Goal: Information Seeking & Learning: Learn about a topic

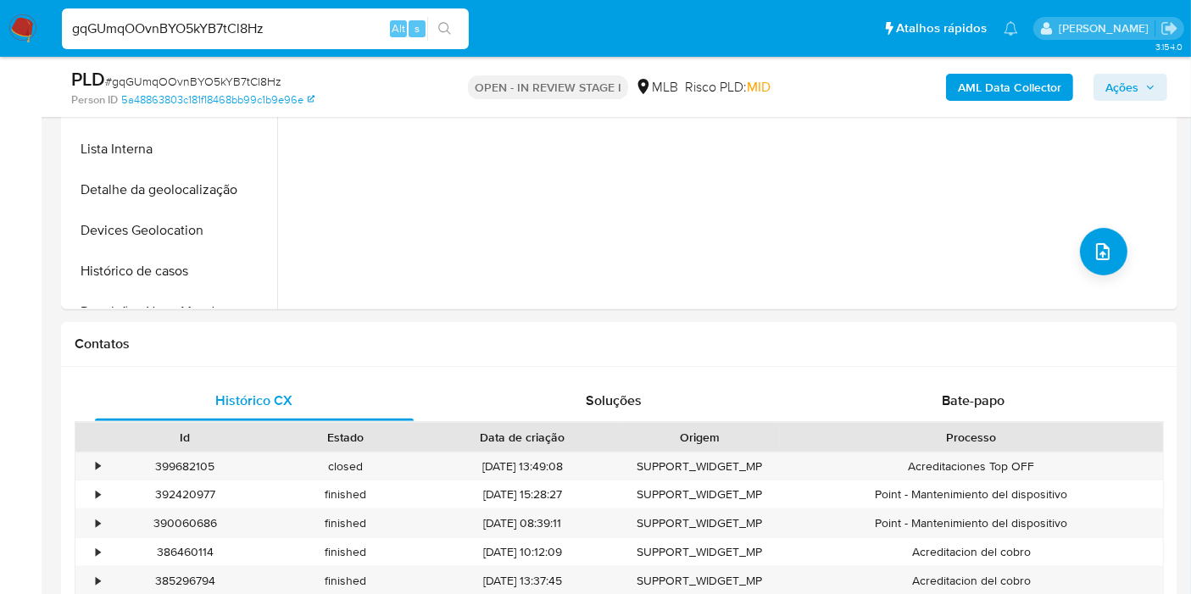
scroll to position [564, 0]
click at [364, 24] on input "gqGUmqOOvnBYO5kYB7tCl8Hz" at bounding box center [265, 29] width 407 height 22
paste input "czCOjEKFwtkFUTEVw6htGsad"
type input "czCOjEKFwtkFUTEVw6htGsad"
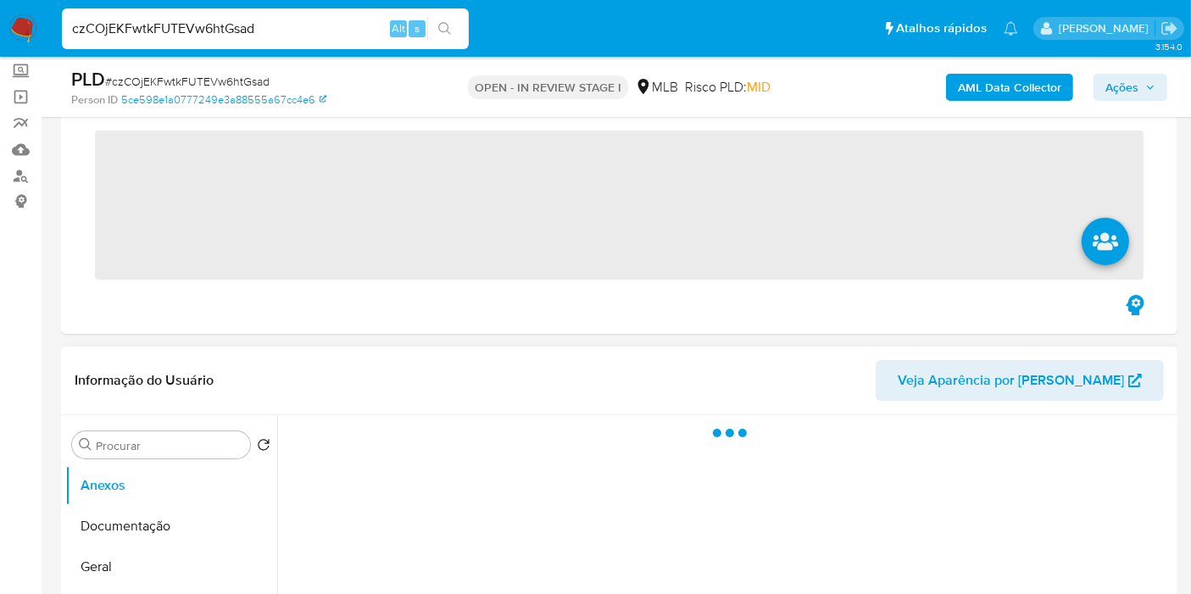
scroll to position [282, 0]
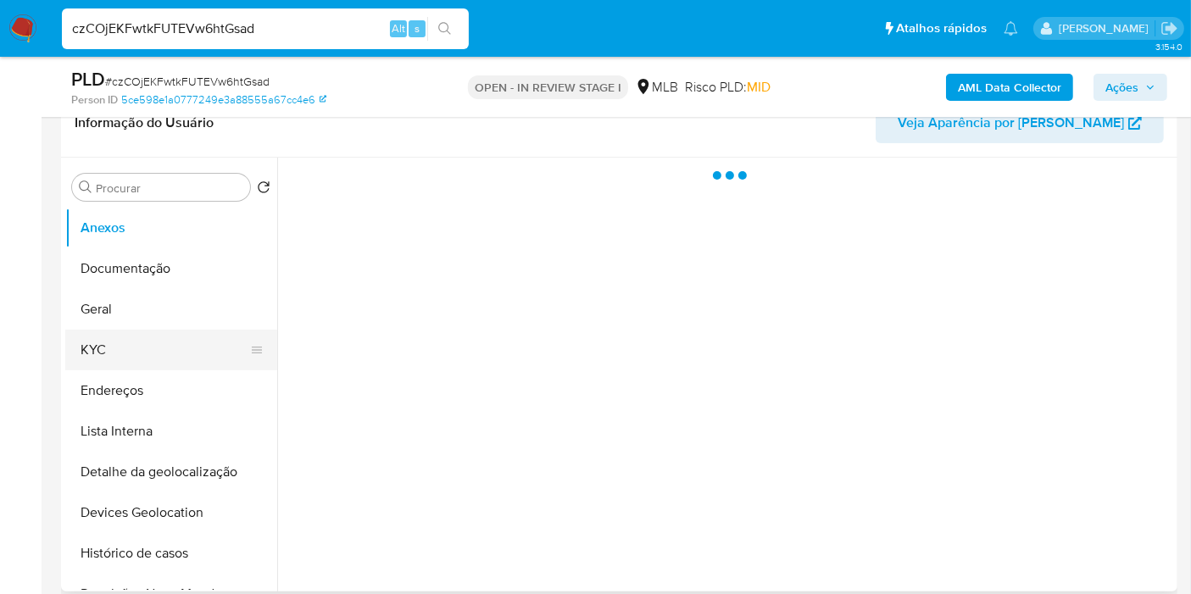
click at [114, 364] on button "KYC" at bounding box center [164, 350] width 198 height 41
select select "10"
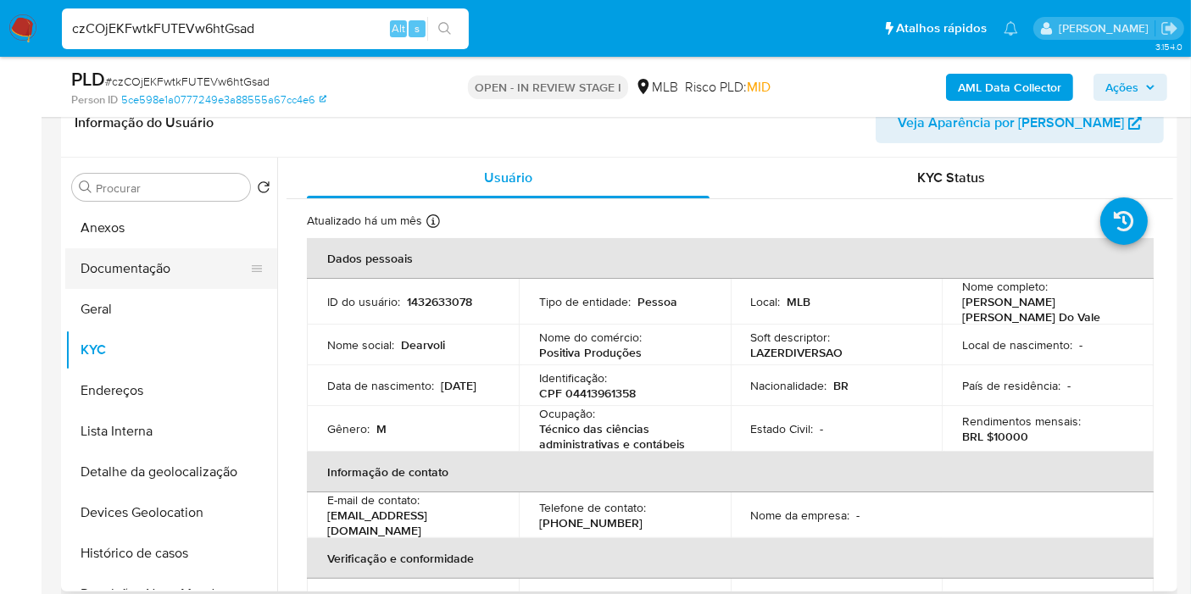
click at [114, 268] on button "Documentação" at bounding box center [164, 268] width 198 height 41
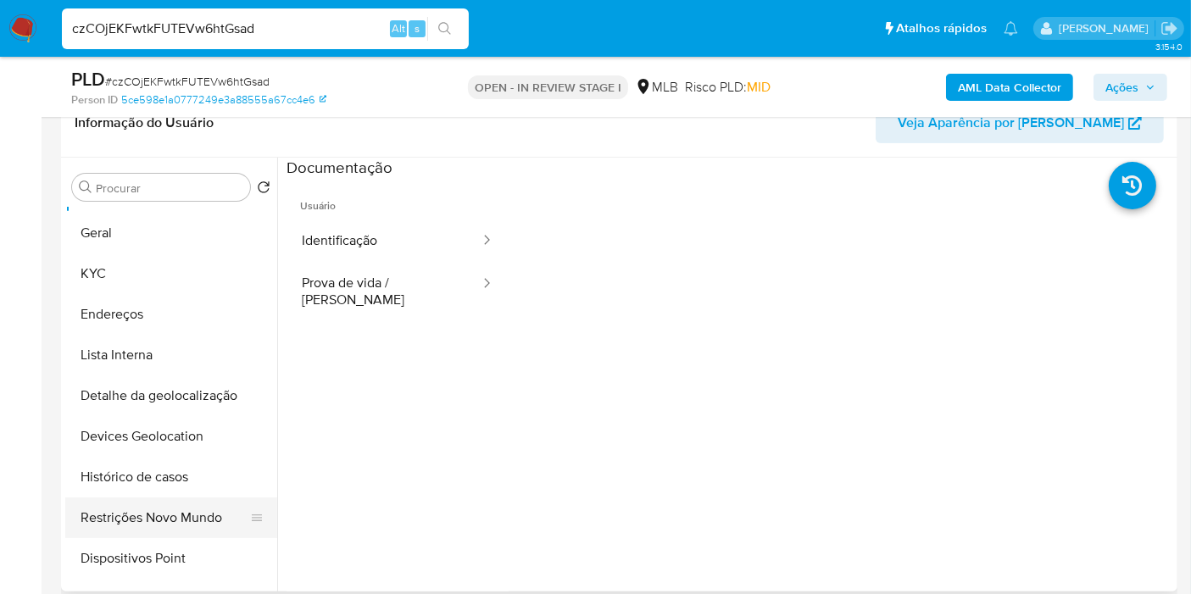
scroll to position [94, 0]
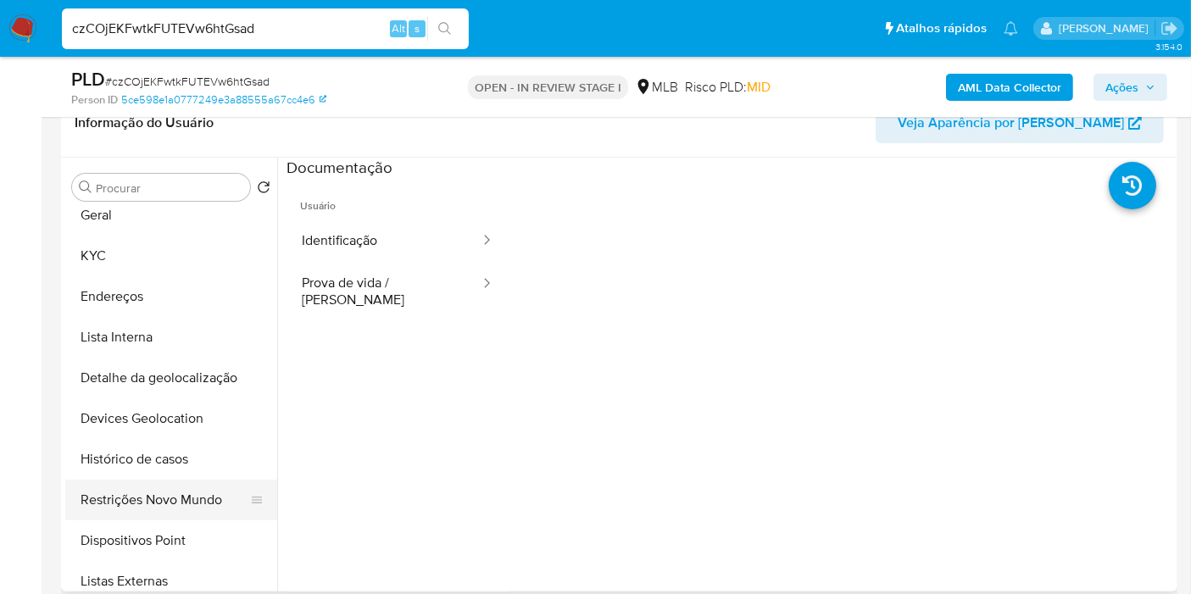
click at [191, 491] on button "Restrições Novo Mundo" at bounding box center [164, 500] width 198 height 41
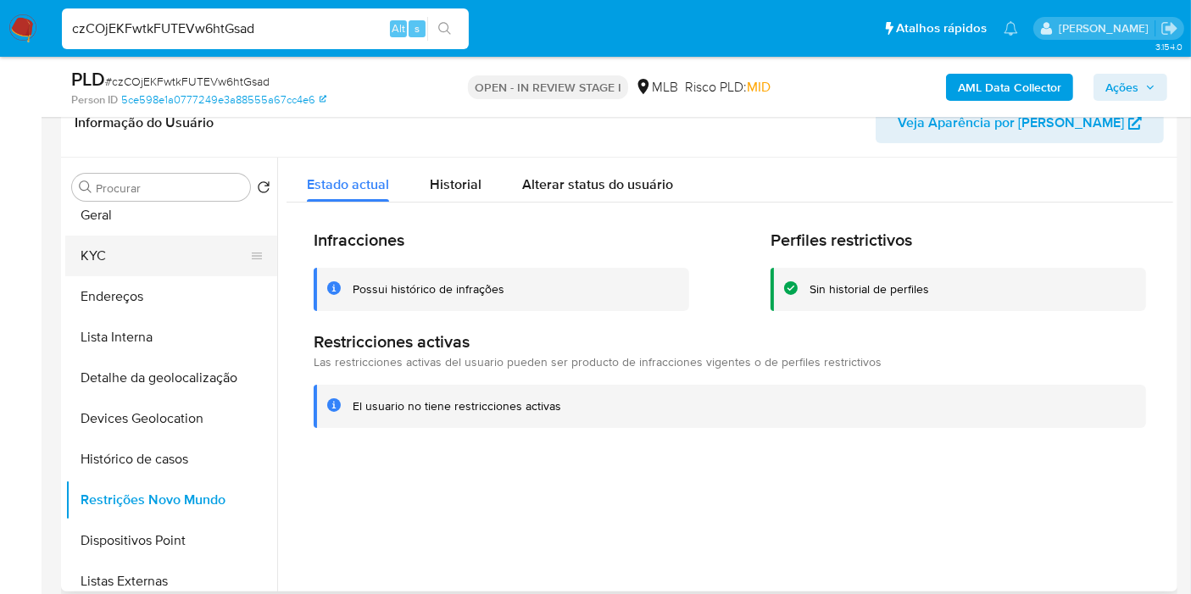
click at [166, 259] on button "KYC" at bounding box center [164, 256] width 198 height 41
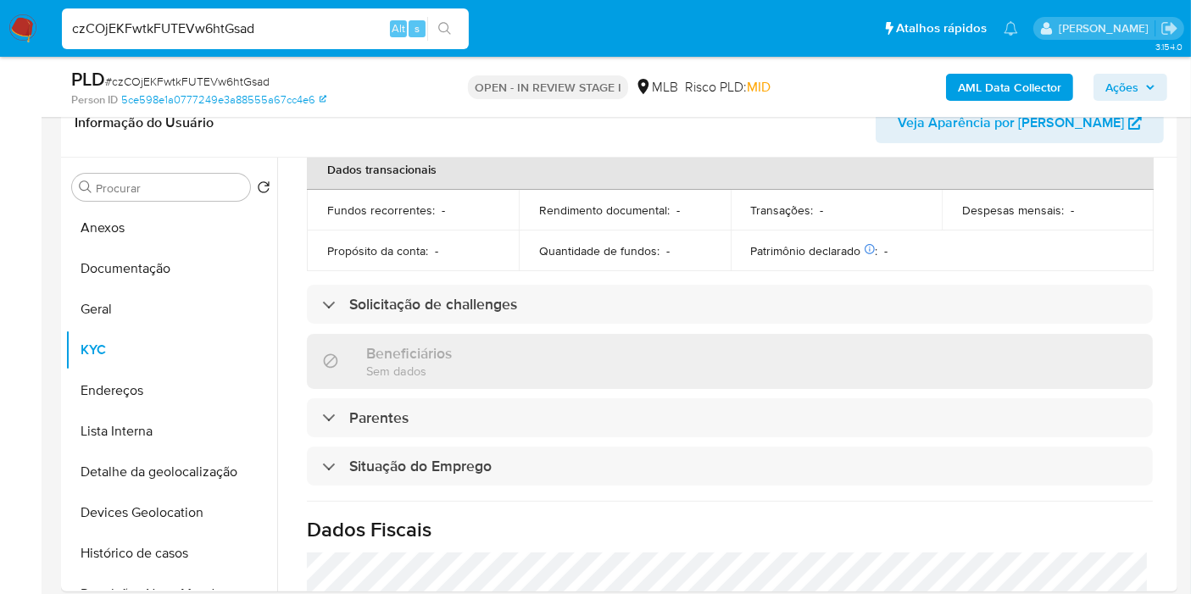
scroll to position [753, 0]
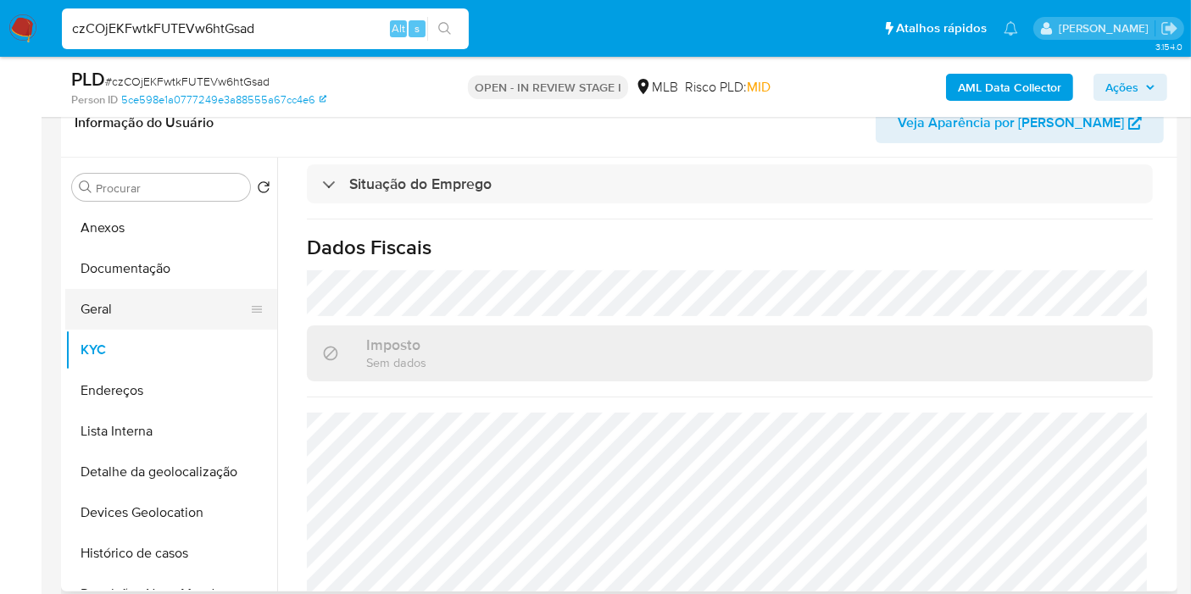
click at [110, 306] on button "Geral" at bounding box center [164, 309] width 198 height 41
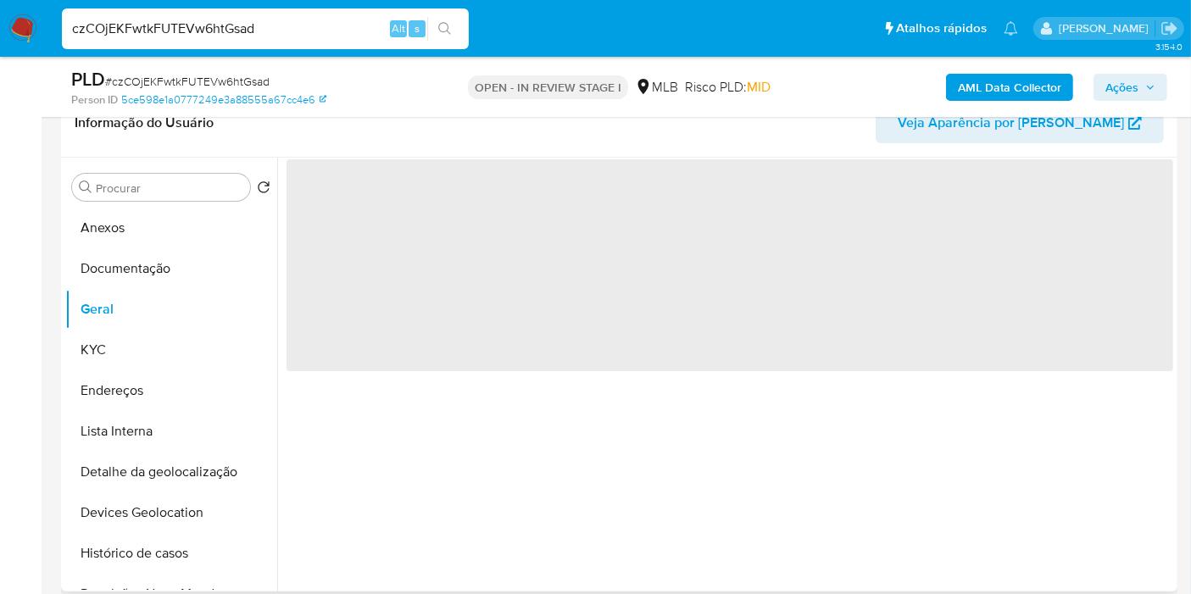
scroll to position [0, 0]
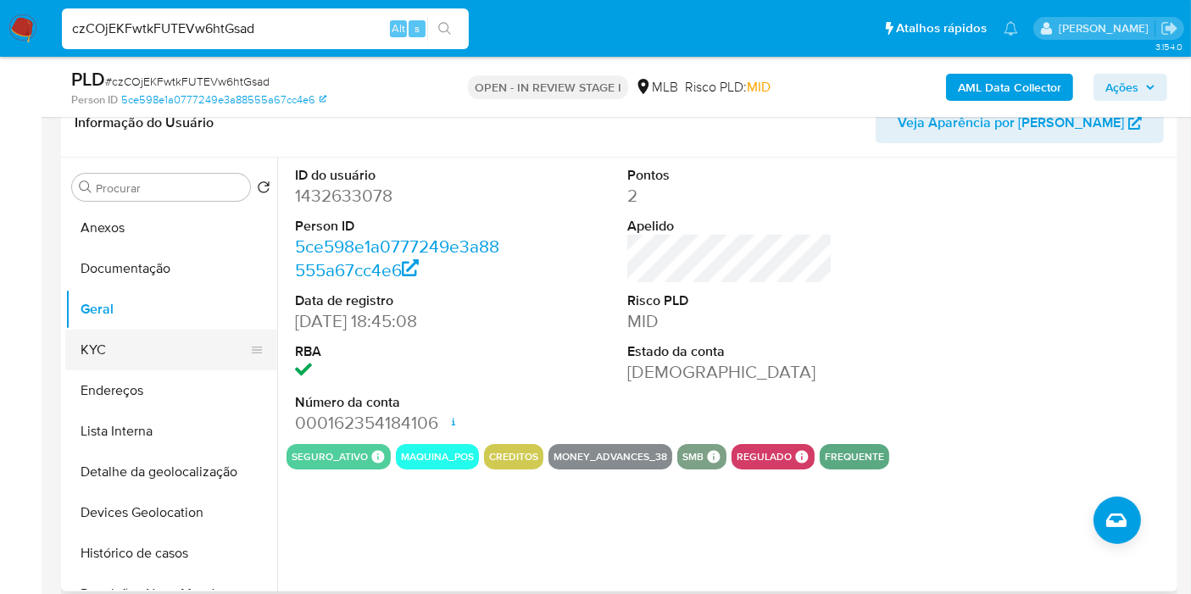
click at [112, 338] on button "KYC" at bounding box center [164, 350] width 198 height 41
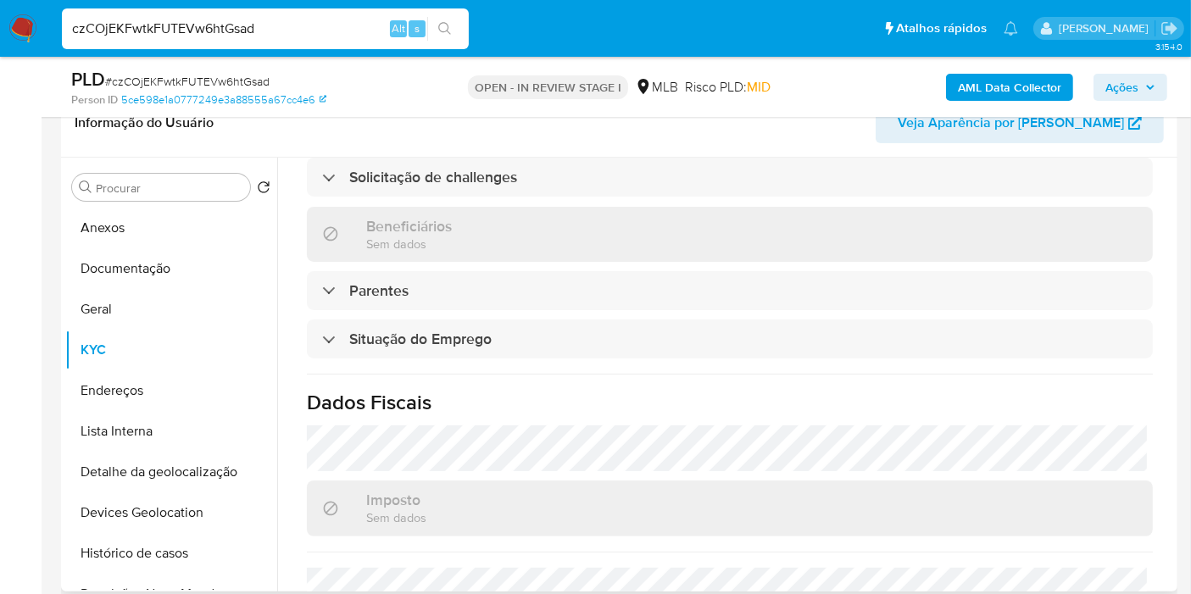
scroll to position [780, 0]
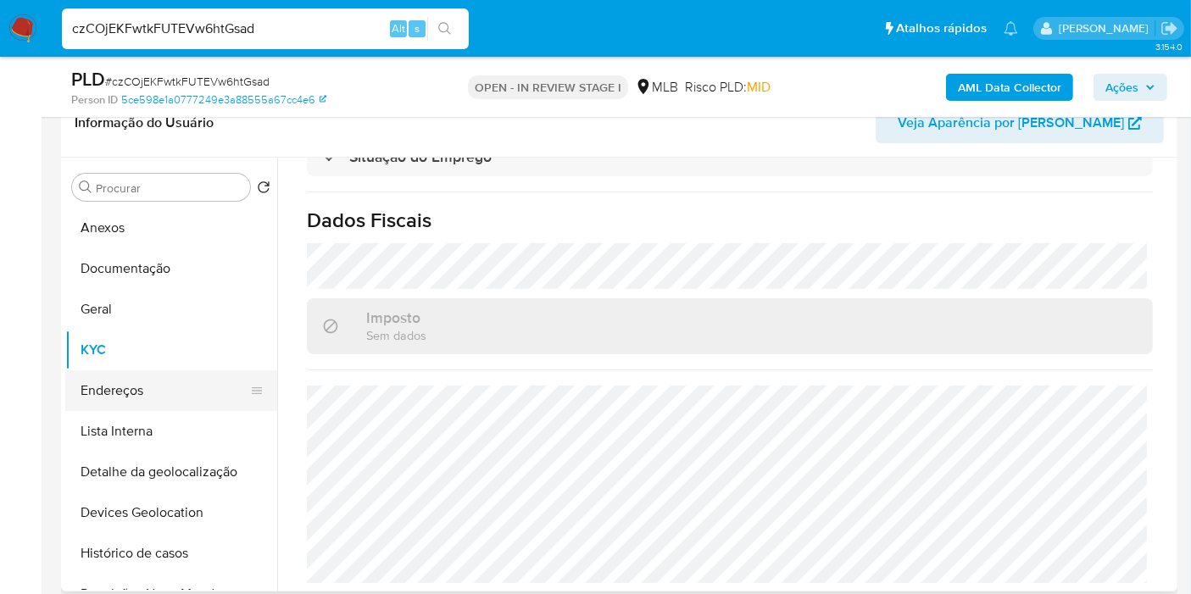
click at [119, 383] on button "Endereços" at bounding box center [164, 390] width 198 height 41
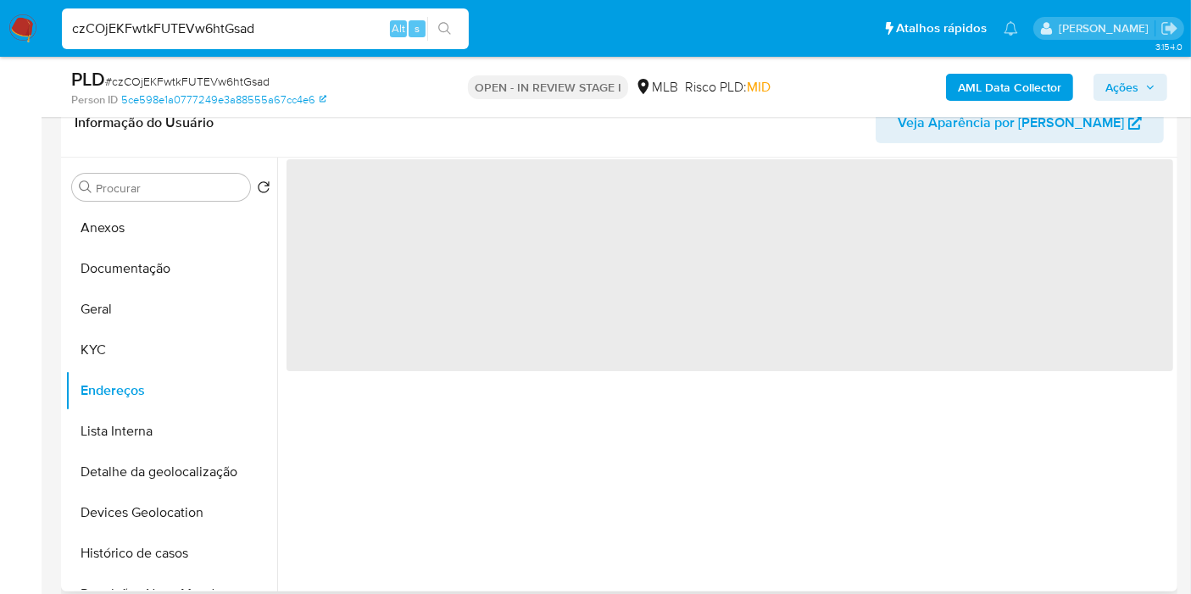
scroll to position [0, 0]
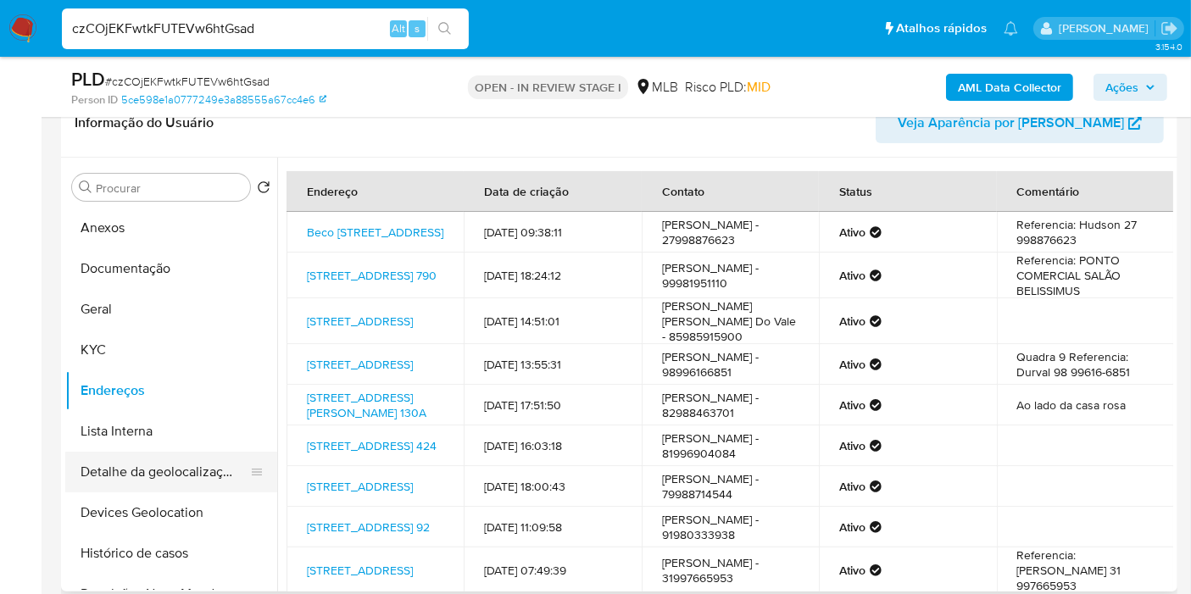
click at [132, 469] on button "Detalhe da geolocalização" at bounding box center [164, 472] width 198 height 41
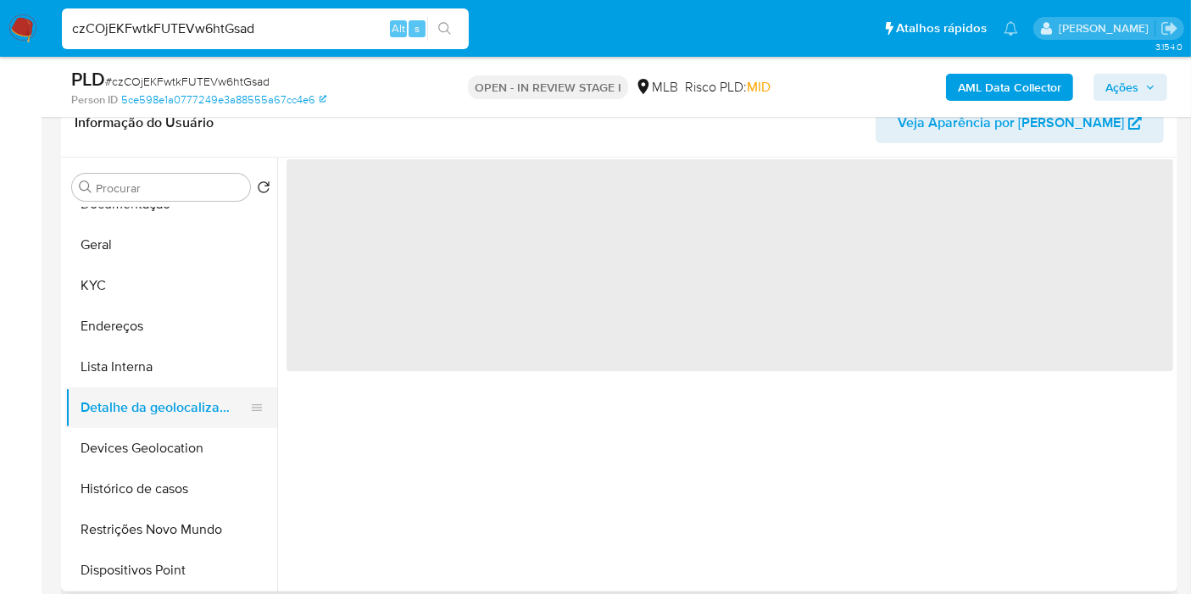
scroll to position [94, 0]
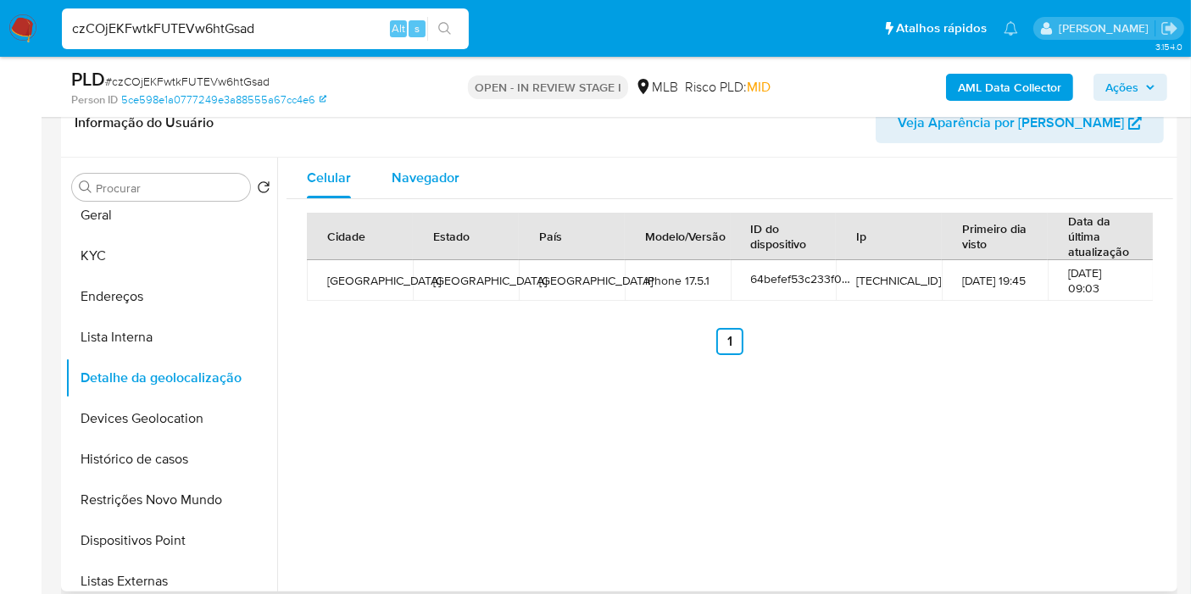
click at [412, 164] on div "Navegador" at bounding box center [426, 178] width 68 height 41
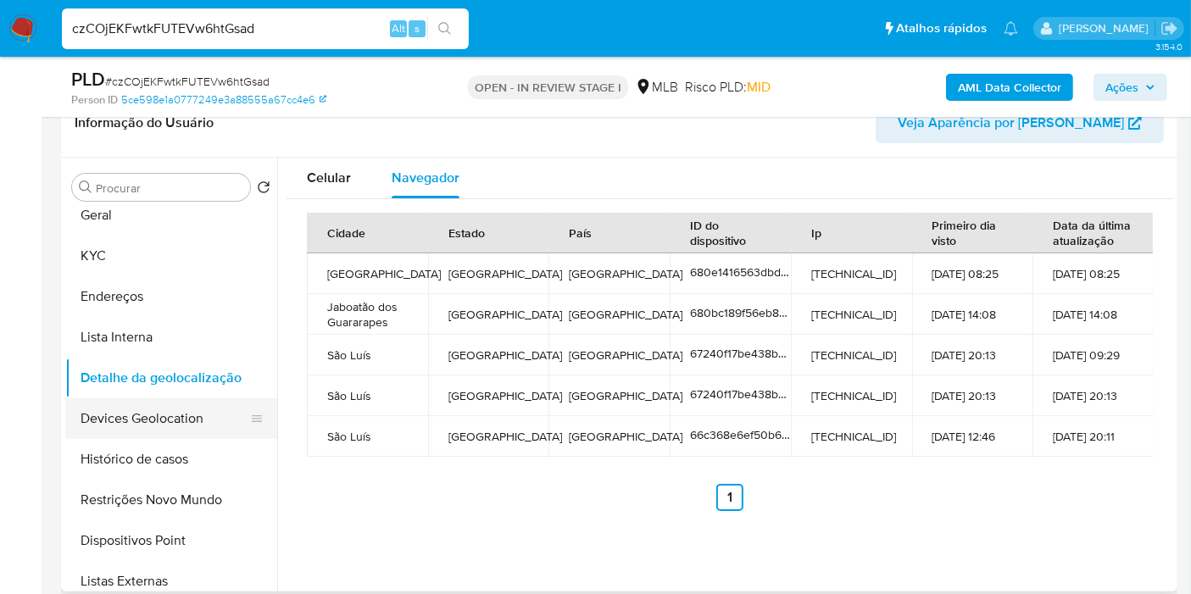
click at [171, 417] on button "Devices Geolocation" at bounding box center [164, 418] width 198 height 41
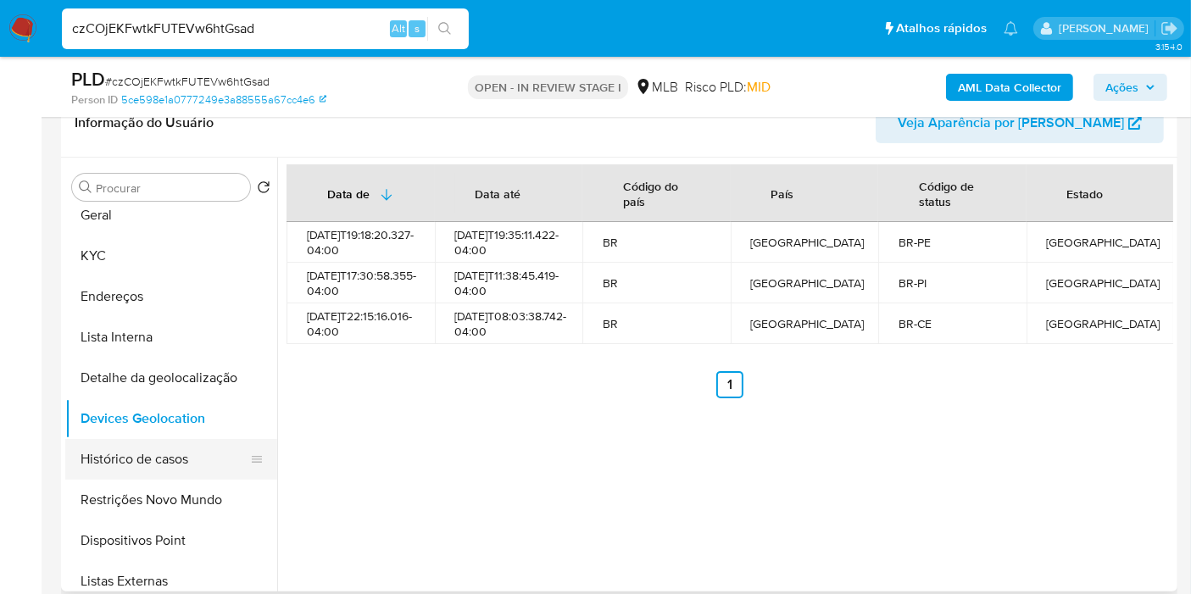
click at [159, 467] on button "Histórico de casos" at bounding box center [164, 459] width 198 height 41
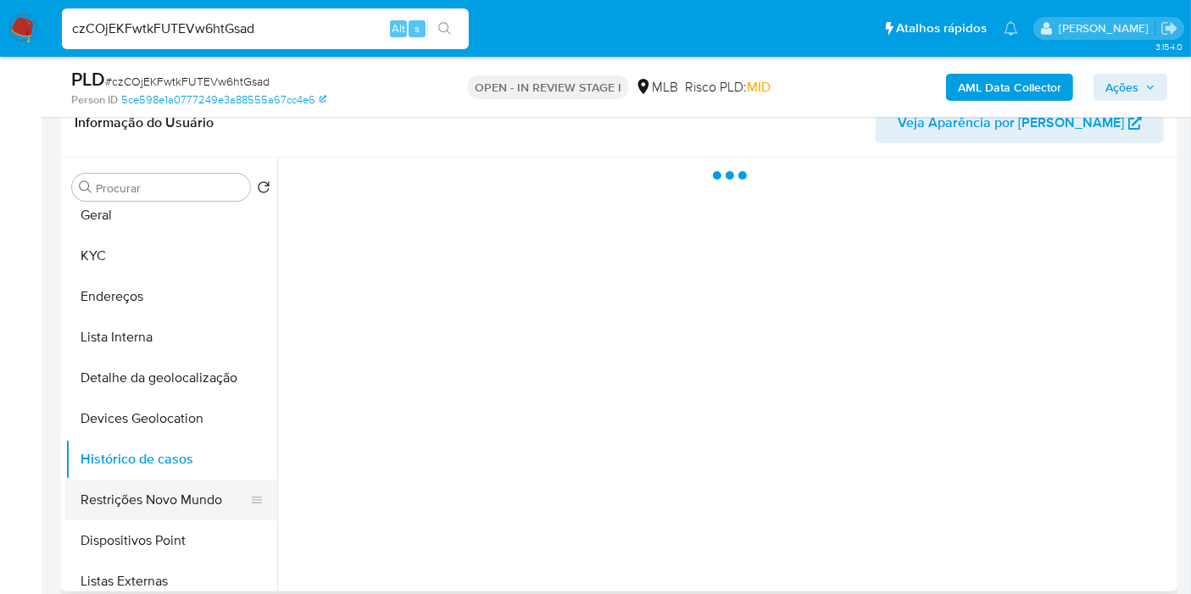
click at [136, 498] on button "Restrições Novo Mundo" at bounding box center [164, 500] width 198 height 41
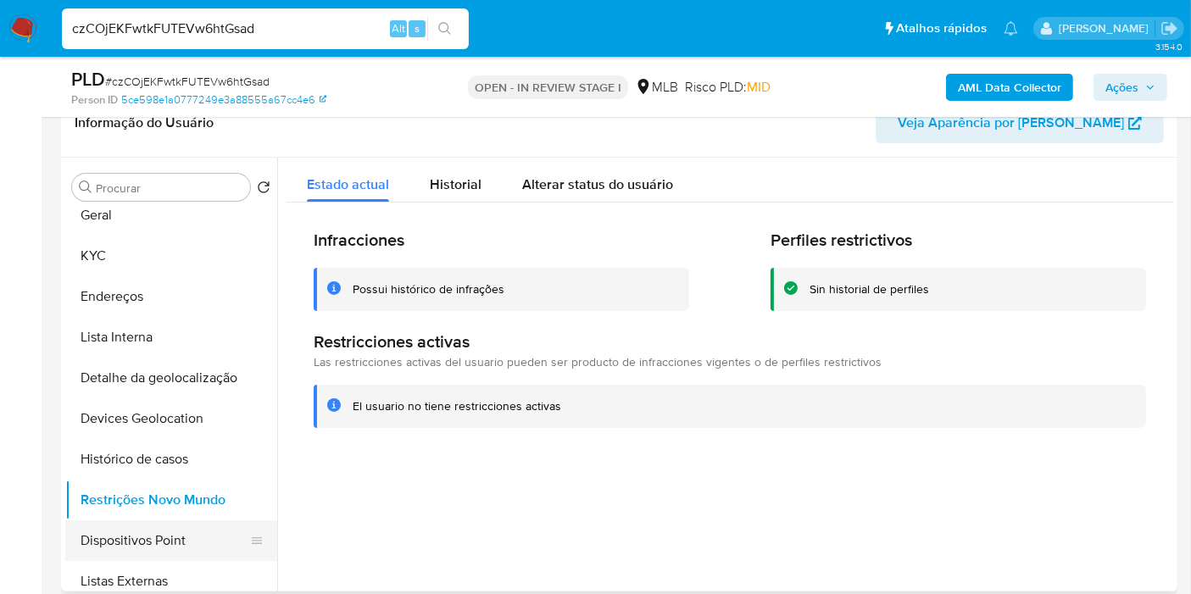
click at [170, 531] on button "Dispositivos Point" at bounding box center [164, 540] width 198 height 41
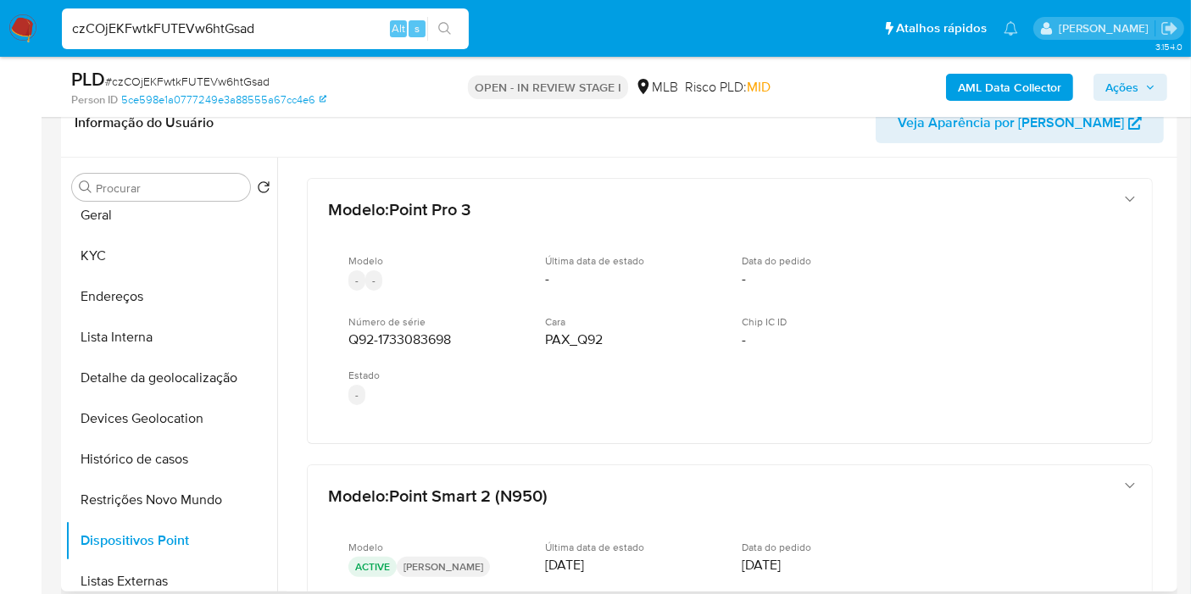
drag, startPoint x: 1175, startPoint y: 207, endPoint x: 1171, endPoint y: 220, distance: 13.2
click at [1175, 207] on div "Procurar Retornar ao pedido padrão Anexos Documentação Geral KYC Endereços List…" at bounding box center [619, 375] width 1116 height 434
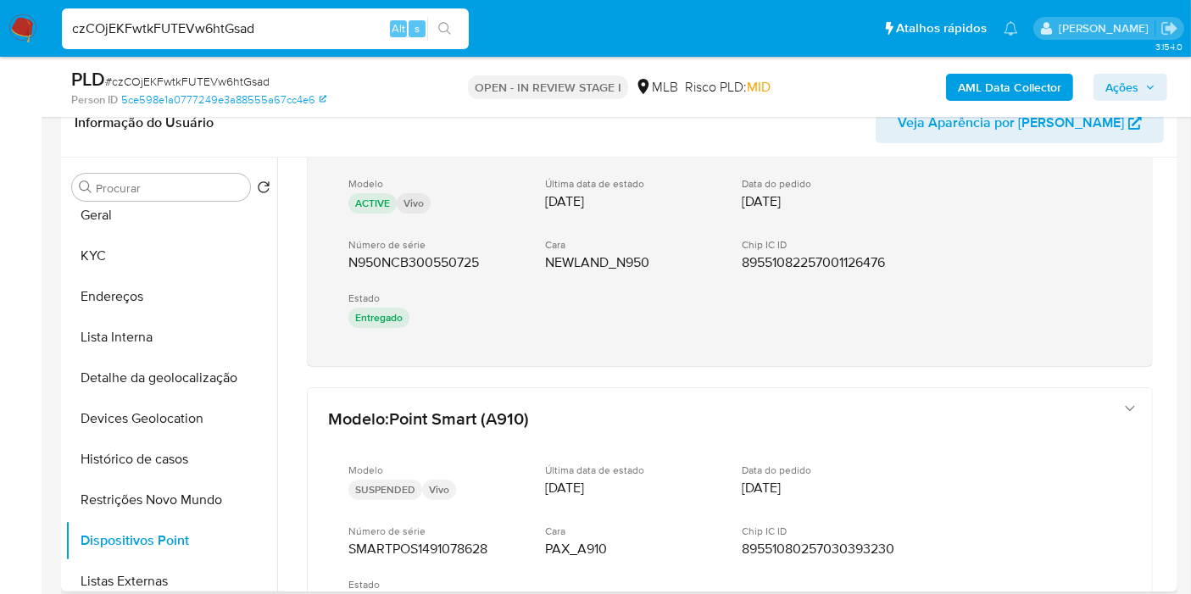
scroll to position [1094, 0]
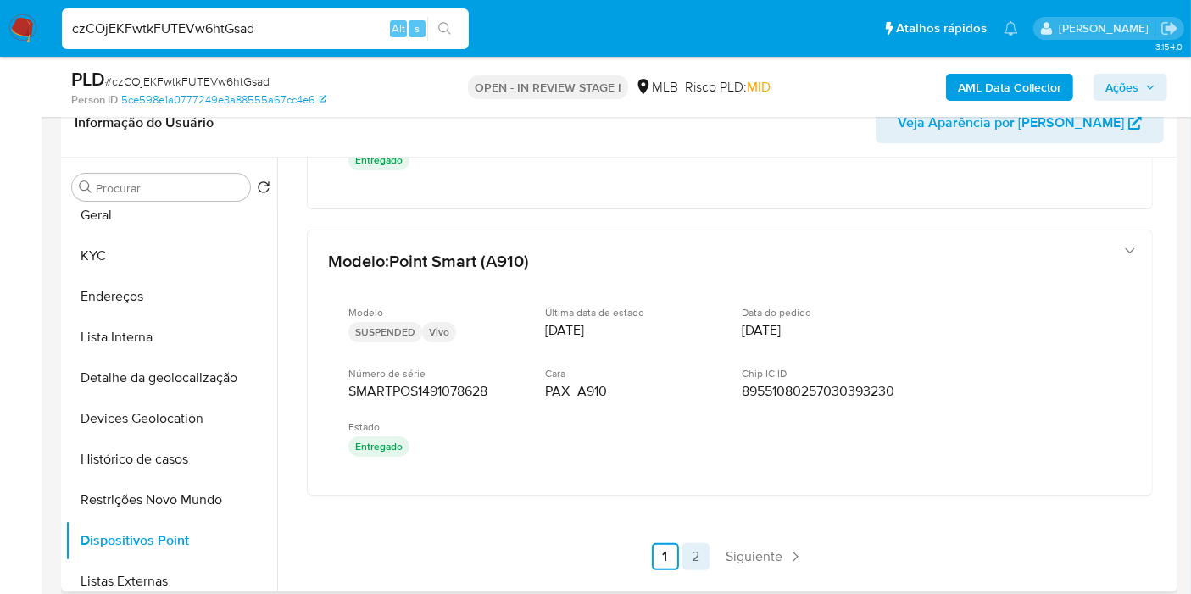
click at [694, 554] on link "2" at bounding box center [695, 556] width 27 height 27
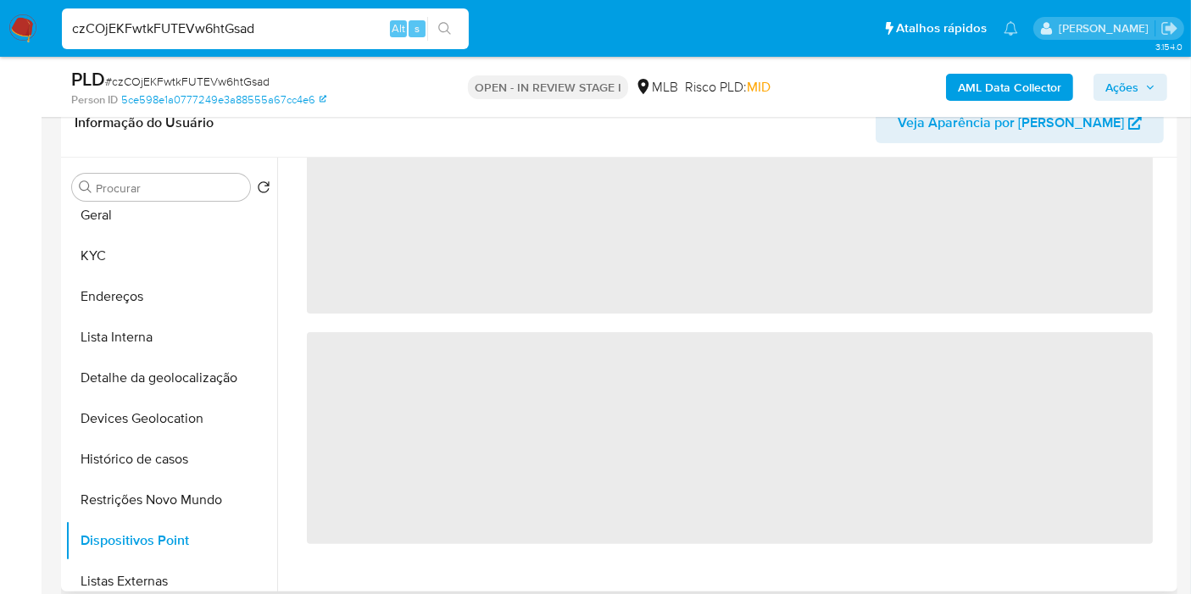
scroll to position [0, 0]
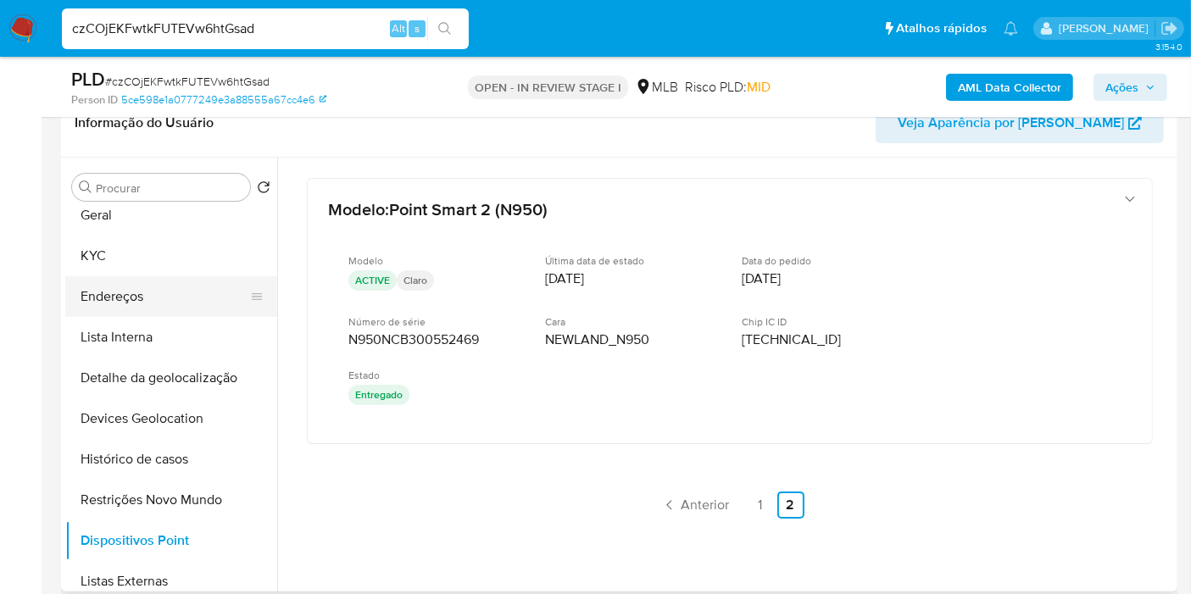
click at [186, 296] on button "Endereços" at bounding box center [164, 296] width 198 height 41
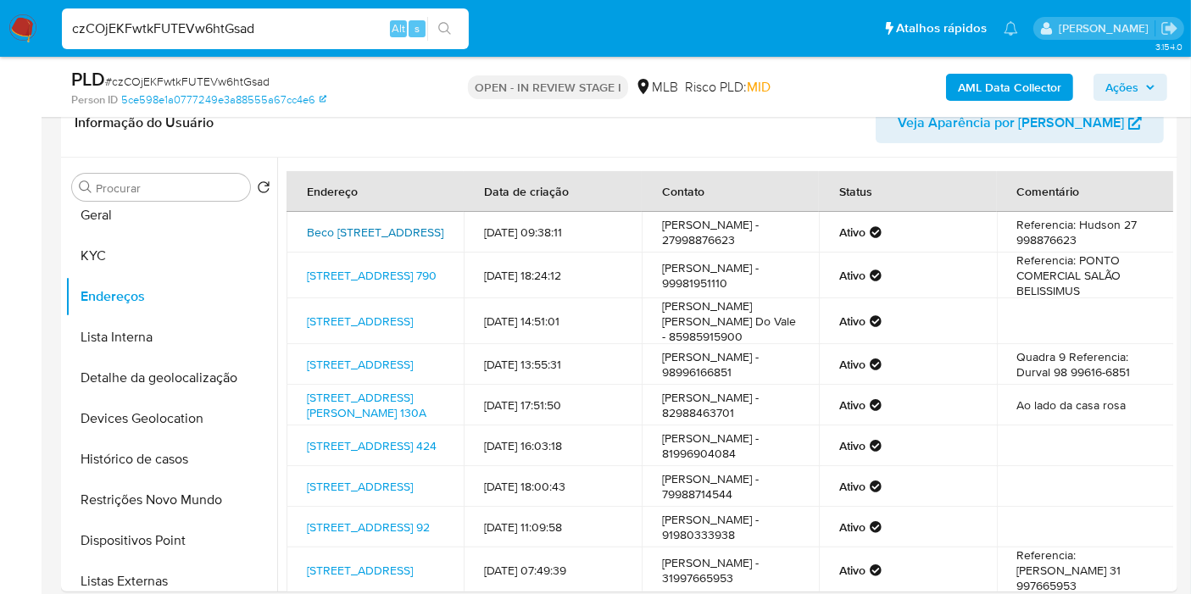
click at [387, 224] on link "Beco Do Cigano 60, Vitória, Espírito Santo, 29047466, Brasil 60" at bounding box center [375, 232] width 136 height 17
click at [157, 275] on button "KYC" at bounding box center [164, 256] width 198 height 41
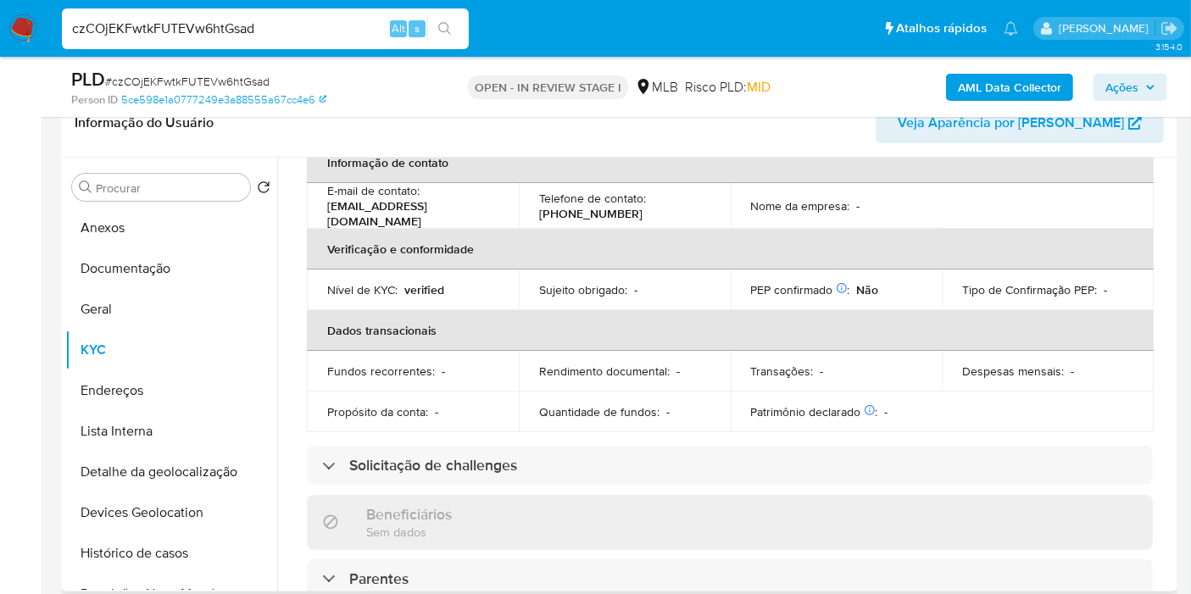
scroll to position [26, 0]
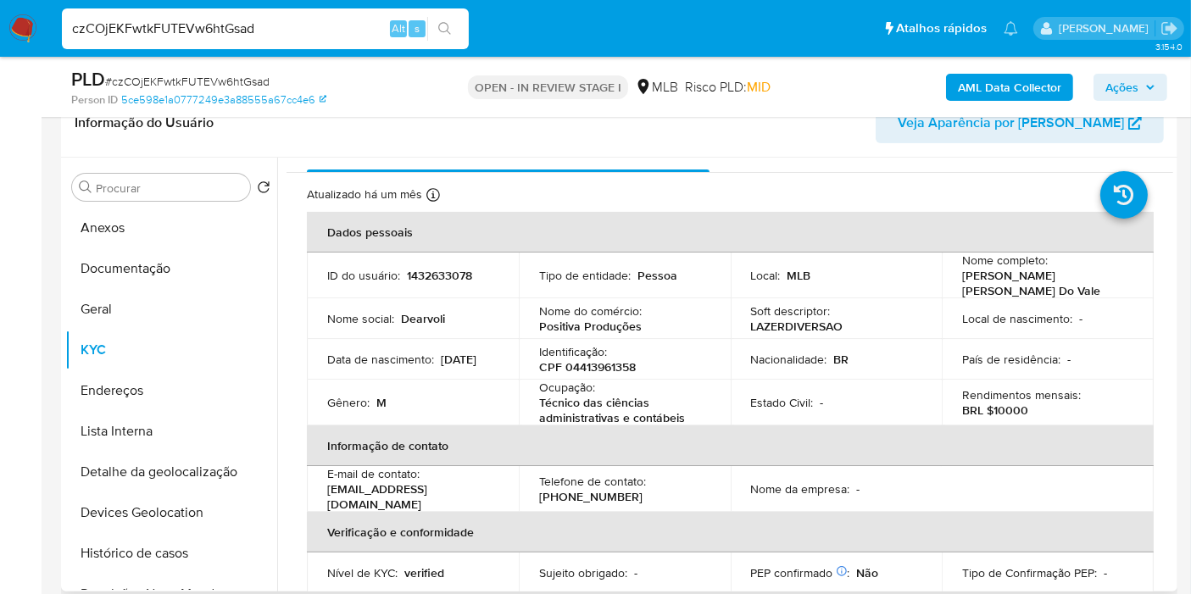
click at [607, 372] on p "CPF 04413961358" at bounding box center [587, 366] width 97 height 15
copy p "04413961358"
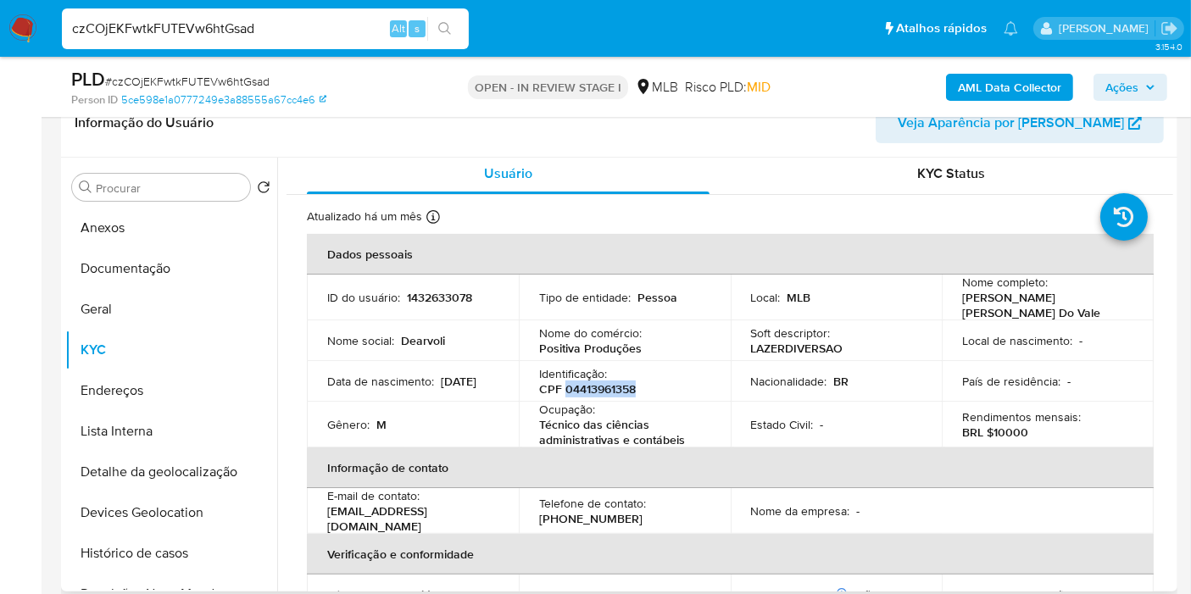
scroll to position [0, 0]
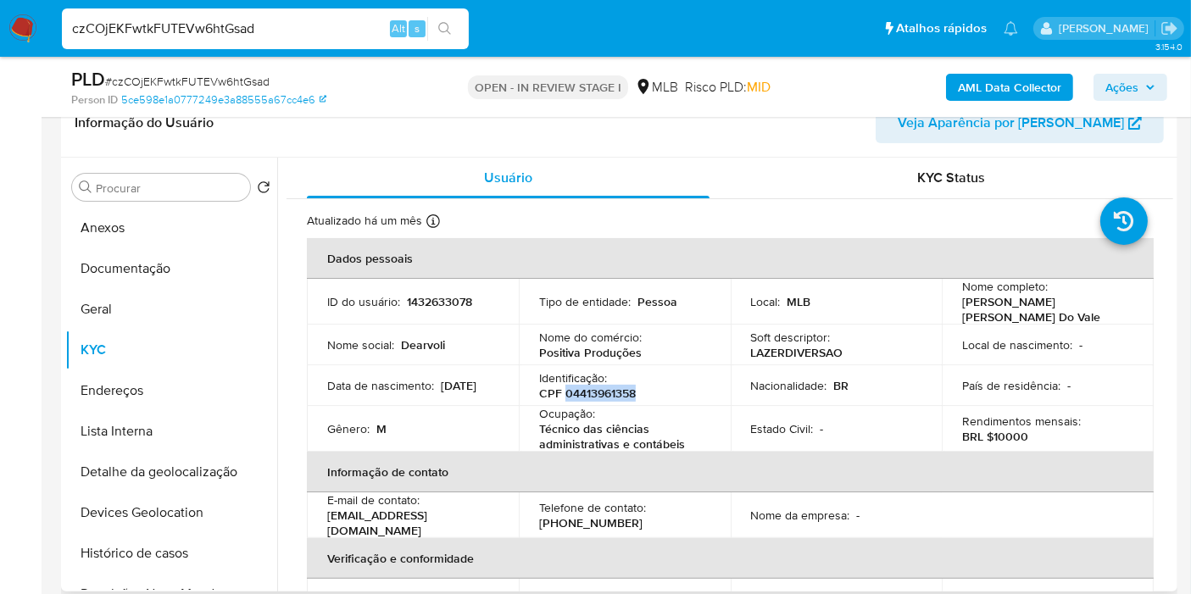
click at [609, 390] on p "CPF 04413961358" at bounding box center [587, 393] width 97 height 15
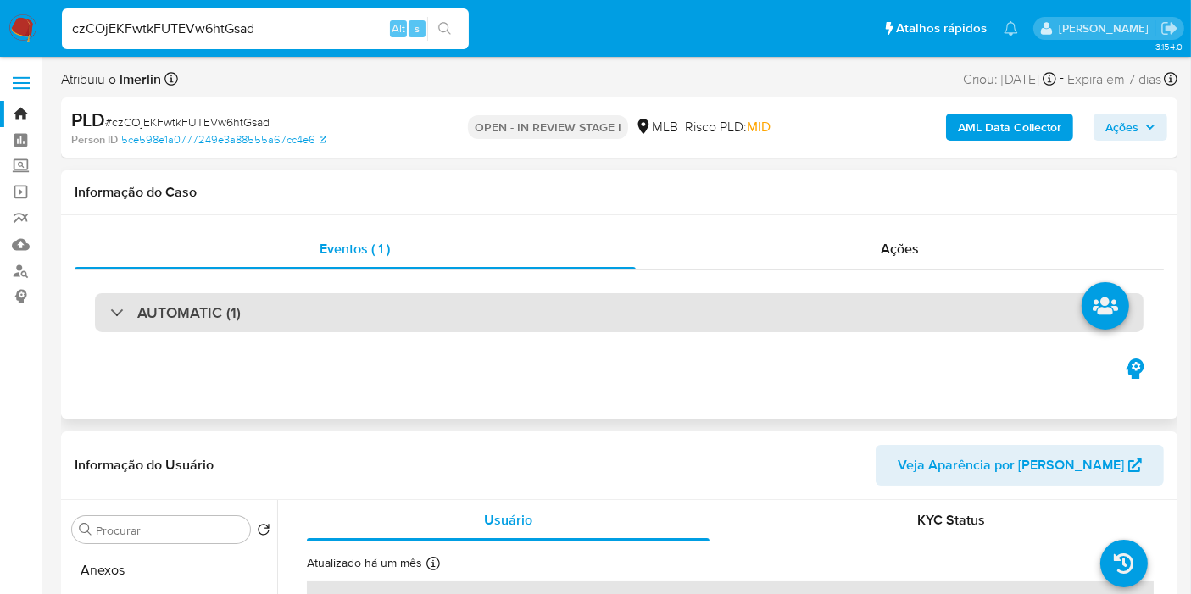
click at [604, 325] on div "AUTOMATIC (1)" at bounding box center [619, 312] width 1048 height 39
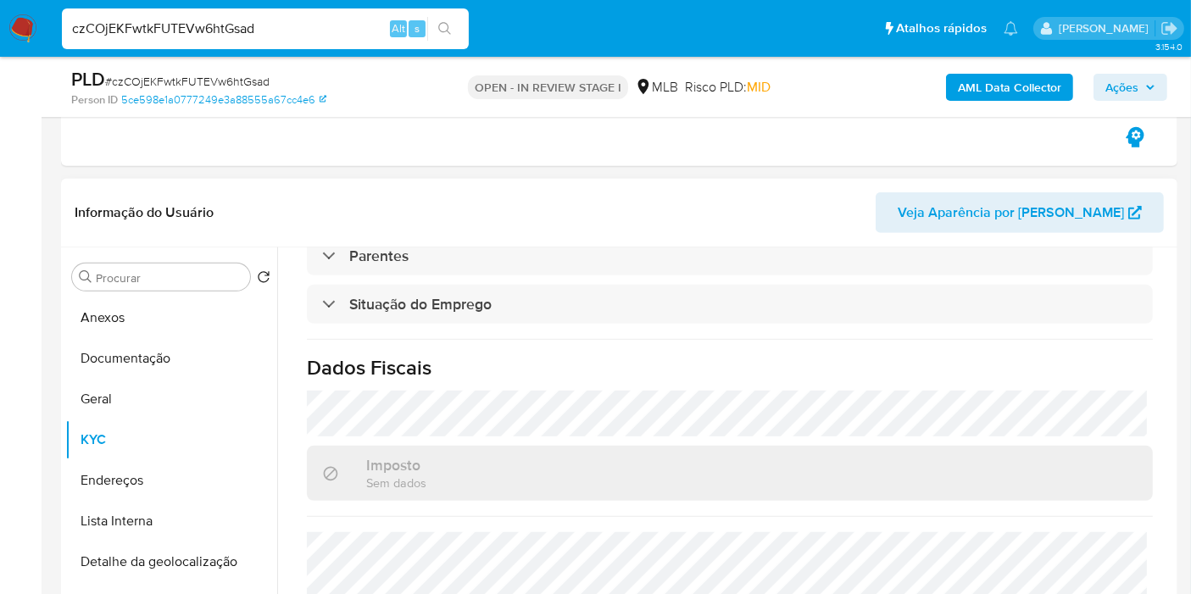
scroll to position [780, 0]
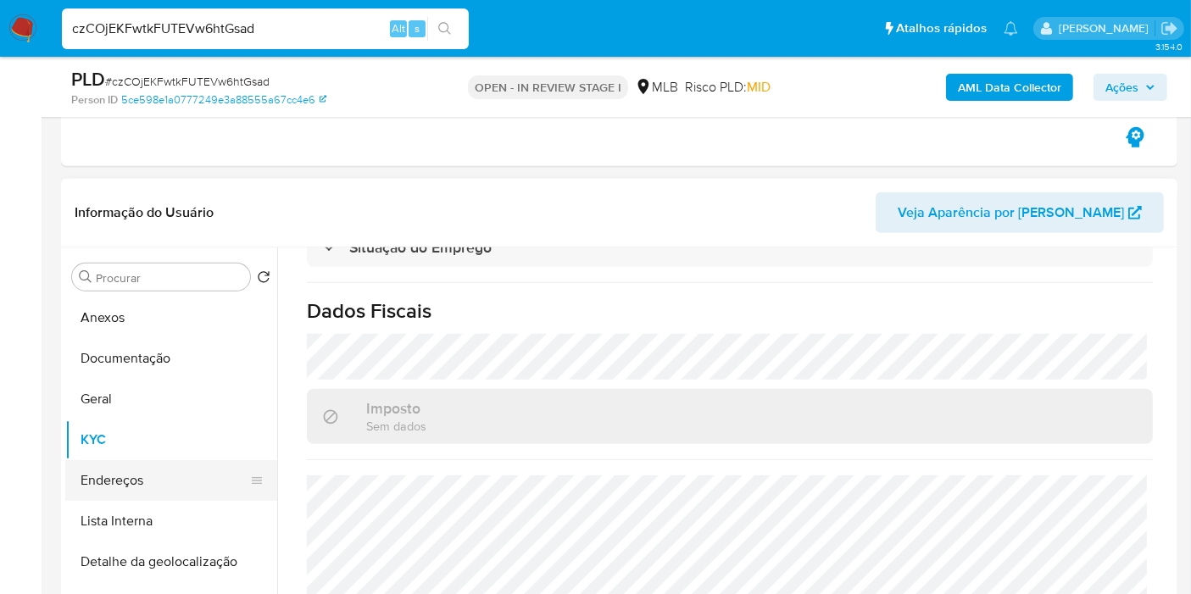
click at [168, 464] on button "Endereços" at bounding box center [164, 480] width 198 height 41
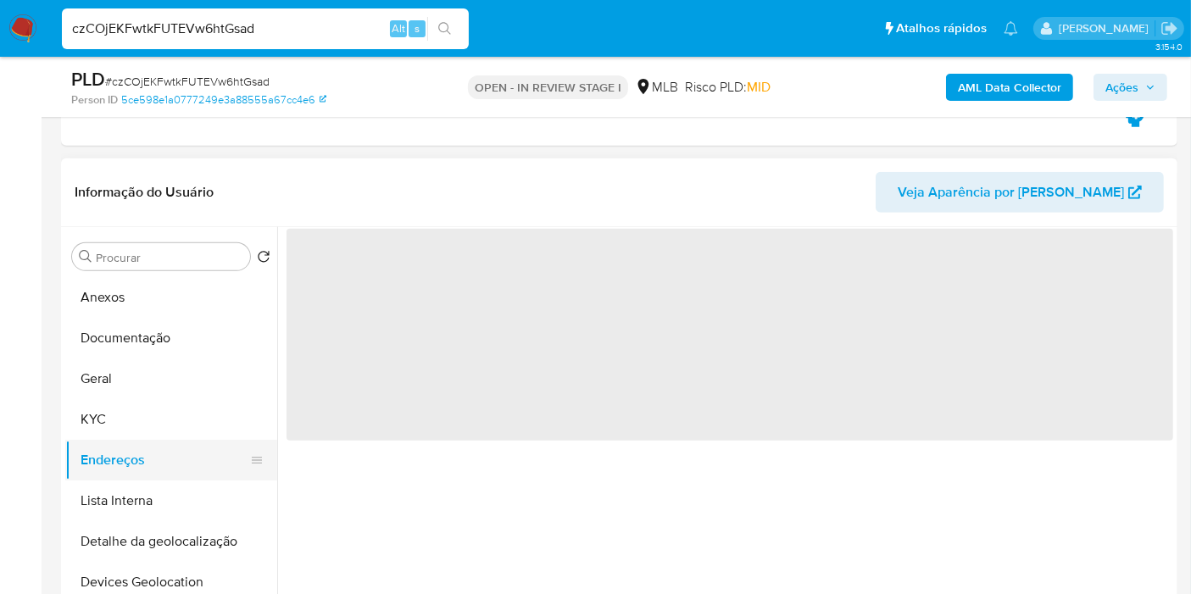
scroll to position [0, 0]
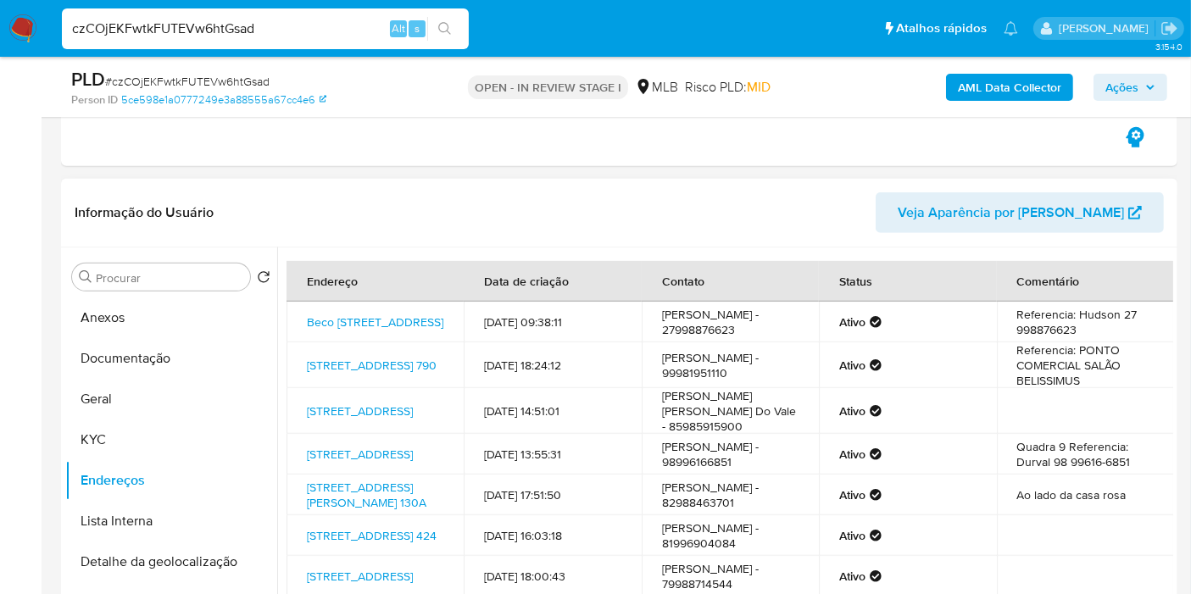
drag, startPoint x: 487, startPoint y: 368, endPoint x: 598, endPoint y: 366, distance: 110.2
click at [598, 366] on td "12/07/2025 18:24:12" at bounding box center [552, 365] width 177 height 46
copy td "12/07/2025 18:24:12"
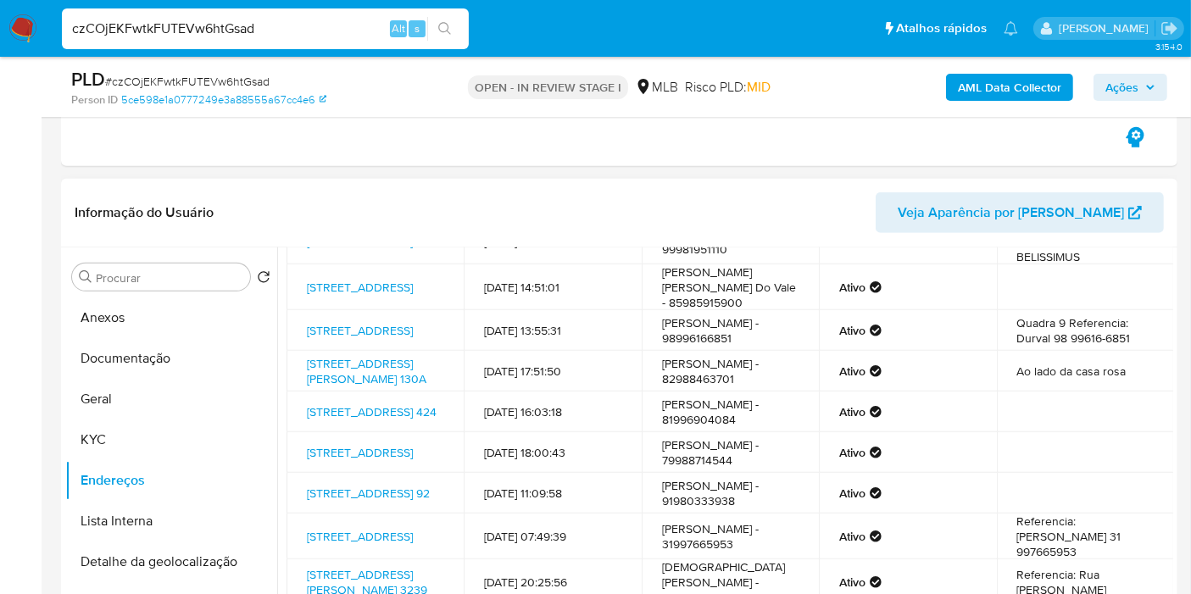
scroll to position [11, 0]
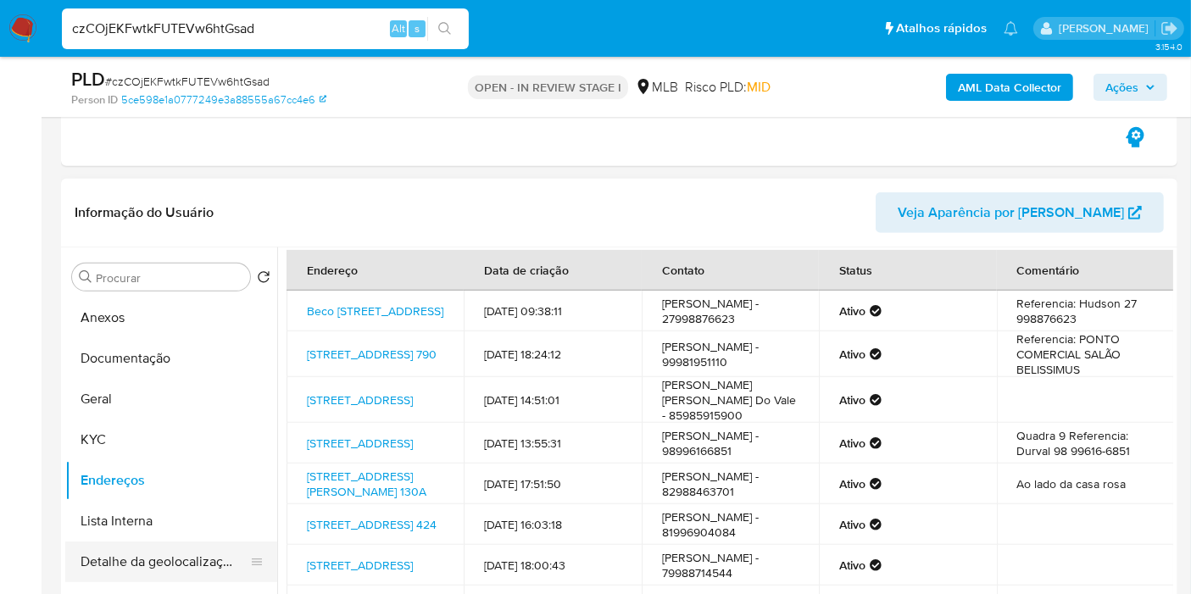
click at [132, 555] on button "Detalhe da geolocalização" at bounding box center [164, 562] width 198 height 41
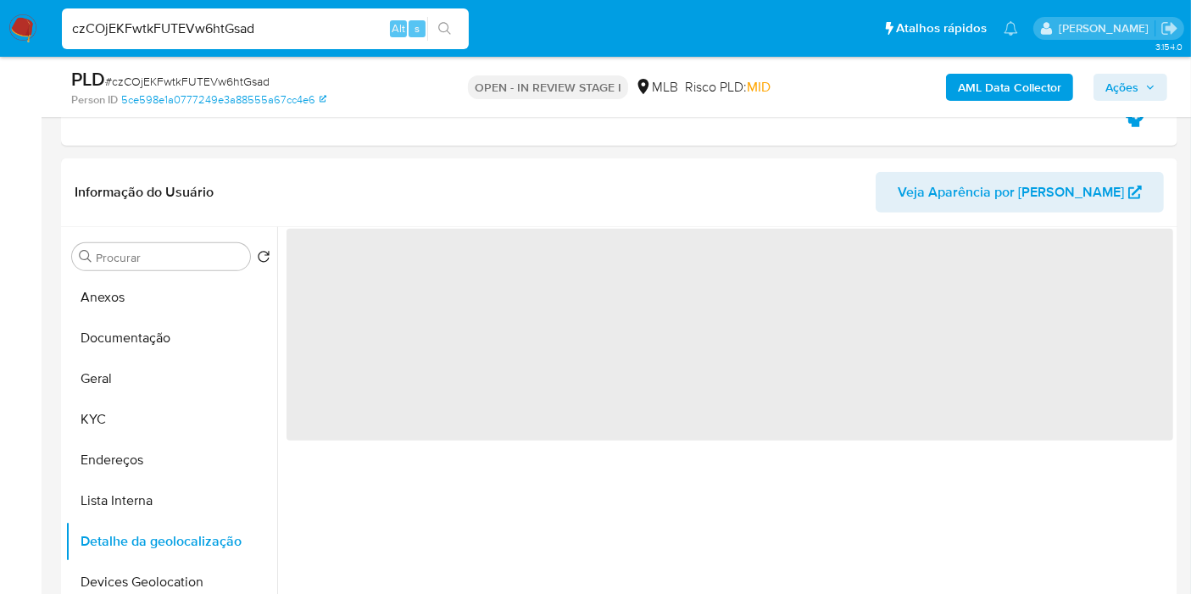
scroll to position [859, 0]
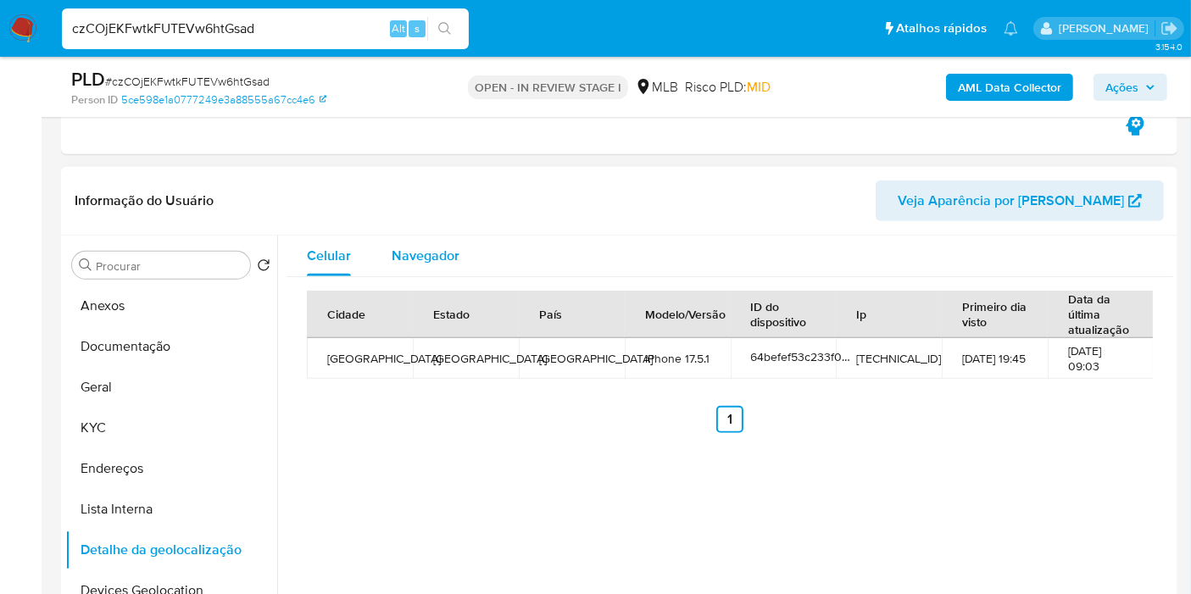
click at [450, 246] on span "Navegador" at bounding box center [426, 255] width 68 height 19
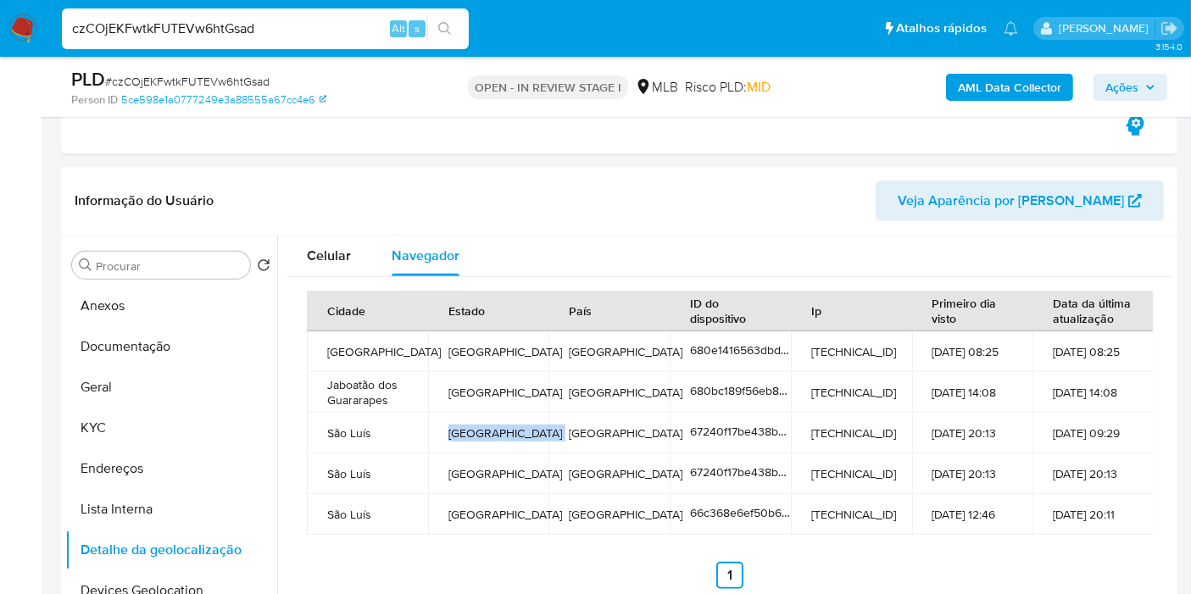
drag, startPoint x: 380, startPoint y: 431, endPoint x: 550, endPoint y: 430, distance: 170.4
click at [550, 430] on tr "São Luís Maranhão Brazil 67240f17be438b20dd56400d 177.24.246.250 31-10-2024 20:…" at bounding box center [730, 433] width 847 height 41
click at [114, 393] on button "Geral" at bounding box center [164, 387] width 198 height 41
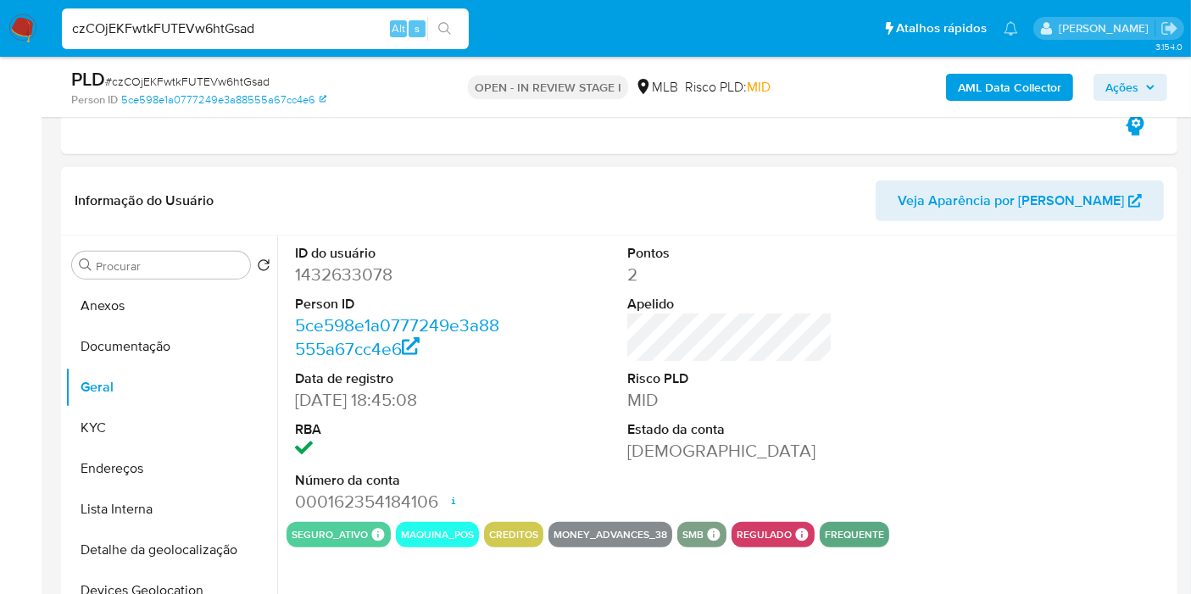
click at [353, 275] on dd "1432633078" at bounding box center [397, 275] width 205 height 24
copy dd "1432633078"
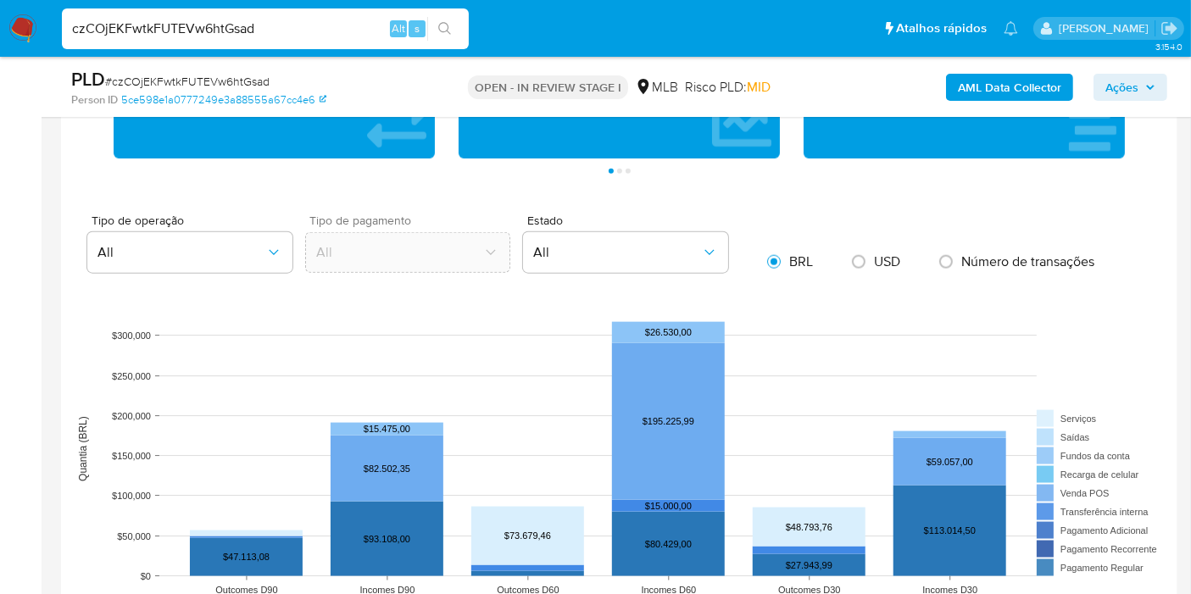
scroll to position [2177, 0]
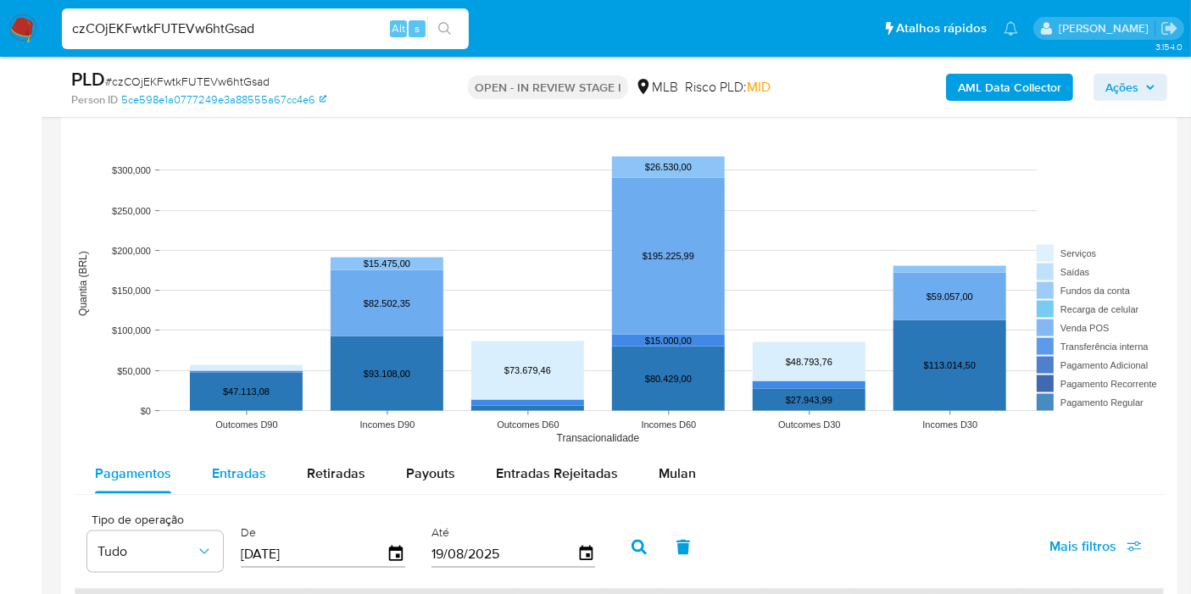
click at [238, 470] on span "Entradas" at bounding box center [239, 473] width 54 height 19
select select "10"
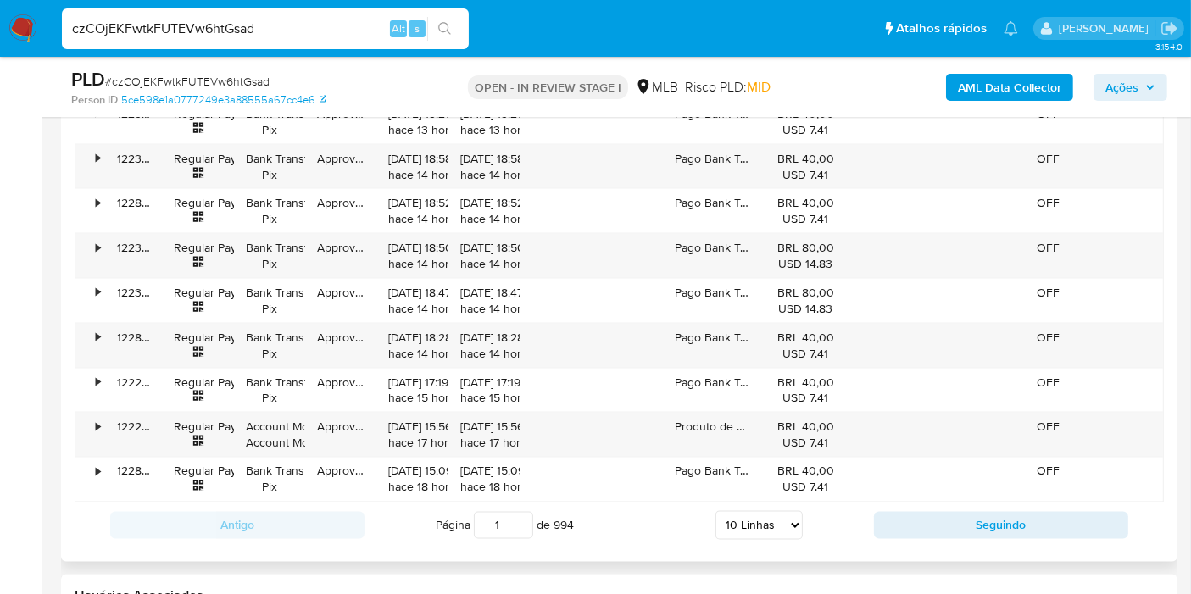
scroll to position [2743, 0]
click at [925, 515] on button "Seguindo" at bounding box center [1001, 523] width 254 height 27
type input "2"
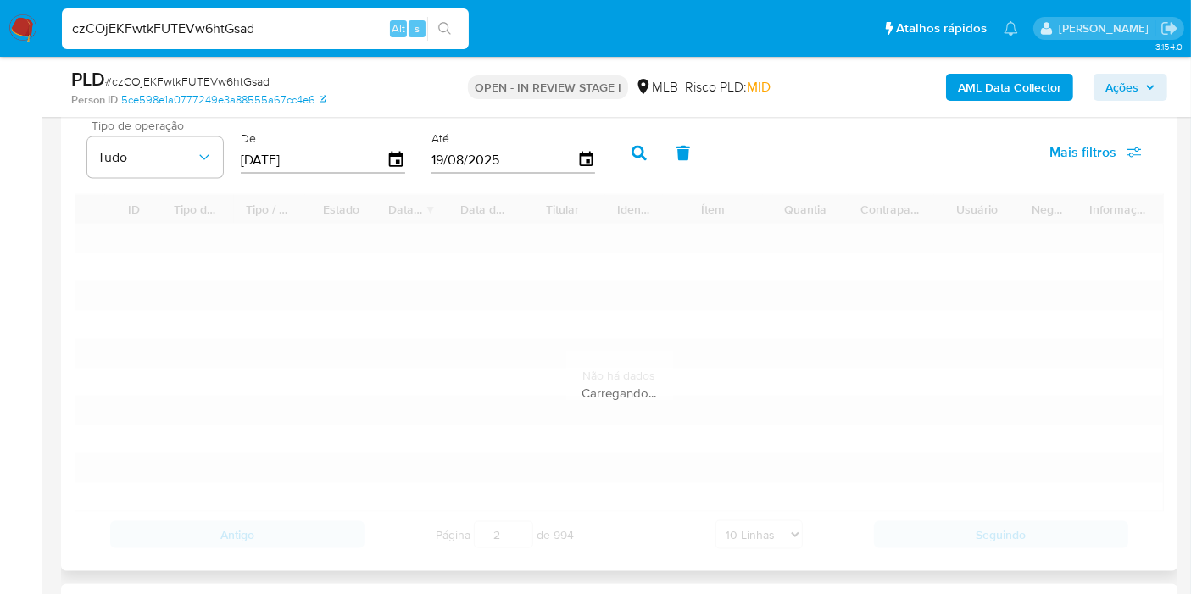
scroll to position [2460, 0]
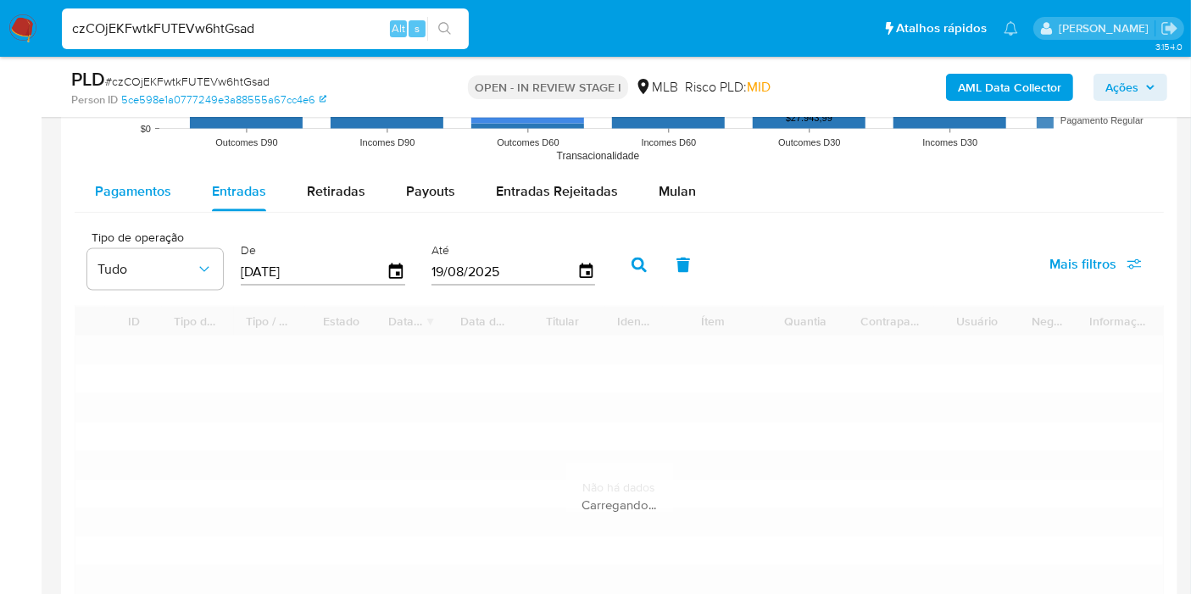
click at [150, 202] on div "Pagamentos" at bounding box center [133, 191] width 76 height 41
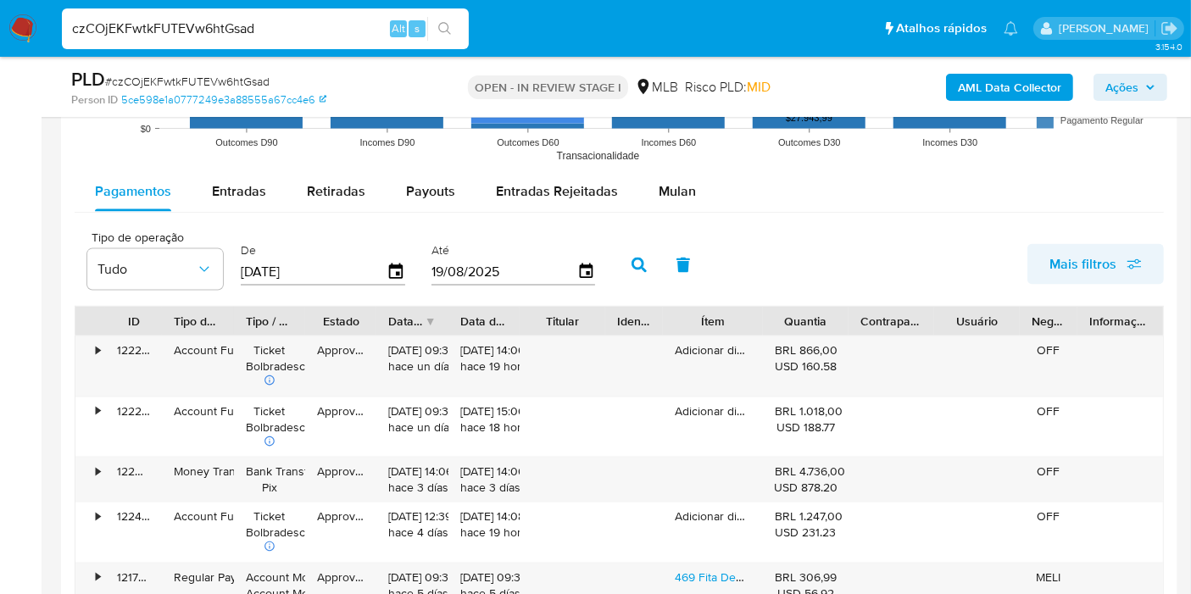
click at [1055, 265] on span "Mais filtros" at bounding box center [1082, 264] width 67 height 41
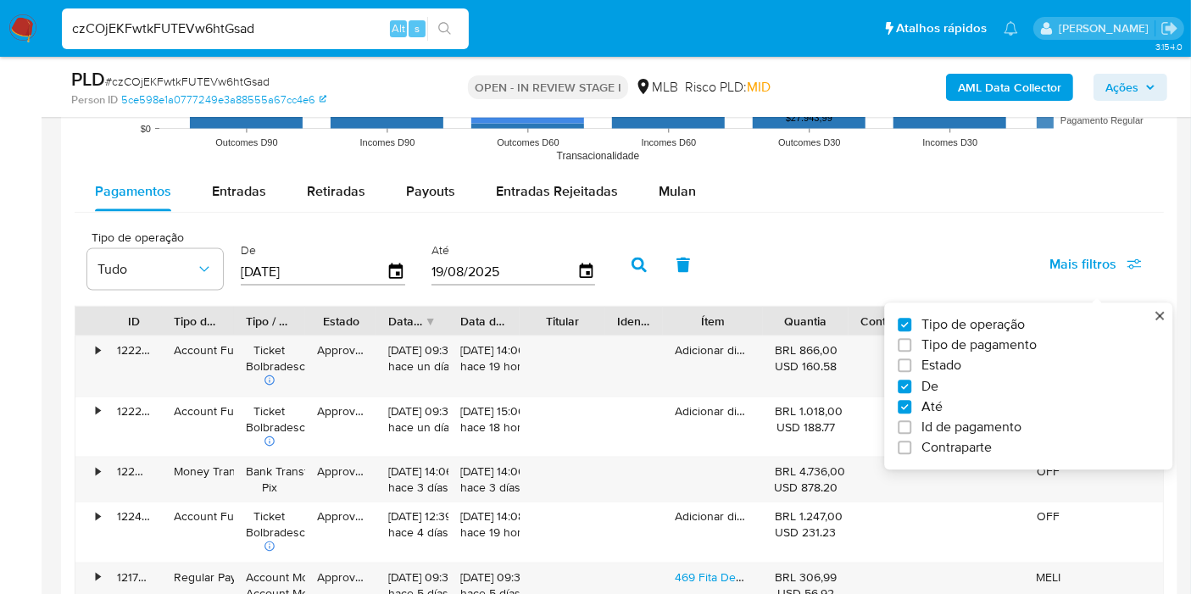
click at [1024, 342] on span "Tipo de pagamento" at bounding box center [978, 345] width 115 height 17
click at [911, 342] on input "Tipo de pagamento" at bounding box center [905, 346] width 14 height 14
checkbox input "true"
type input "[DATE]"
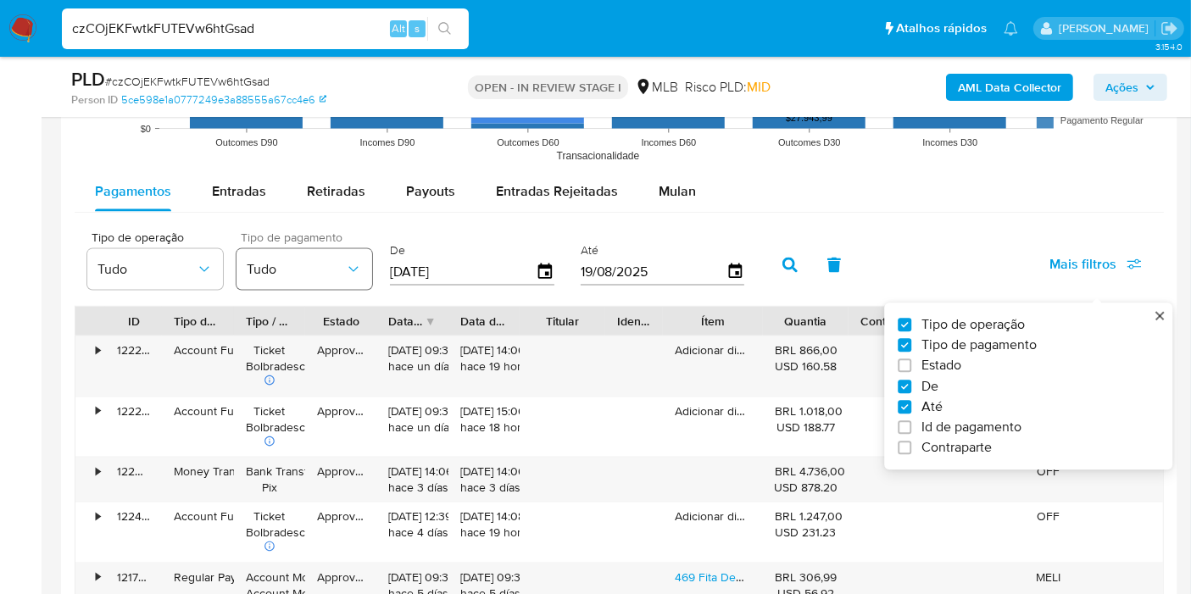
click at [364, 249] on button "Tudo" at bounding box center [304, 269] width 136 height 41
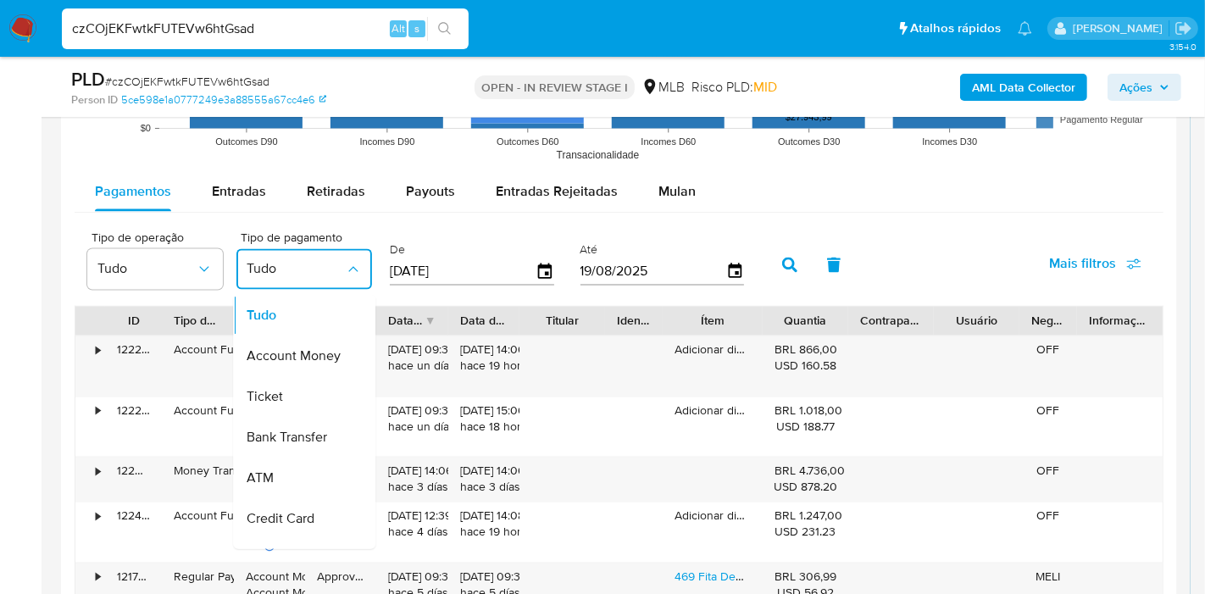
click at [331, 349] on span "Account Money" at bounding box center [294, 355] width 94 height 17
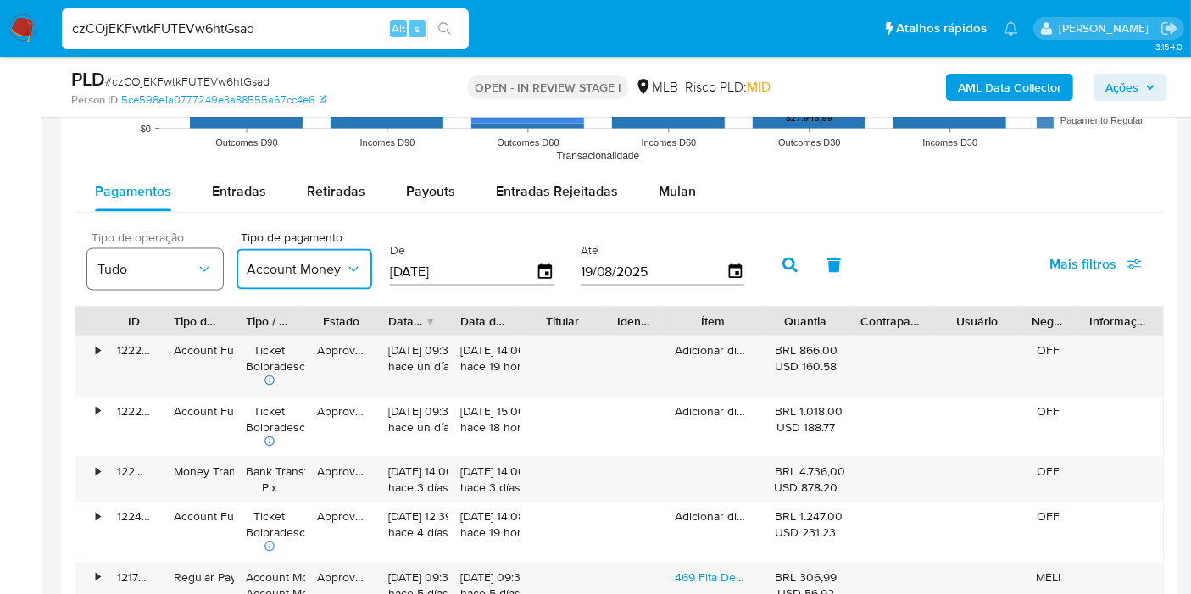
click at [158, 250] on button "Tudo" at bounding box center [155, 269] width 136 height 41
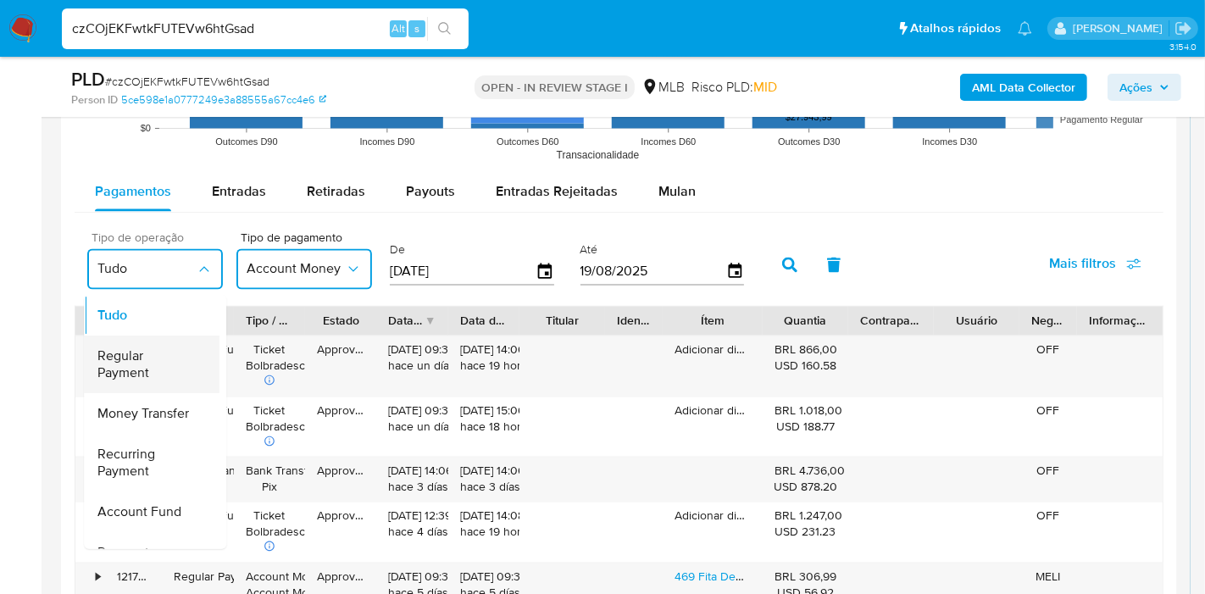
click at [188, 361] on span "Regular Payment" at bounding box center [146, 364] width 98 height 34
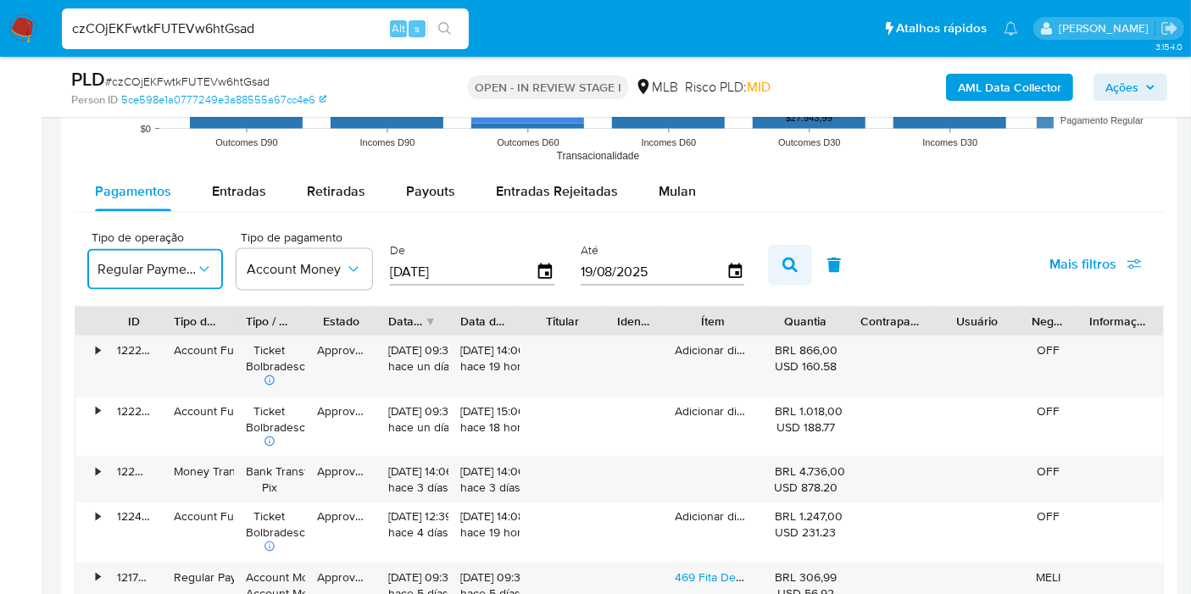
click at [786, 258] on icon "button" at bounding box center [789, 265] width 15 height 15
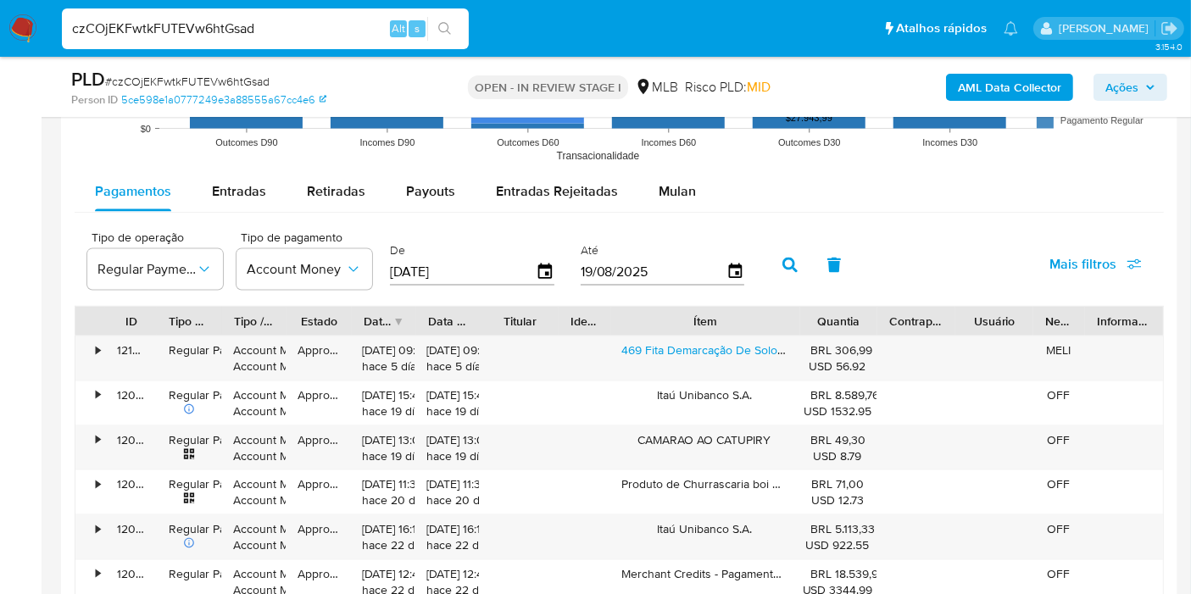
drag, startPoint x: 764, startPoint y: 322, endPoint x: 854, endPoint y: 322, distance: 89.8
click at [854, 322] on div "ID Tipo de operação Tipo / Método Estado Data de criação Data de aprovação Titu…" at bounding box center [618, 321] width 1087 height 29
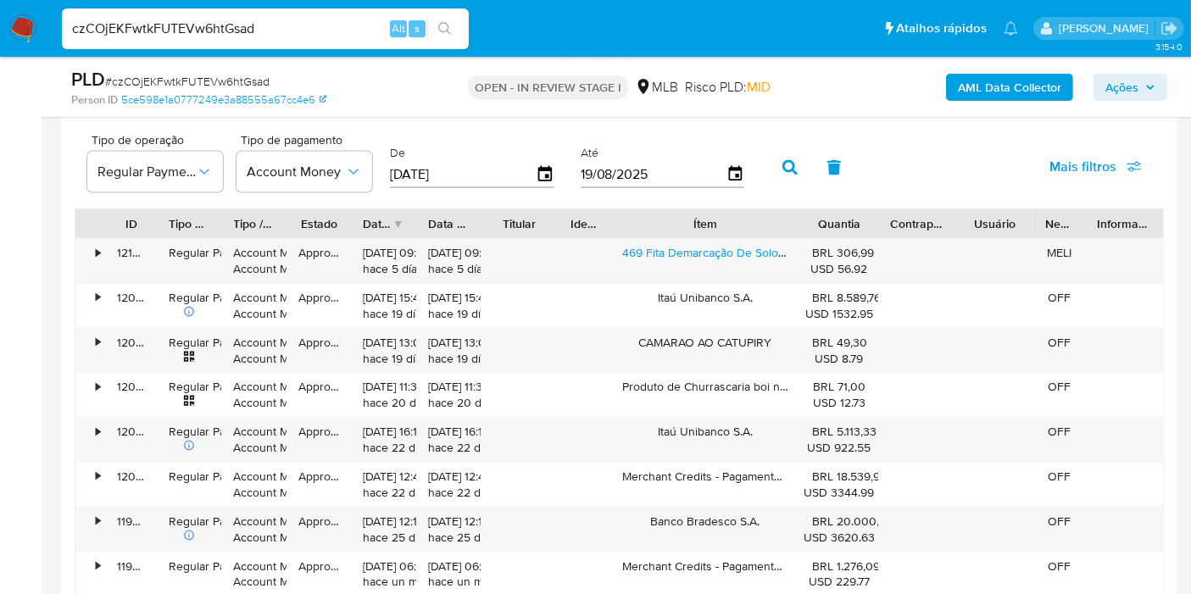
scroll to position [2743, 0]
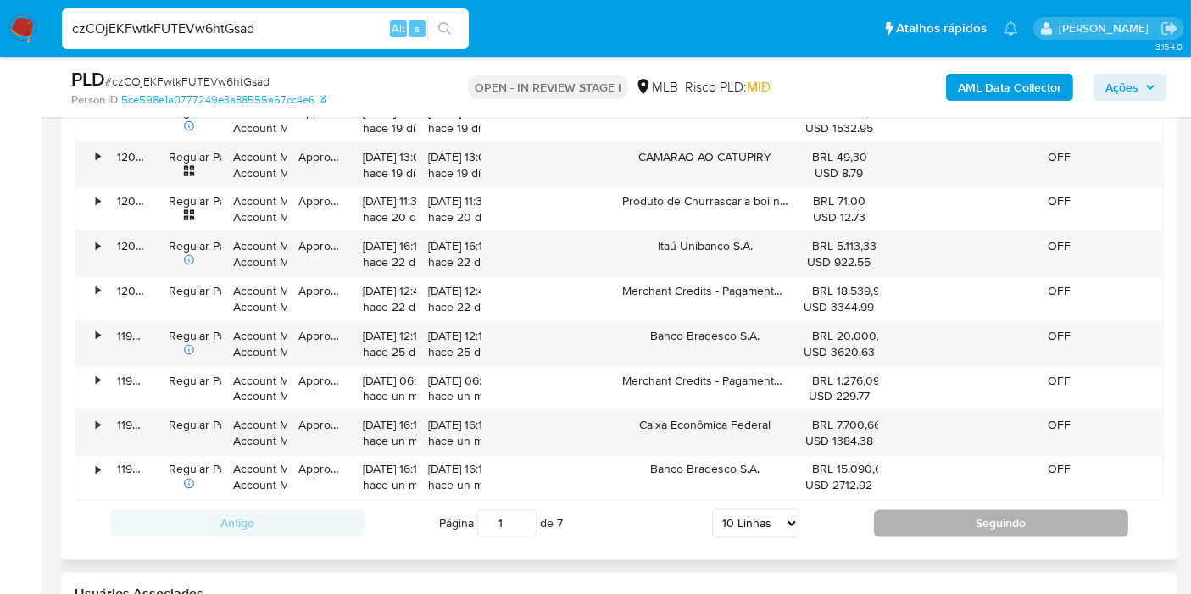
click at [922, 510] on button "Seguindo" at bounding box center [1001, 523] width 254 height 27
type input "2"
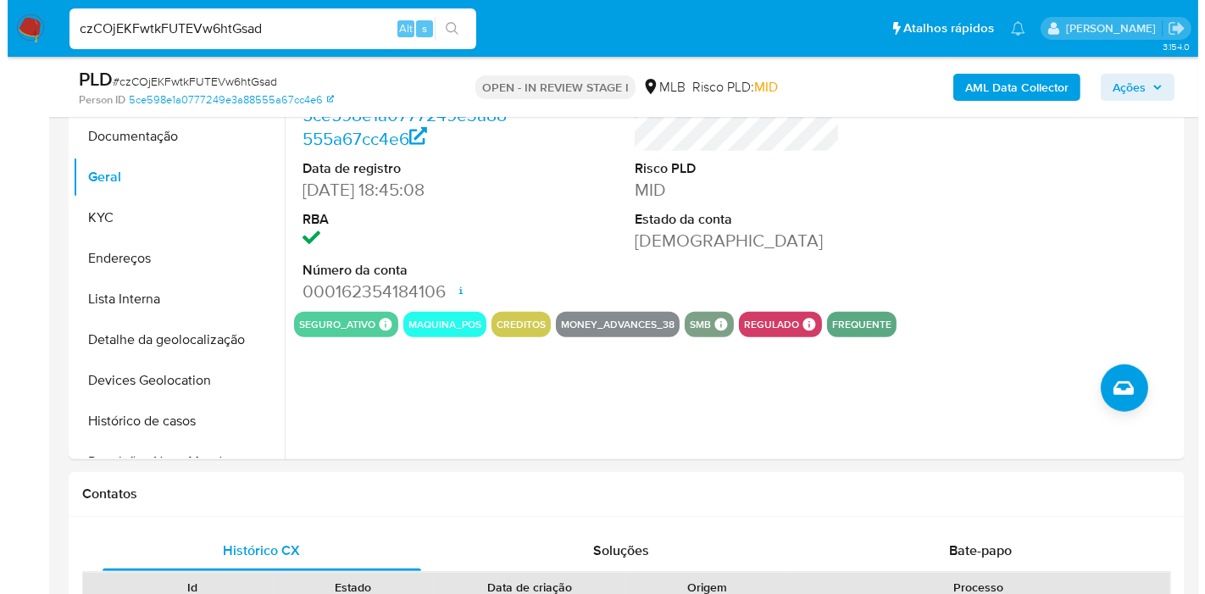
scroll to position [954, 0]
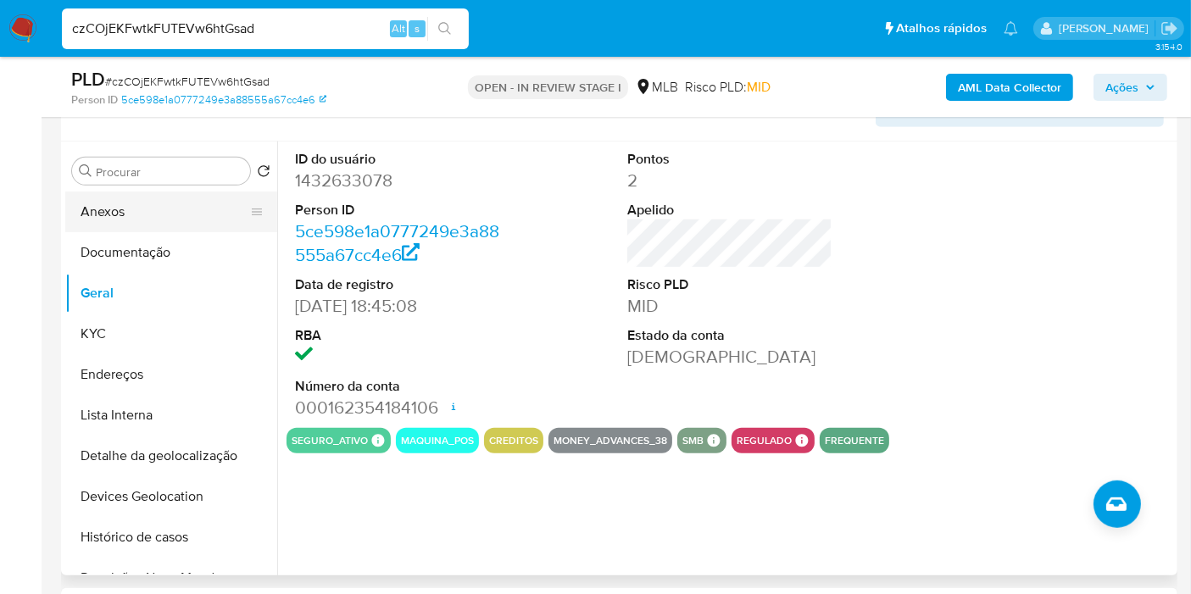
click at [153, 214] on button "Anexos" at bounding box center [164, 212] width 198 height 41
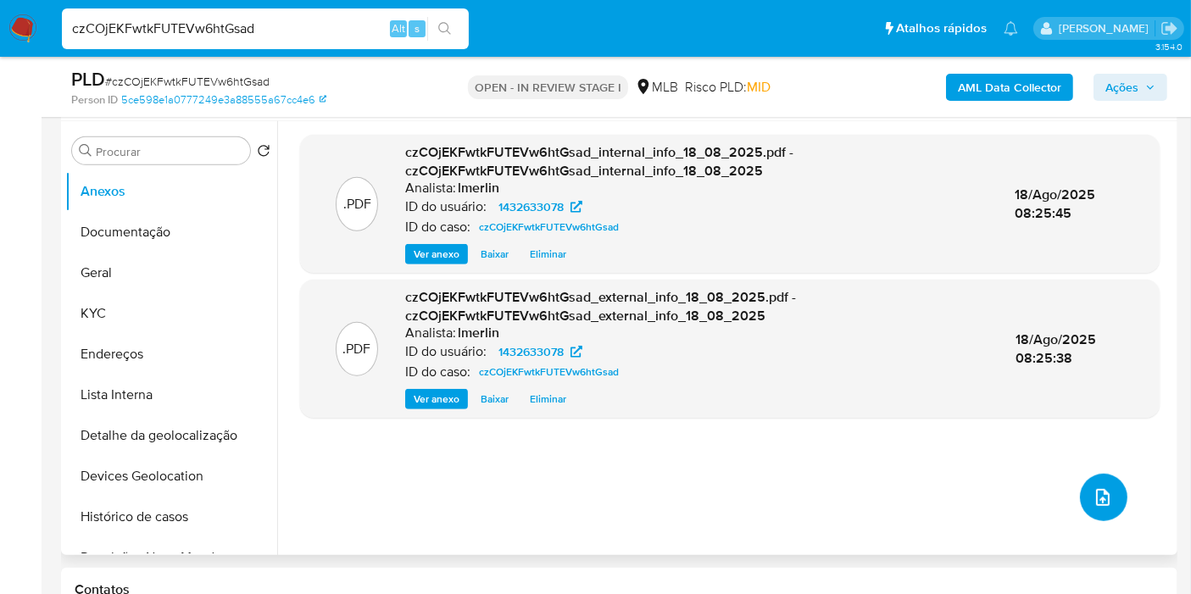
click at [1080, 500] on button "upload-file" at bounding box center [1103, 497] width 47 height 47
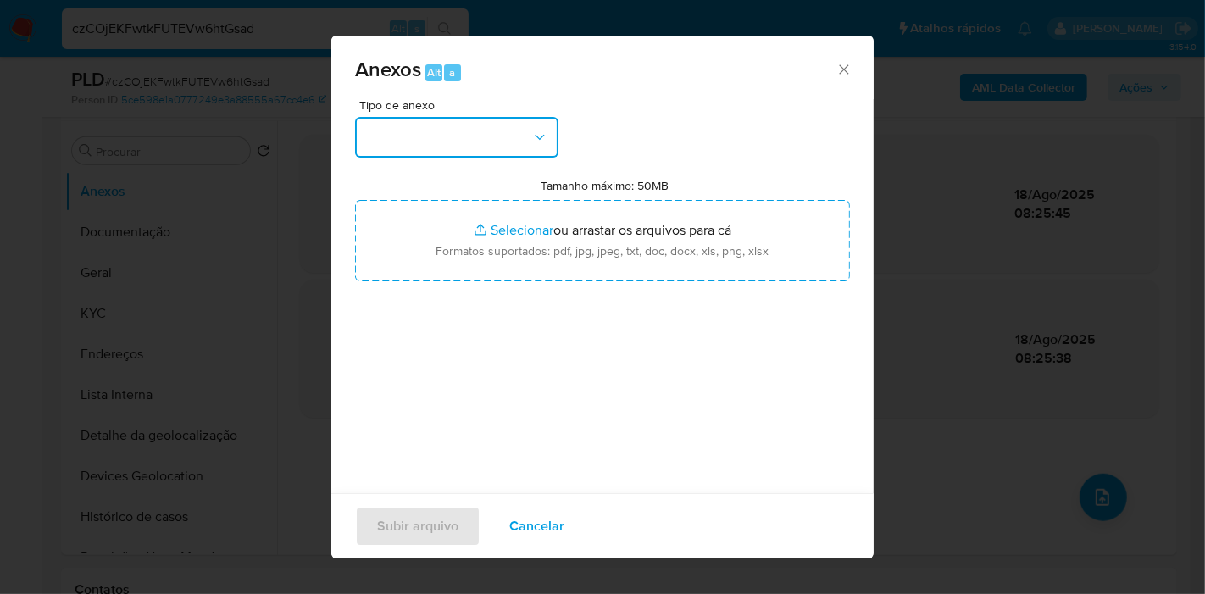
click at [500, 143] on button "button" at bounding box center [456, 137] width 203 height 41
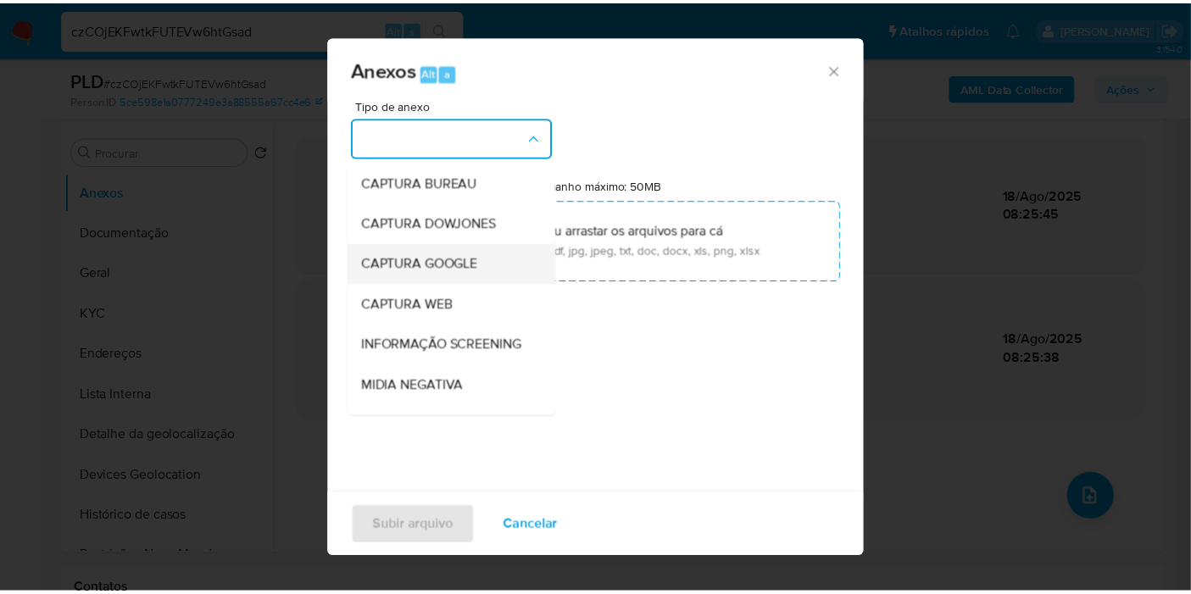
scroll to position [188, 0]
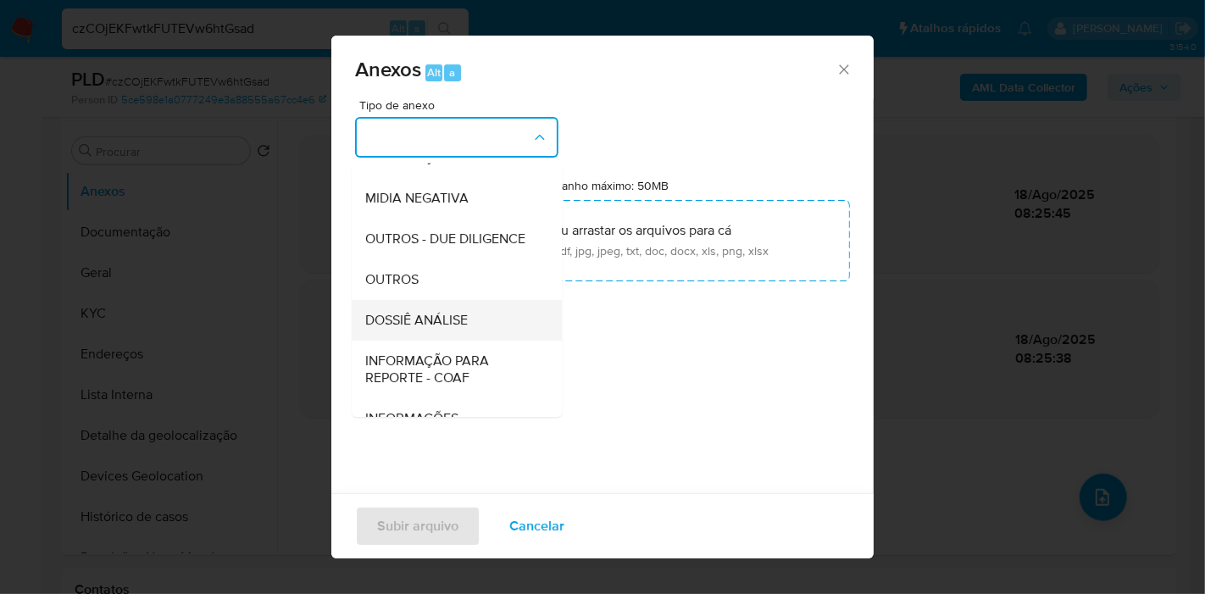
click at [468, 335] on div "DOSSIÊ ANÁLISE" at bounding box center [451, 320] width 173 height 41
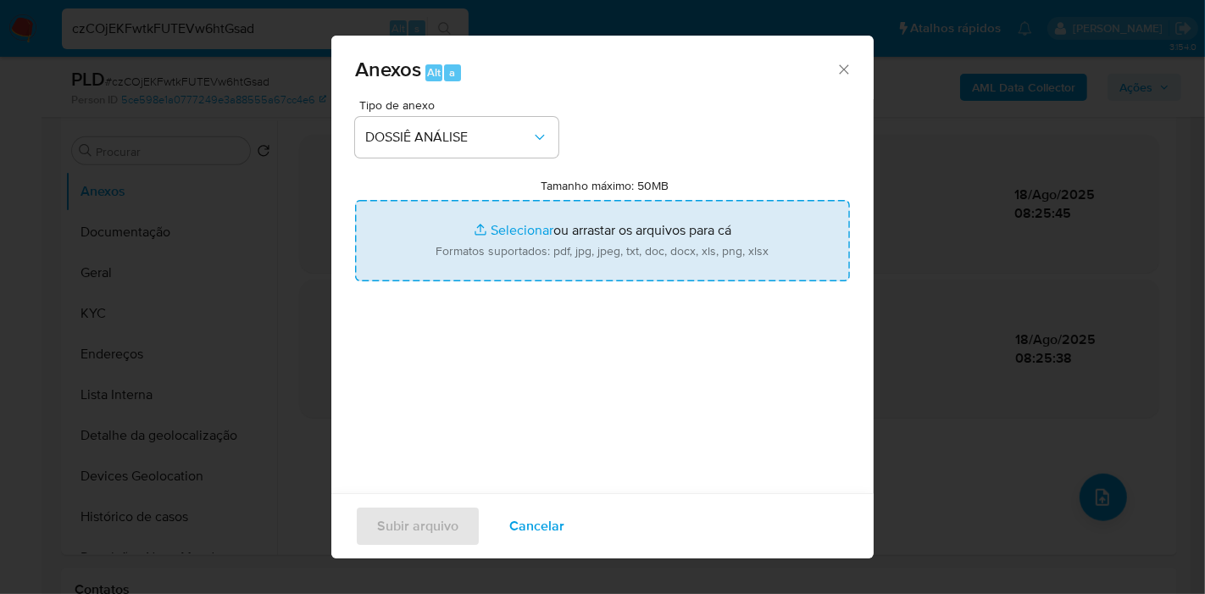
click at [565, 231] on input "Tamanho máximo: 50MB Selecionar arquivos" at bounding box center [602, 240] width 495 height 81
type input "C:\fakepath\Mulan 1432633078_2025_08_18_07_42_52.xlsx"
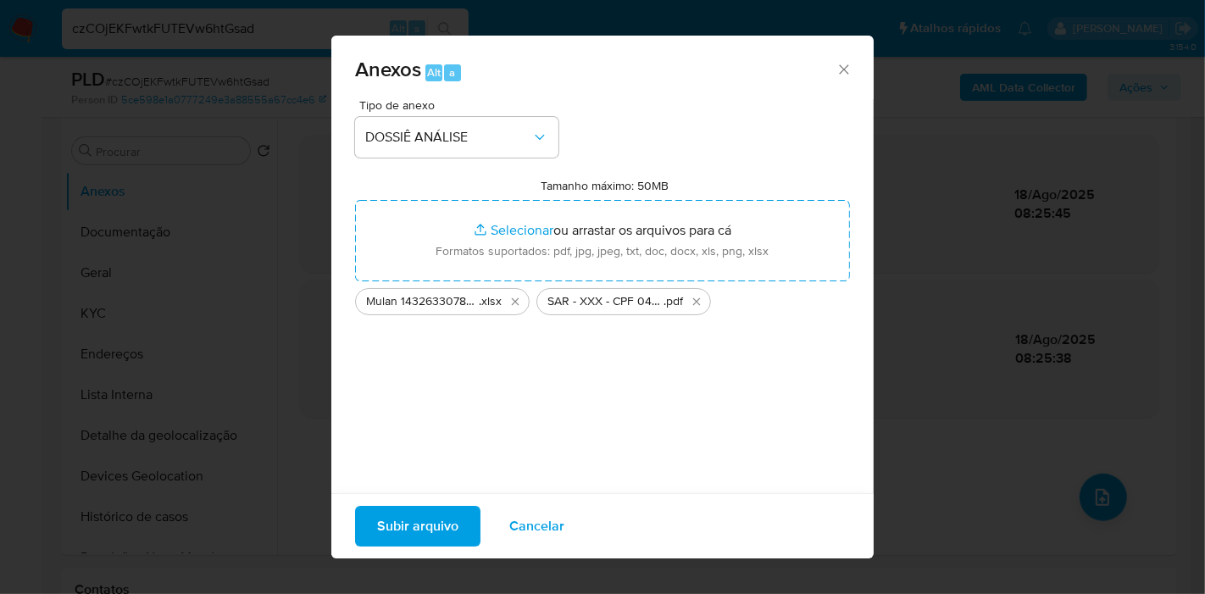
click at [424, 515] on span "Subir arquivo" at bounding box center [417, 526] width 81 height 37
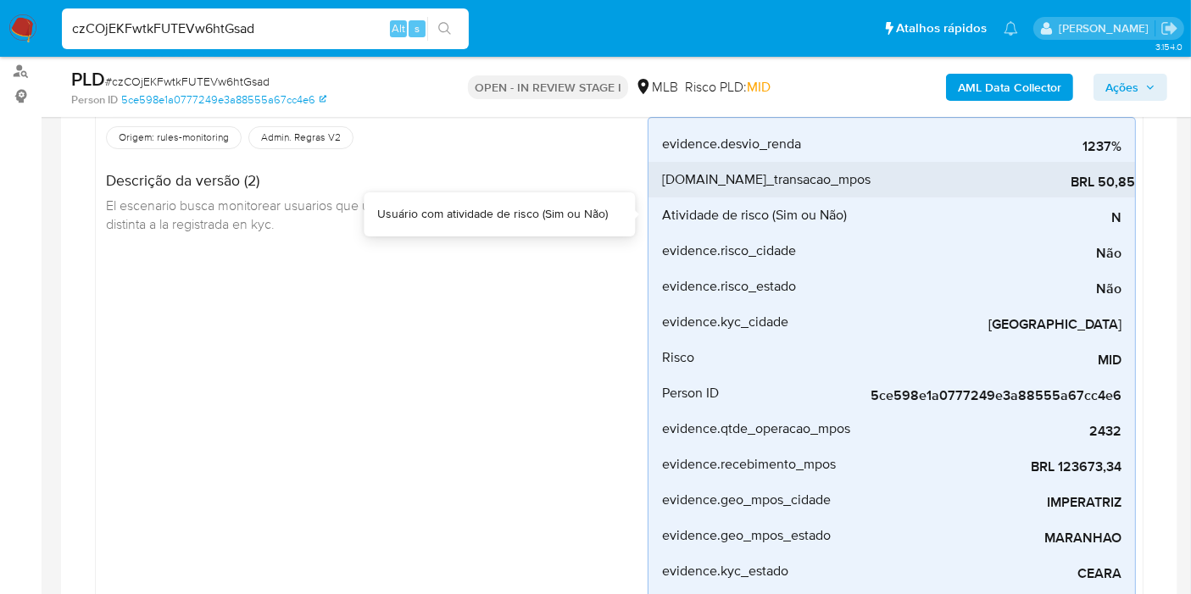
scroll to position [0, 0]
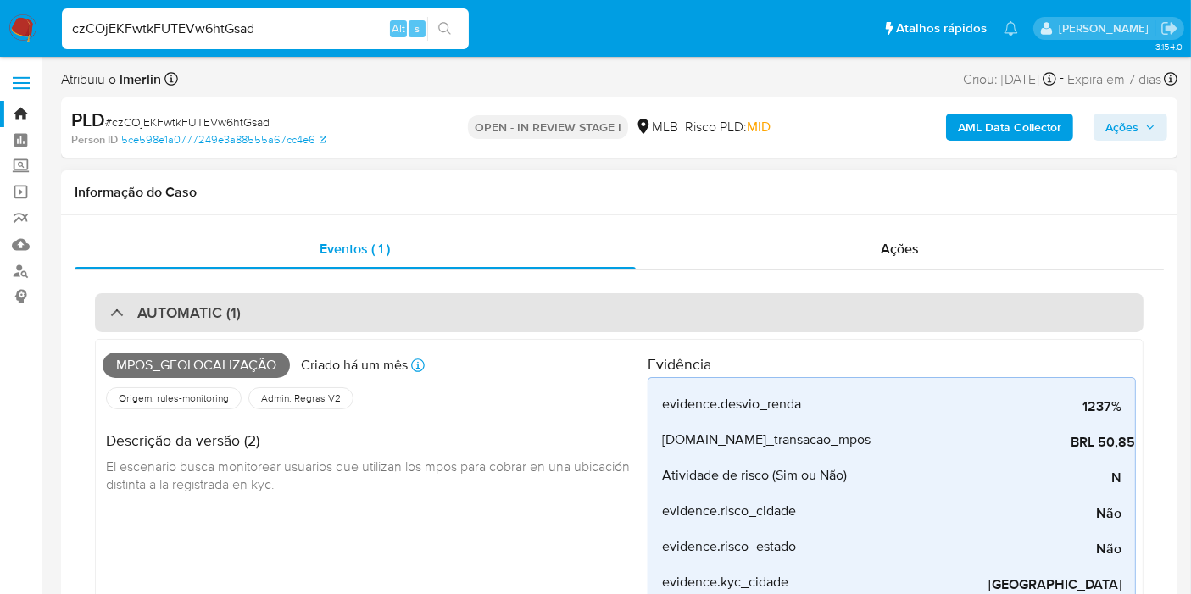
click at [958, 303] on div "AUTOMATIC (1)" at bounding box center [619, 312] width 1048 height 39
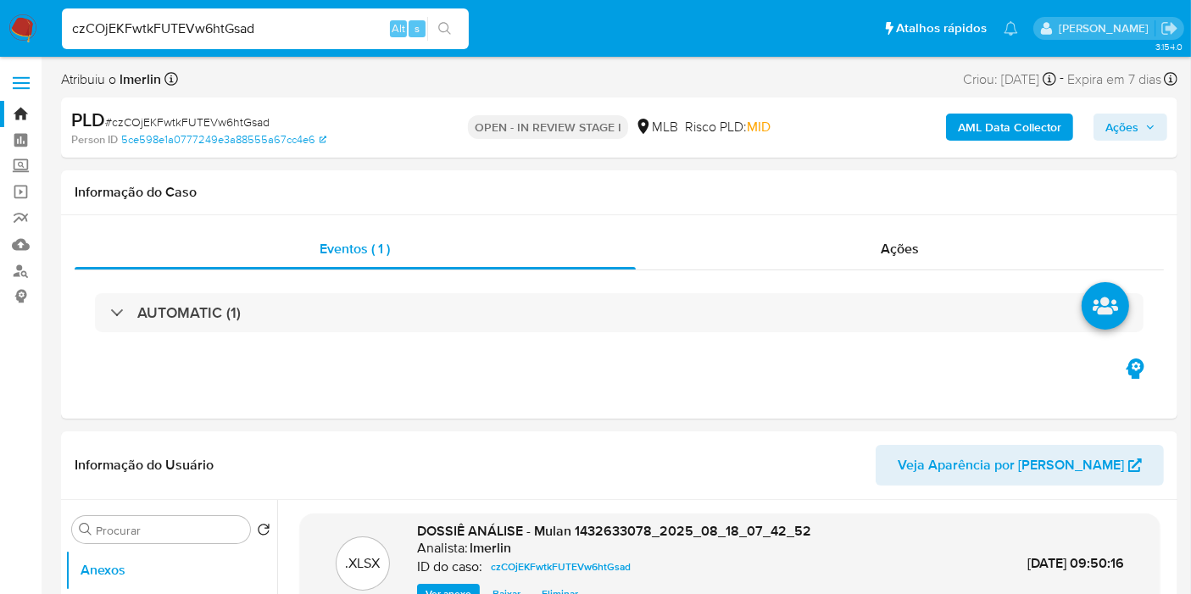
drag, startPoint x: 961, startPoint y: 262, endPoint x: 1095, endPoint y: 141, distance: 180.6
click at [961, 262] on div "Ações" at bounding box center [900, 249] width 529 height 41
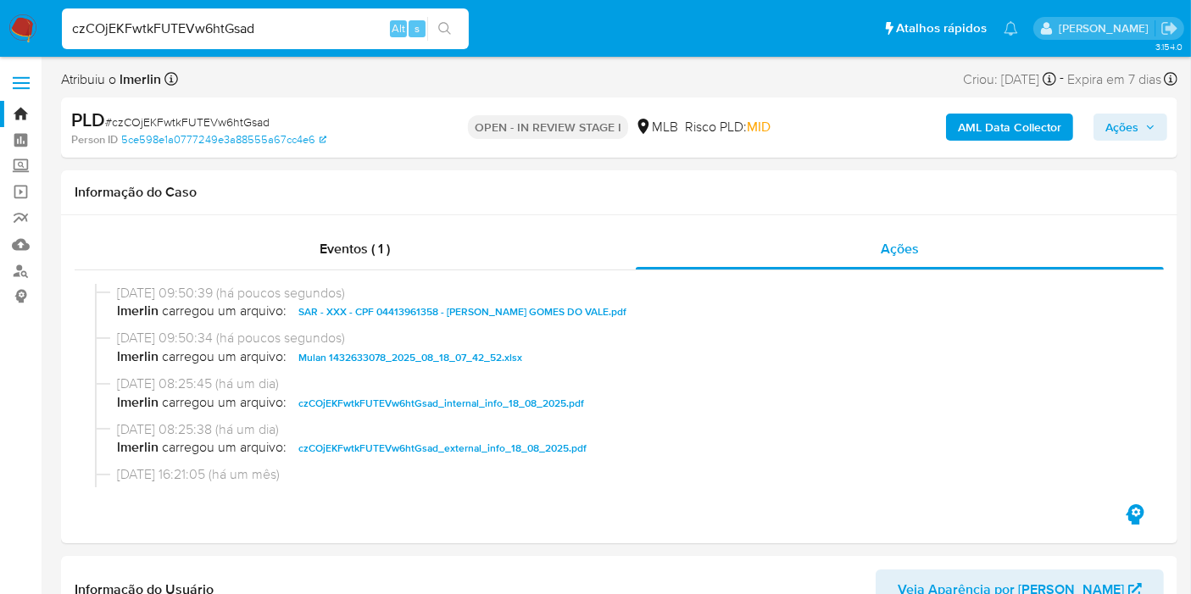
click at [1128, 127] on span "Ações" at bounding box center [1121, 127] width 33 height 27
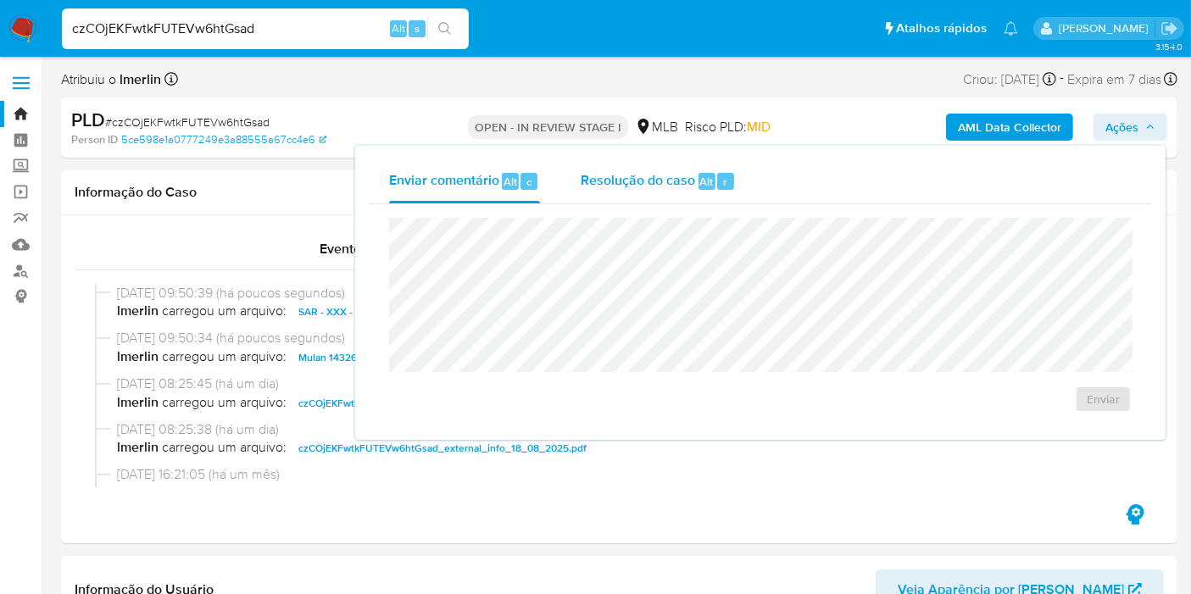
click at [612, 181] on span "Resolução do caso" at bounding box center [638, 180] width 114 height 19
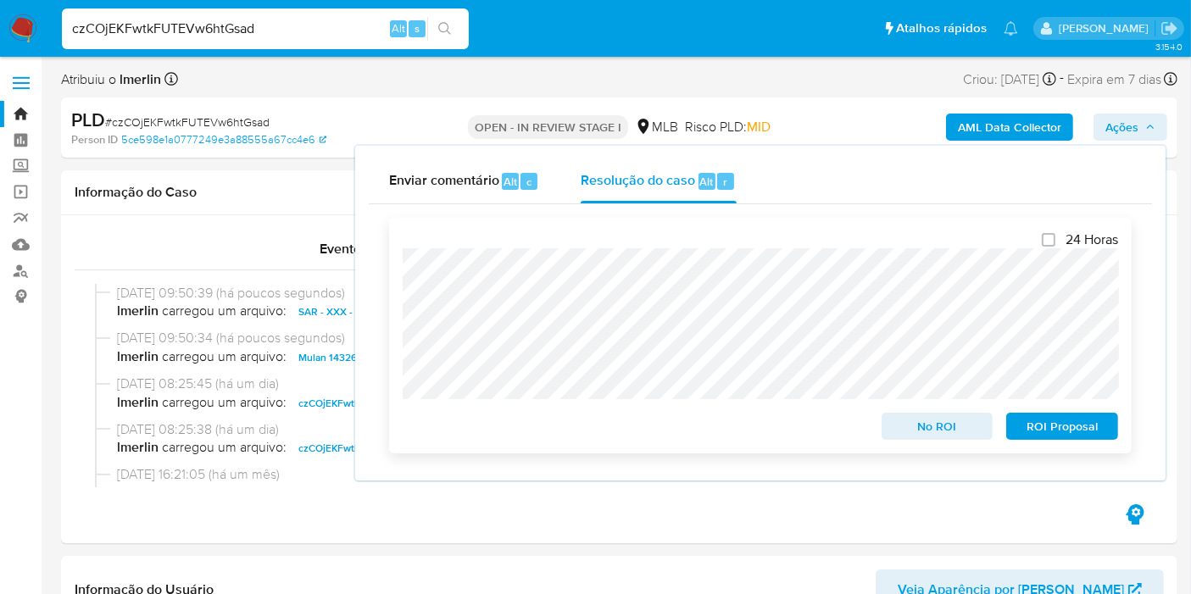
click at [1071, 422] on span "ROI Proposal" at bounding box center [1062, 426] width 88 height 24
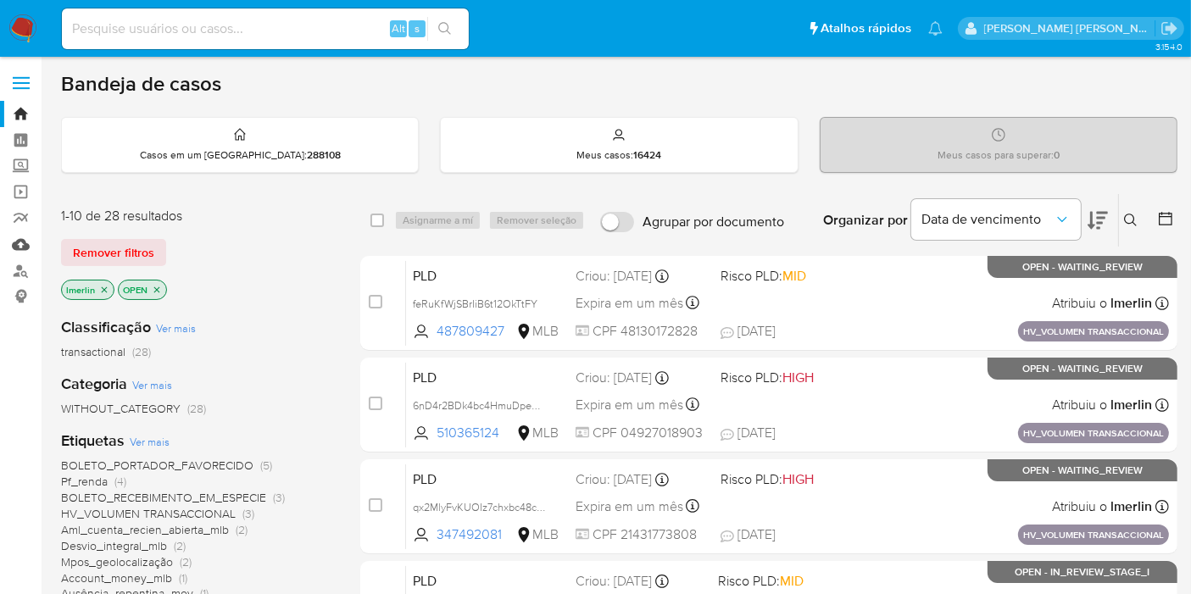
click at [22, 244] on link "Mulan" at bounding box center [101, 244] width 202 height 26
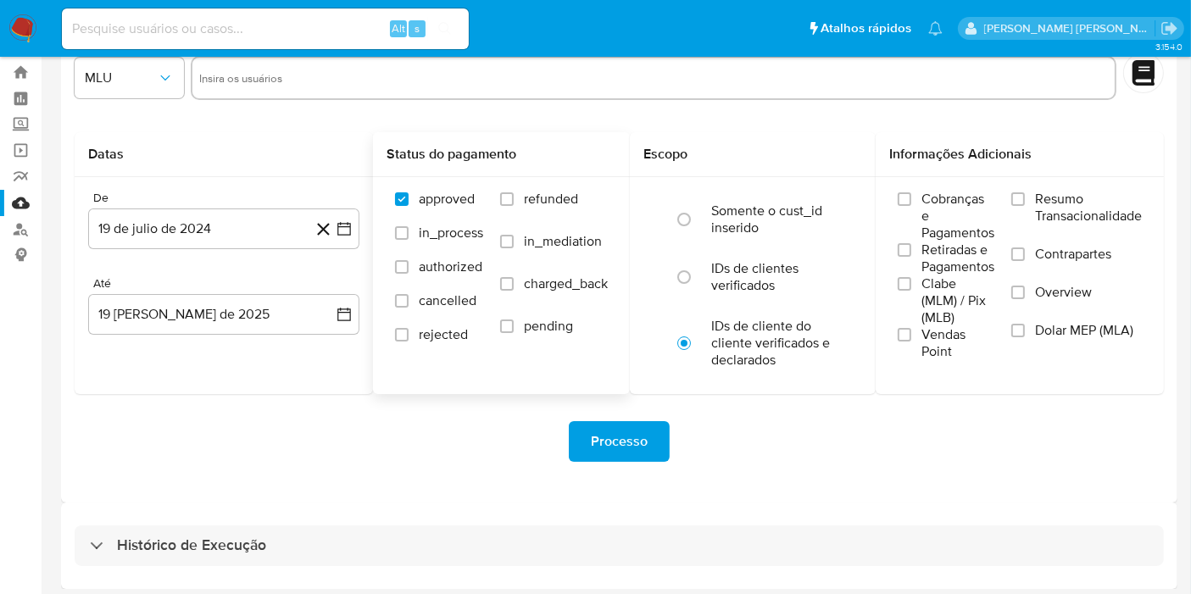
scroll to position [46, 0]
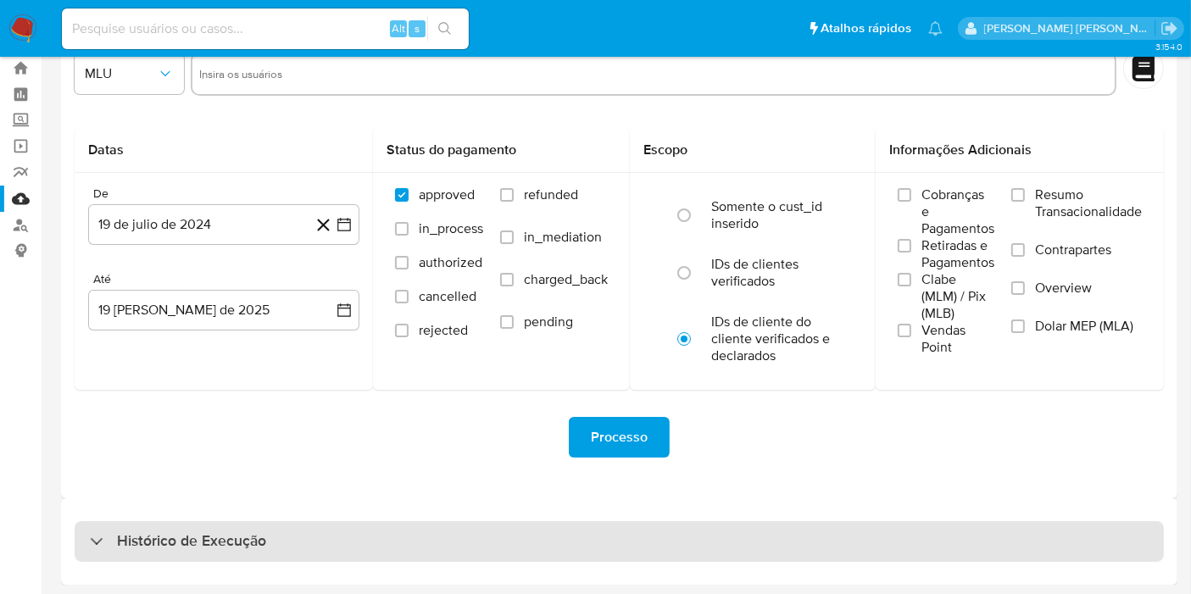
click at [220, 524] on div "Histórico de Execução" at bounding box center [619, 541] width 1089 height 41
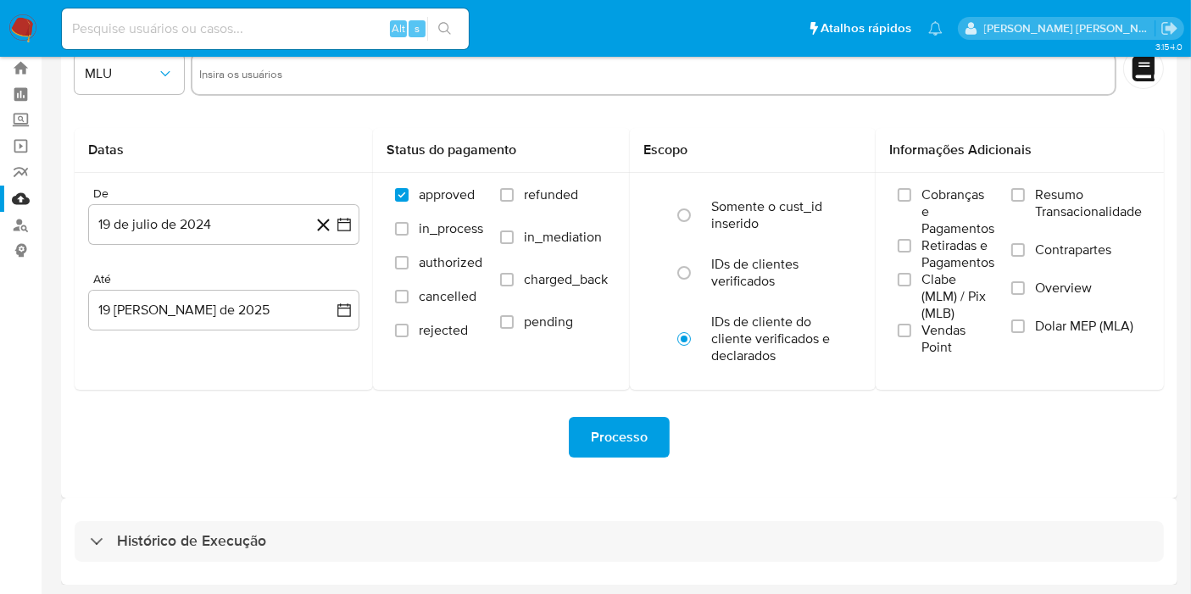
select select "10"
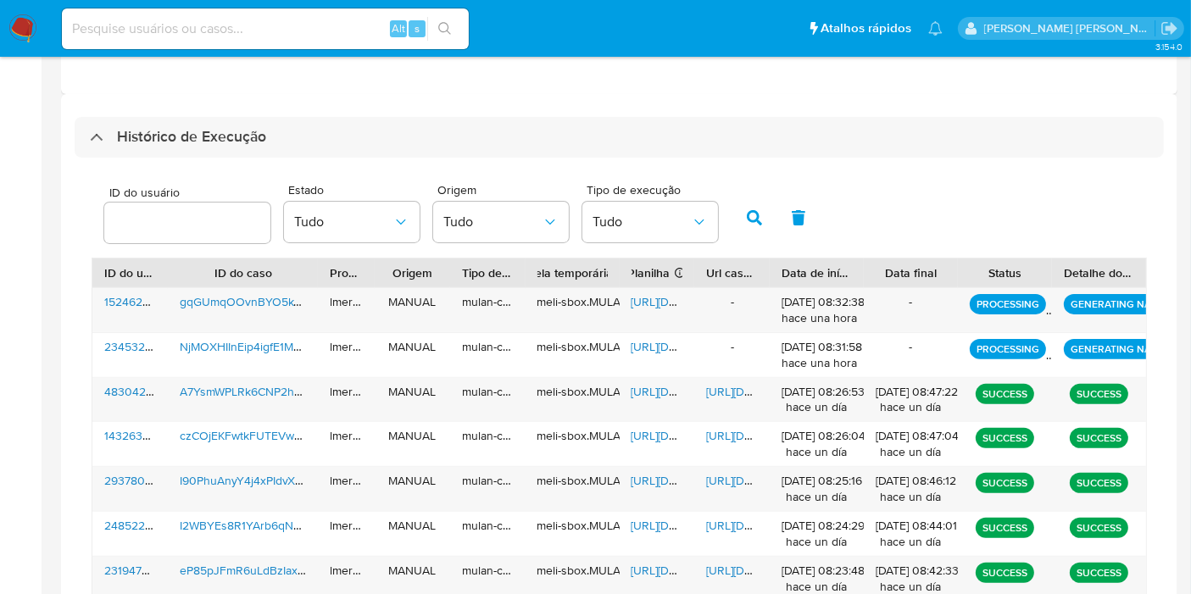
scroll to position [517, 0]
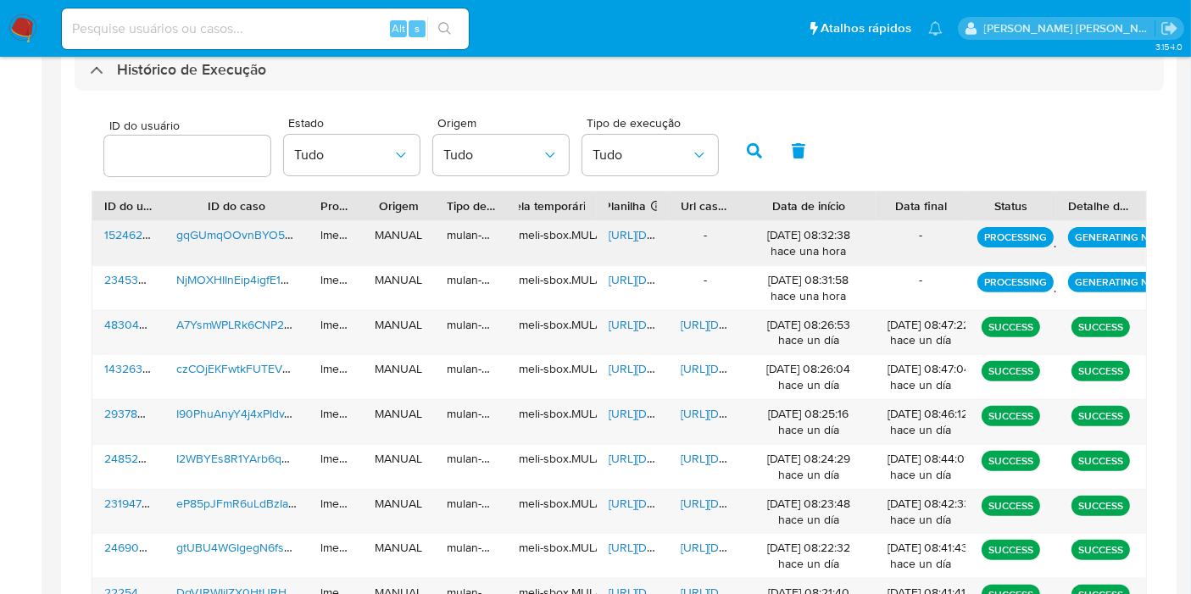
drag, startPoint x: 879, startPoint y: 214, endPoint x: 899, endPoint y: 221, distance: 21.4
click at [899, 221] on div "ID do usuário ID do caso Proprietário Origem Tipo de execução Tabela temporária…" at bounding box center [619, 430] width 1055 height 478
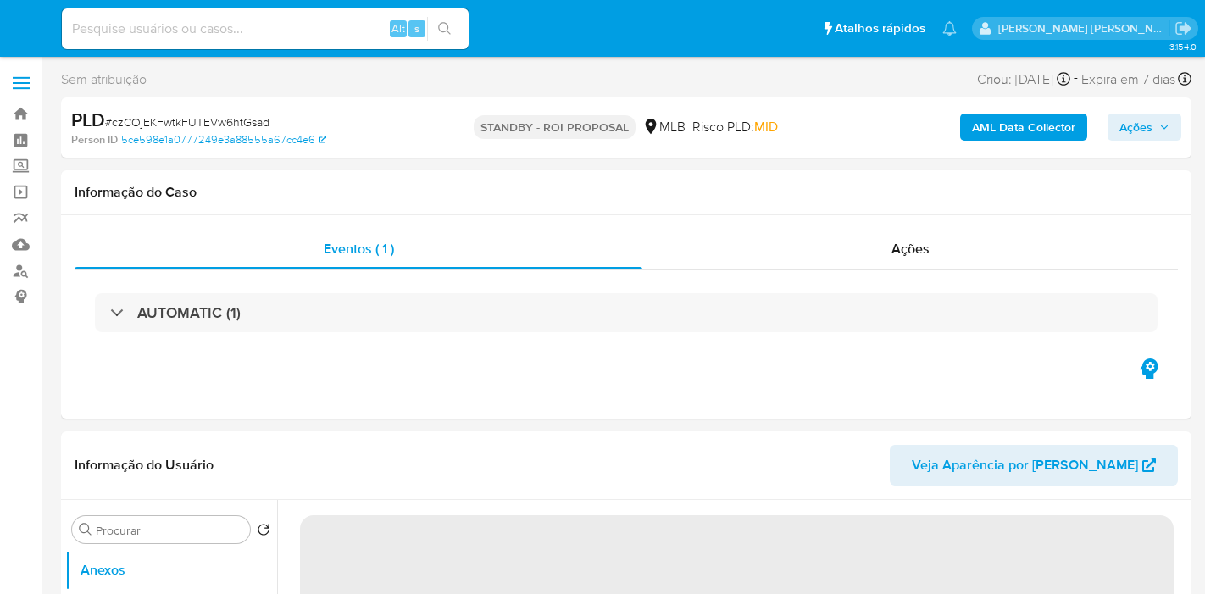
select select "10"
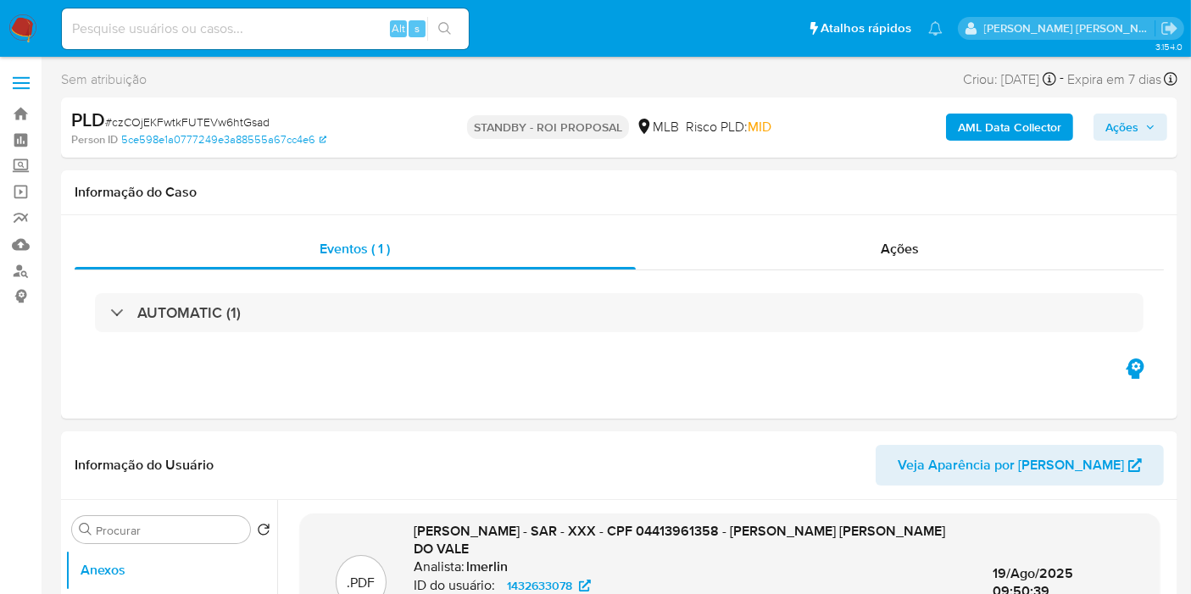
click at [31, 31] on img at bounding box center [22, 28] width 29 height 29
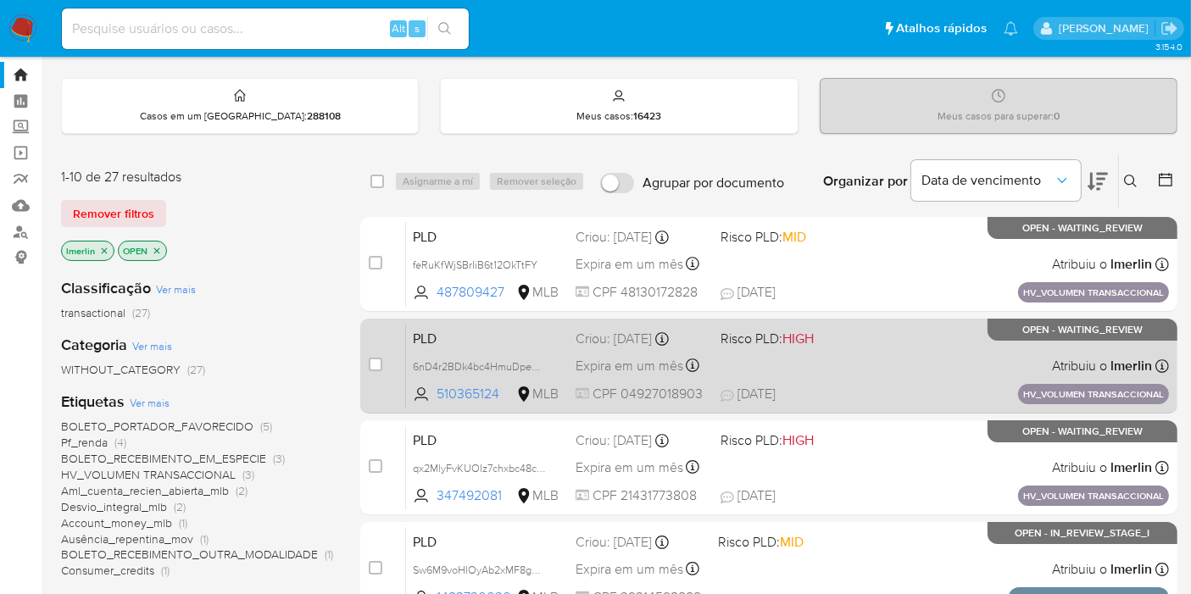
scroll to position [94, 0]
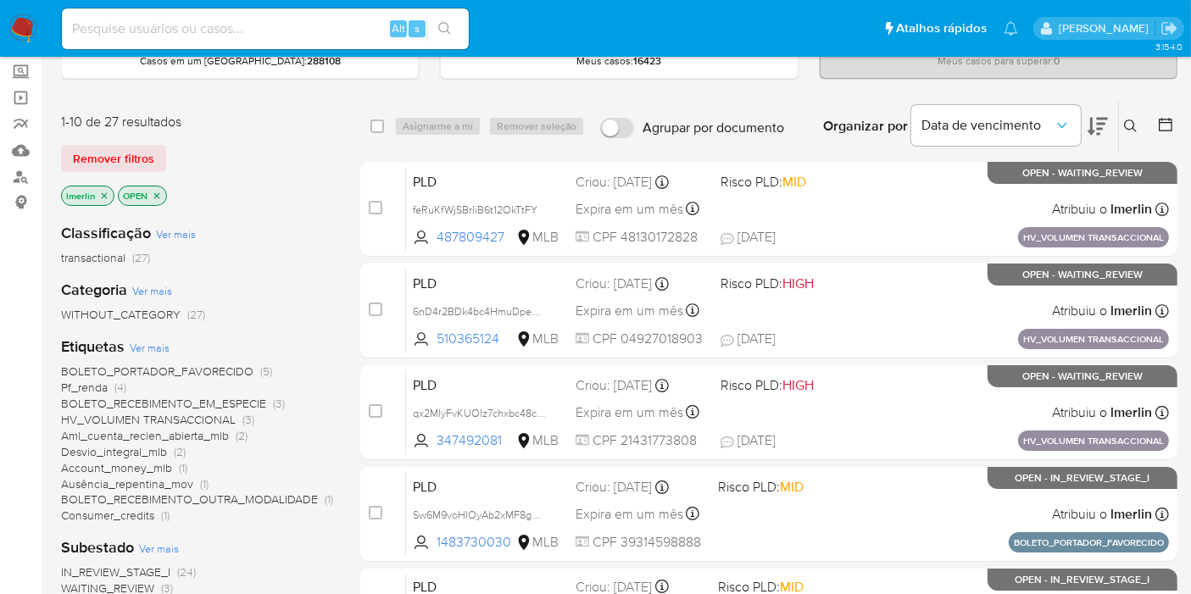
click at [104, 193] on icon "close-filter" at bounding box center [104, 196] width 10 height 10
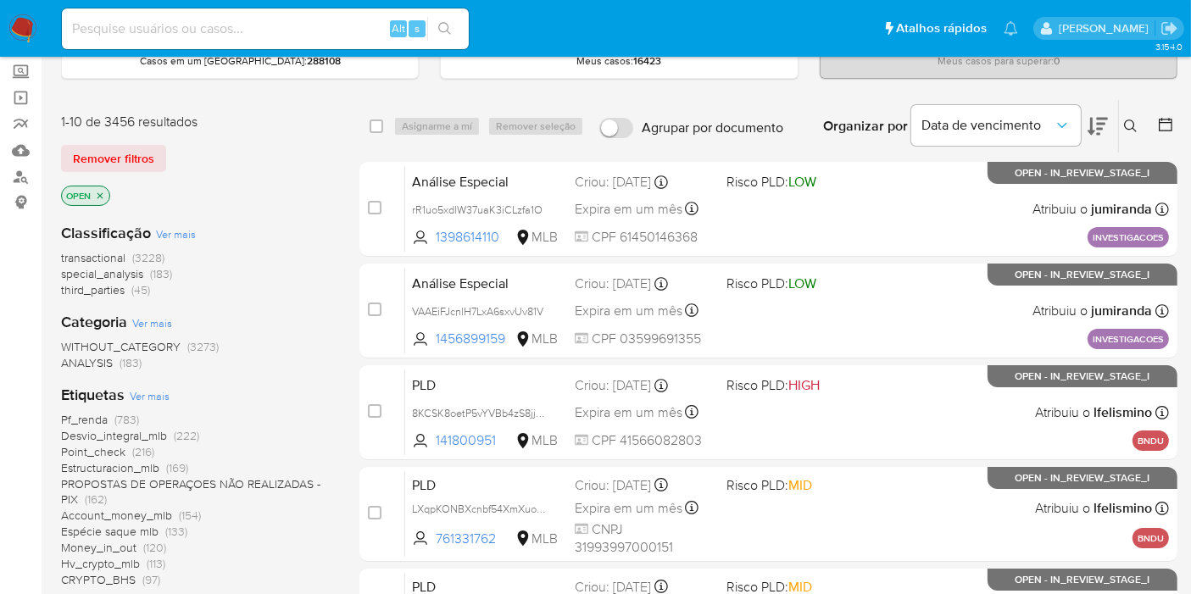
click at [102, 192] on icon "close-filter" at bounding box center [100, 196] width 10 height 10
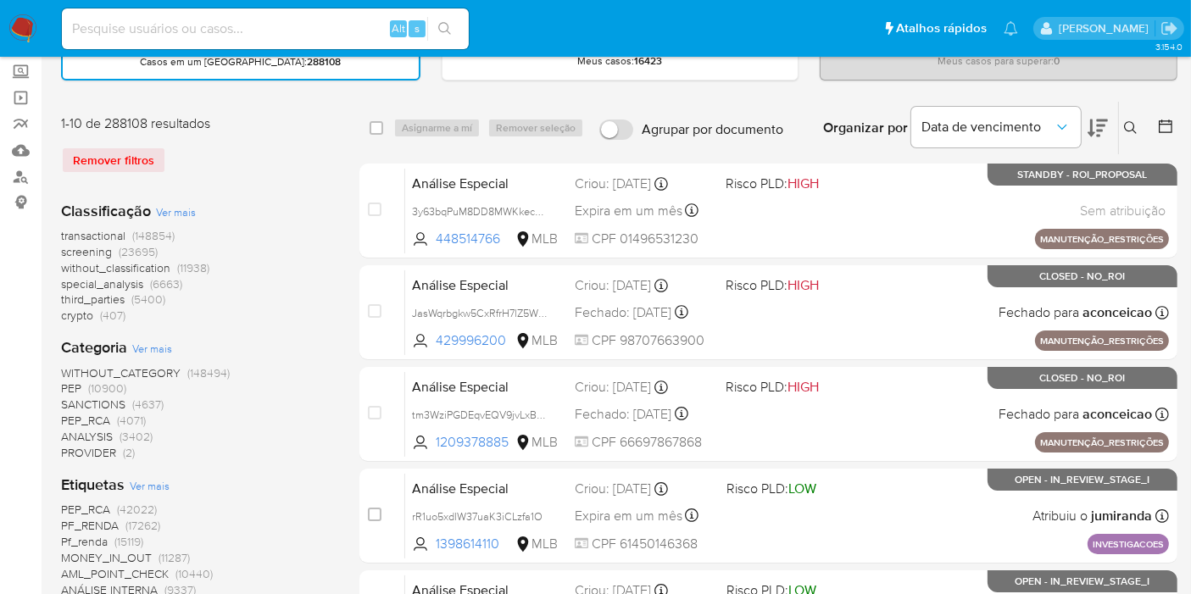
click at [1170, 120] on icon at bounding box center [1165, 126] width 17 height 17
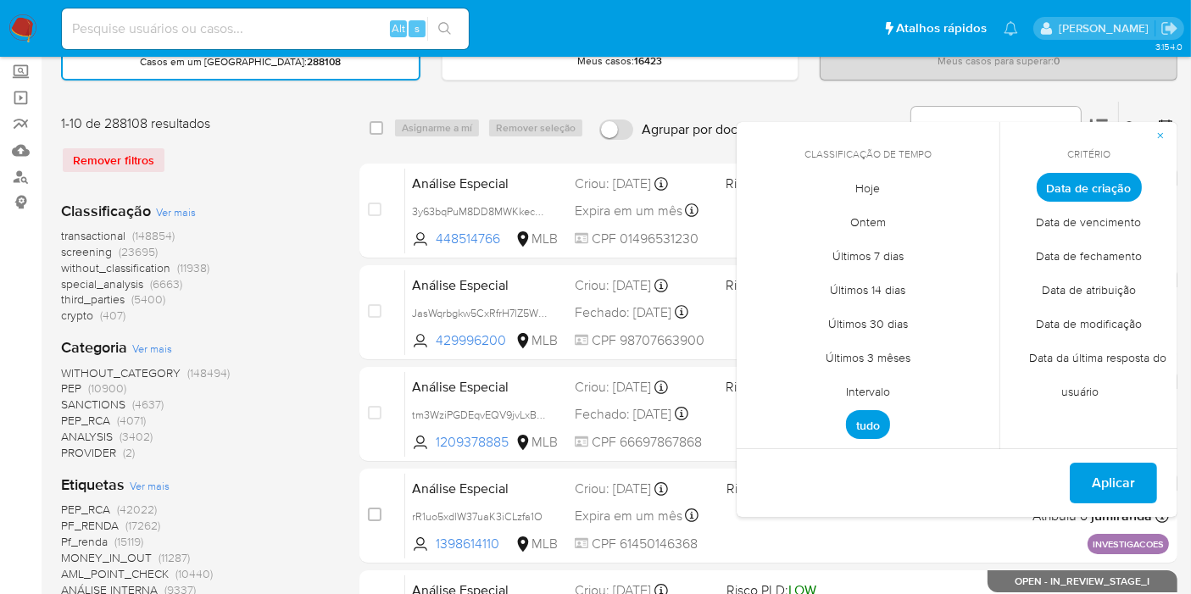
click at [865, 394] on span "Intervalo" at bounding box center [868, 392] width 80 height 35
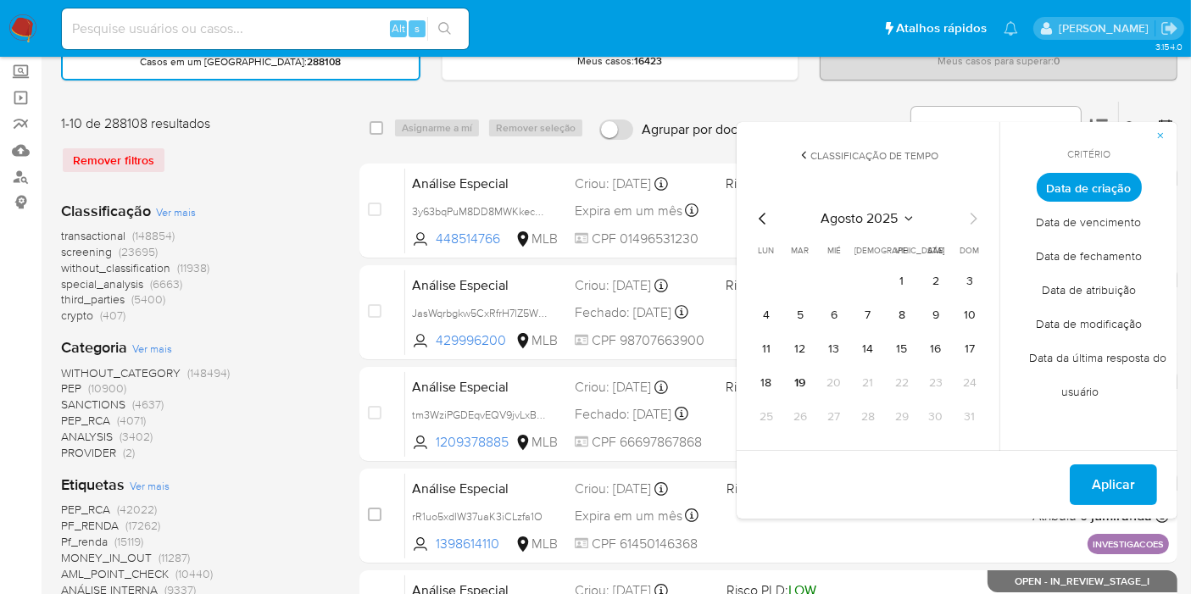
click at [755, 214] on icon "Mes anterior" at bounding box center [763, 218] width 20 height 20
click at [806, 276] on button "1" at bounding box center [800, 281] width 27 height 27
click at [864, 419] on button "31" at bounding box center [867, 416] width 27 height 27
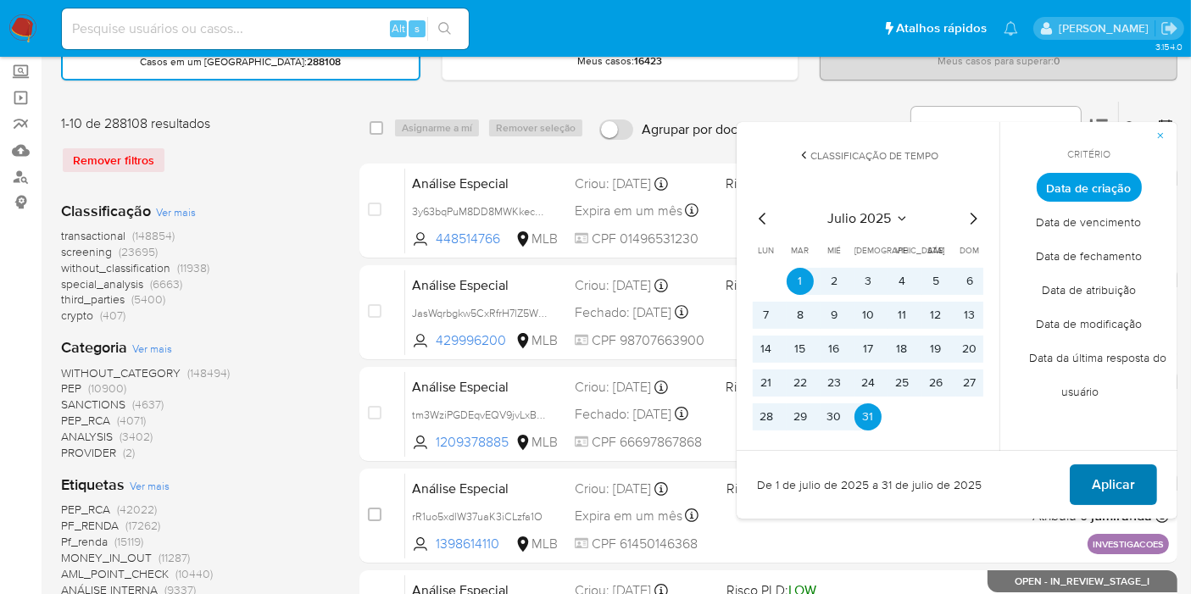
click at [1098, 475] on span "Aplicar" at bounding box center [1113, 484] width 43 height 37
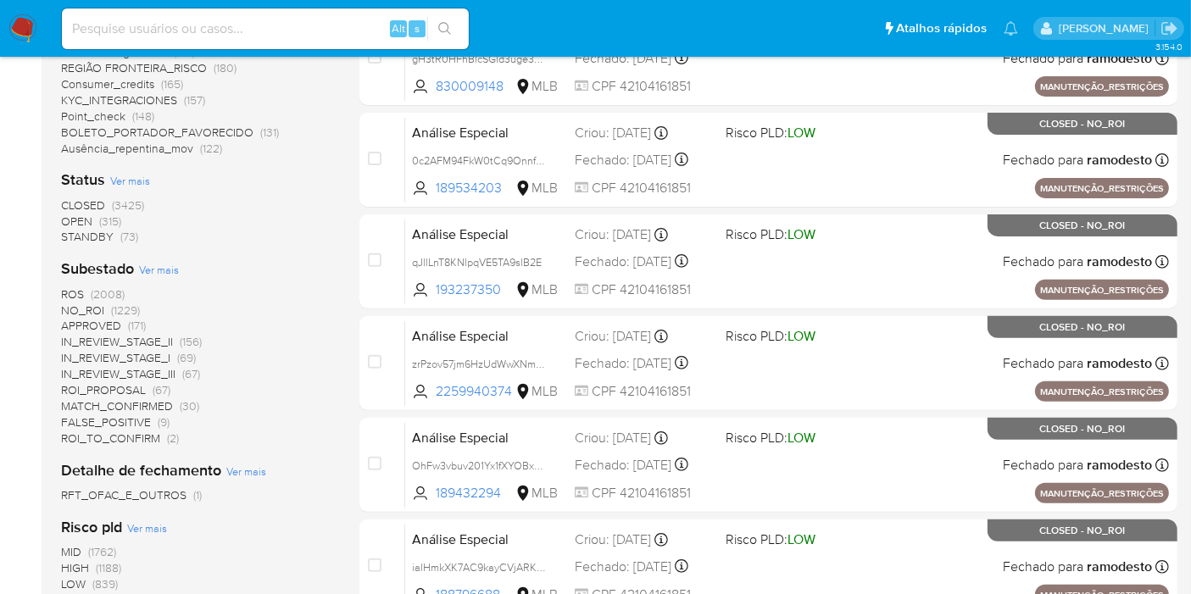
scroll to position [564, 0]
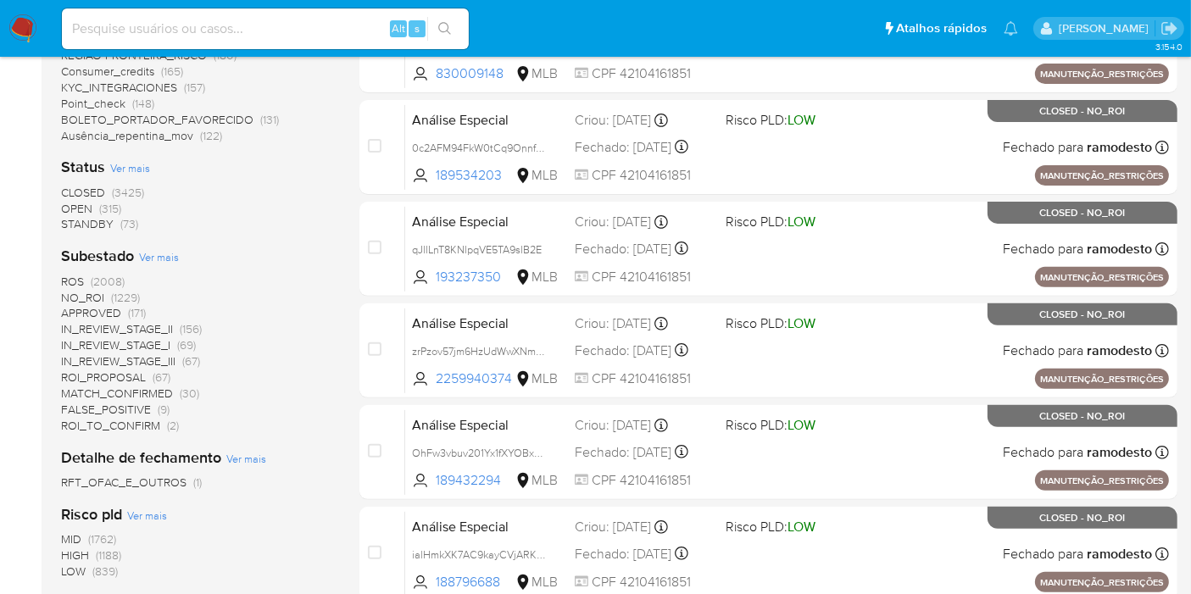
click at [175, 341] on span "IN_REVIEW_STAGE_I (69)" at bounding box center [128, 345] width 135 height 16
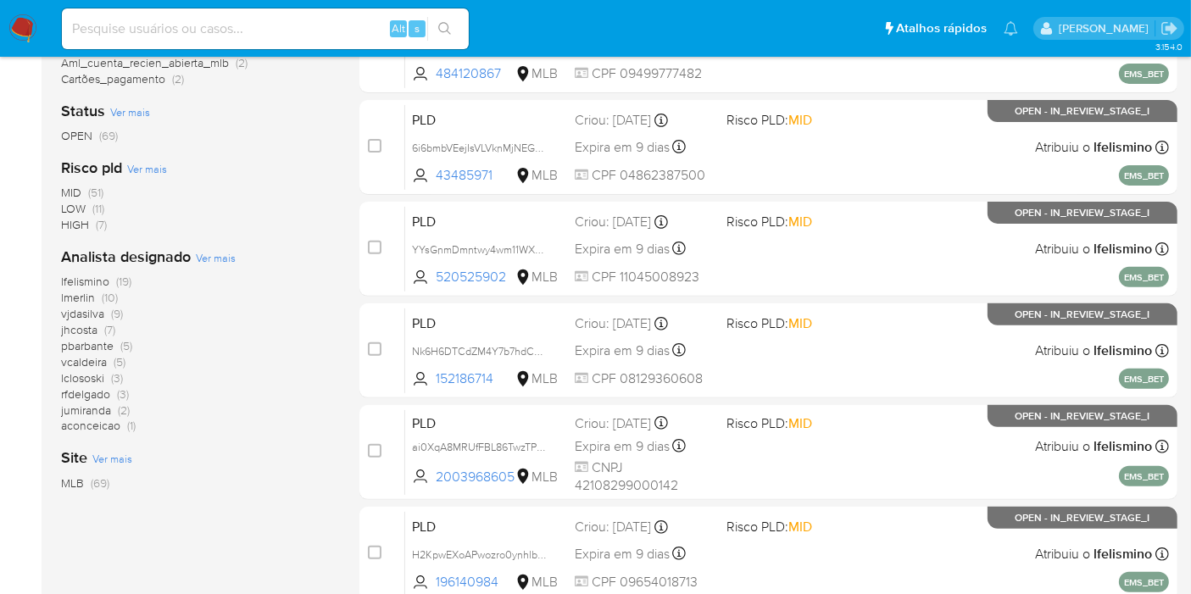
click at [215, 255] on span "Ver mais" at bounding box center [216, 257] width 40 height 15
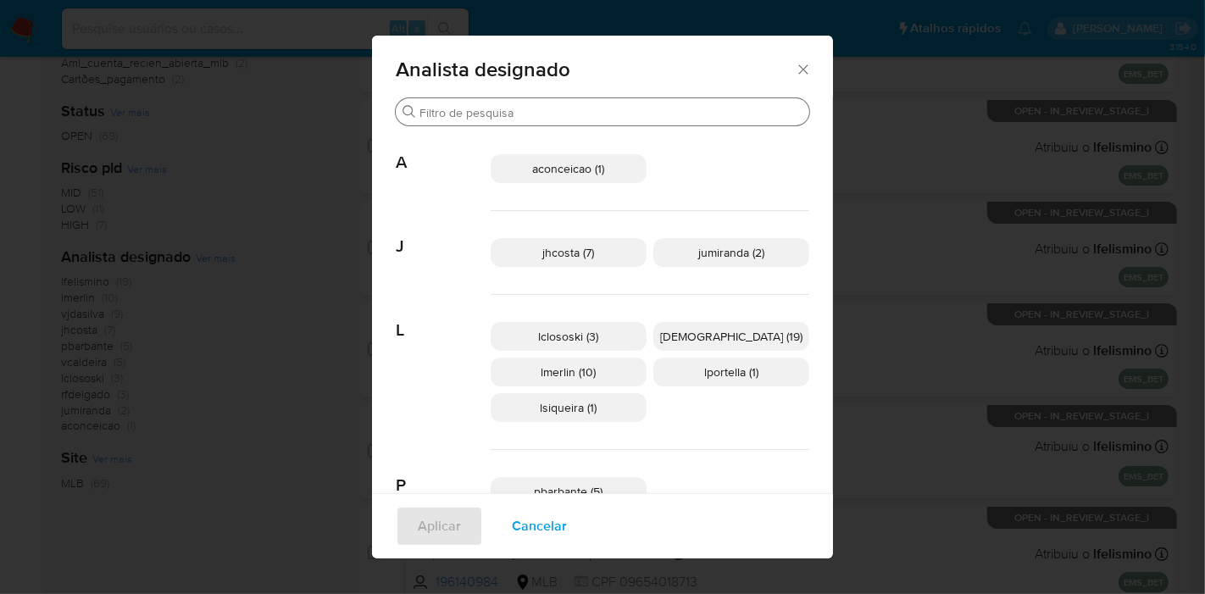
click at [602, 120] on div "Procurar" at bounding box center [603, 111] width 414 height 27
click at [603, 108] on input "Procurar" at bounding box center [611, 112] width 383 height 15
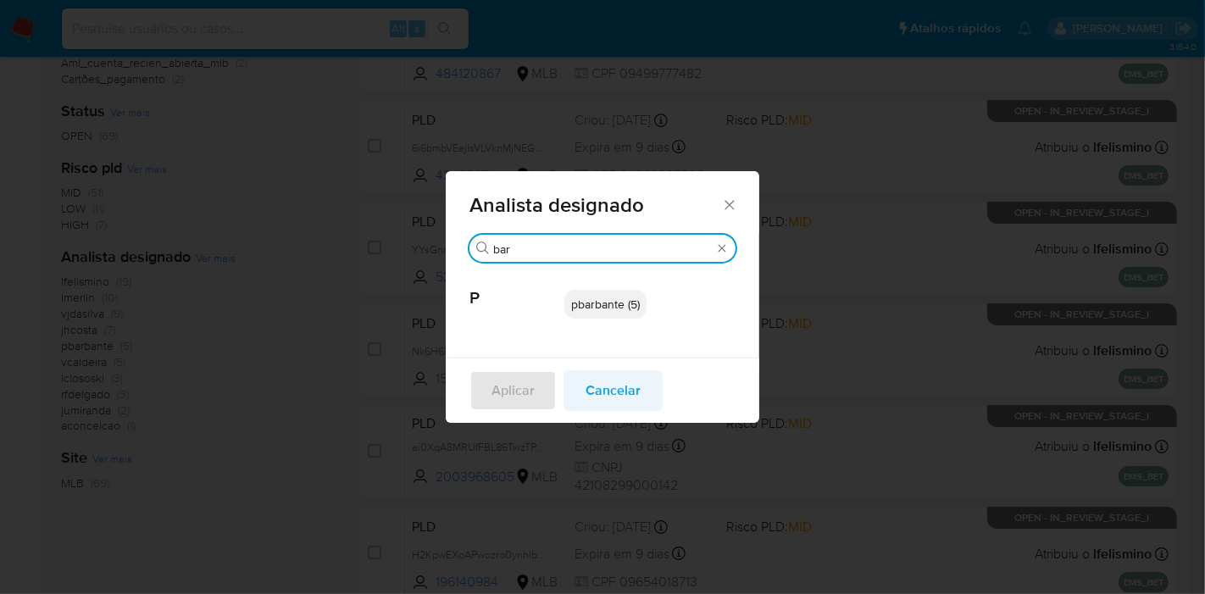
type input "bar"
click at [629, 403] on span "Cancelar" at bounding box center [613, 390] width 55 height 37
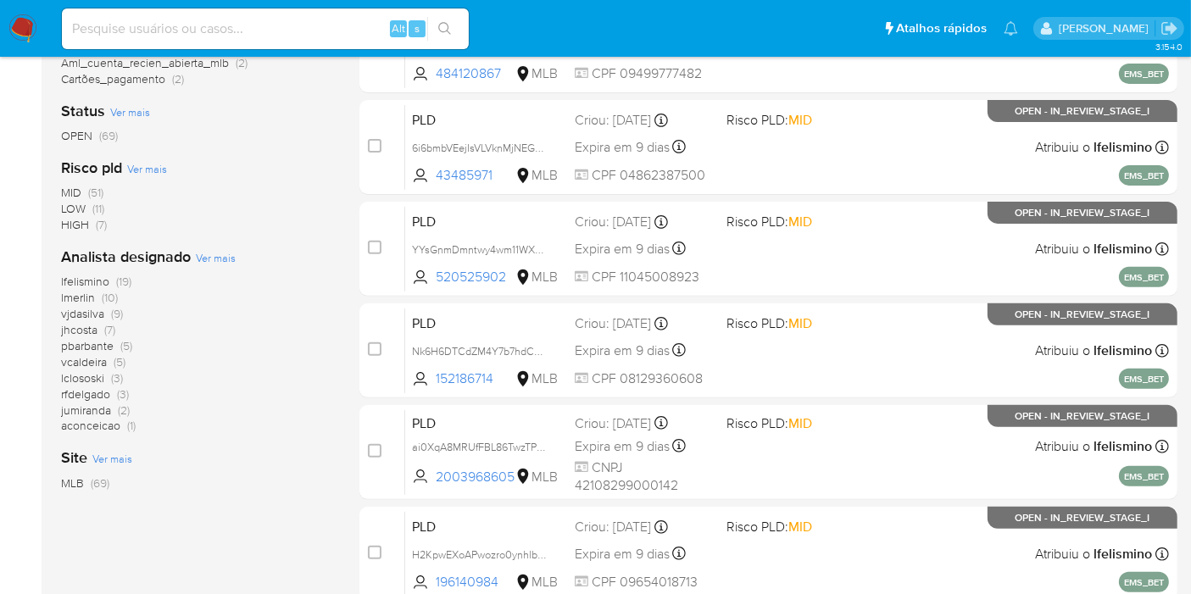
scroll to position [94, 0]
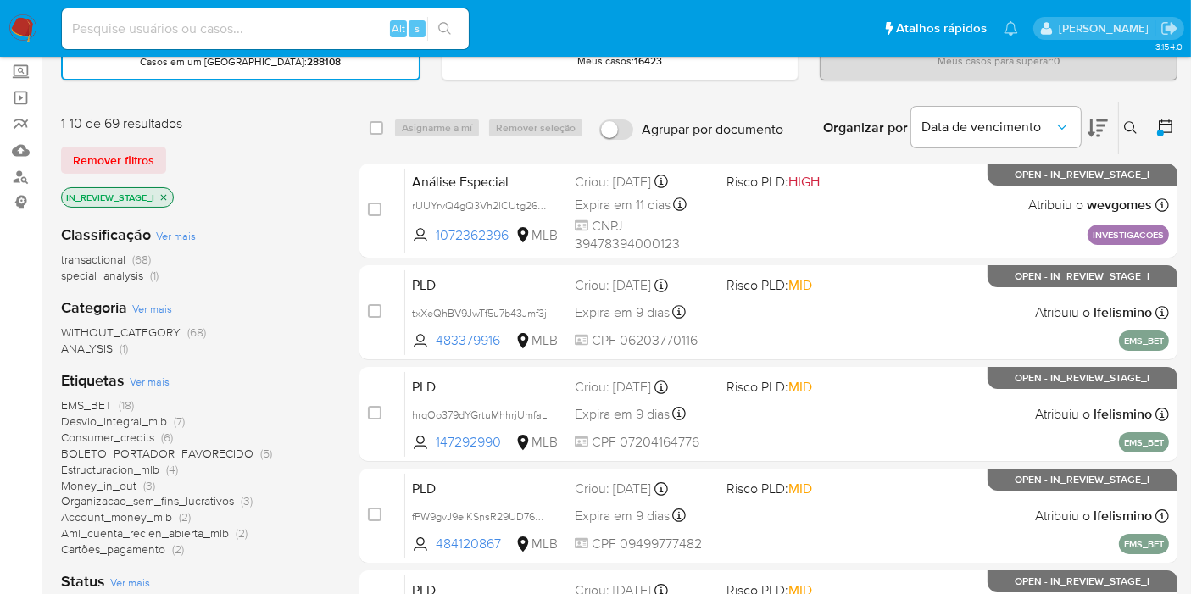
click at [163, 199] on icon "close-filter" at bounding box center [163, 197] width 10 height 10
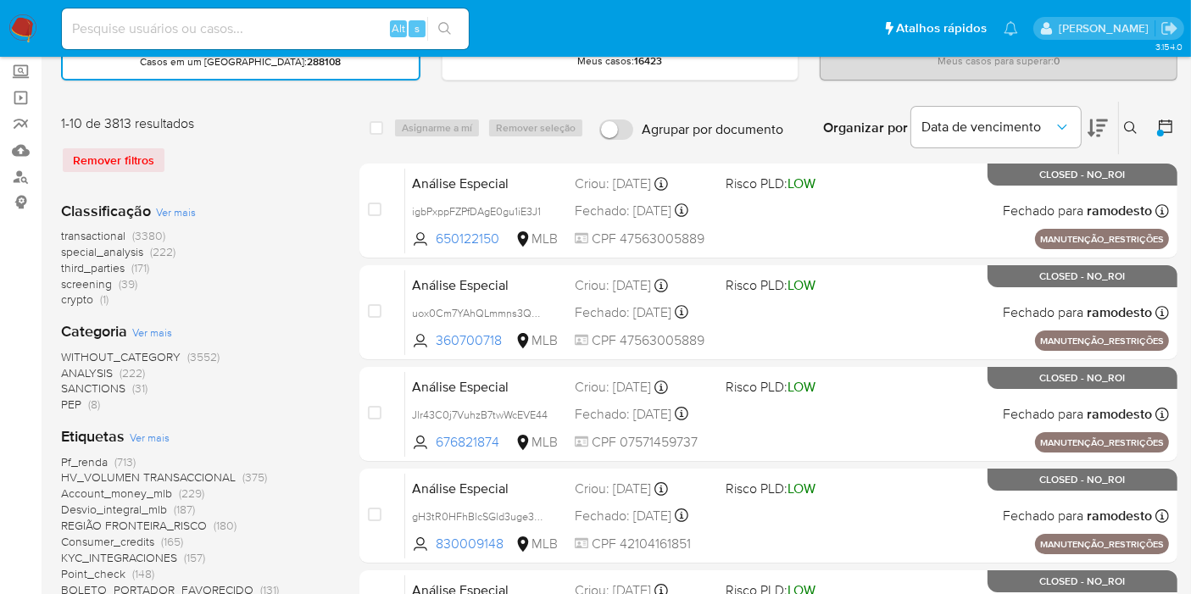
click at [1163, 125] on icon at bounding box center [1165, 126] width 17 height 17
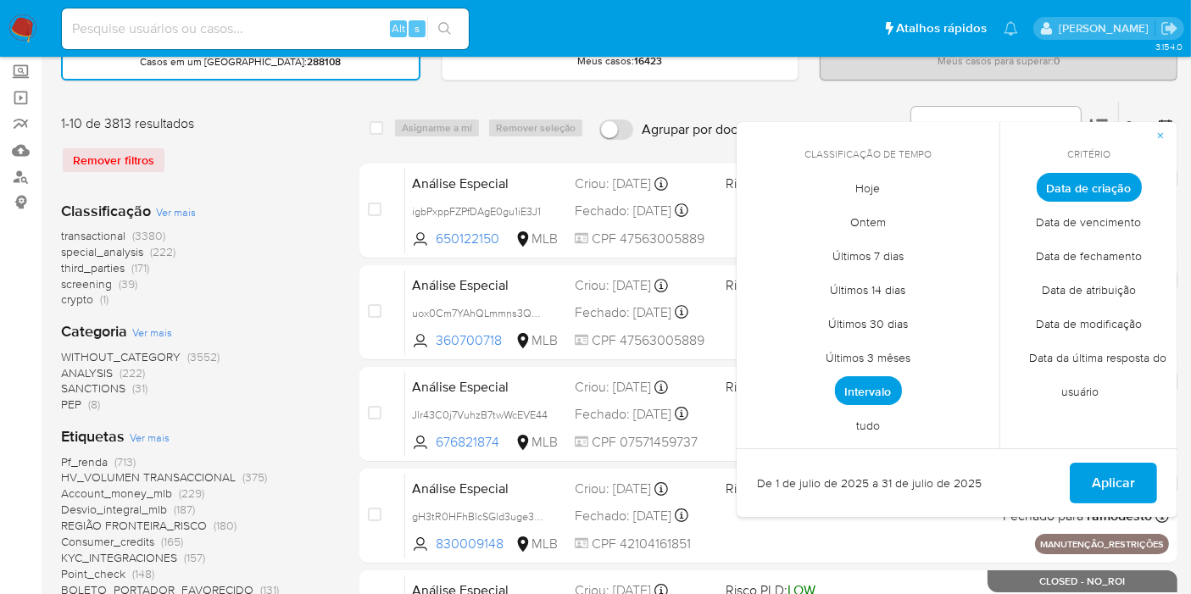
click at [865, 393] on span "Intervalo" at bounding box center [868, 390] width 67 height 29
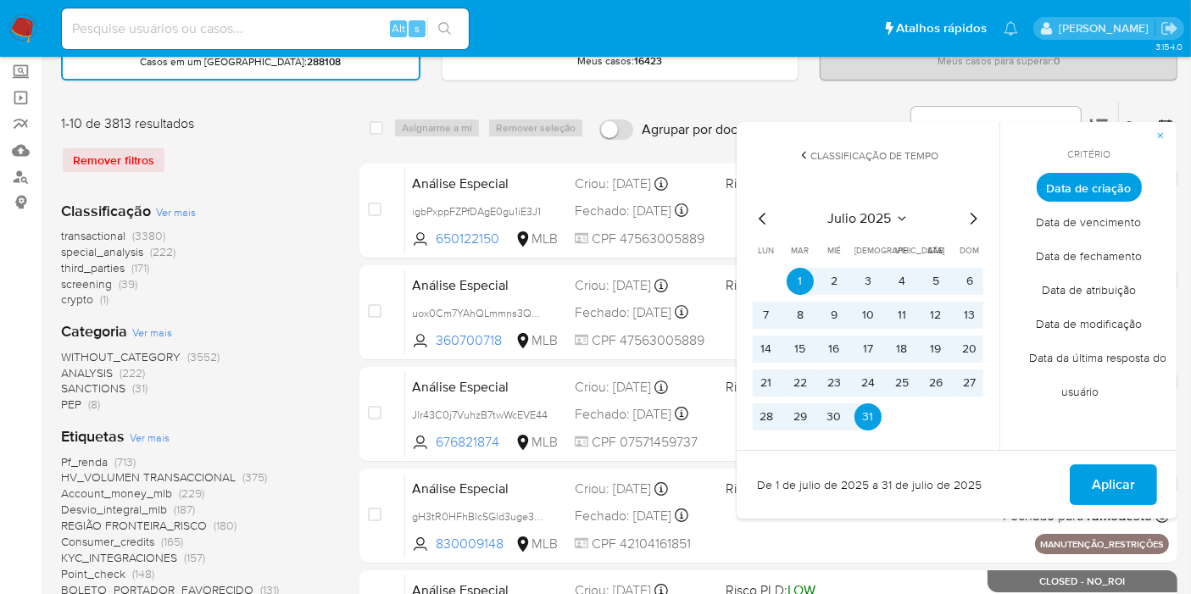
click at [762, 216] on icon "Mes anterior" at bounding box center [763, 218] width 20 height 20
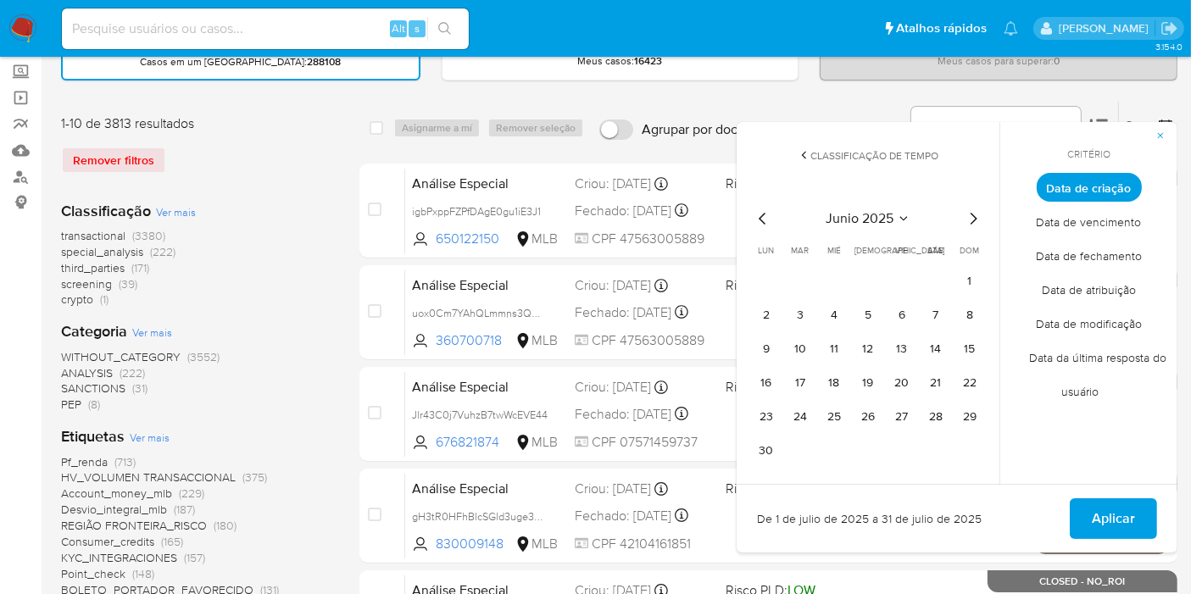
click at [760, 216] on icon "Mes anterior" at bounding box center [763, 218] width 20 height 20
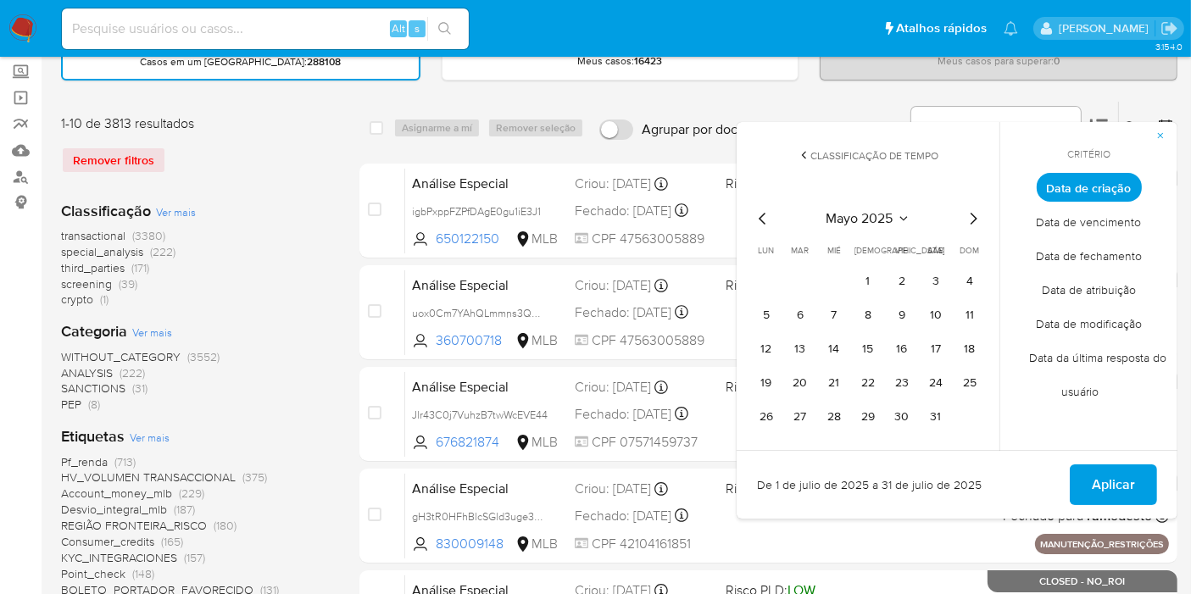
click at [760, 216] on icon "Mes anterior" at bounding box center [763, 218] width 20 height 20
click at [831, 280] on button "1" at bounding box center [833, 281] width 27 height 27
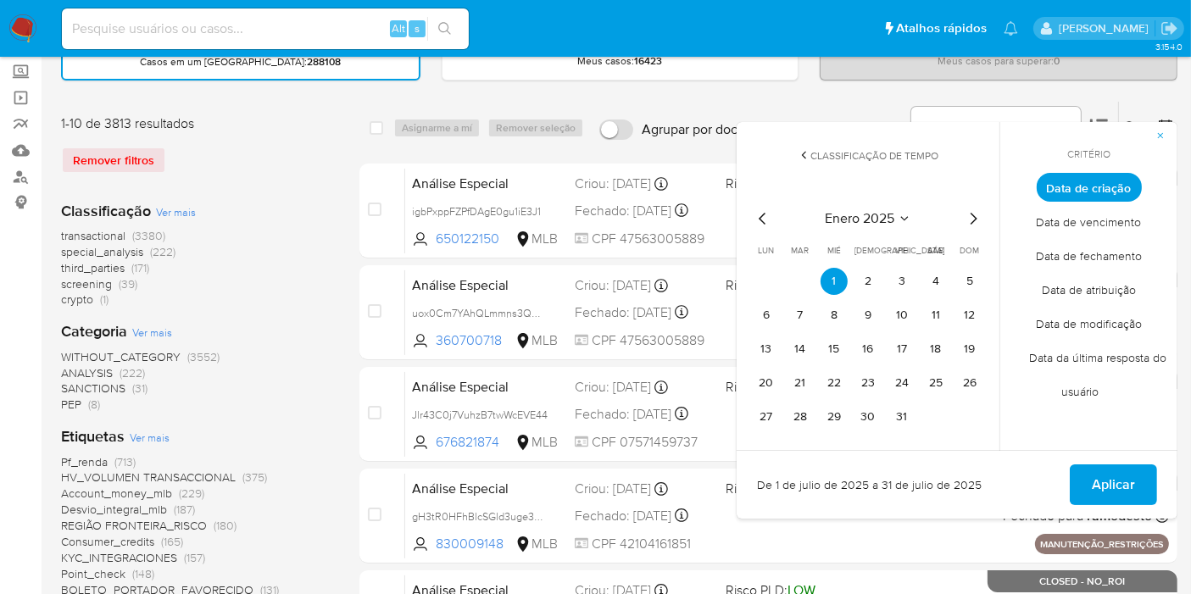
click at [970, 213] on icon "Mes siguiente" at bounding box center [973, 218] width 20 height 20
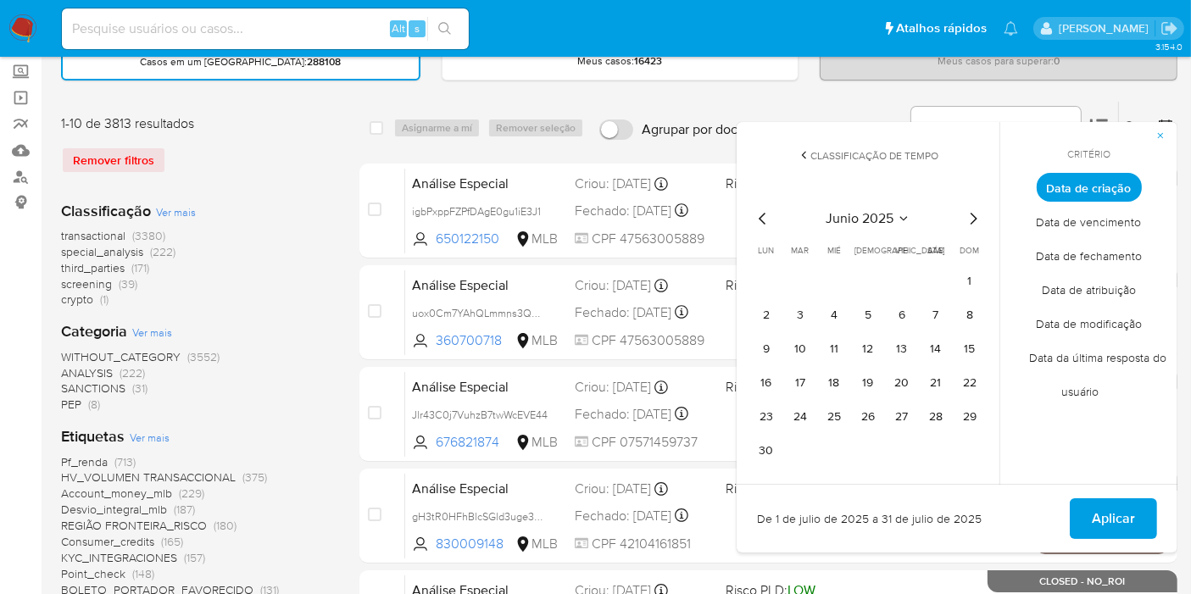
click at [970, 213] on icon "Mes siguiente" at bounding box center [973, 218] width 20 height 20
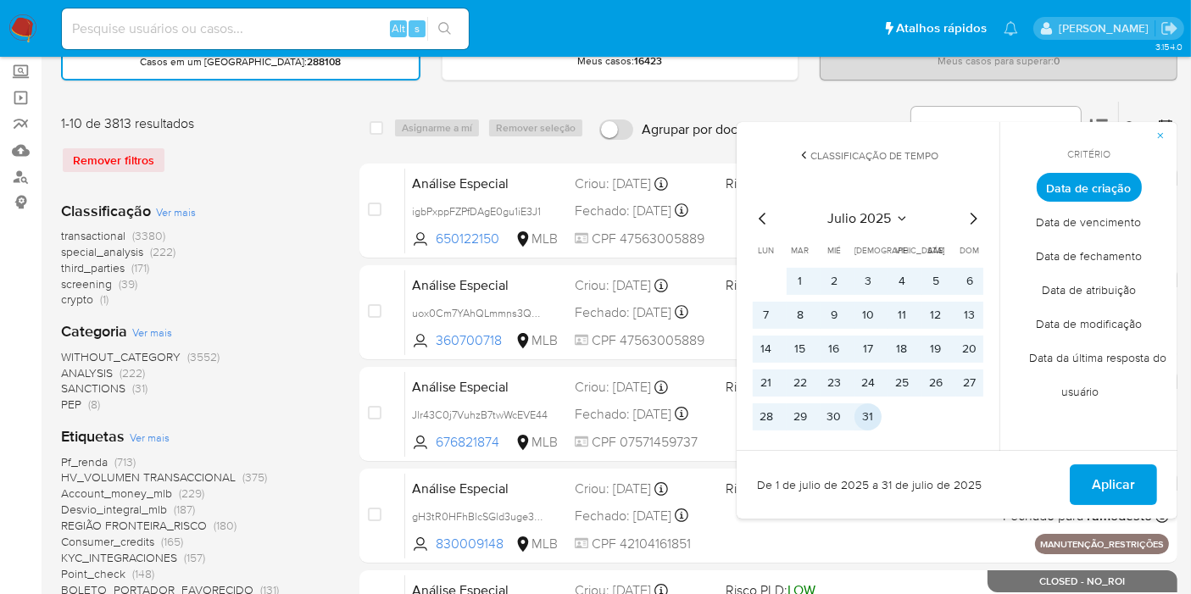
click at [875, 416] on button "31" at bounding box center [867, 416] width 27 height 27
click at [1092, 482] on button "Aplicar" at bounding box center [1113, 484] width 87 height 41
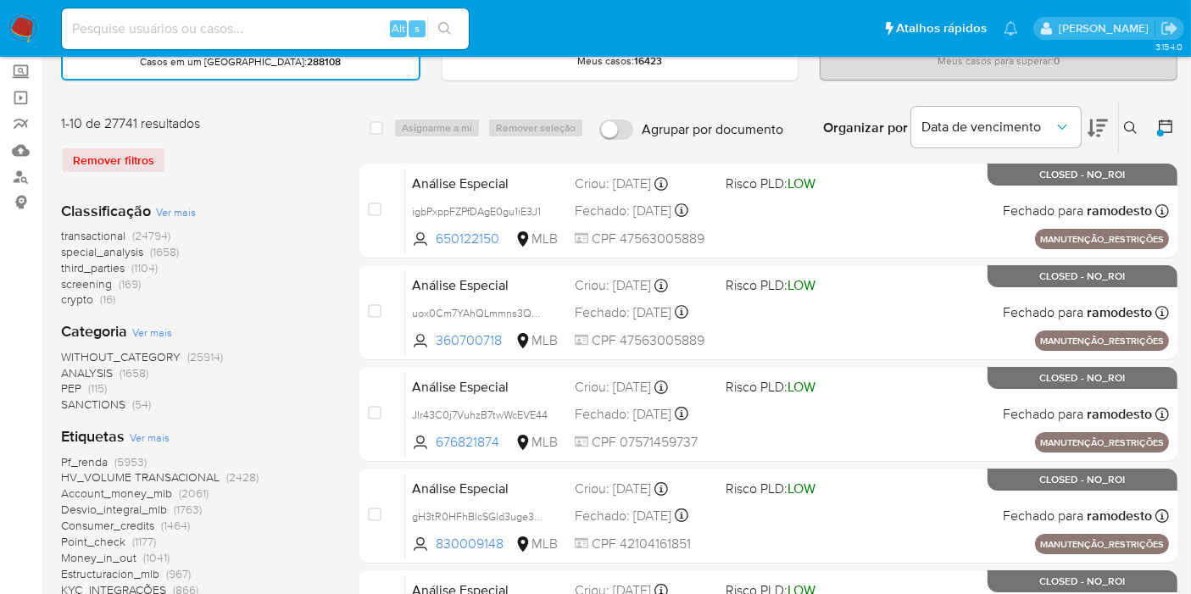
click at [125, 279] on span "(169)" at bounding box center [130, 283] width 22 height 17
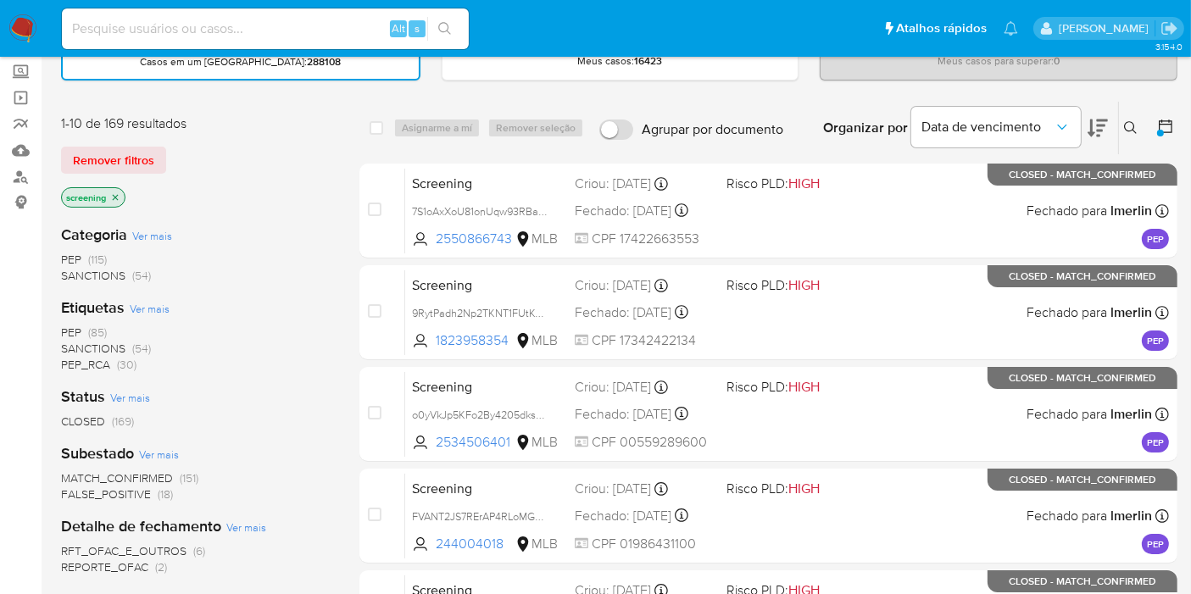
click at [123, 275] on span "SANCTIONS" at bounding box center [93, 275] width 64 height 17
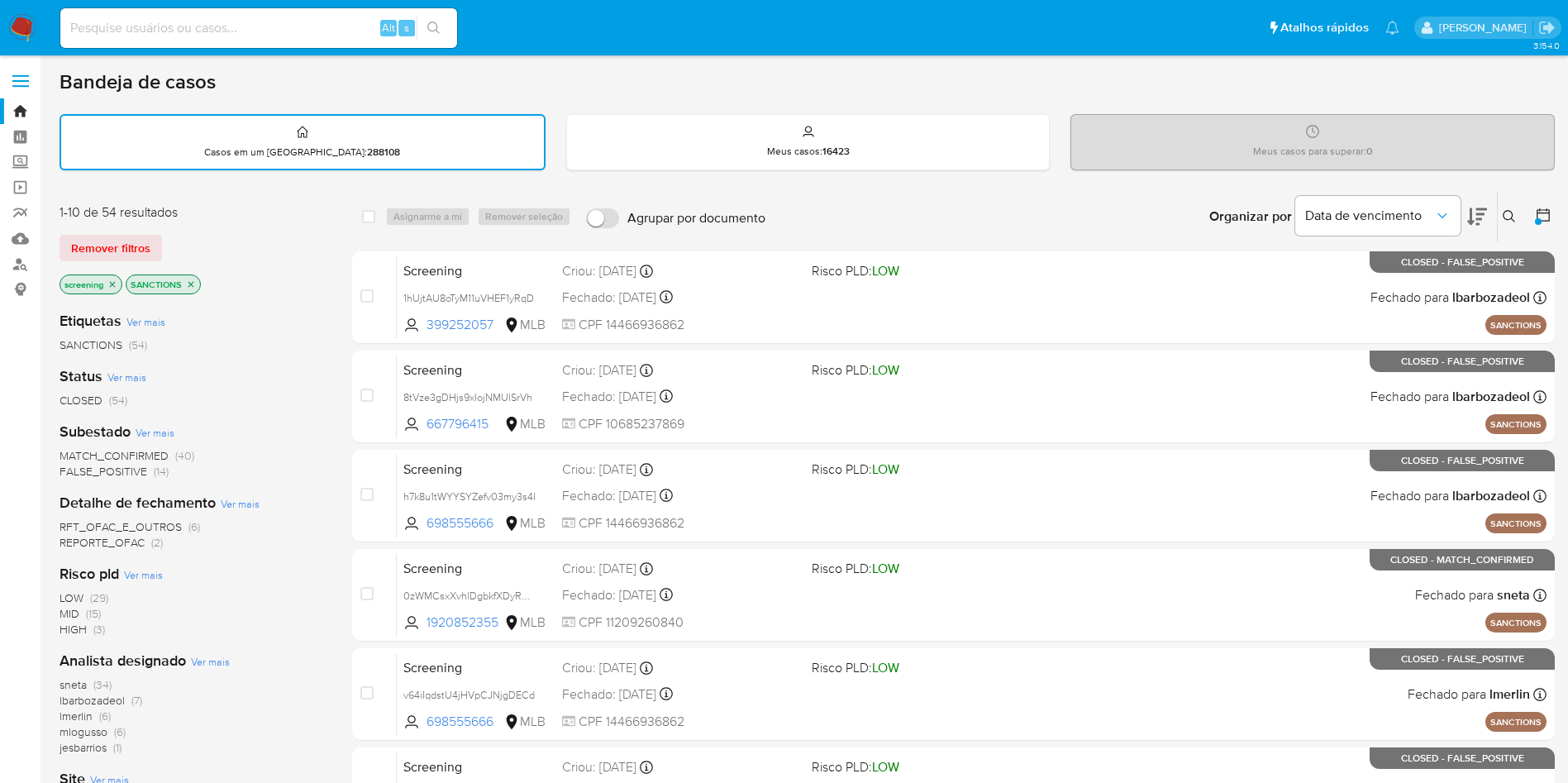
drag, startPoint x: 1078, startPoint y: 2, endPoint x: 339, endPoint y: 452, distance: 865.2
click at [339, 452] on div "1-10 de 54 resultados Remover filtros screening SANCTIONS Etiquetas Ver mais SA…" at bounding box center [806, 743] width 1495 height 1106
click at [316, 420] on div "Etiquetas Ver mais SANCTIONS (54) Status Ver mais CLOSED (54) Subestado Ver mai…" at bounding box center [192, 578] width 266 height 562
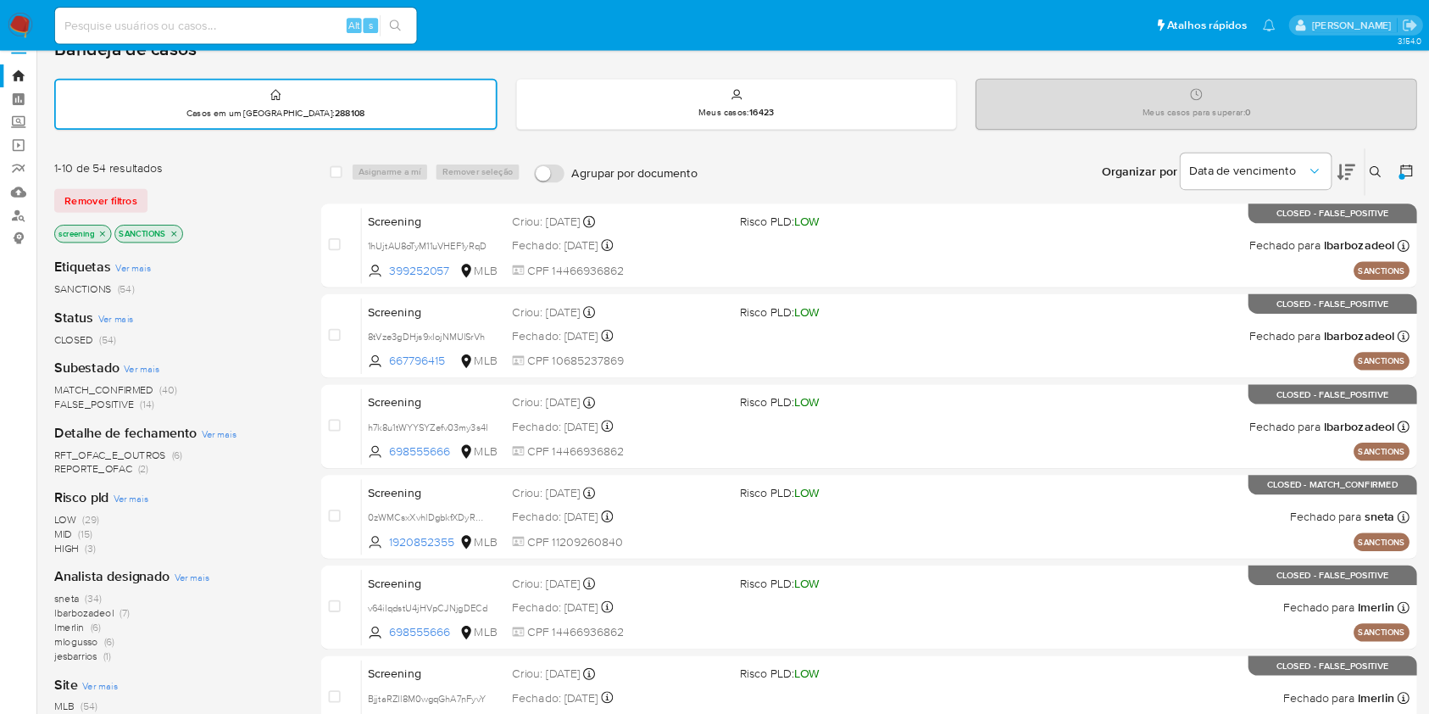
scroll to position [28, 0]
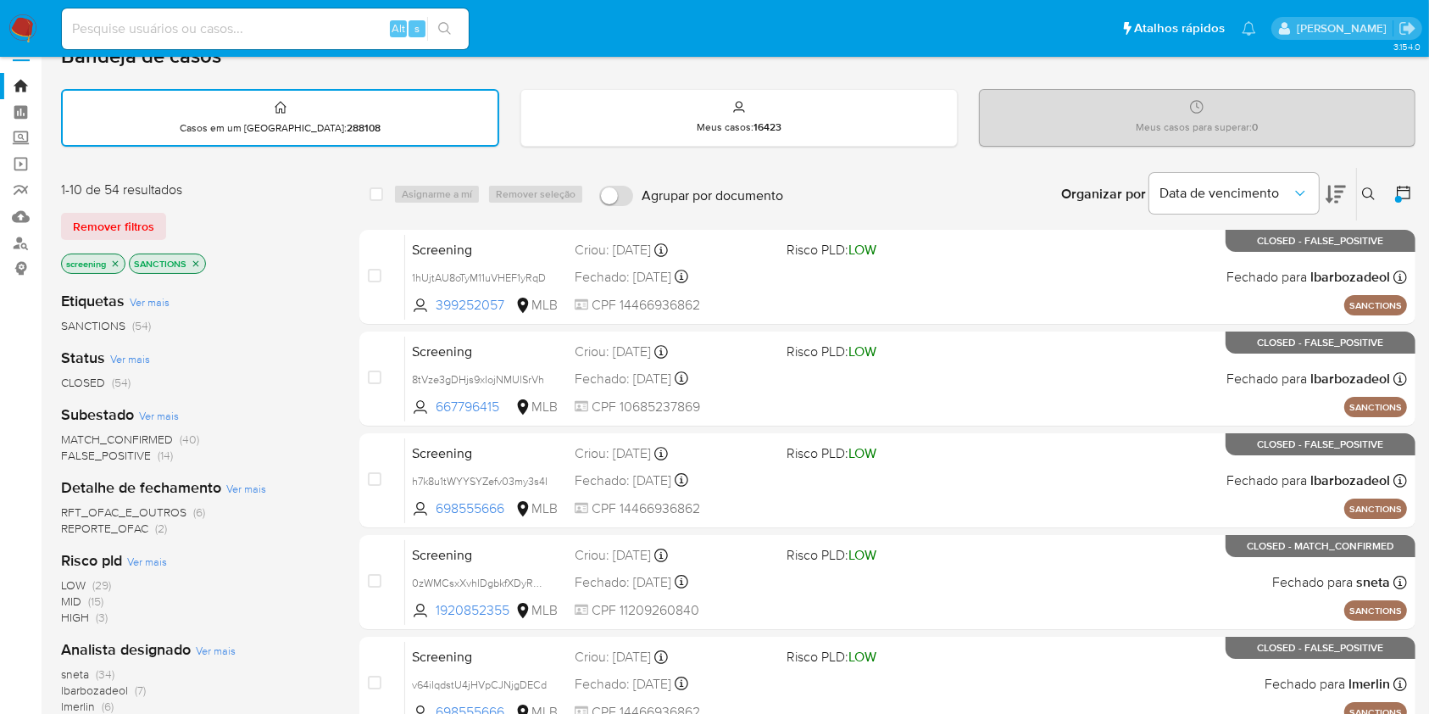
drag, startPoint x: 1404, startPoint y: 14, endPoint x: 336, endPoint y: 263, distance: 1095.6
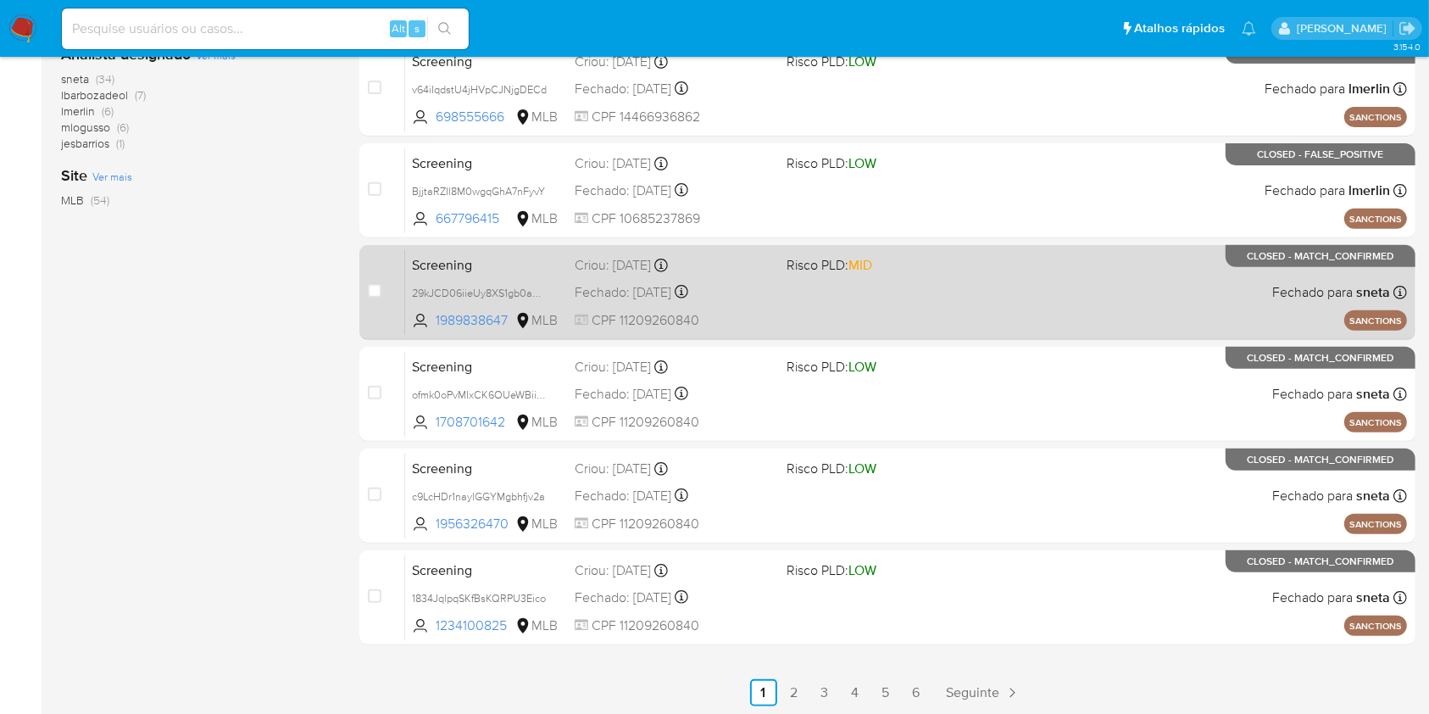
scroll to position [625, 0]
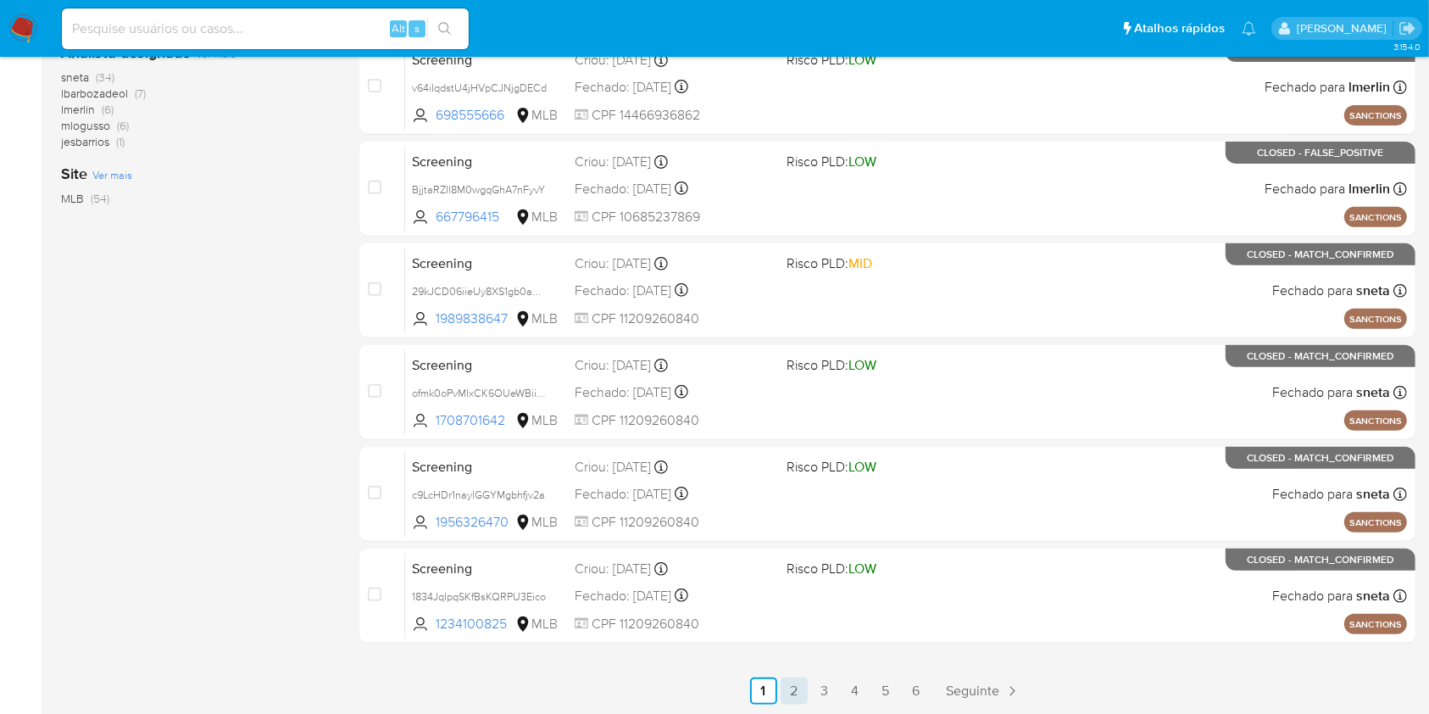
click at [789, 593] on link "2" at bounding box center [794, 690] width 27 height 27
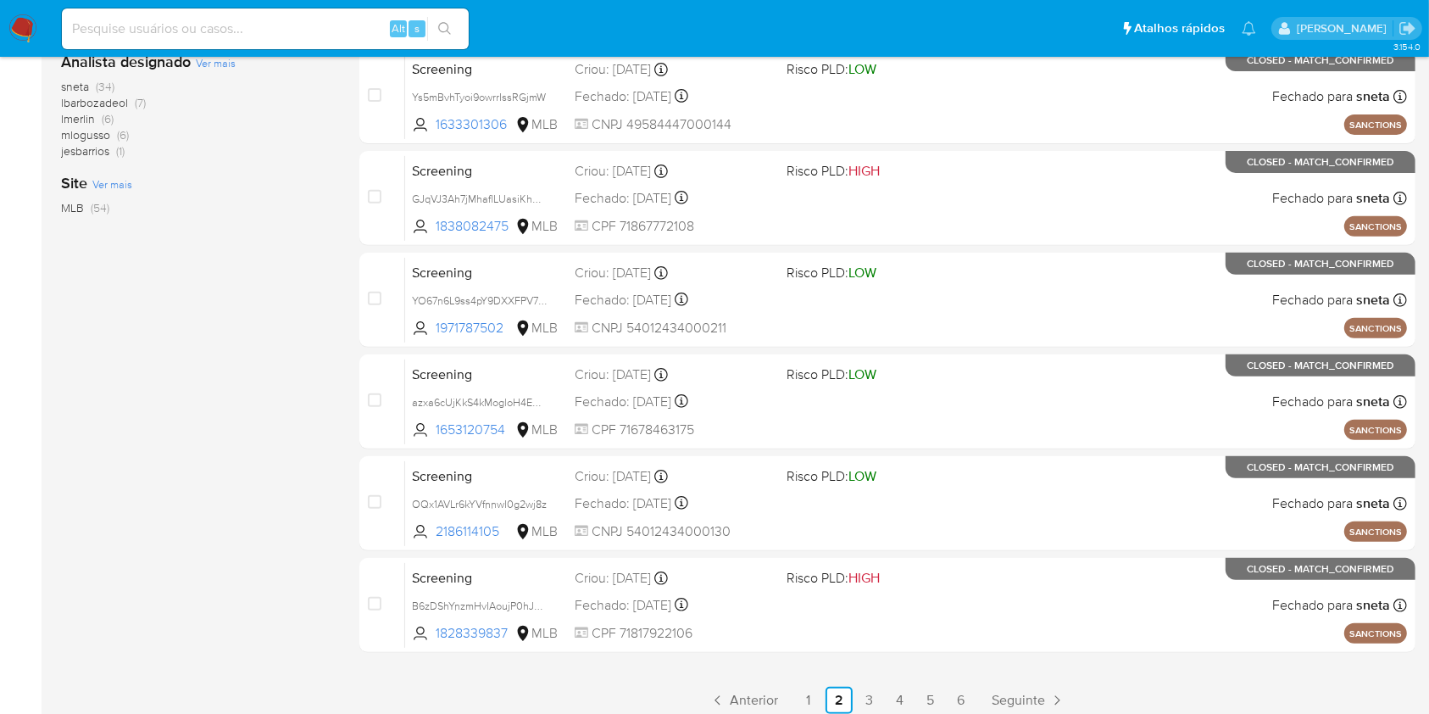
scroll to position [625, 0]
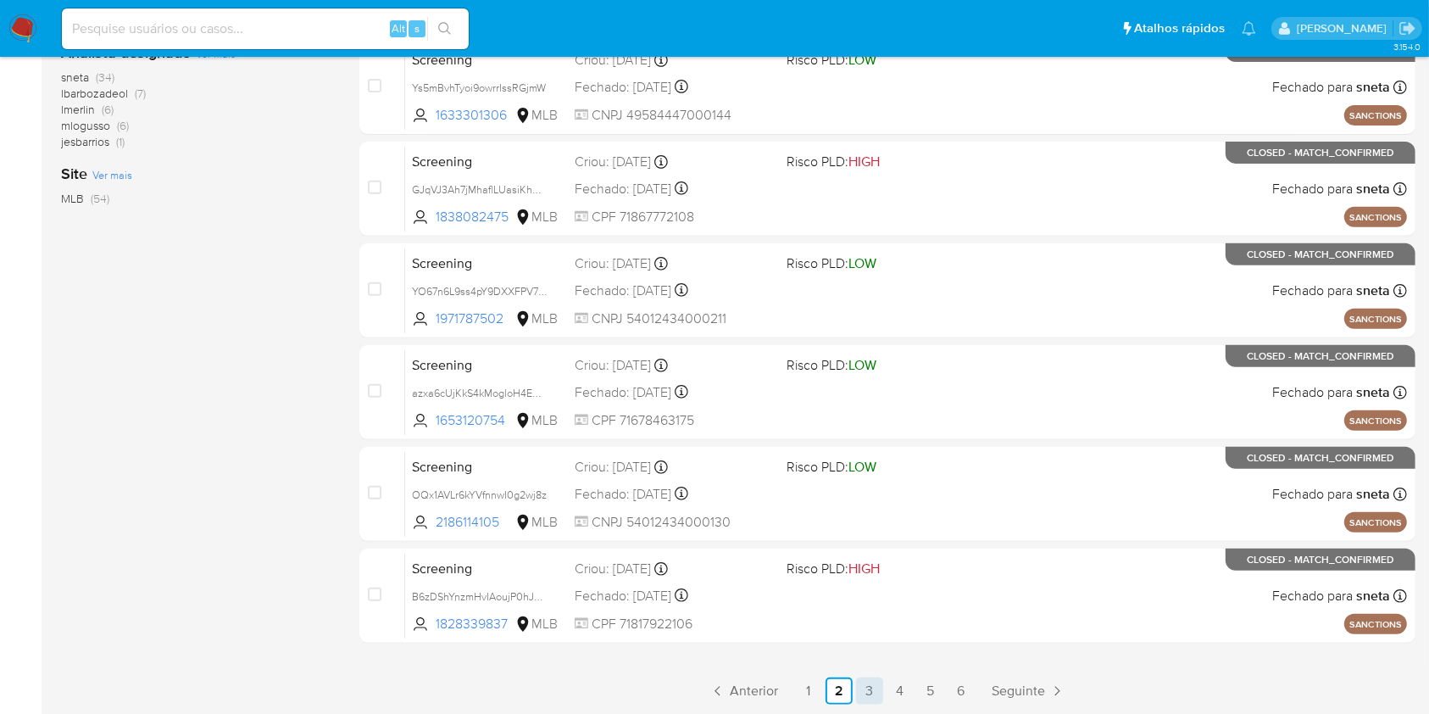
click at [869, 593] on link "3" at bounding box center [869, 690] width 27 height 27
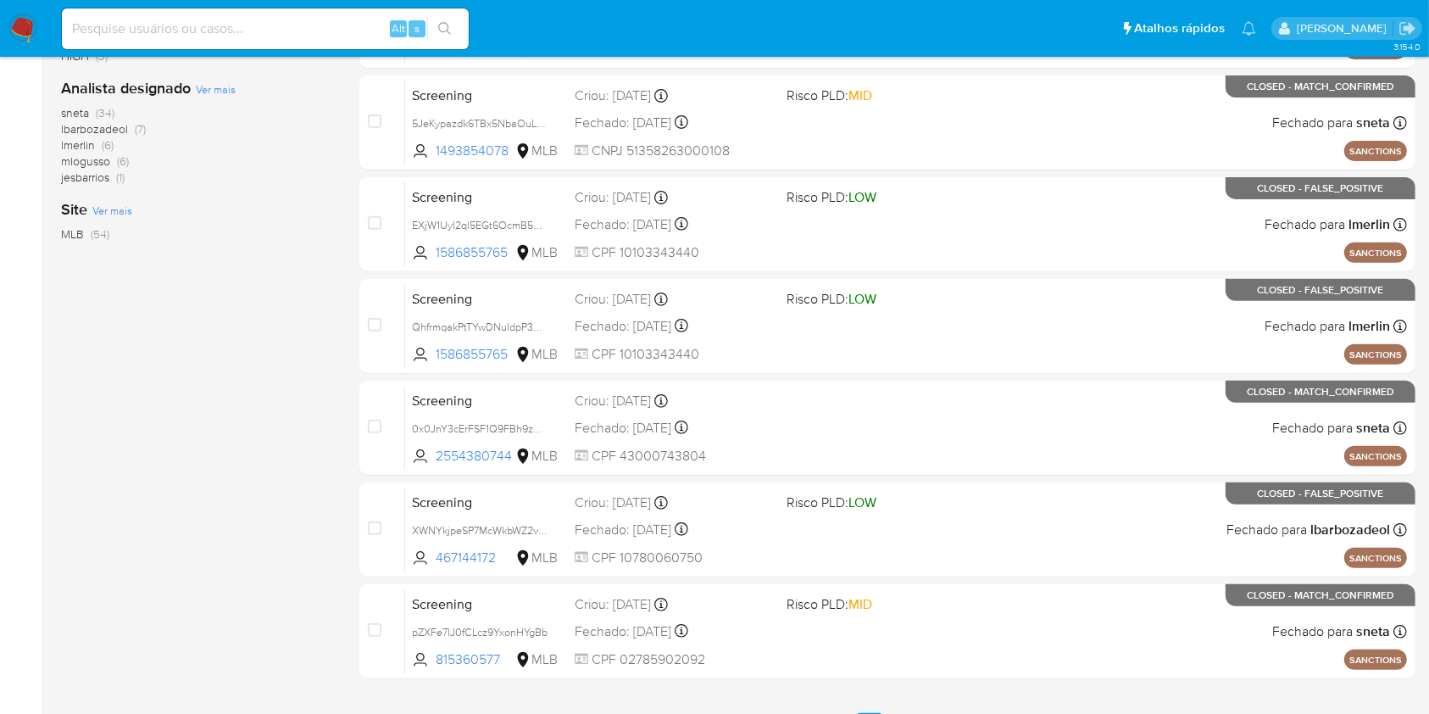
scroll to position [625, 0]
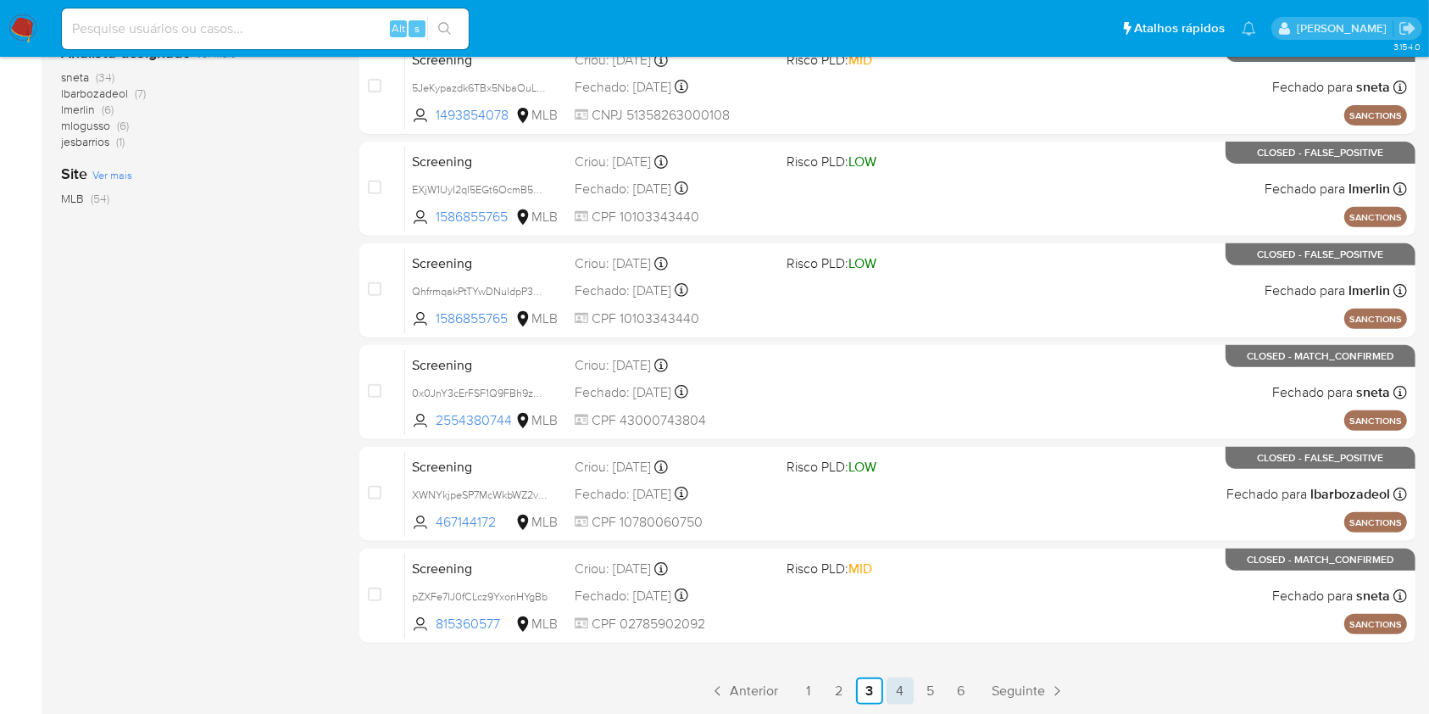
click at [897, 593] on link "4" at bounding box center [900, 690] width 27 height 27
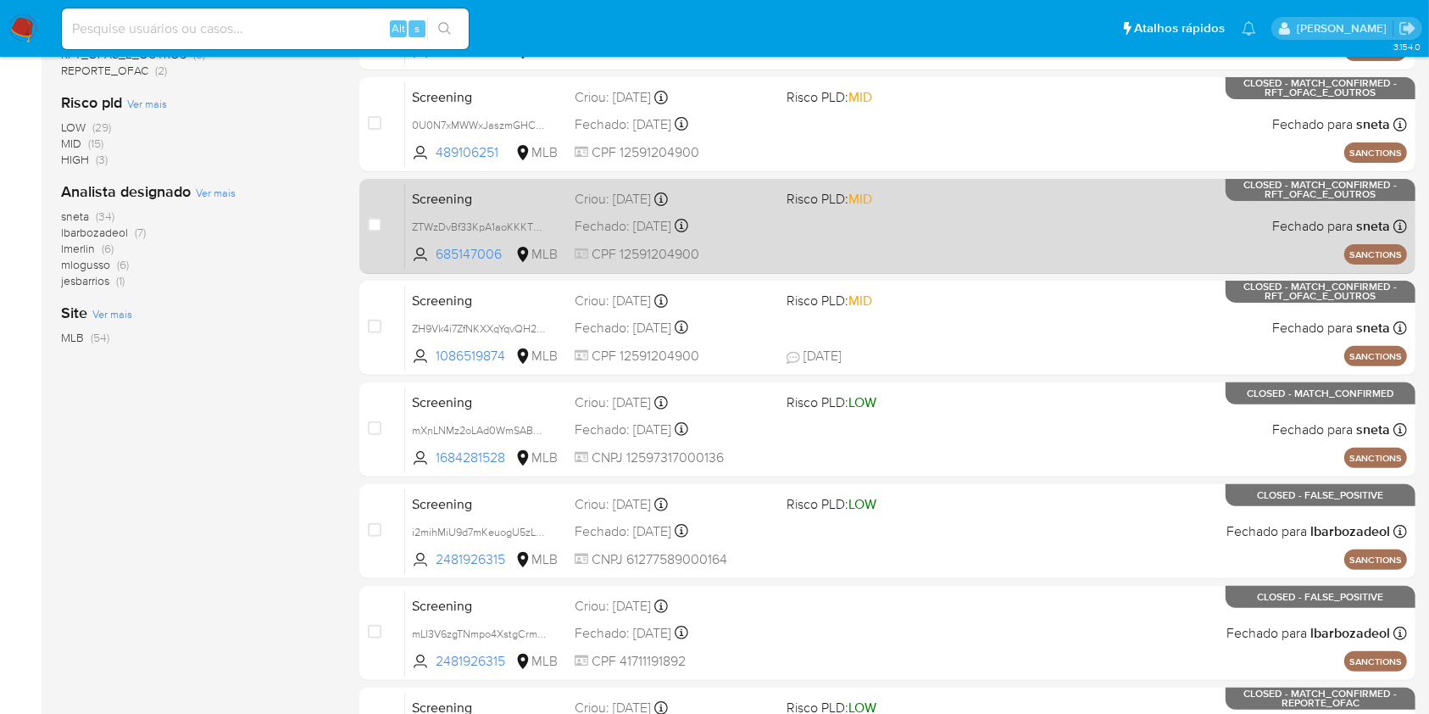
scroll to position [625, 0]
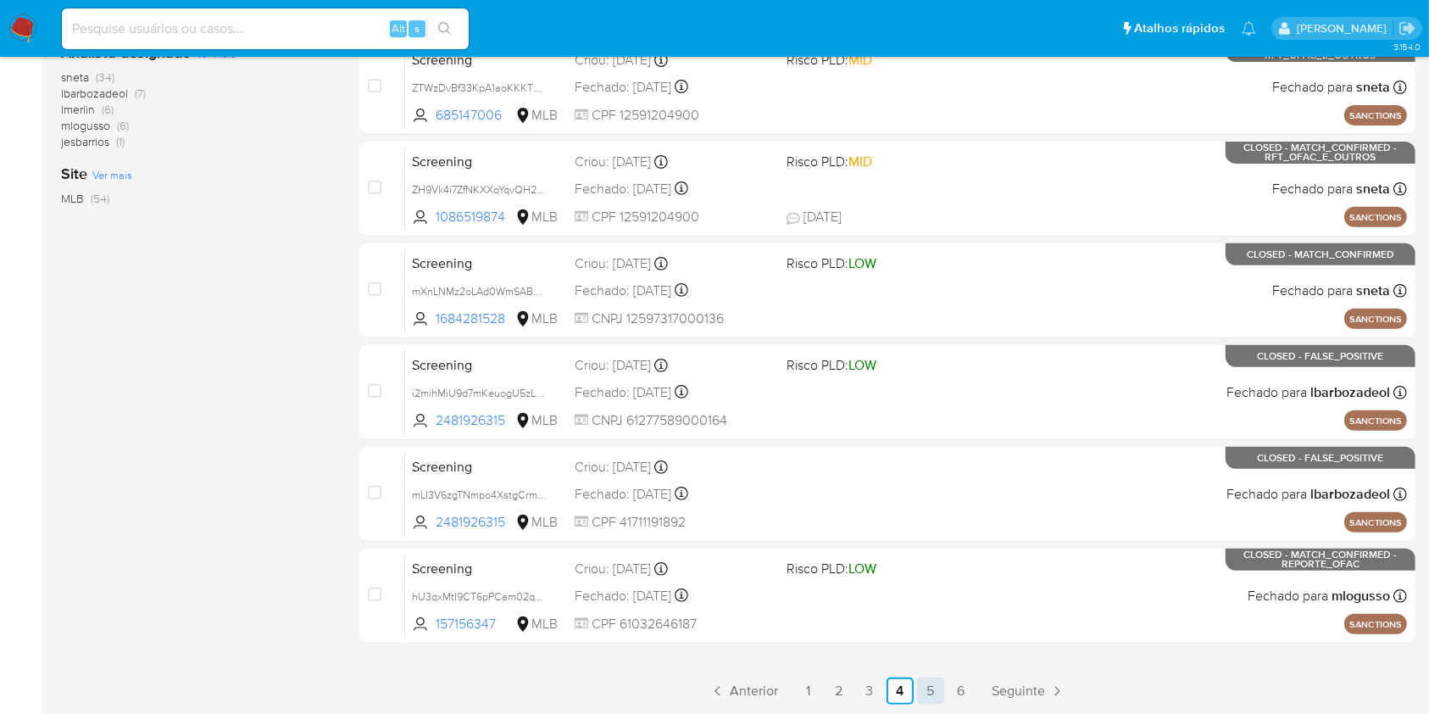
click at [926, 593] on link "5" at bounding box center [930, 690] width 27 height 27
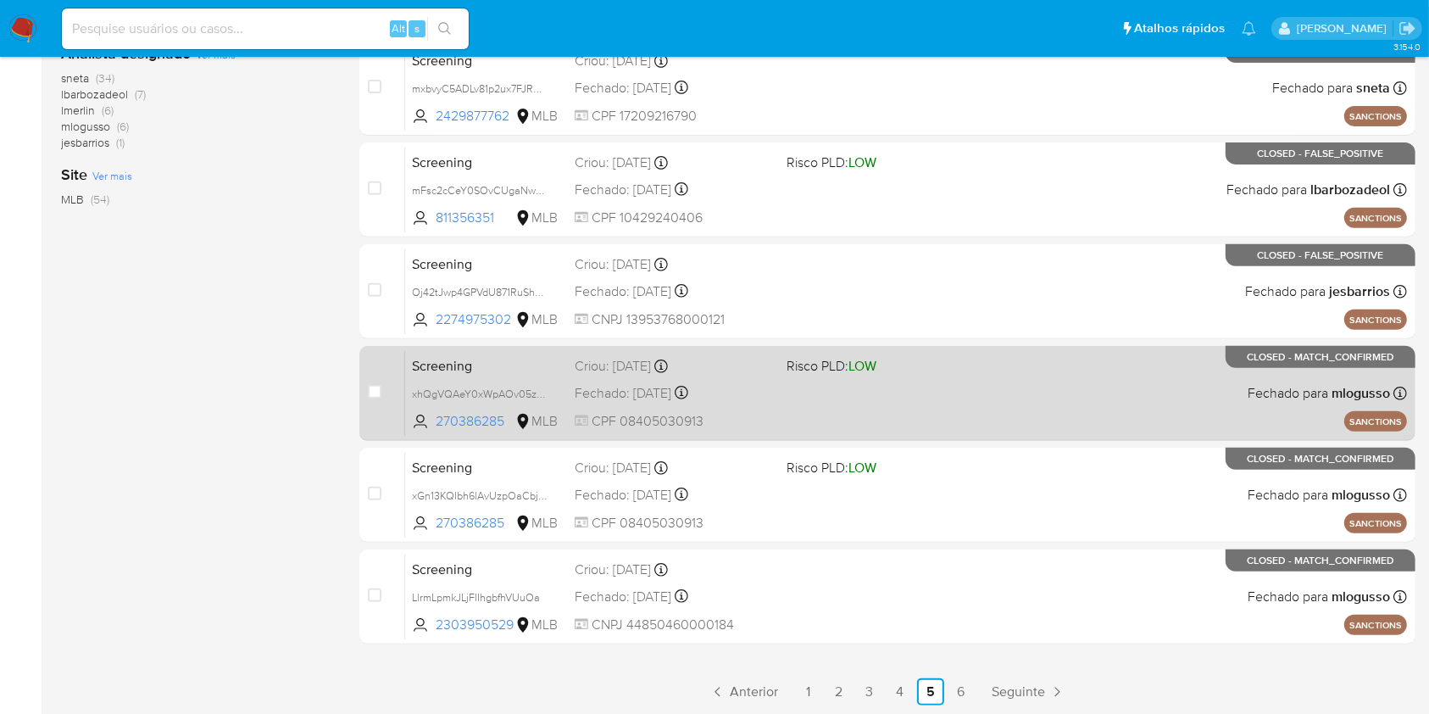
scroll to position [625, 0]
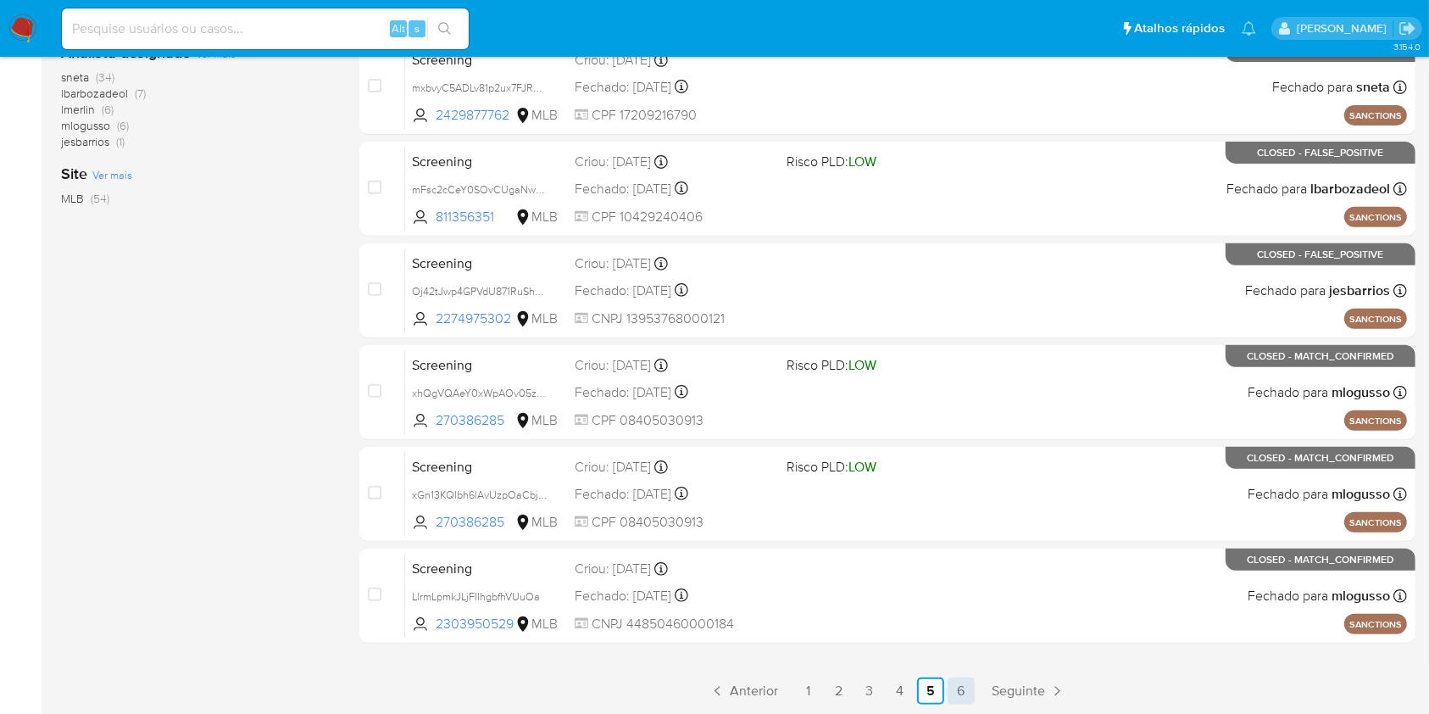
click at [970, 593] on link "6" at bounding box center [961, 690] width 27 height 27
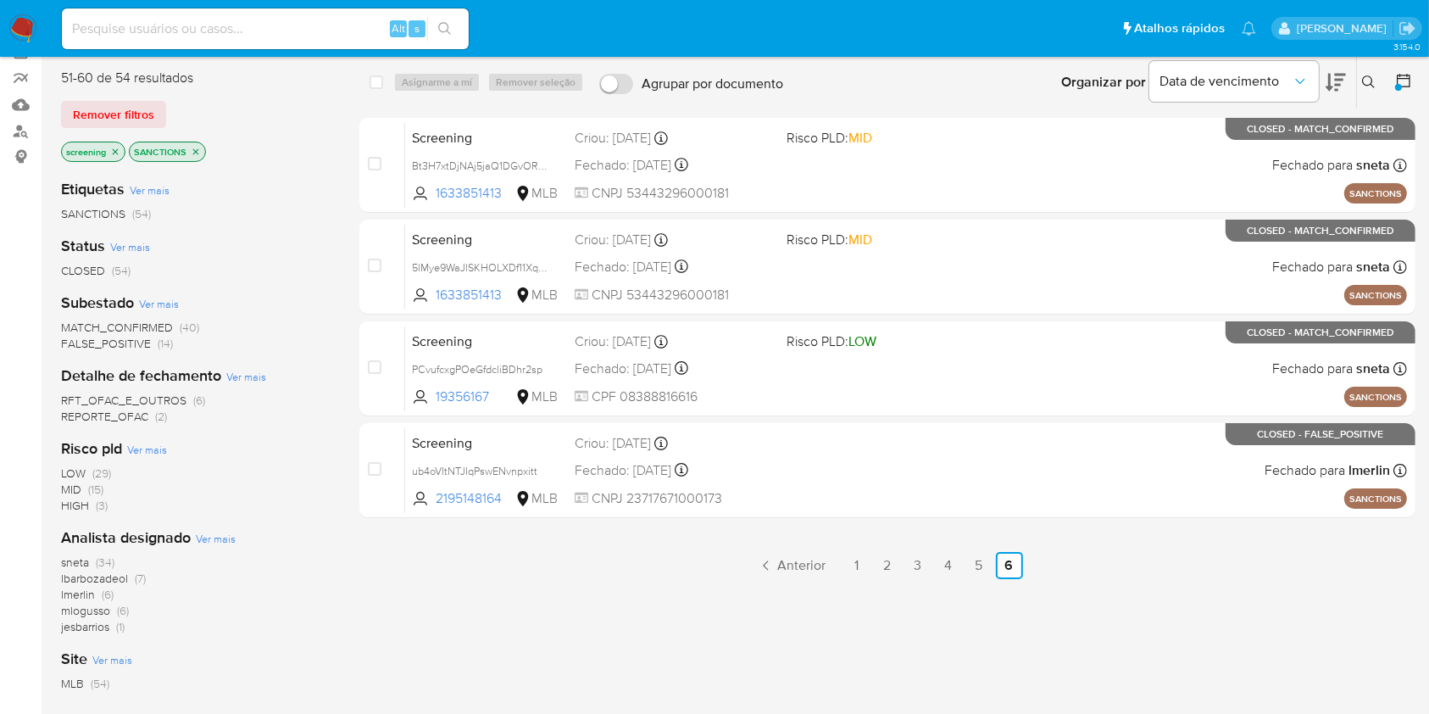
scroll to position [141, 0]
click at [1204, 76] on icon at bounding box center [1404, 80] width 14 height 14
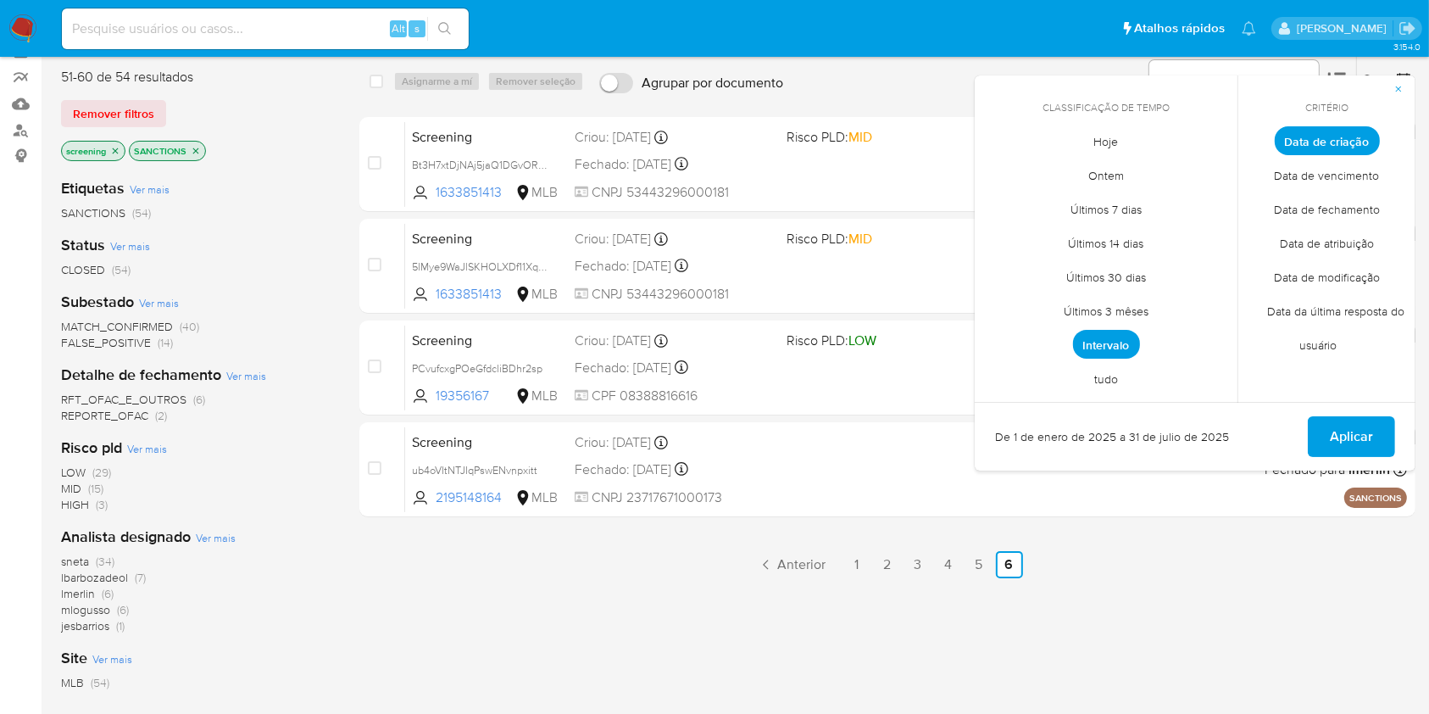
click at [1094, 338] on span "Intervalo" at bounding box center [1106, 344] width 67 height 29
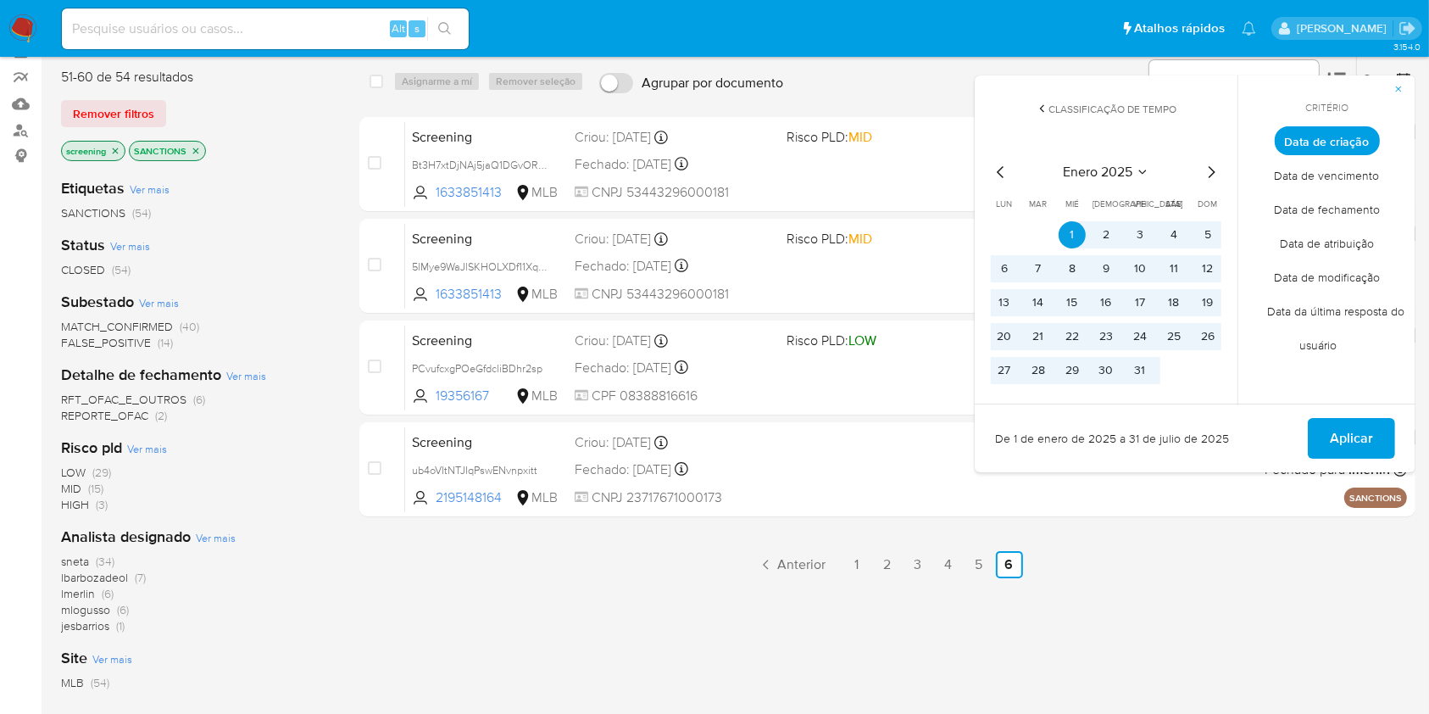
click at [1204, 165] on icon "Mes siguiente" at bounding box center [1211, 172] width 20 height 20
click at [1006, 167] on icon "Mes anterior" at bounding box center [1001, 172] width 20 height 20
click at [1069, 229] on button "1" at bounding box center [1072, 234] width 27 height 27
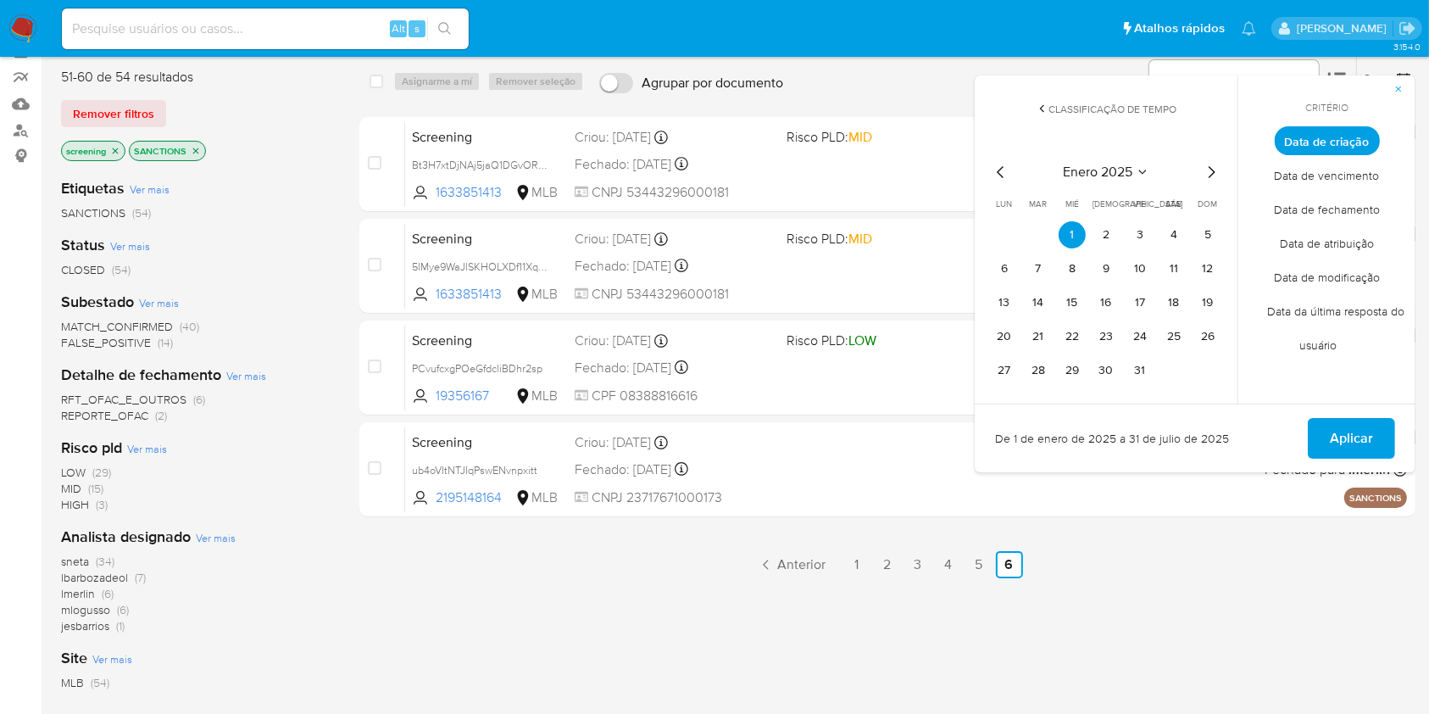
click at [1204, 166] on icon "Mes siguiente" at bounding box center [1211, 172] width 20 height 20
click at [1202, 170] on icon "Mes siguiente" at bounding box center [1211, 172] width 20 height 20
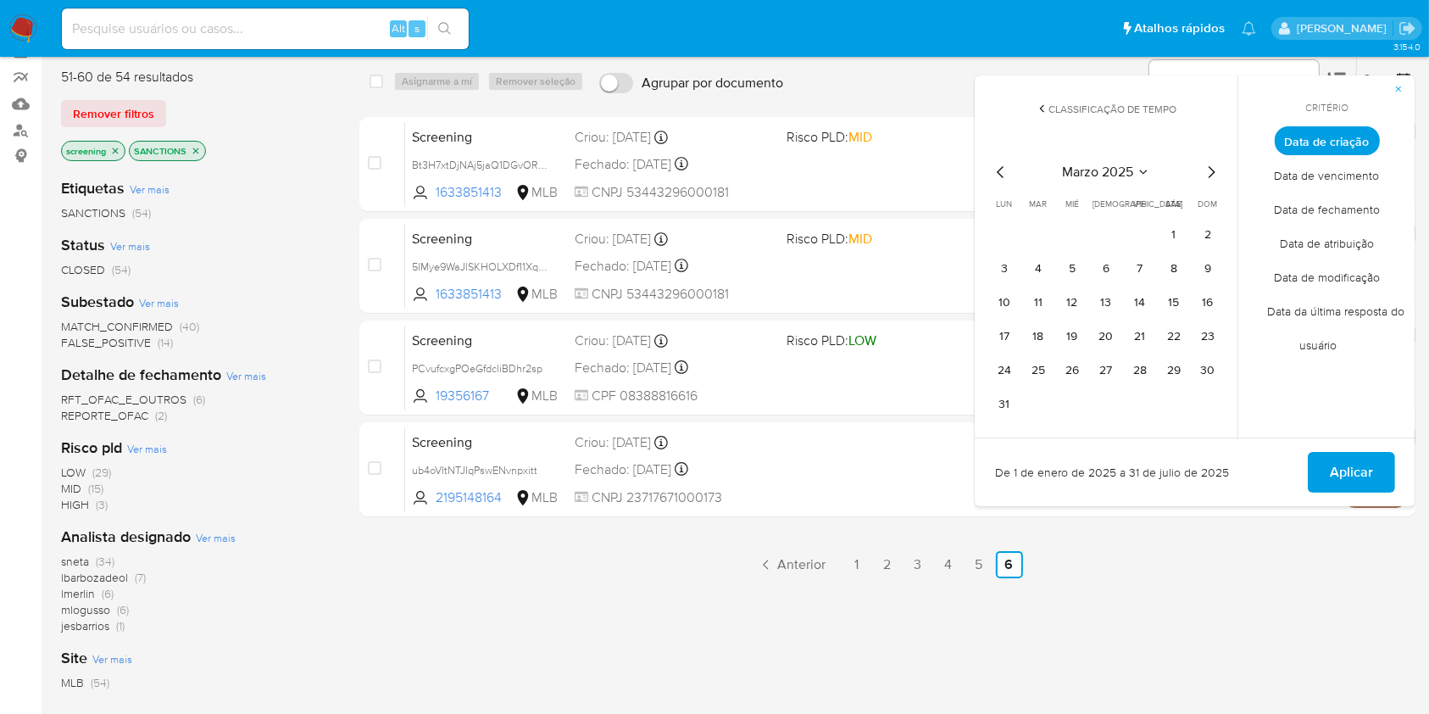
click at [1202, 170] on icon "Mes siguiente" at bounding box center [1211, 172] width 20 height 20
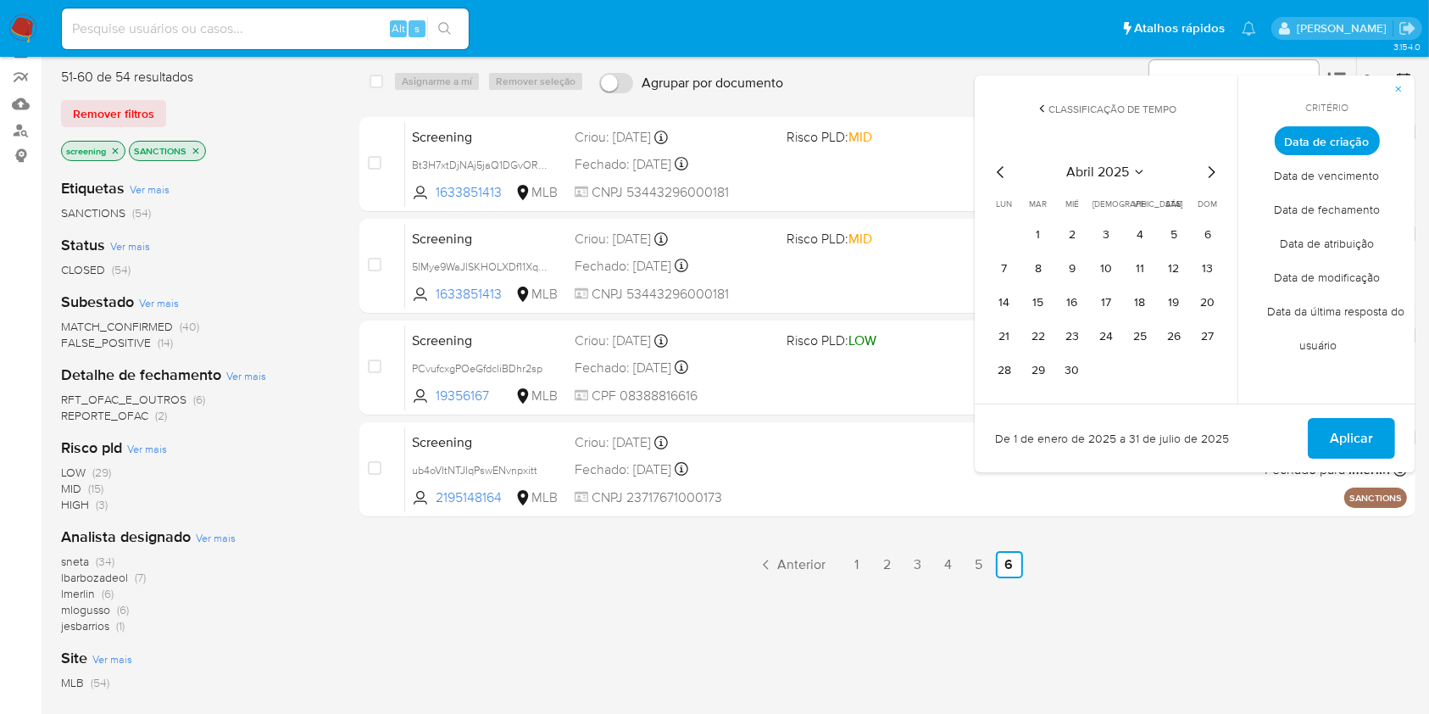
click at [1202, 170] on icon "Mes siguiente" at bounding box center [1211, 172] width 20 height 20
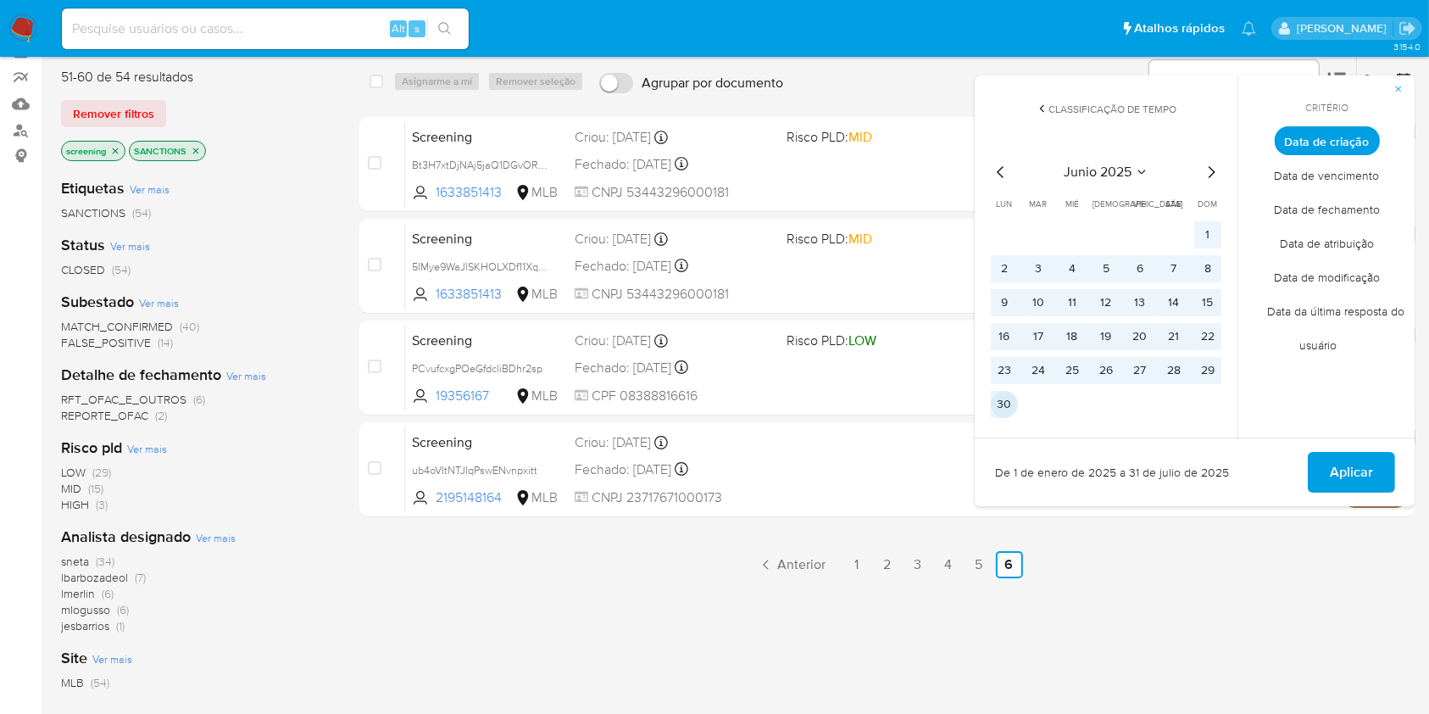
click at [997, 396] on button "30" at bounding box center [1004, 404] width 27 height 27
click at [1204, 471] on span "Aplicar" at bounding box center [1351, 471] width 43 height 37
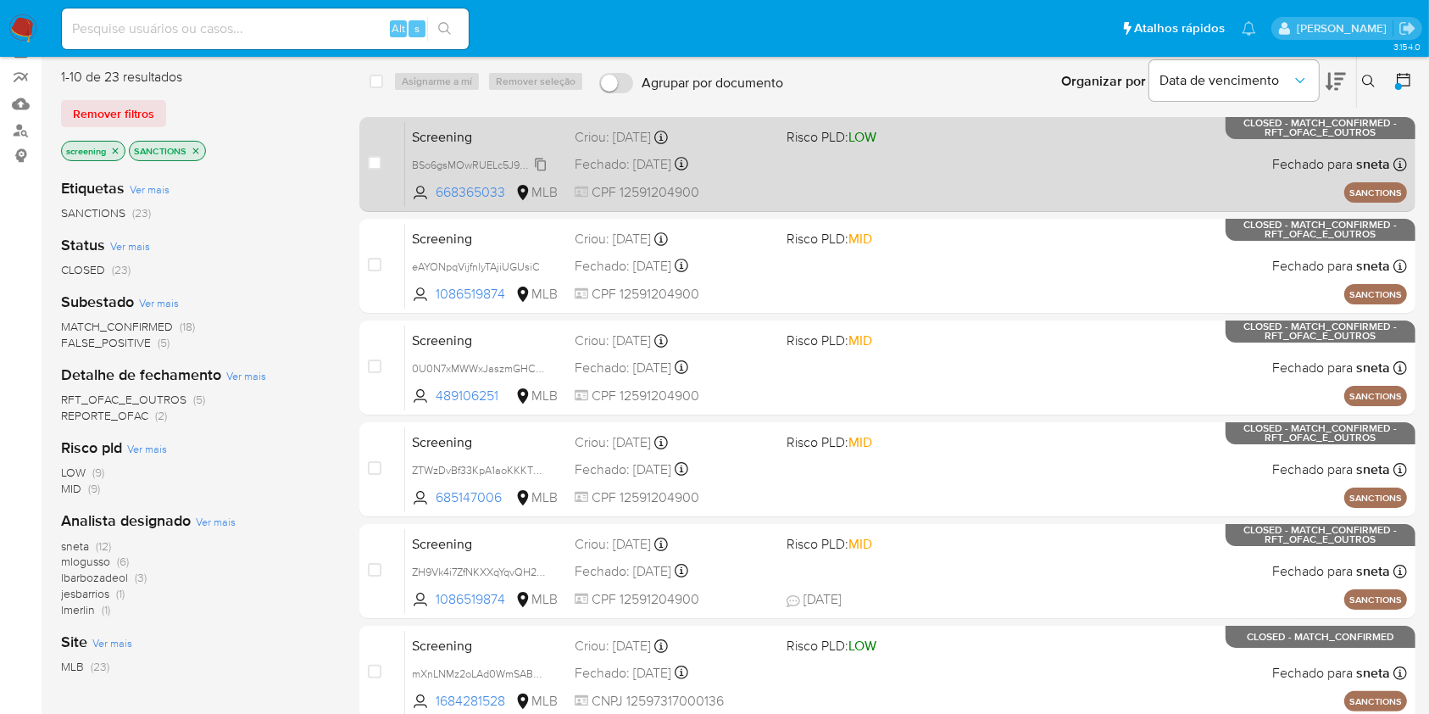
click at [543, 164] on span "BSo6gsMOwRUELc5J96U9MEqE" at bounding box center [488, 163] width 153 height 19
click at [500, 132] on span "Screening" at bounding box center [486, 136] width 149 height 22
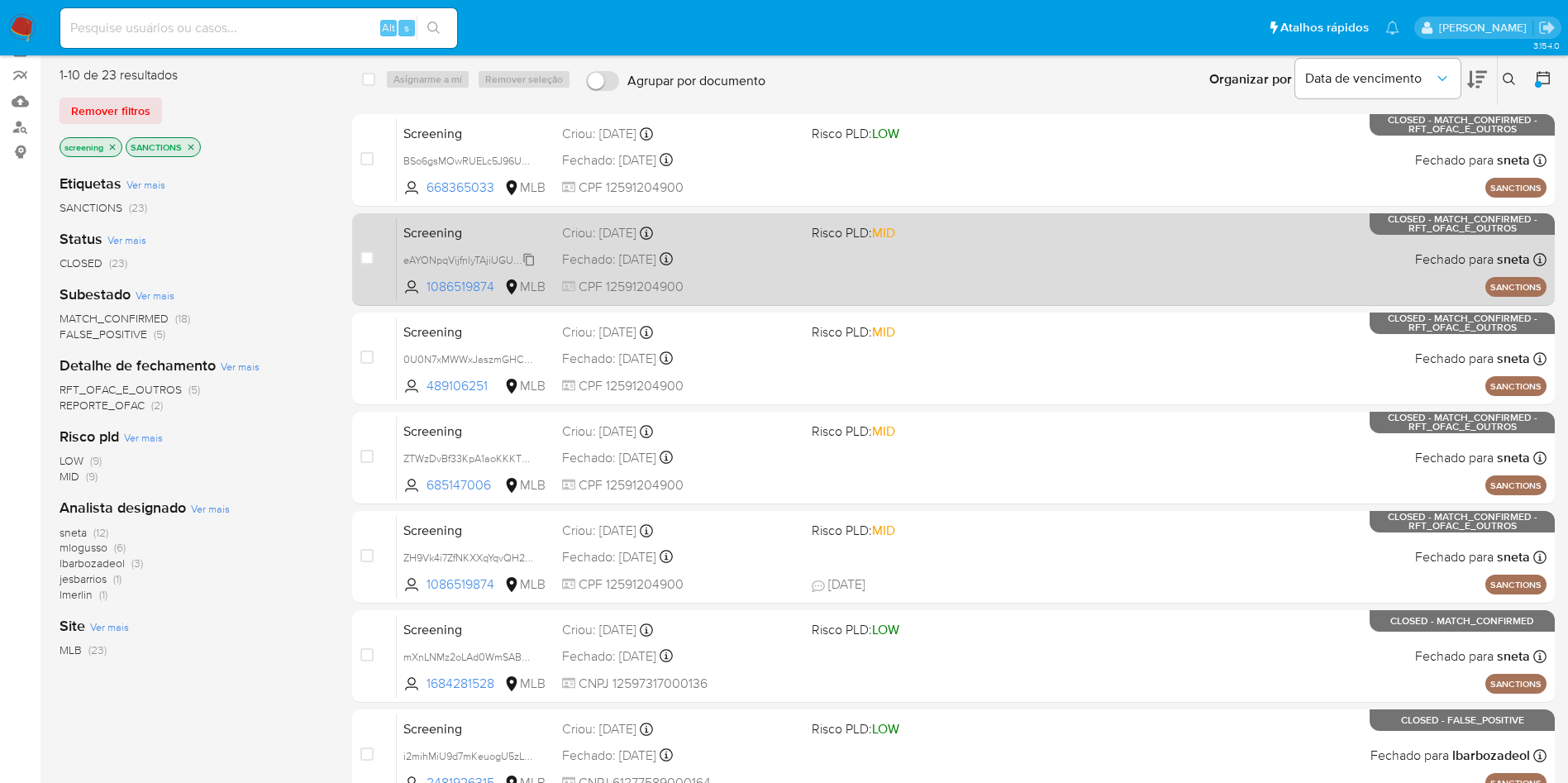
click at [534, 257] on icon at bounding box center [529, 259] width 14 height 14
click at [468, 225] on span "Screening" at bounding box center [476, 231] width 145 height 21
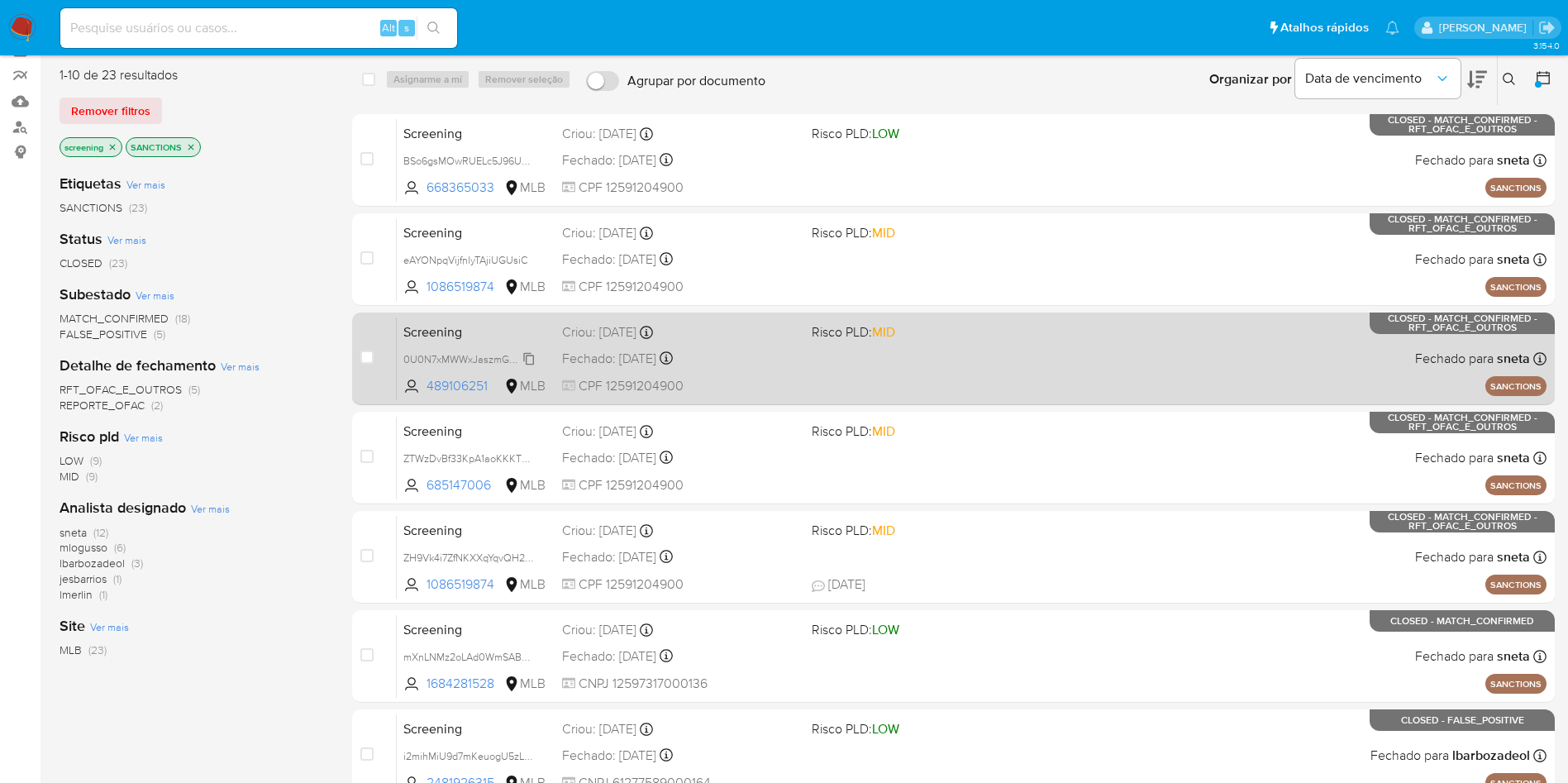
click at [527, 360] on span "0U0N7xMWWxJaszmGHCmZUqBn" at bounding box center [484, 358] width 160 height 19
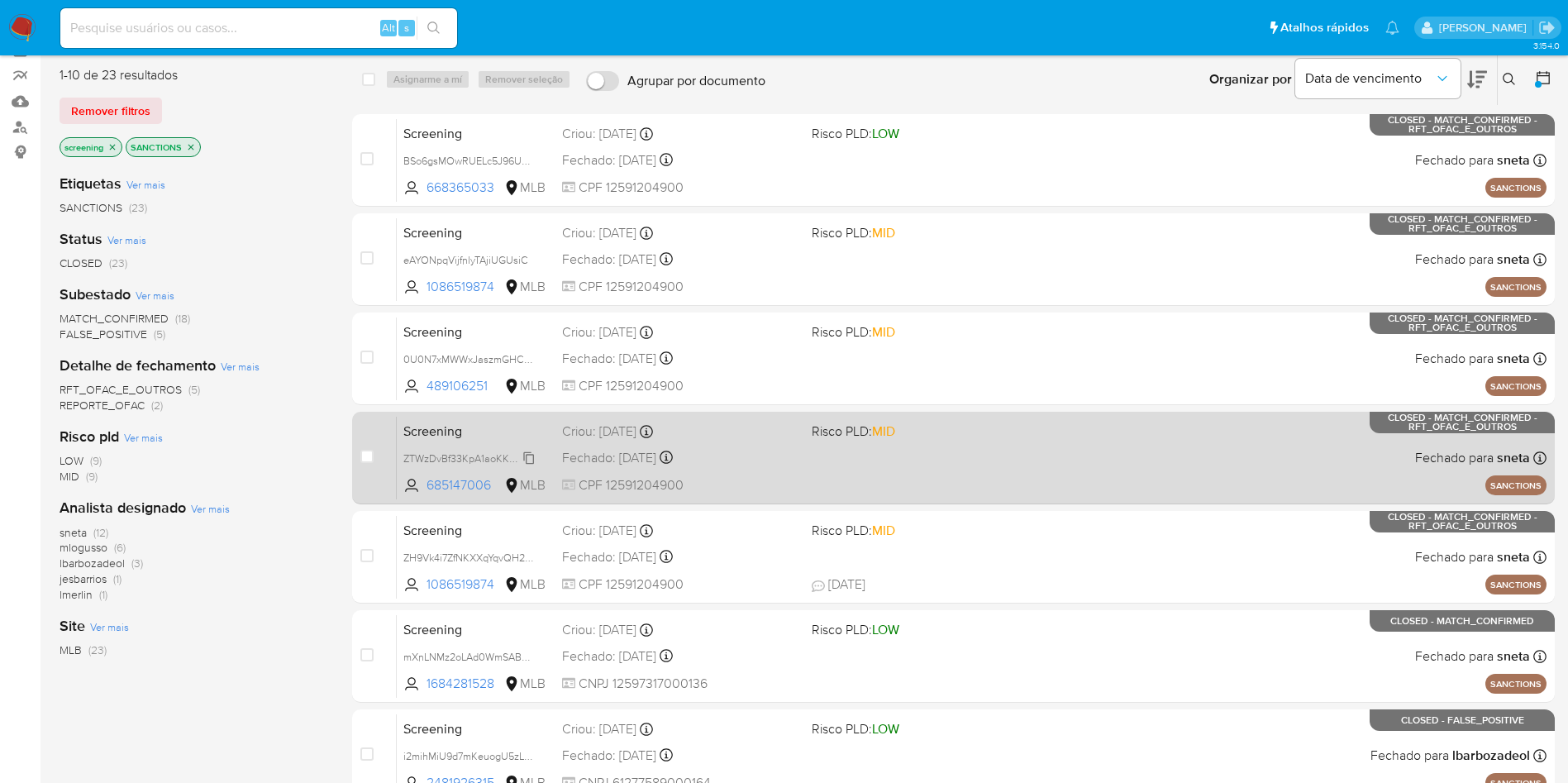
click at [525, 461] on span "ZTWzDvBf33KpA1aoKKKTb8Ih" at bounding box center [473, 456] width 138 height 19
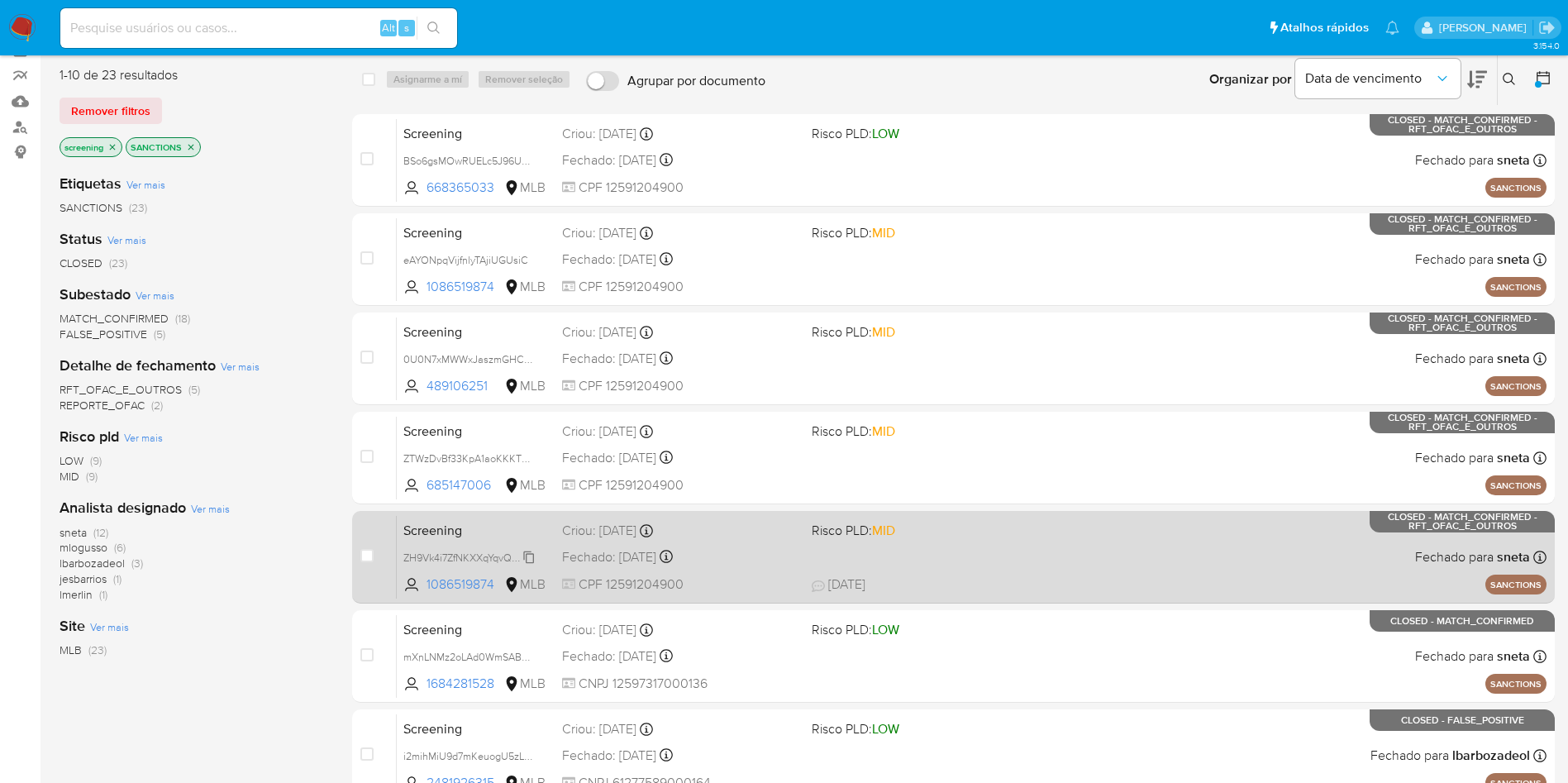
click at [528, 555] on span "ZH9Vk4i7ZfNKXXqYqvQH2STk" at bounding box center [473, 556] width 138 height 19
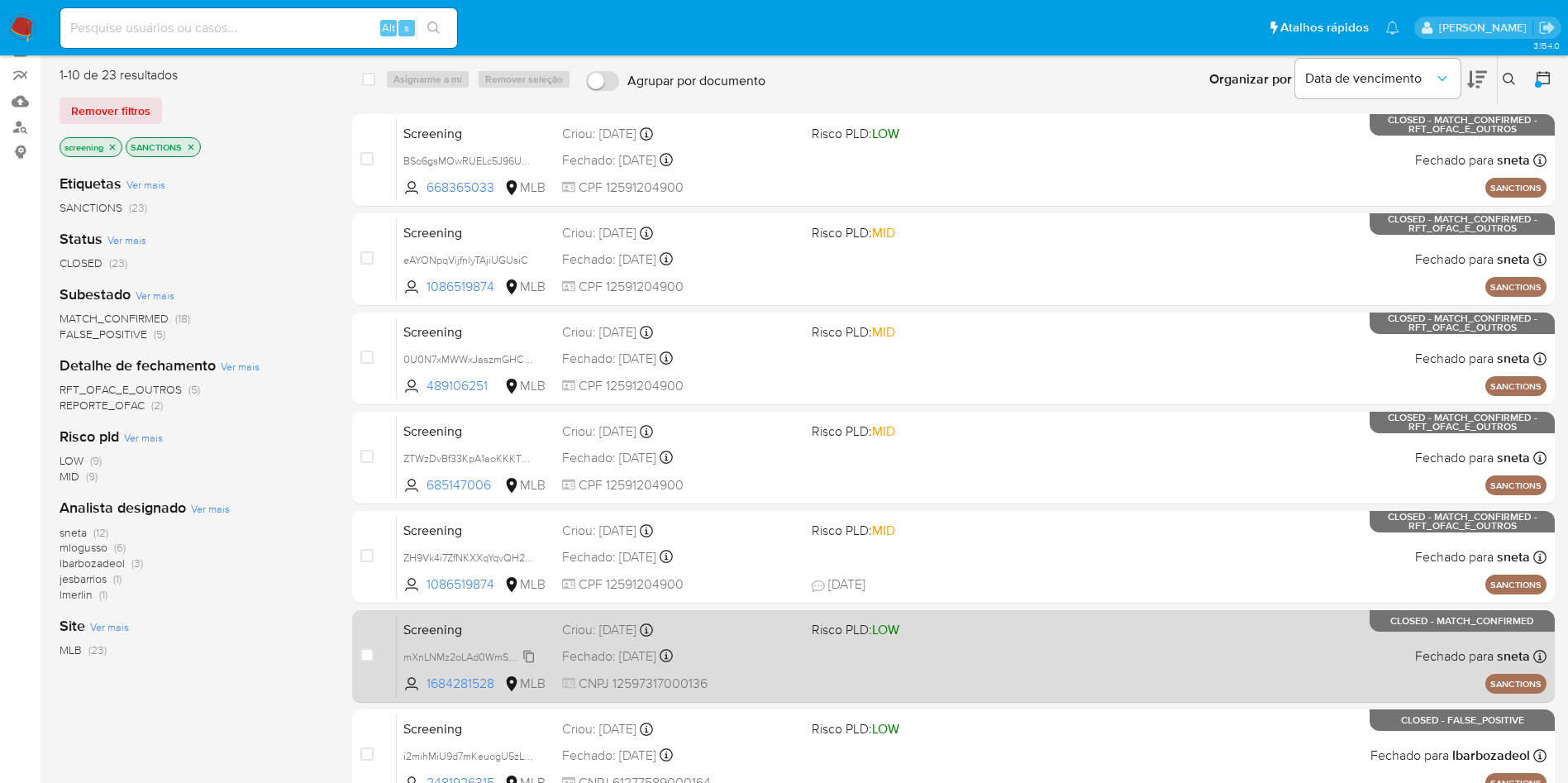
click at [528, 578] on span "mXnLNMz2oLAd0WmSABnMQmGl" at bounding box center [483, 655] width 159 height 19
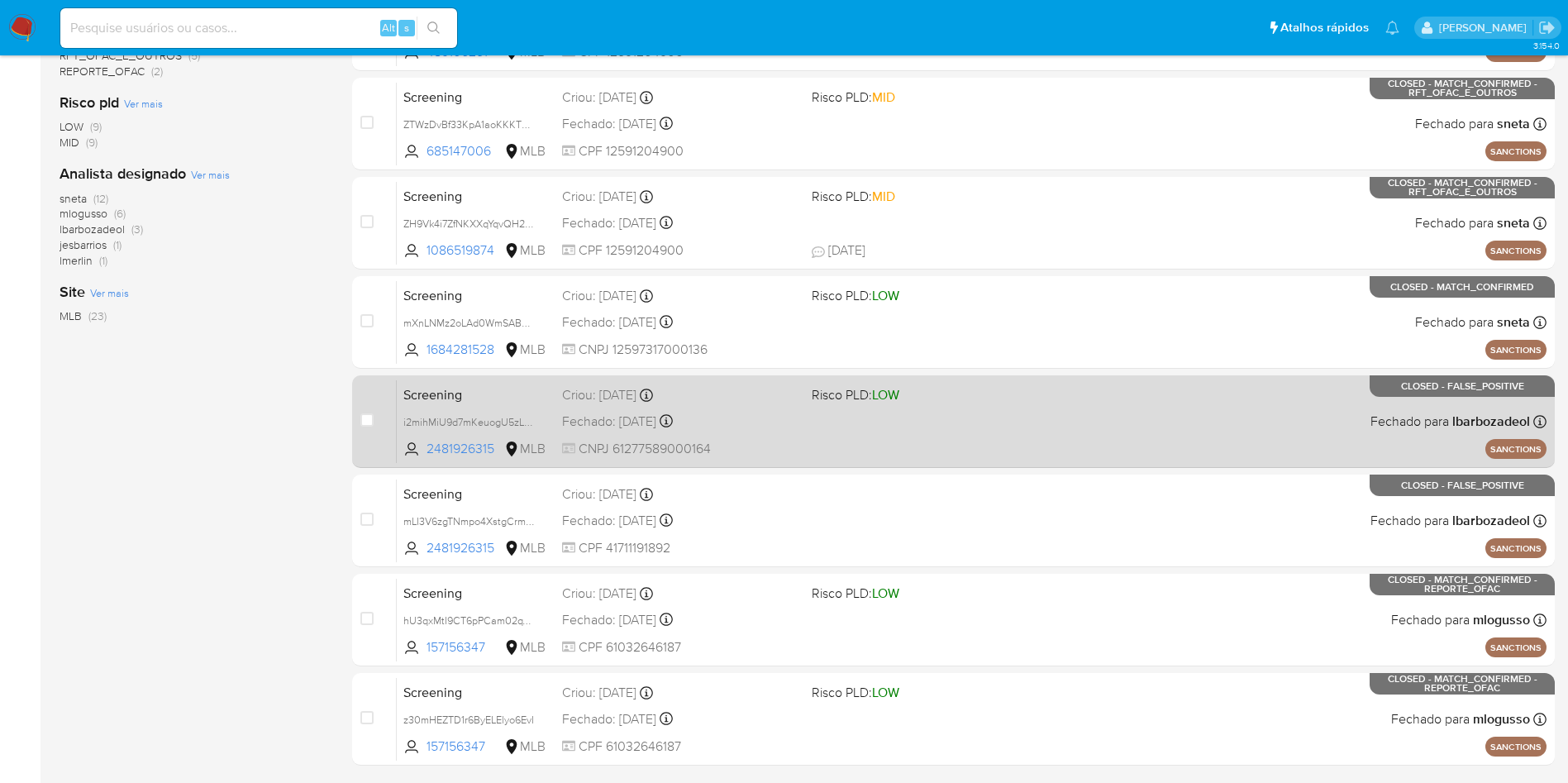
scroll to position [509, 0]
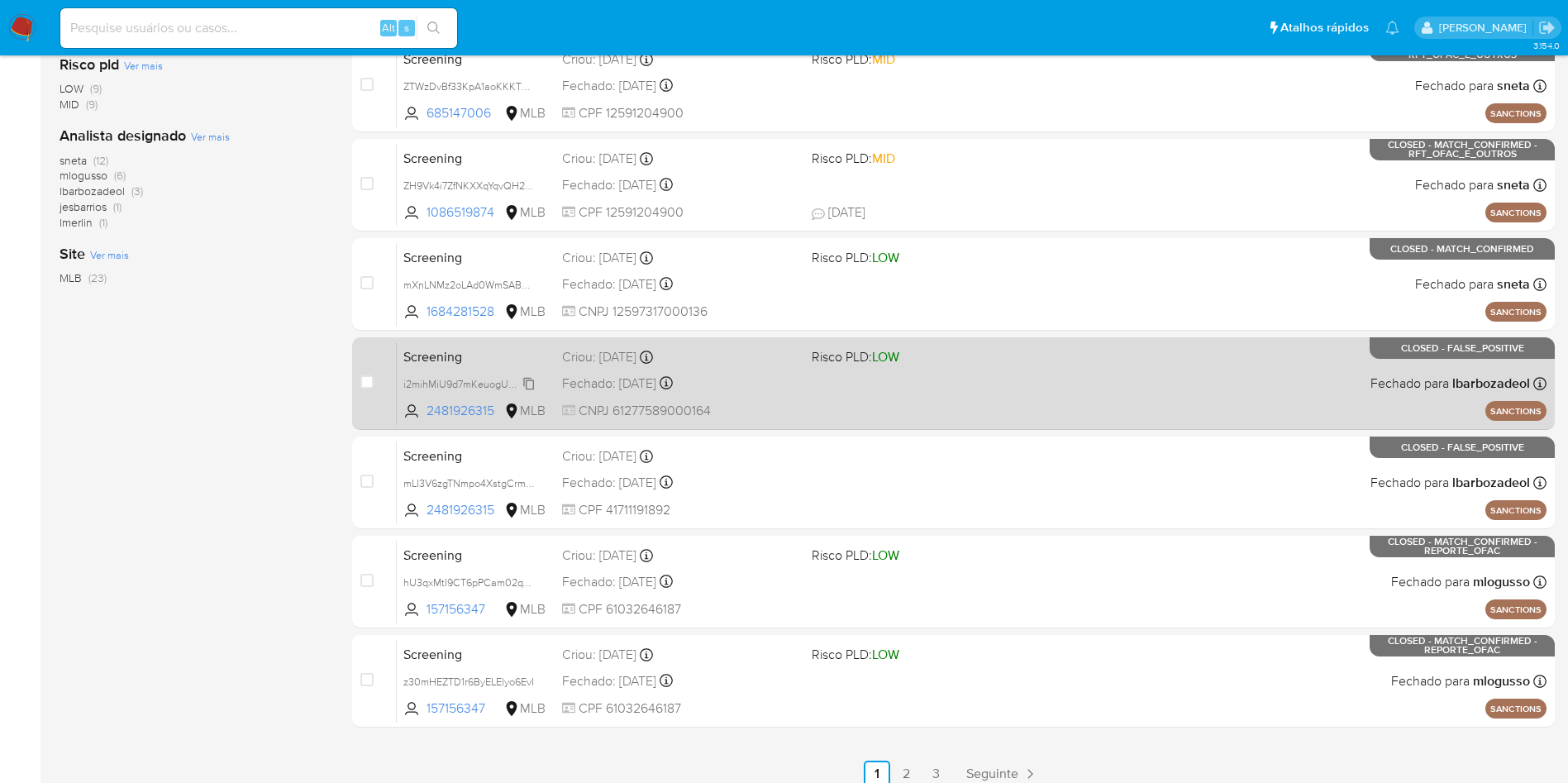
click at [534, 383] on span "i2mihMiU9d7mKeuogU5zL1GT" at bounding box center [472, 382] width 137 height 19
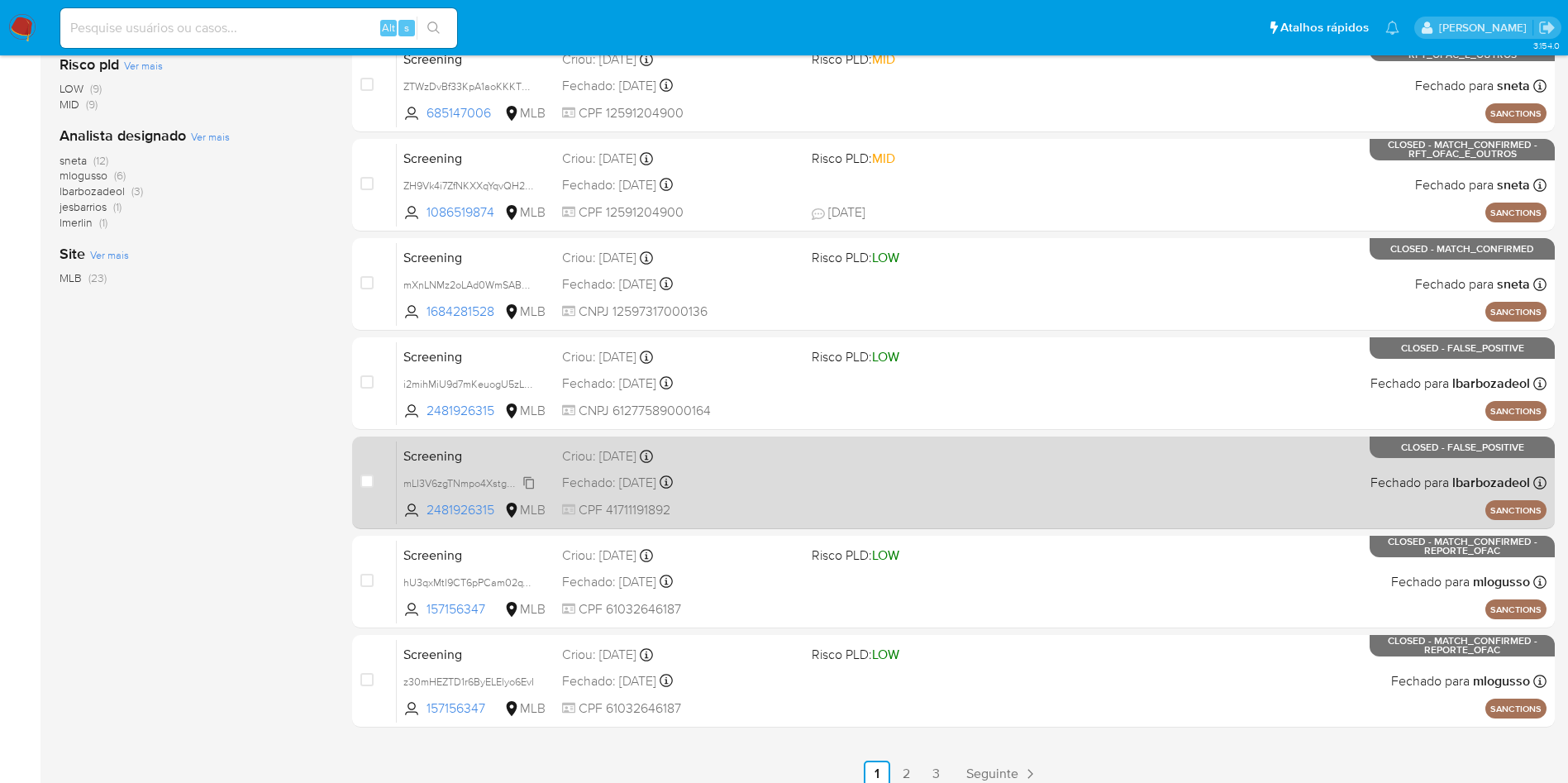
click at [528, 480] on span "mLI3V6zgTNmpo4XstgCrmBlW" at bounding box center [474, 482] width 140 height 19
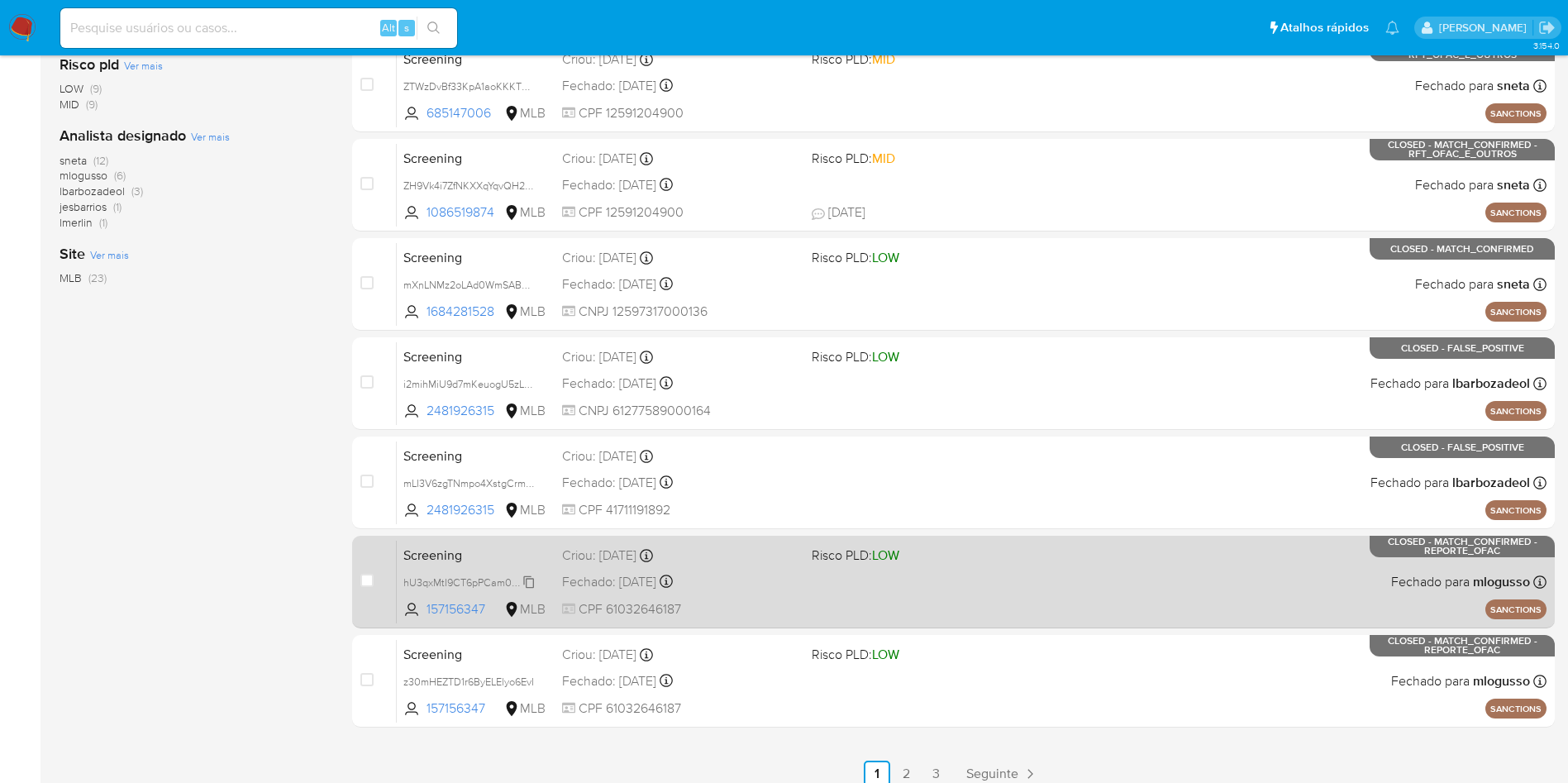
click at [529, 578] on span "hU3qxMtI9CT6pPCam02qYjYh" at bounding box center [473, 581] width 139 height 19
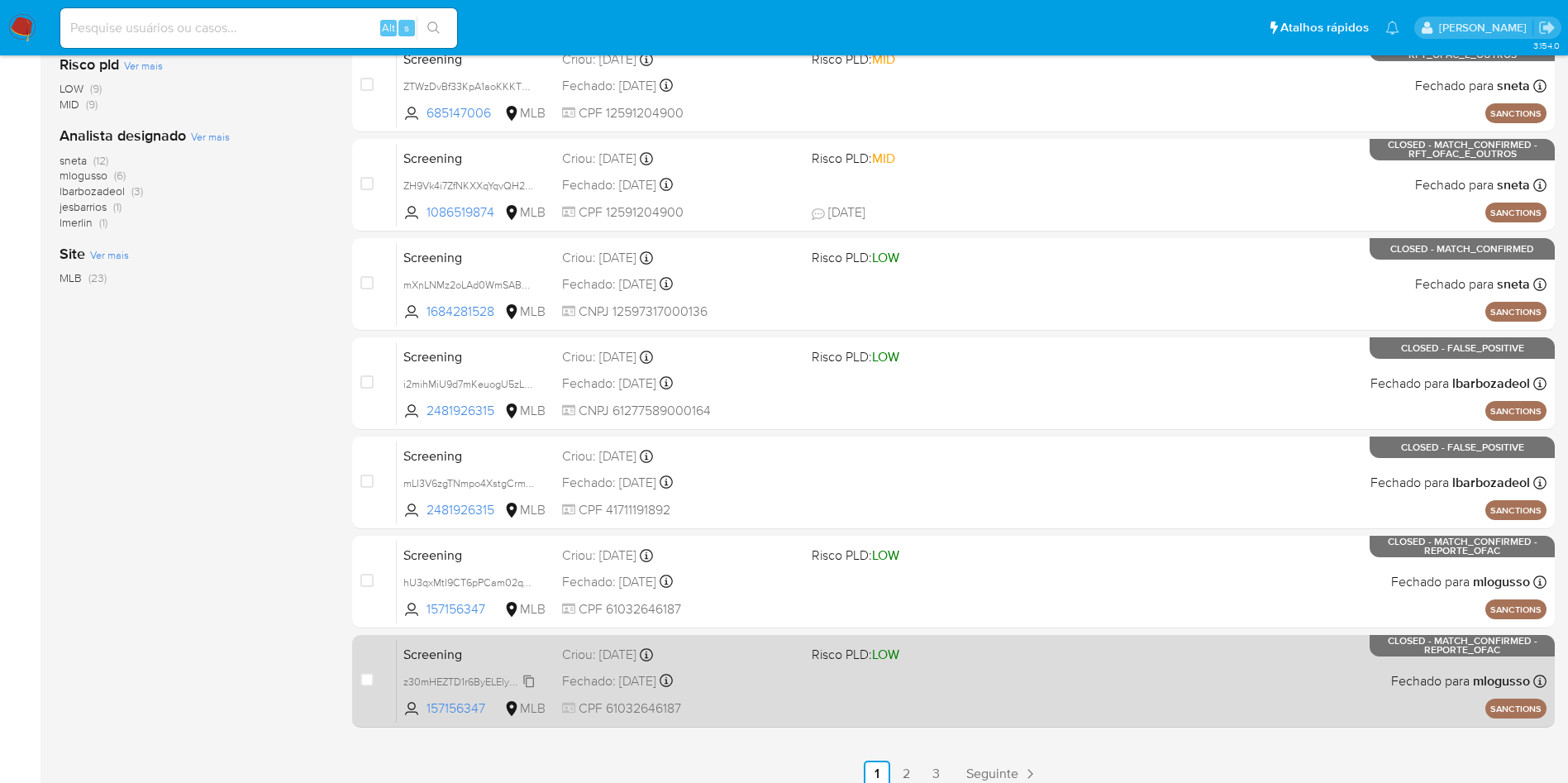
click at [526, 578] on span "z30mHEZTD1r6ByELElyo6EvI" at bounding box center [469, 680] width 131 height 19
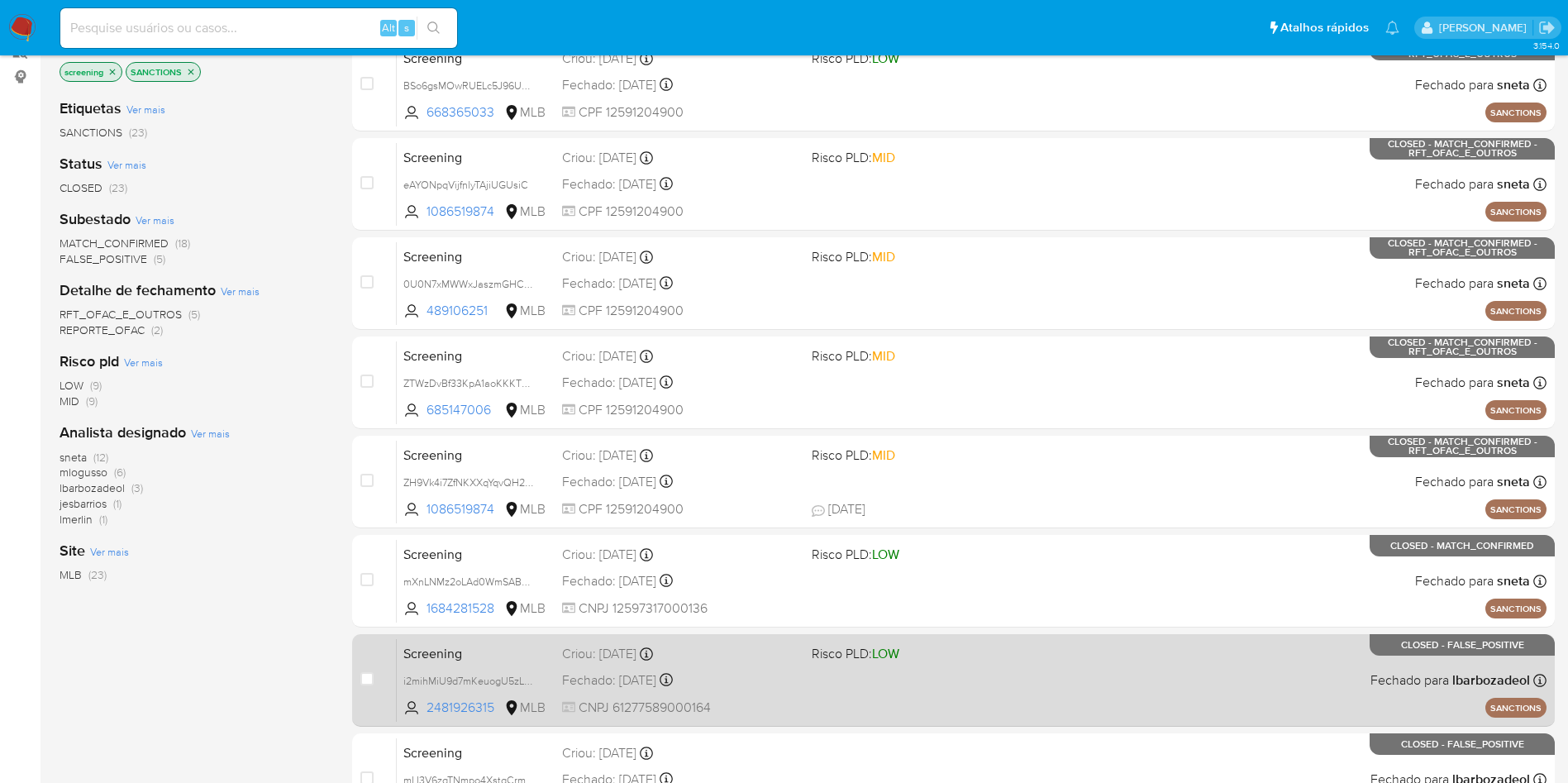
scroll to position [0, 0]
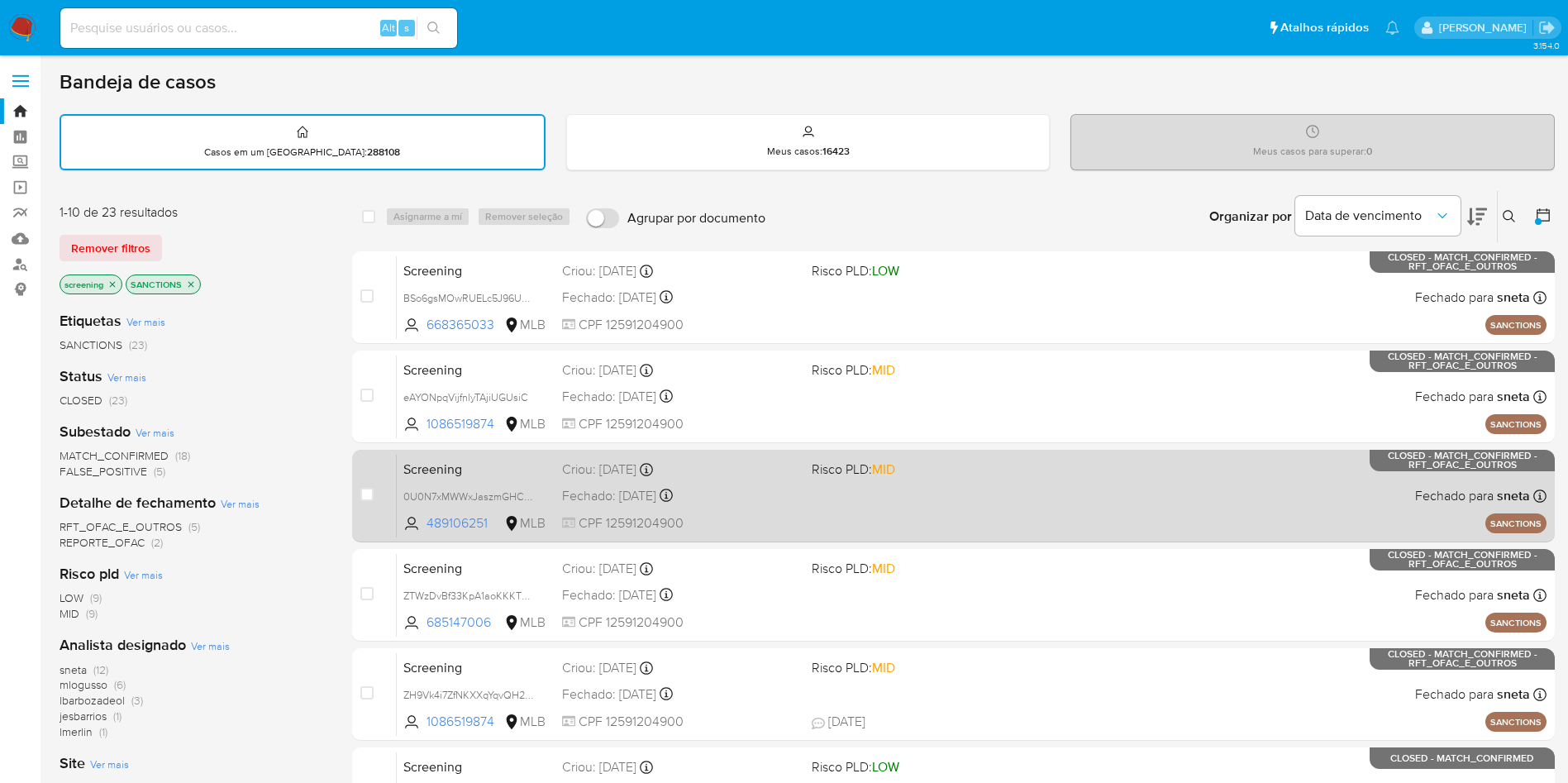
click at [504, 469] on span "Screening" at bounding box center [476, 468] width 145 height 21
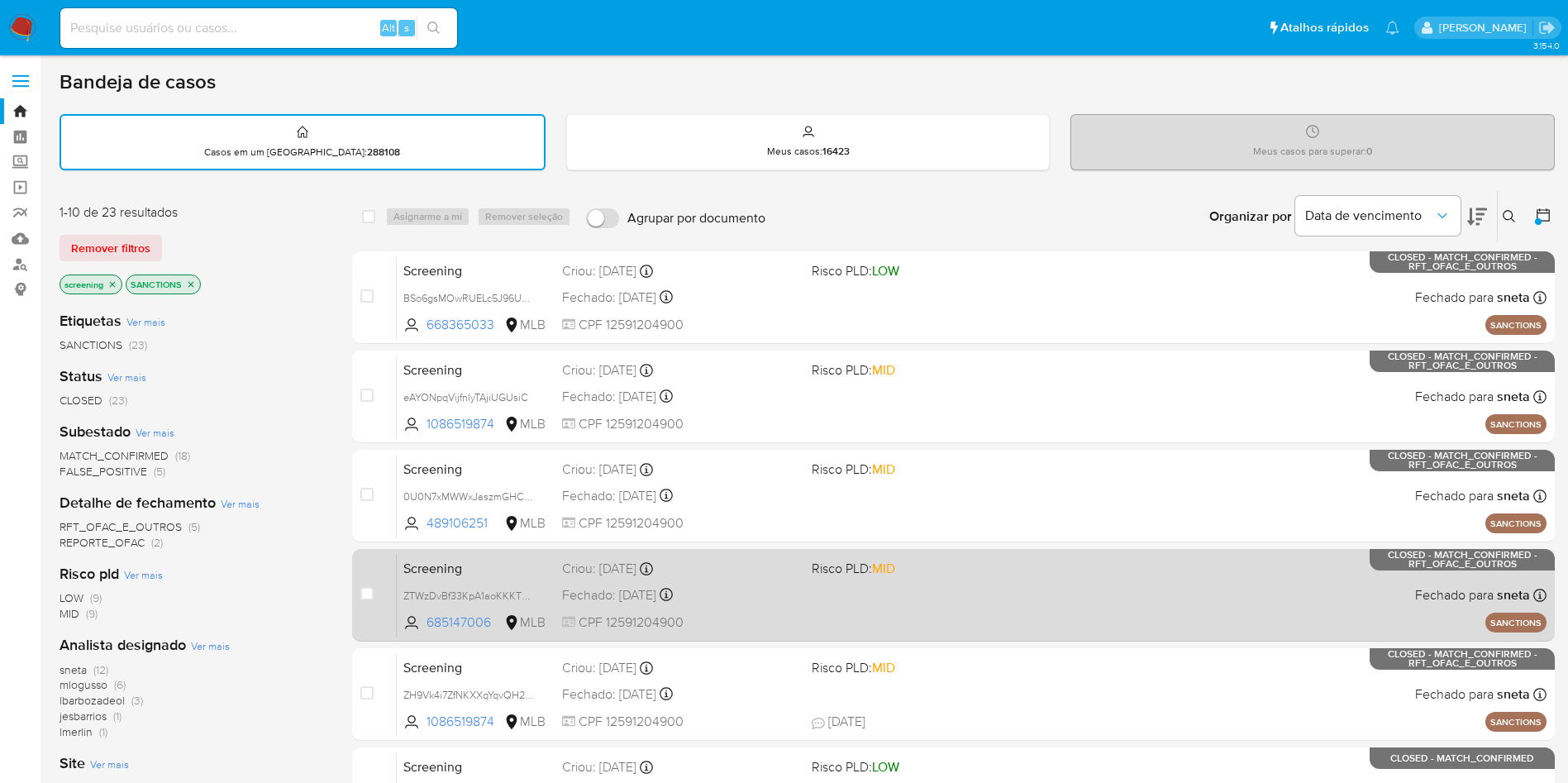
click at [527, 567] on span "Screening" at bounding box center [476, 567] width 145 height 21
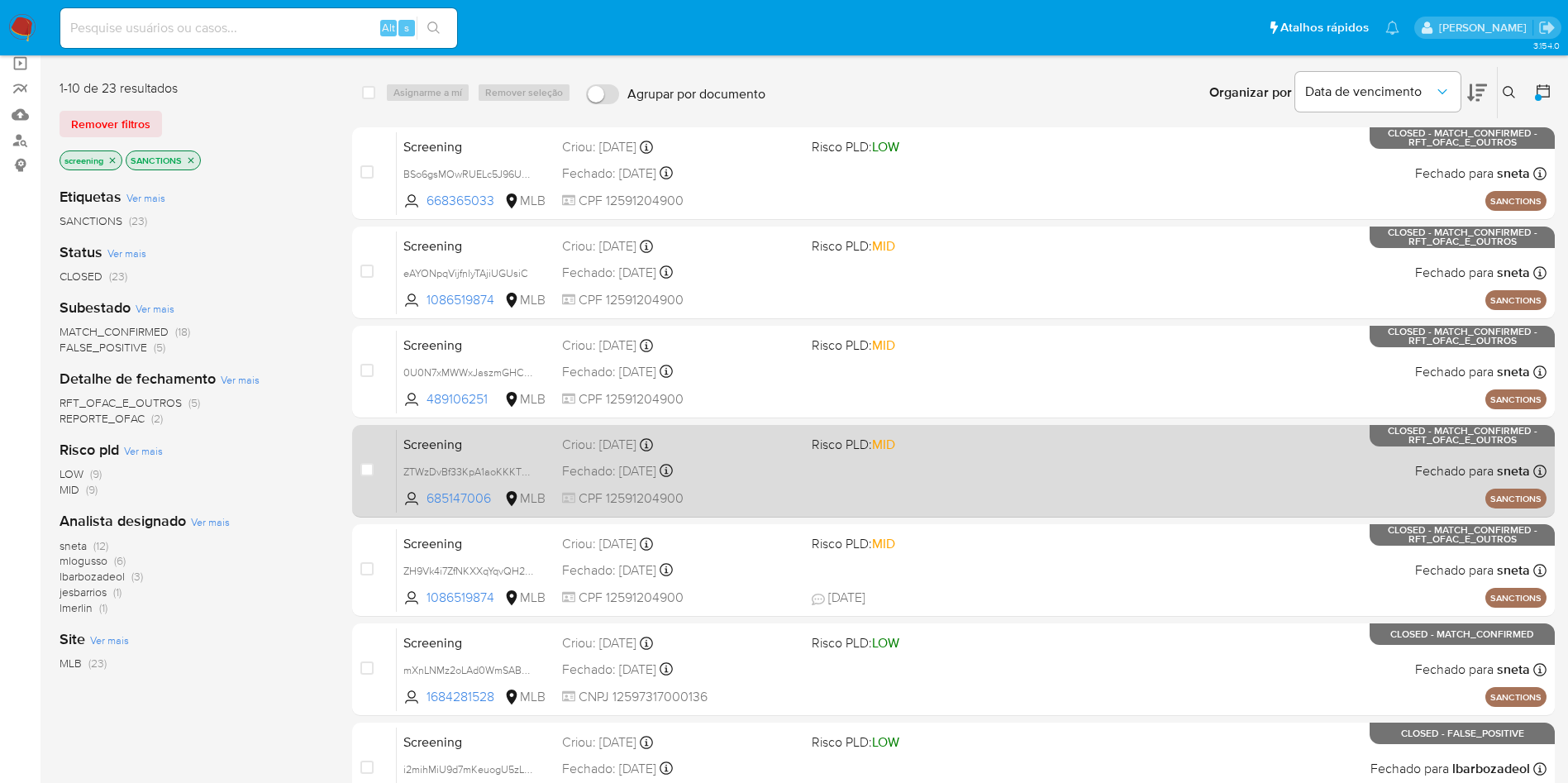
scroll to position [248, 0]
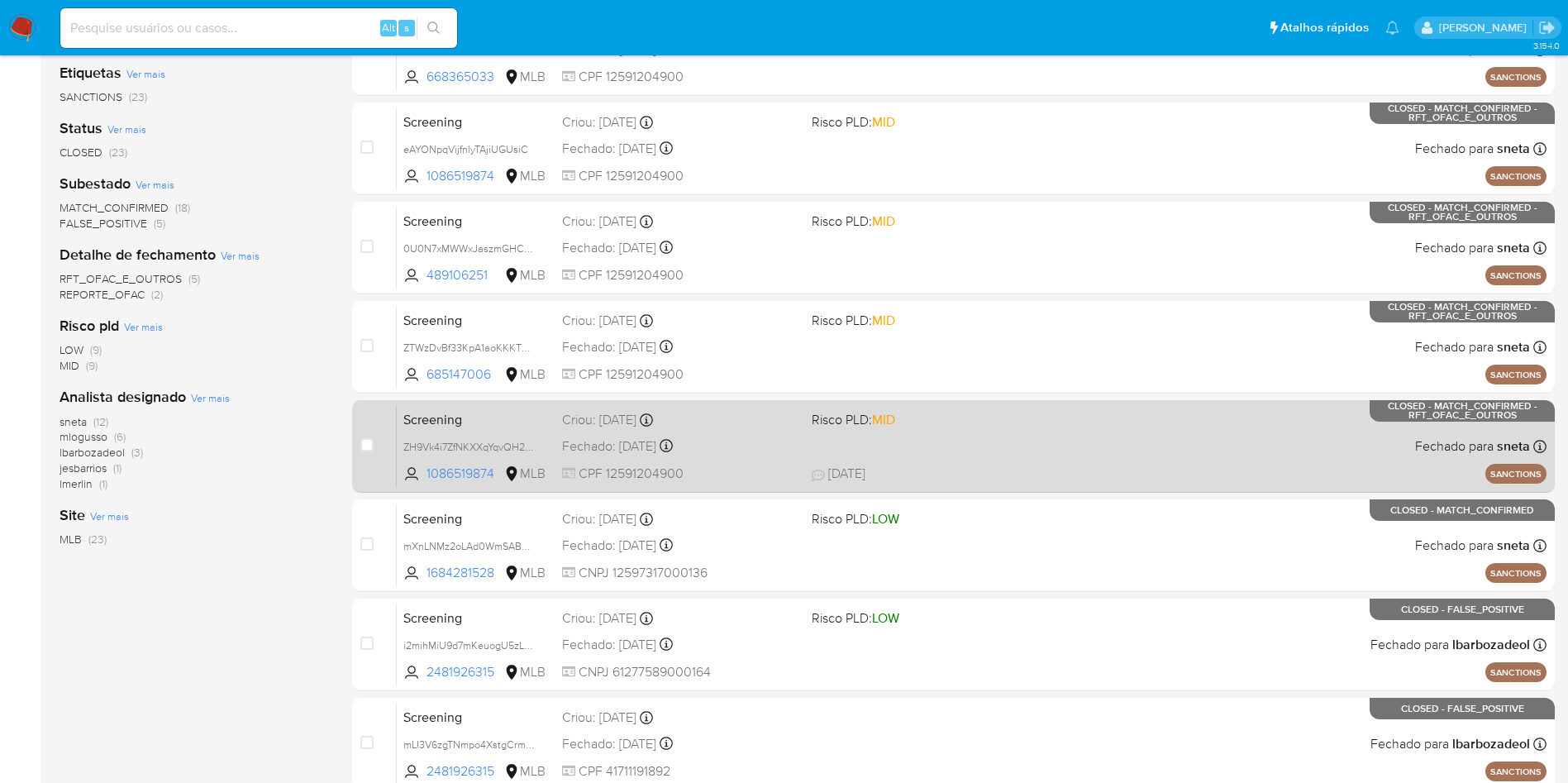
click at [511, 423] on span "Screening" at bounding box center [476, 418] width 145 height 21
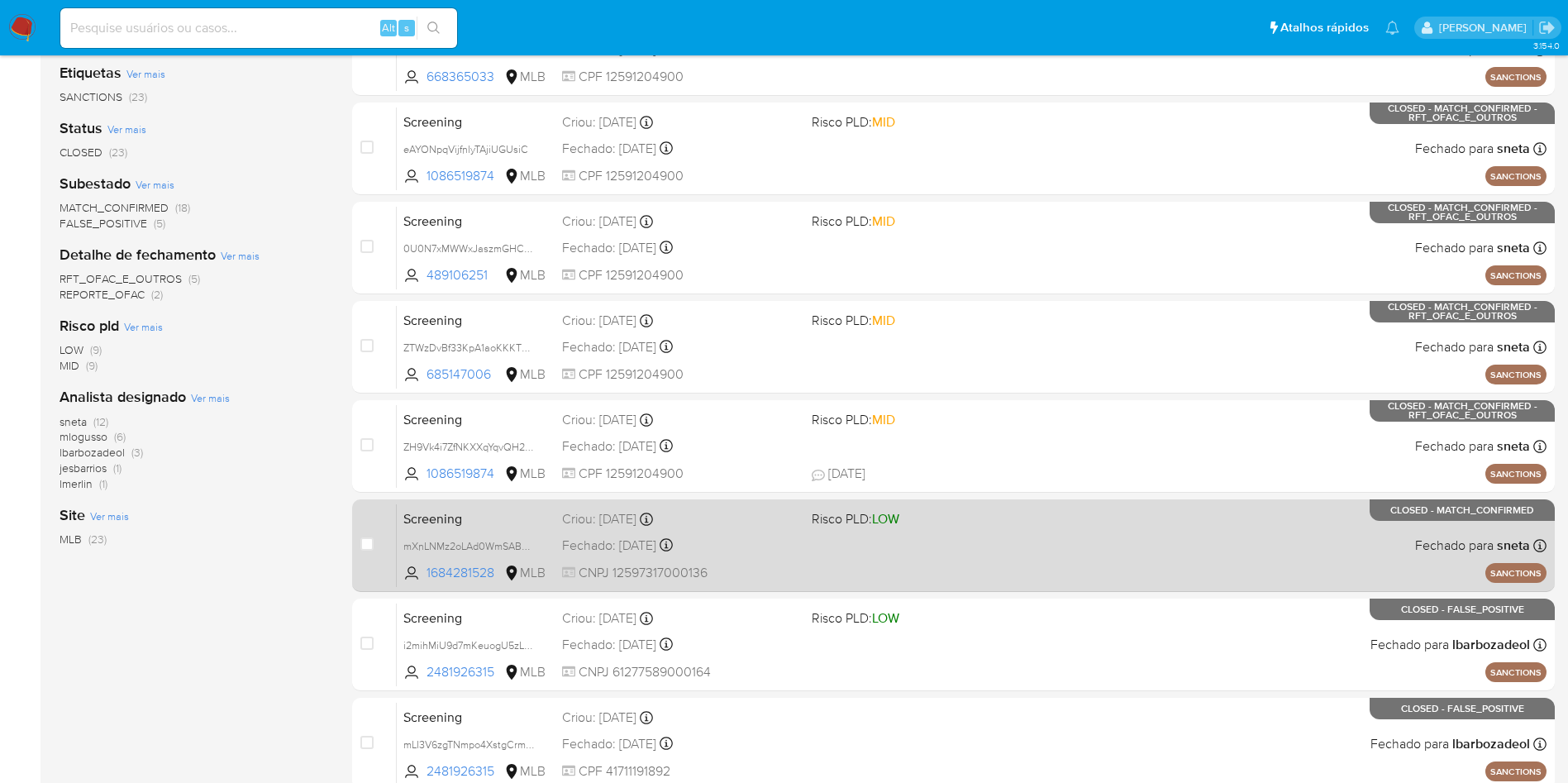
click at [499, 512] on span "Screening" at bounding box center [476, 518] width 145 height 21
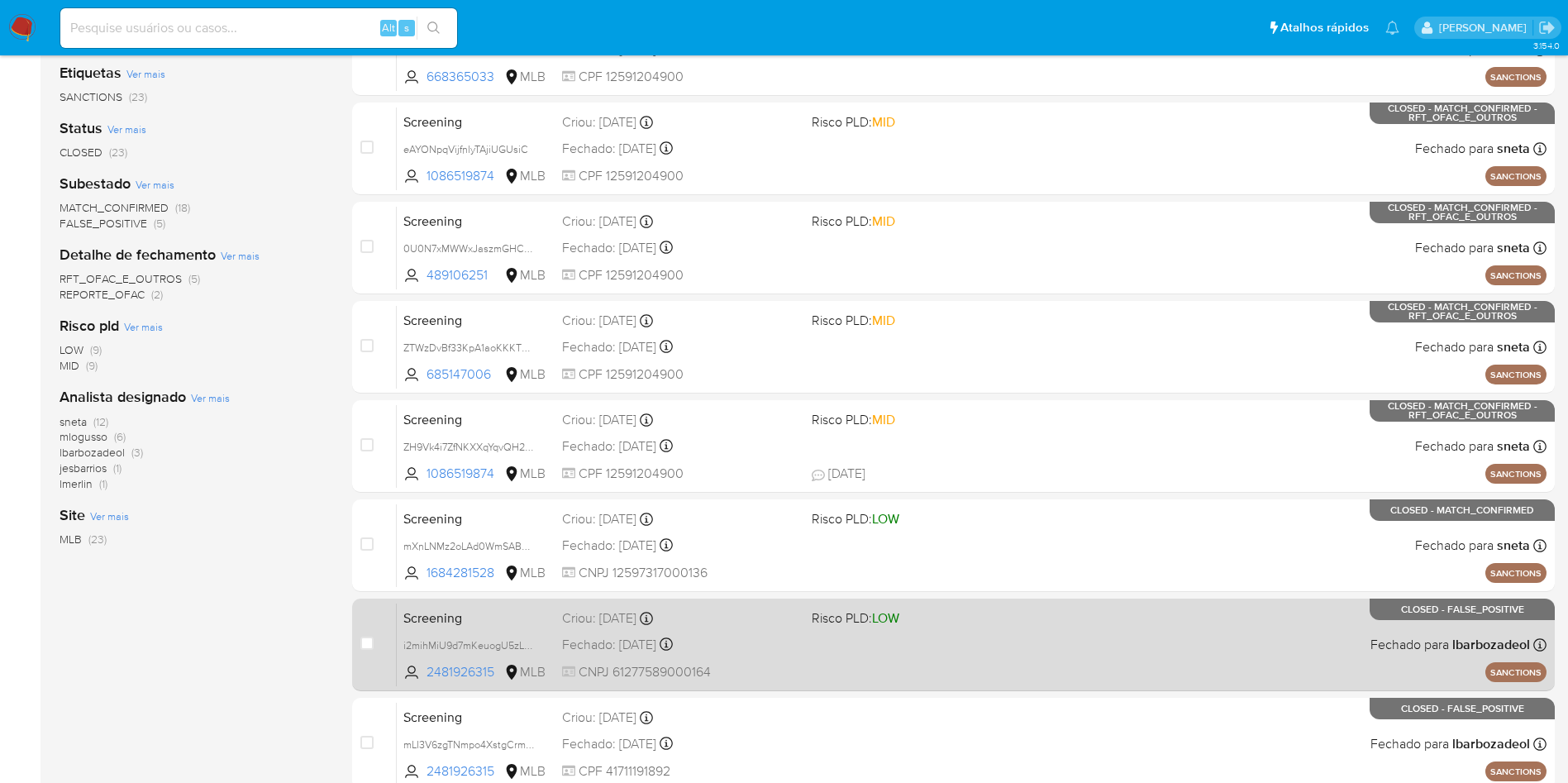
click at [490, 578] on div "Screening i2mihMiU9d7mKeuogU5zL1GT 2481926315 MLB Risco PLD: LOW Criou: 17/06/2…" at bounding box center [971, 645] width 1150 height 84
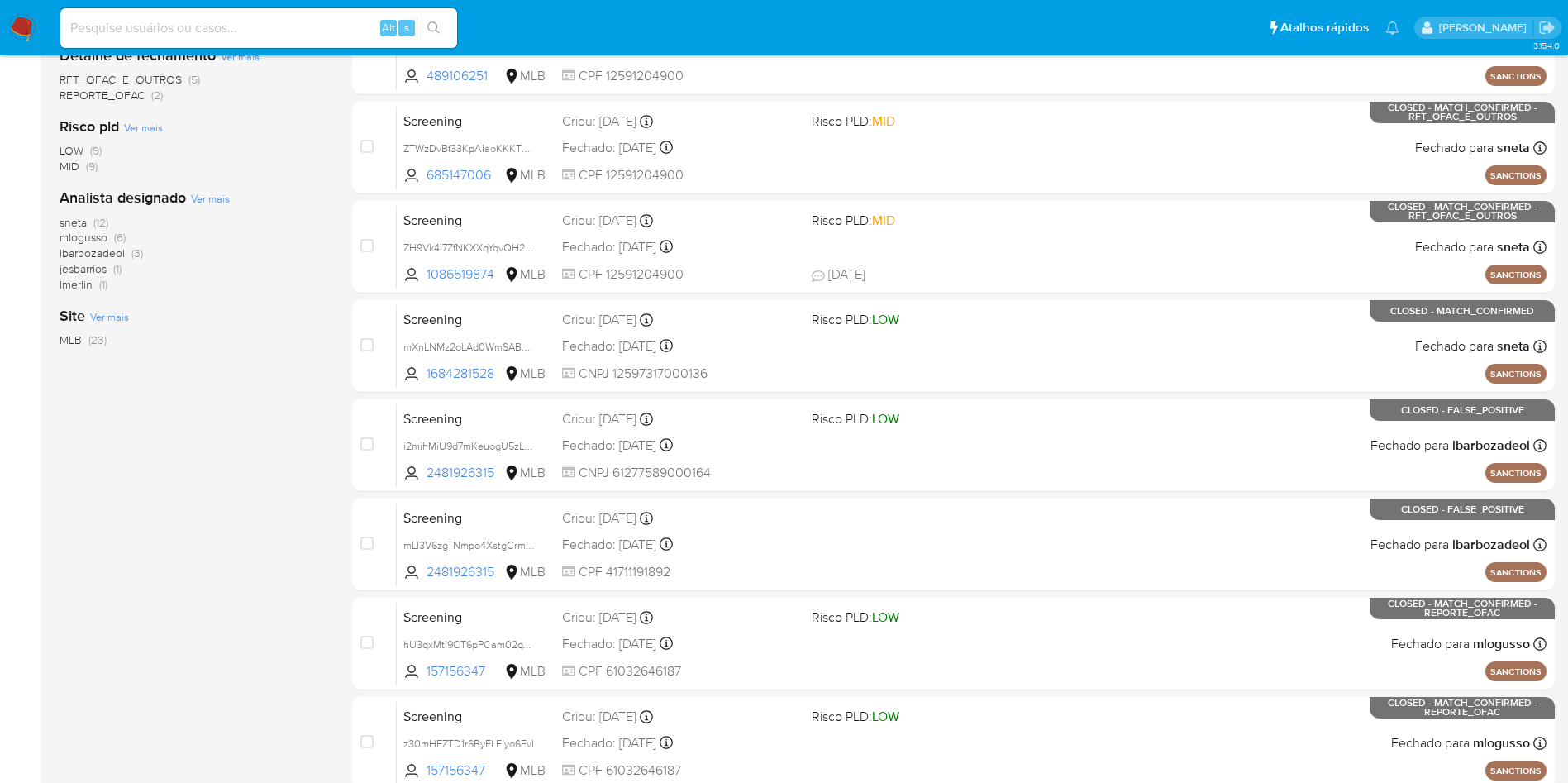
scroll to position [496, 0]
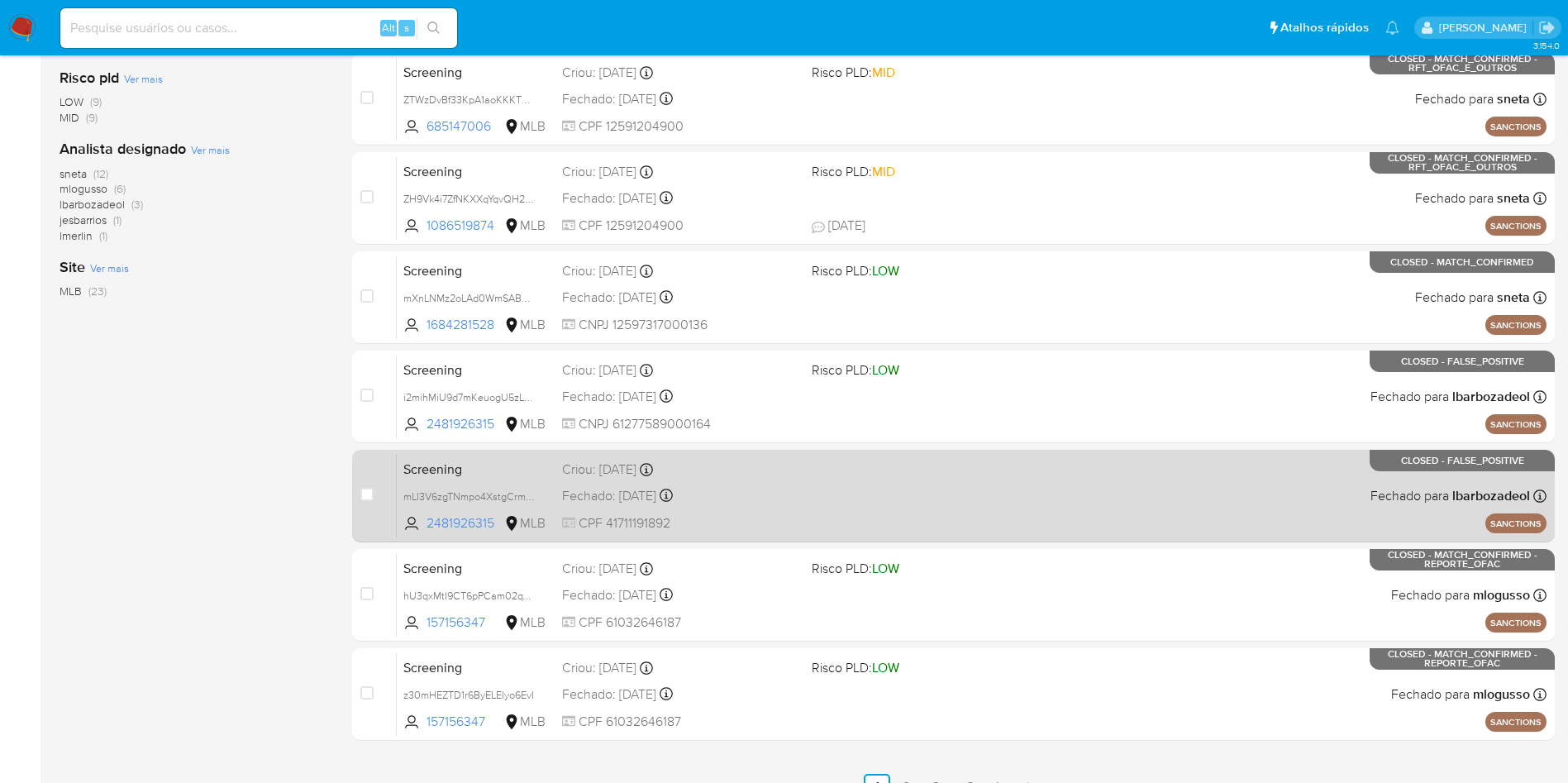
click at [471, 468] on span "Screening" at bounding box center [476, 468] width 145 height 21
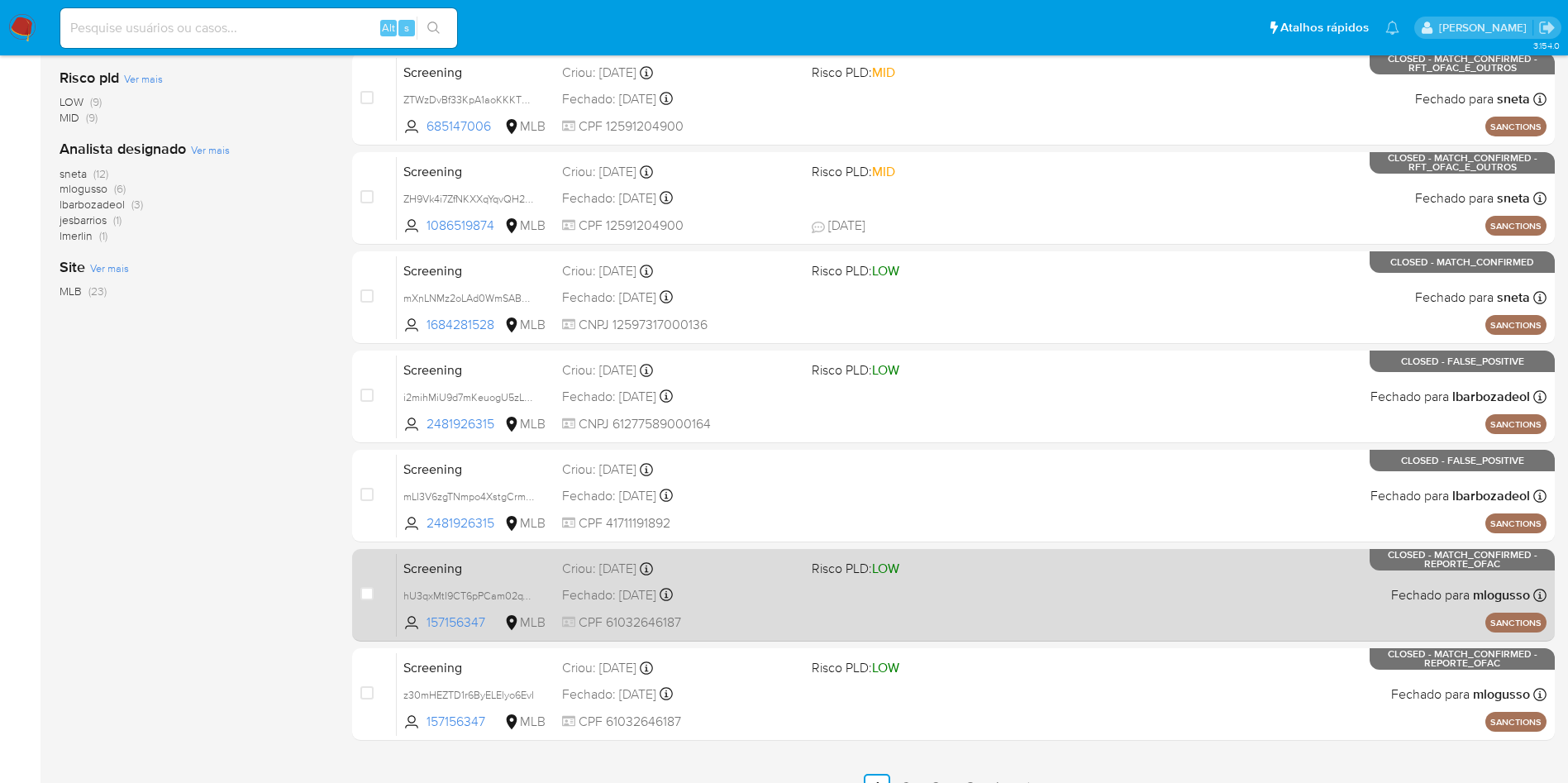
click at [436, 566] on span "Screening" at bounding box center [476, 567] width 145 height 21
click at [517, 562] on span "Screening" at bounding box center [476, 567] width 145 height 21
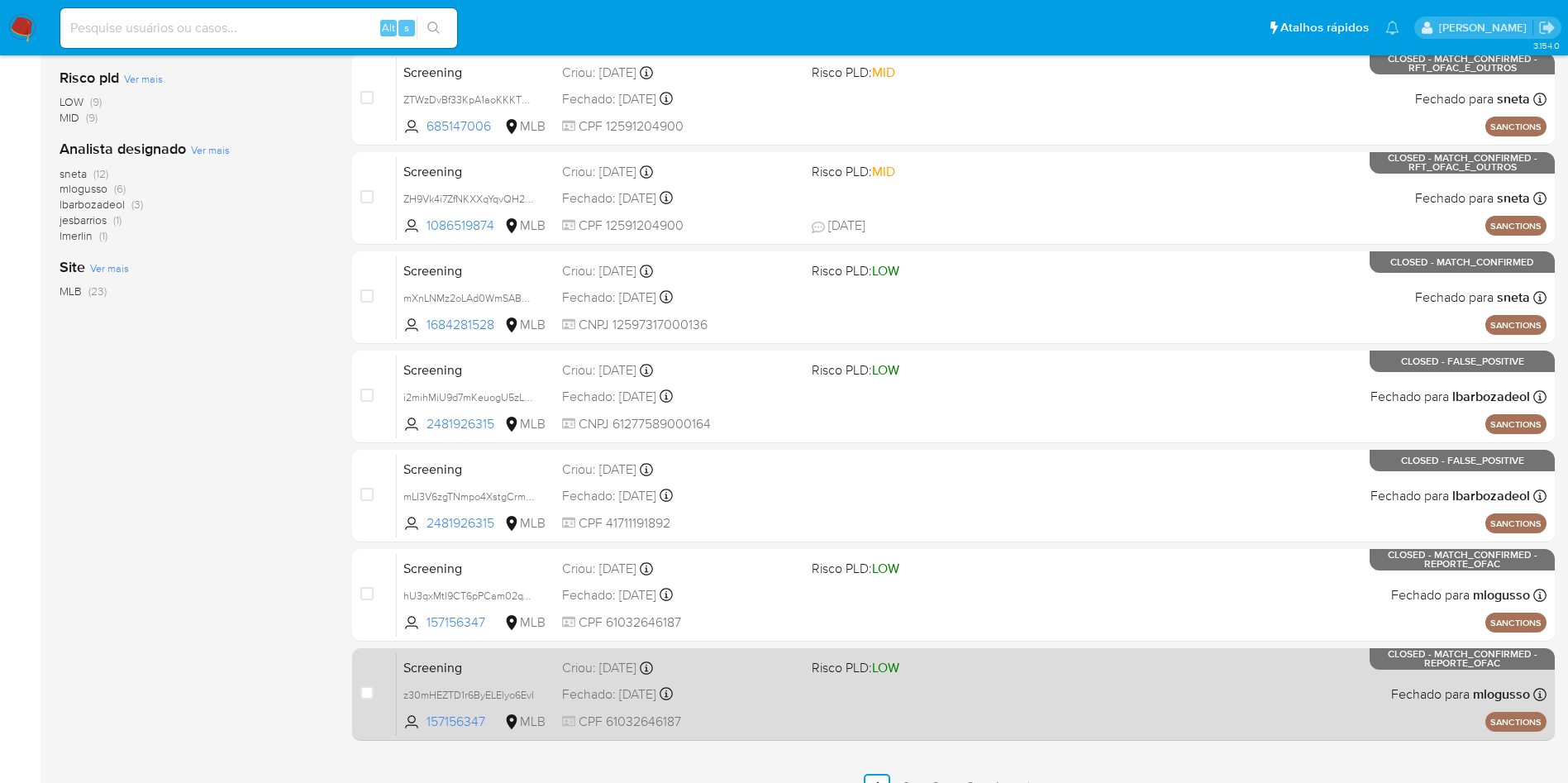
click at [490, 578] on span "Screening" at bounding box center [476, 666] width 145 height 21
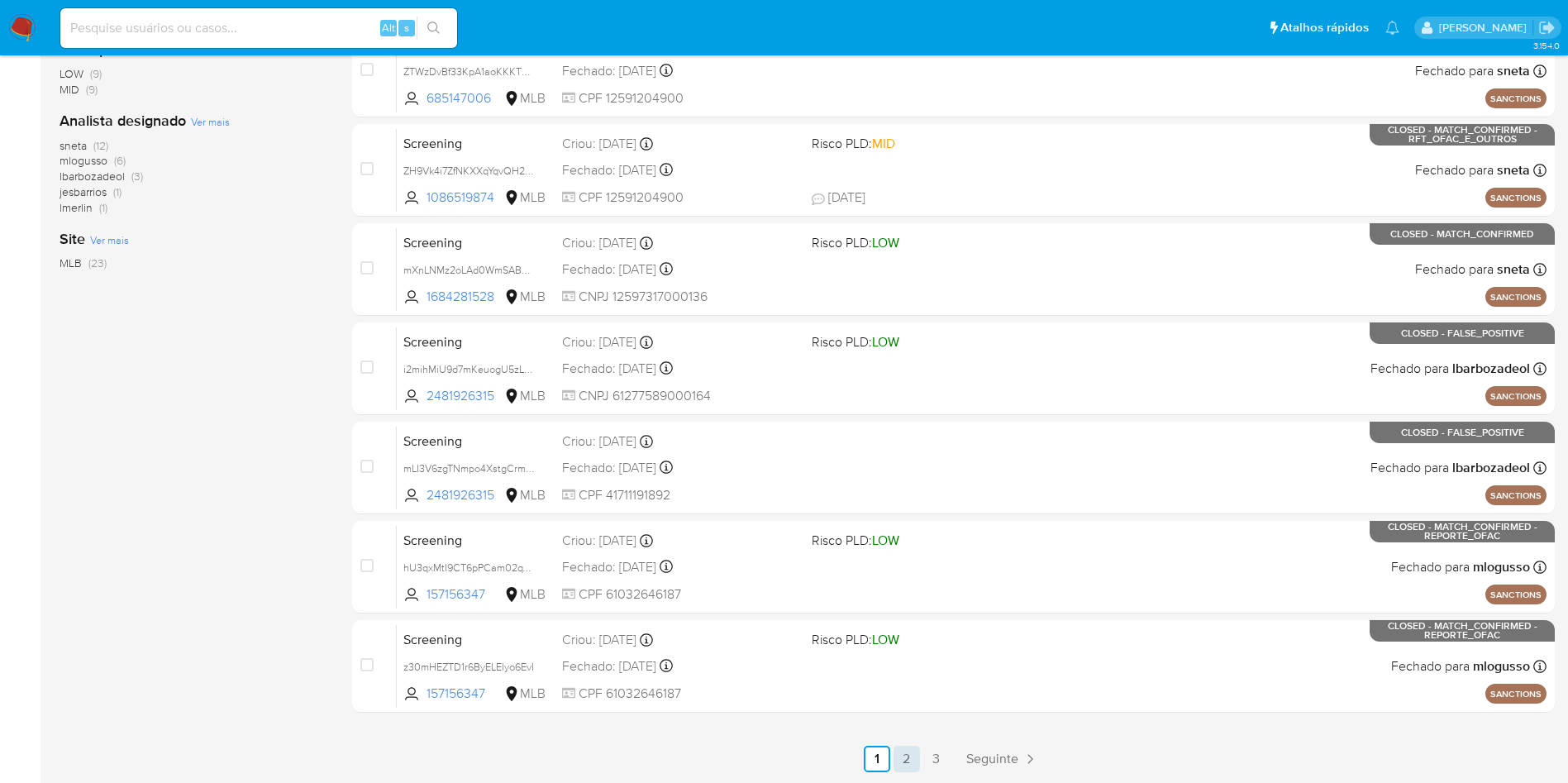
click at [904, 578] on link "2" at bounding box center [906, 758] width 26 height 26
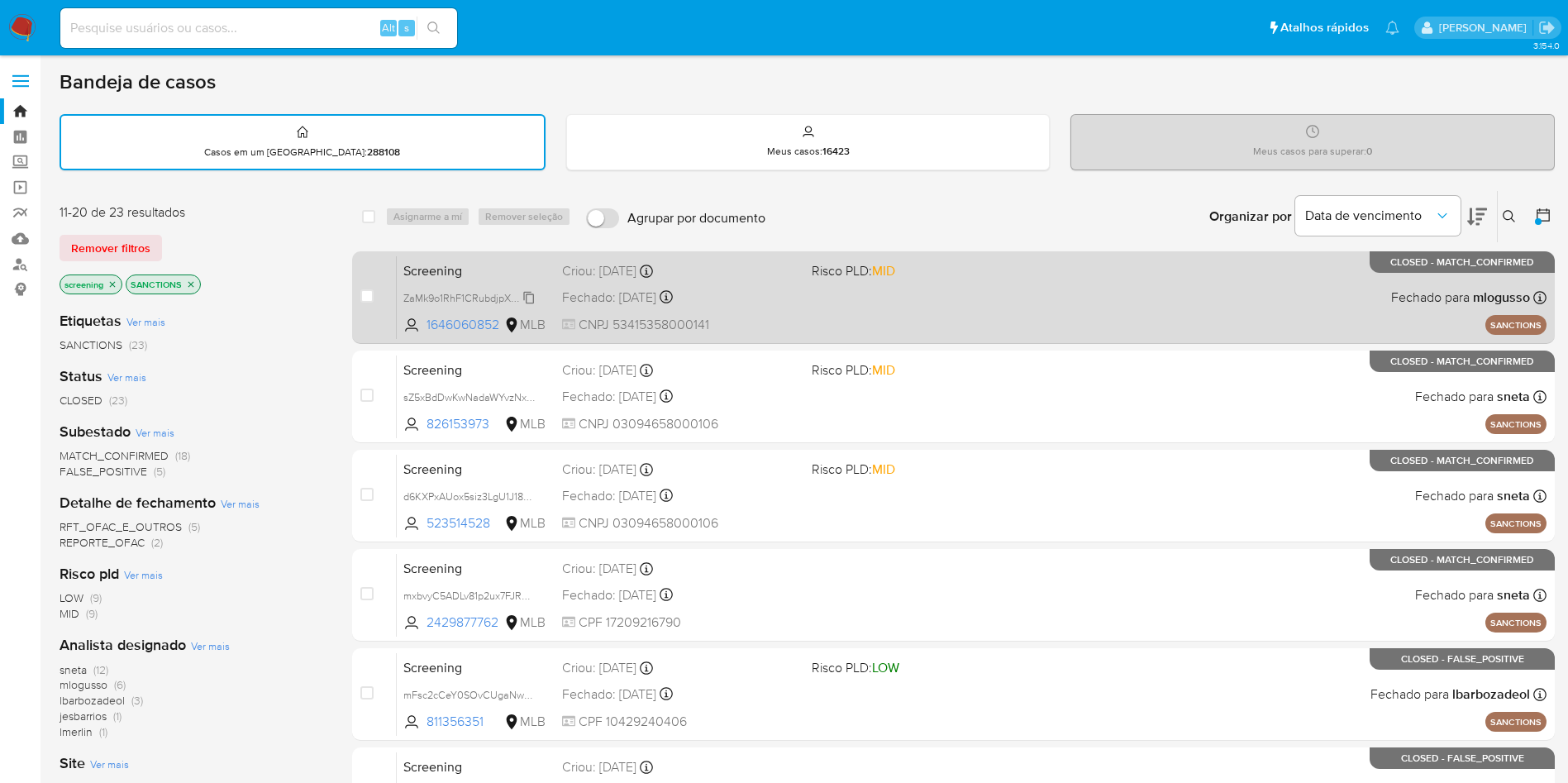
click at [534, 297] on span "ZaMk9o1RhF1CRubdjpXGqxhR" at bounding box center [473, 296] width 138 height 19
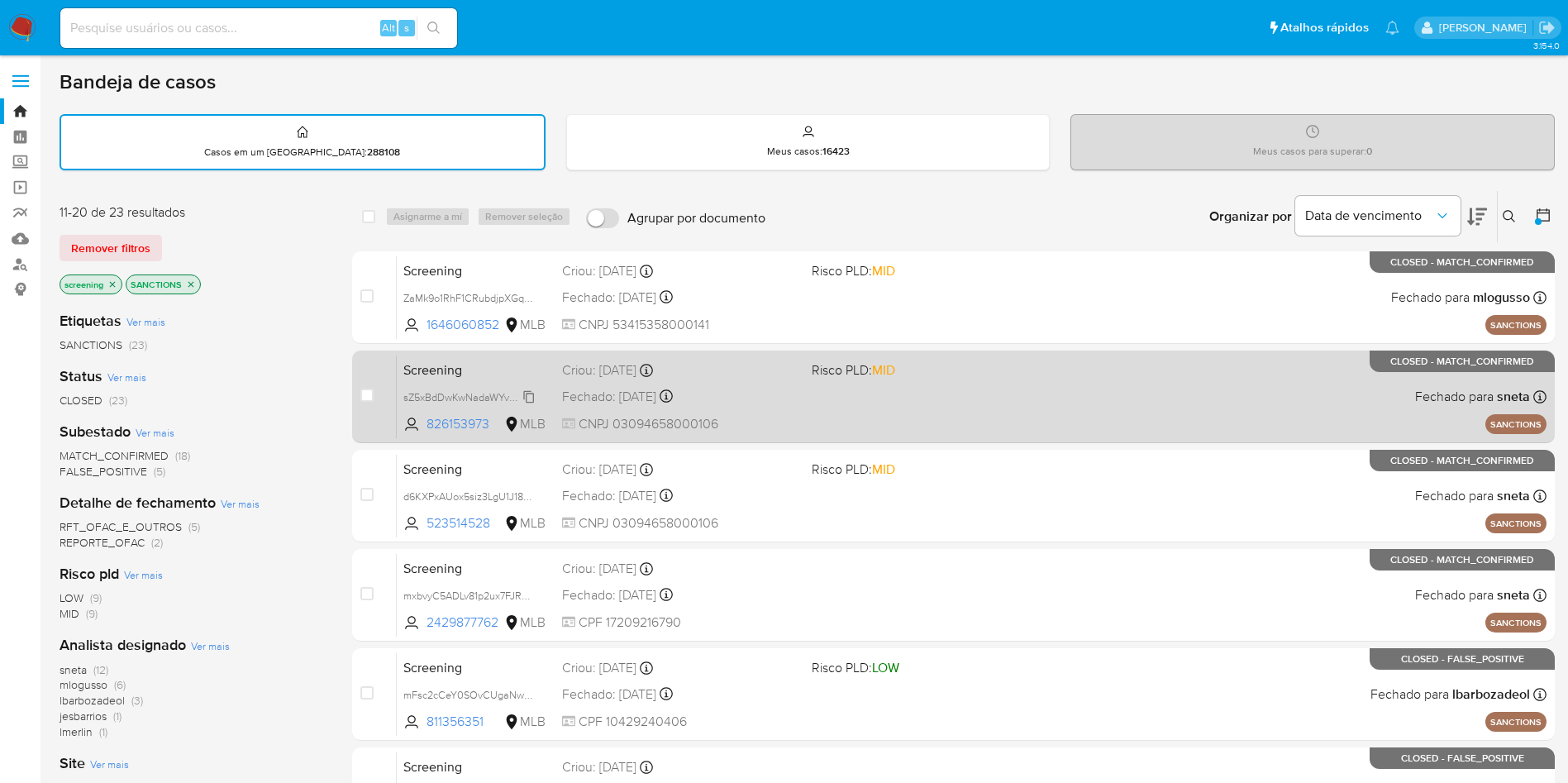
click at [529, 396] on span "sZ5xBdDwKwNadaWYvzNx6Kwm" at bounding box center [479, 396] width 150 height 19
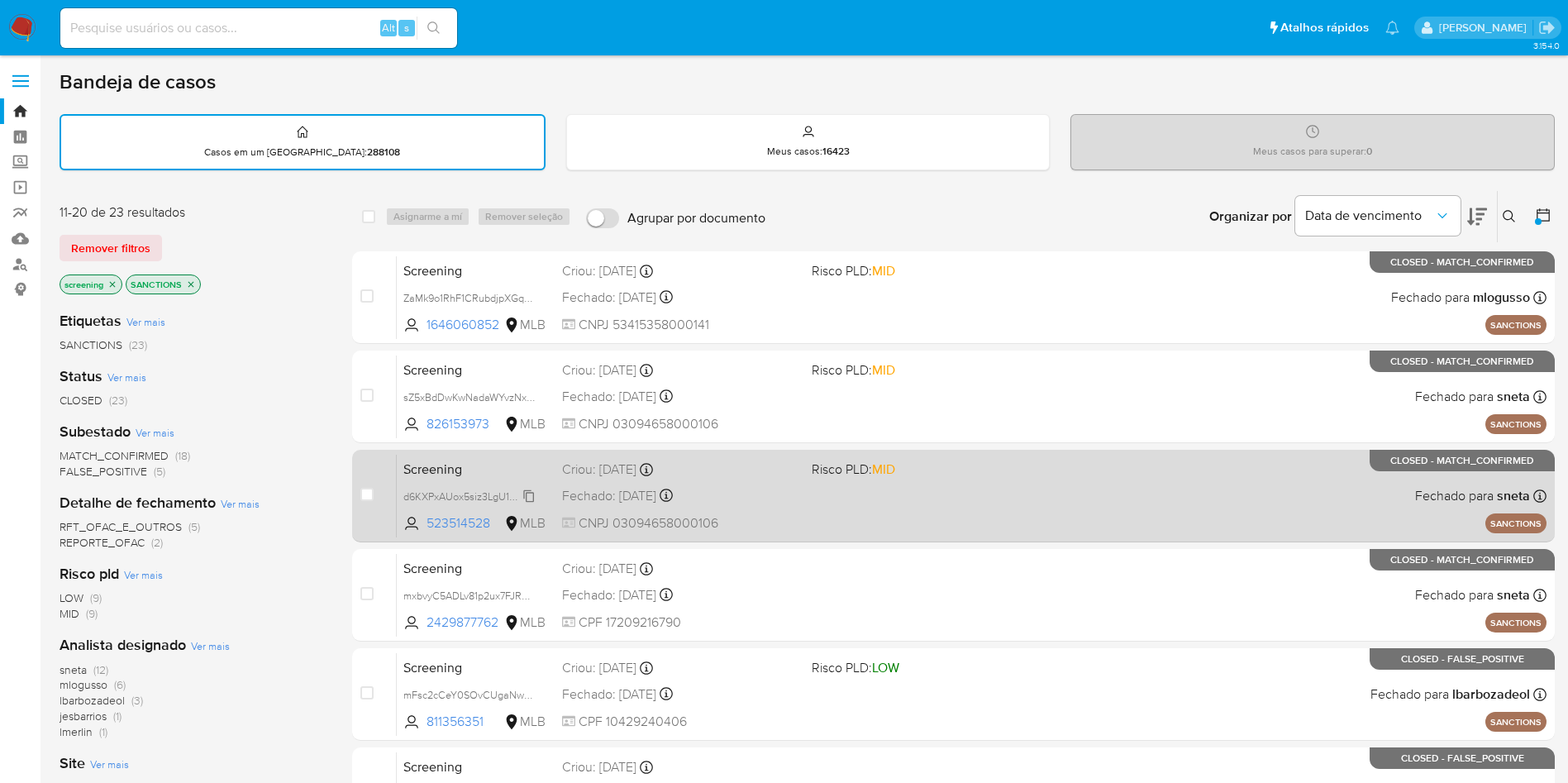
click at [532, 497] on span "d6KXPxAUox5siz3LgU1J185N" at bounding box center [470, 494] width 133 height 19
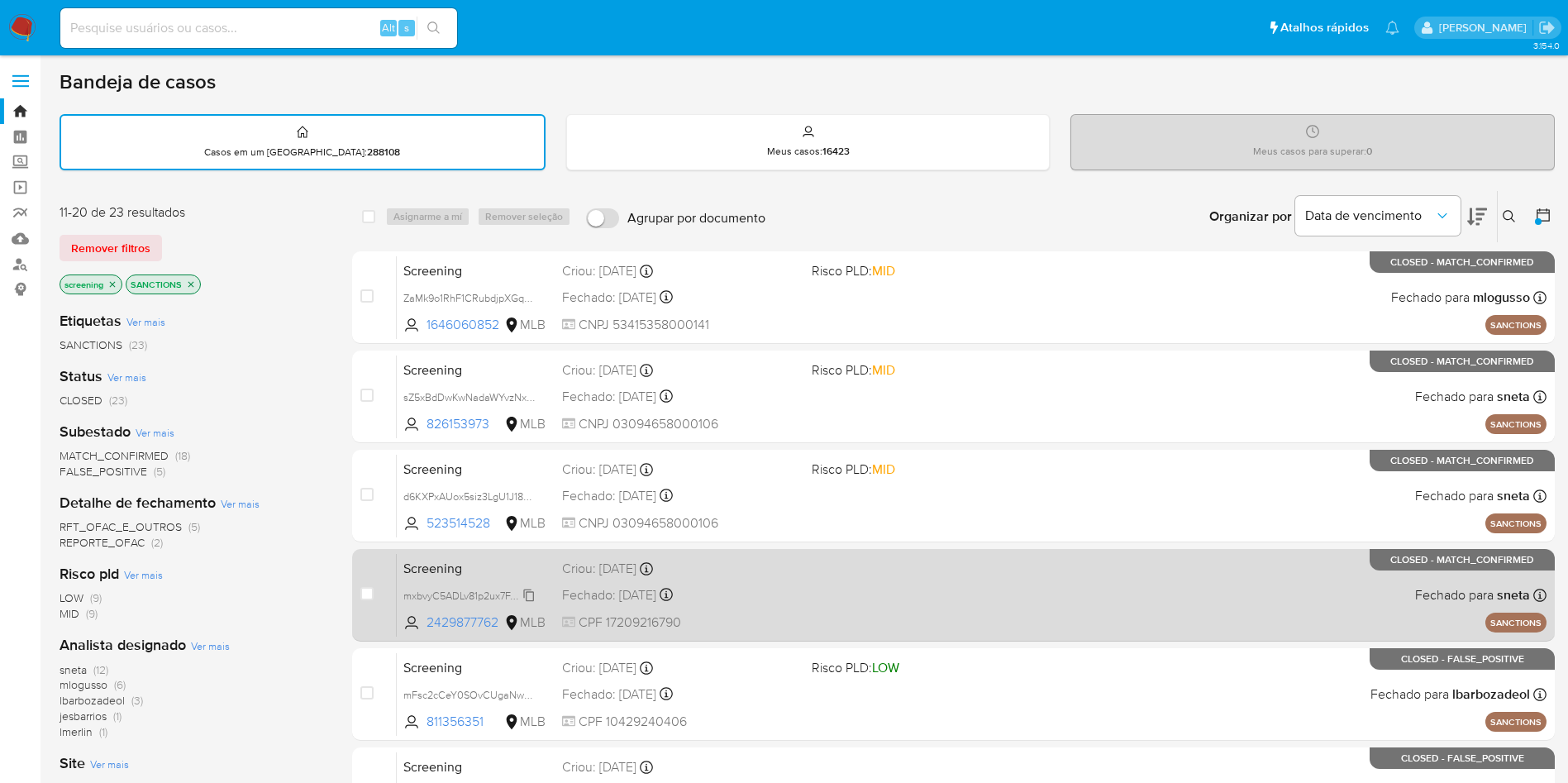
click at [529, 578] on span "mxbvyC5ADLv81p2ux7FJR2KR" at bounding box center [472, 594] width 137 height 19
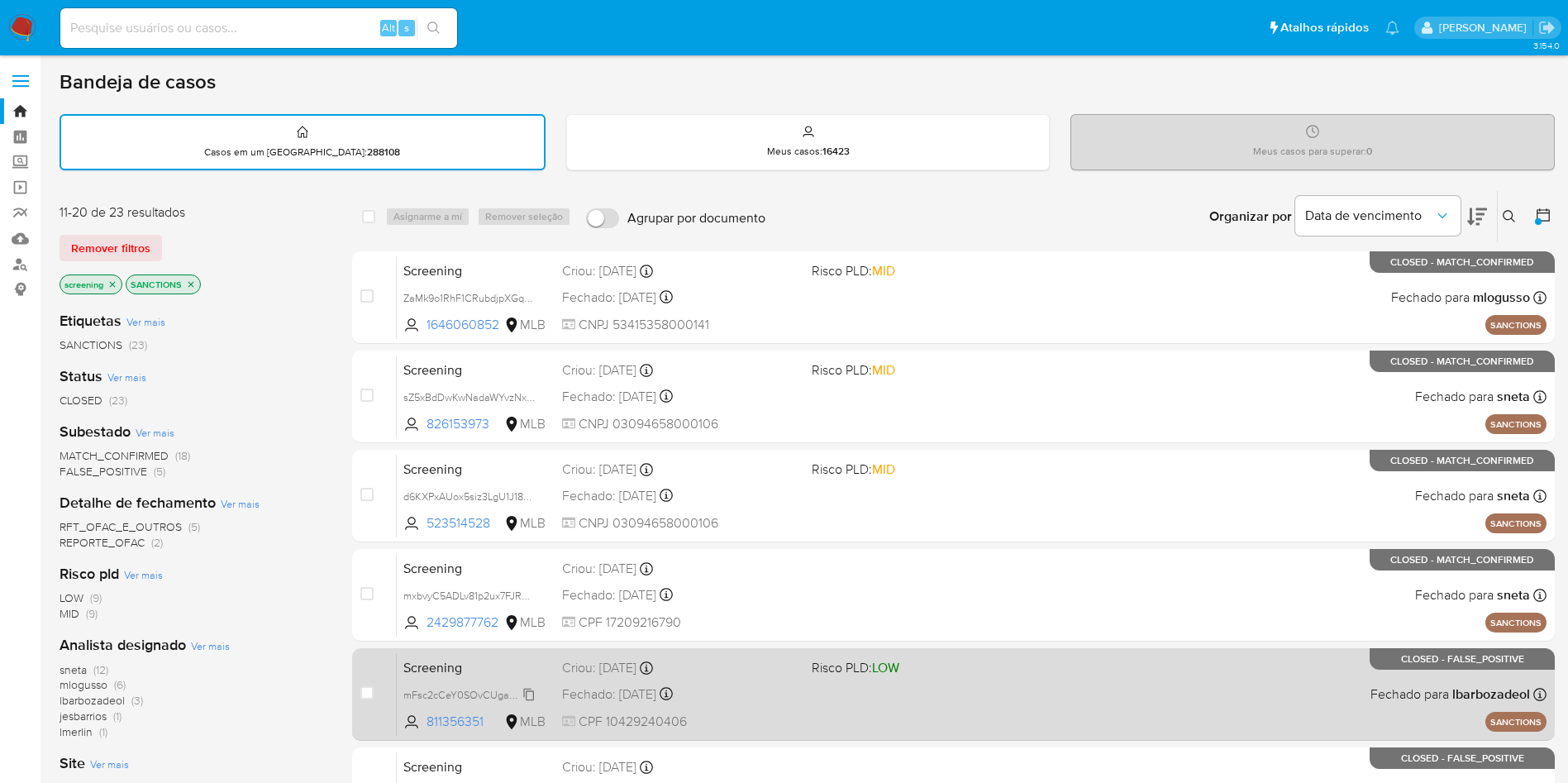
click at [530, 578] on span "mFsc2cCeY0SOvCUgaNwDqdim" at bounding box center [479, 693] width 150 height 19
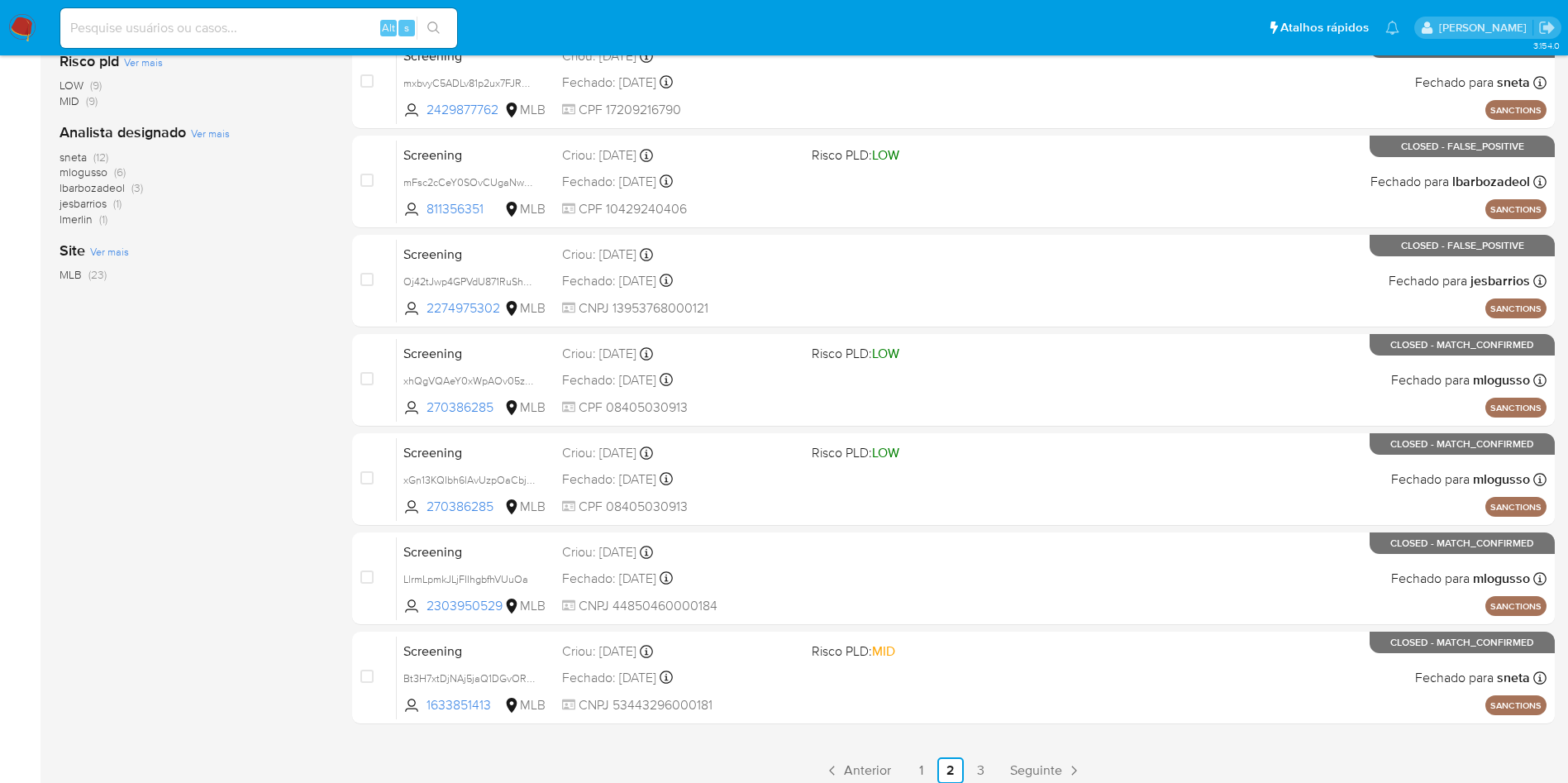
scroll to position [524, 0]
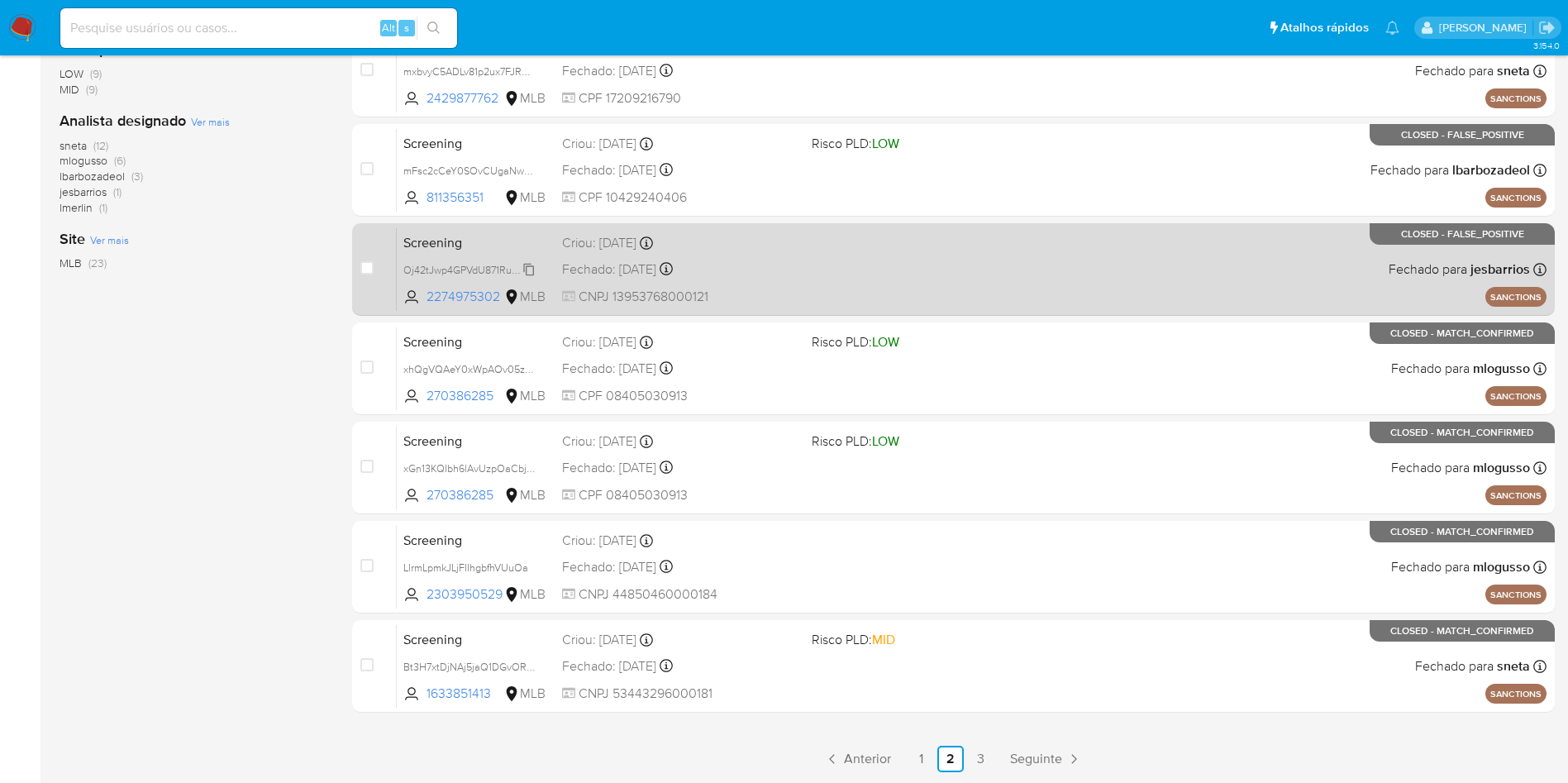
click at [528, 268] on span "Oj42tJwp4GPVdU871RuShsPX" at bounding box center [472, 268] width 137 height 19
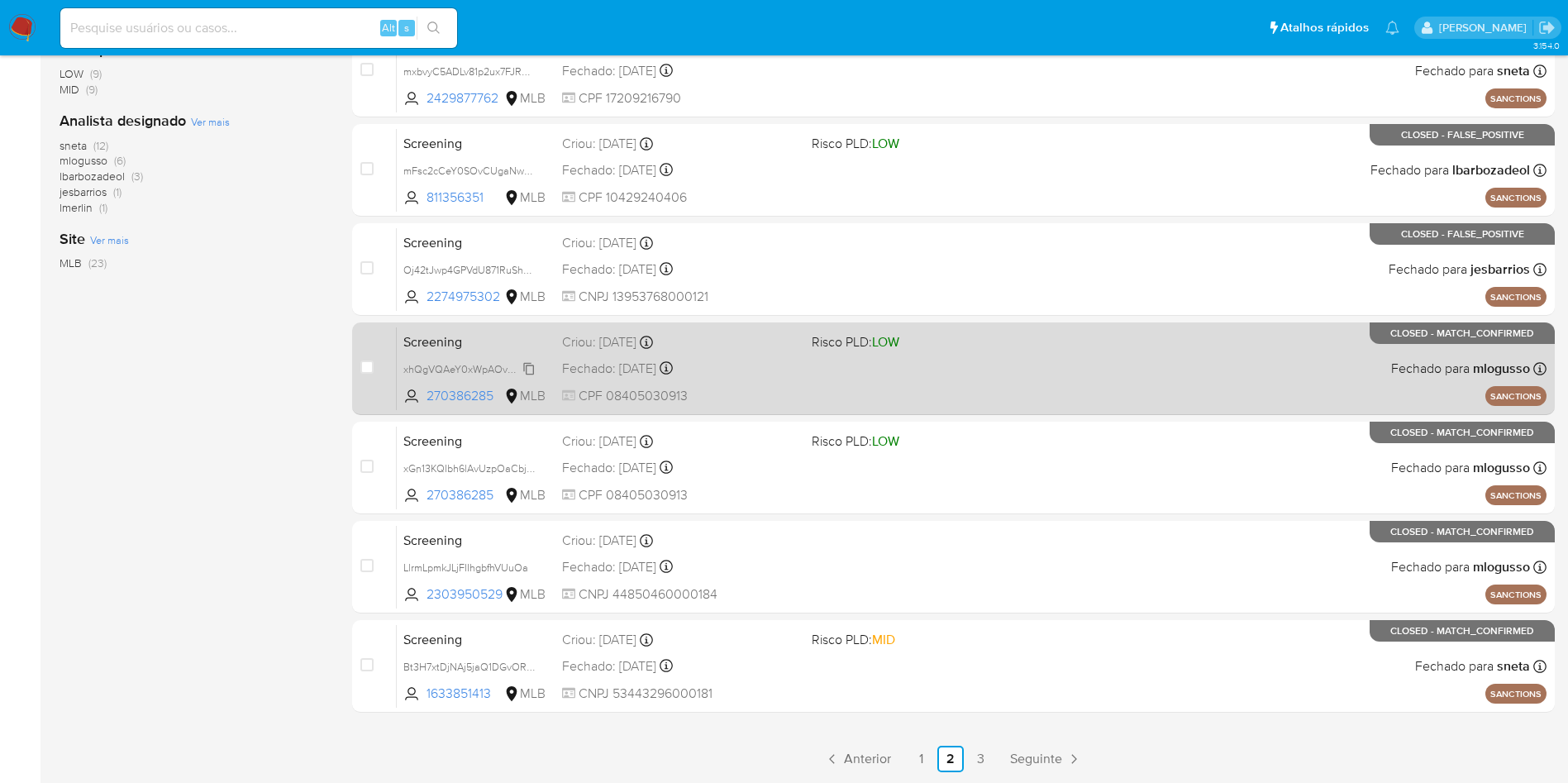
click at [529, 368] on span "xhQgVQAeY0xWpAOv05zCUlMq" at bounding box center [480, 368] width 153 height 19
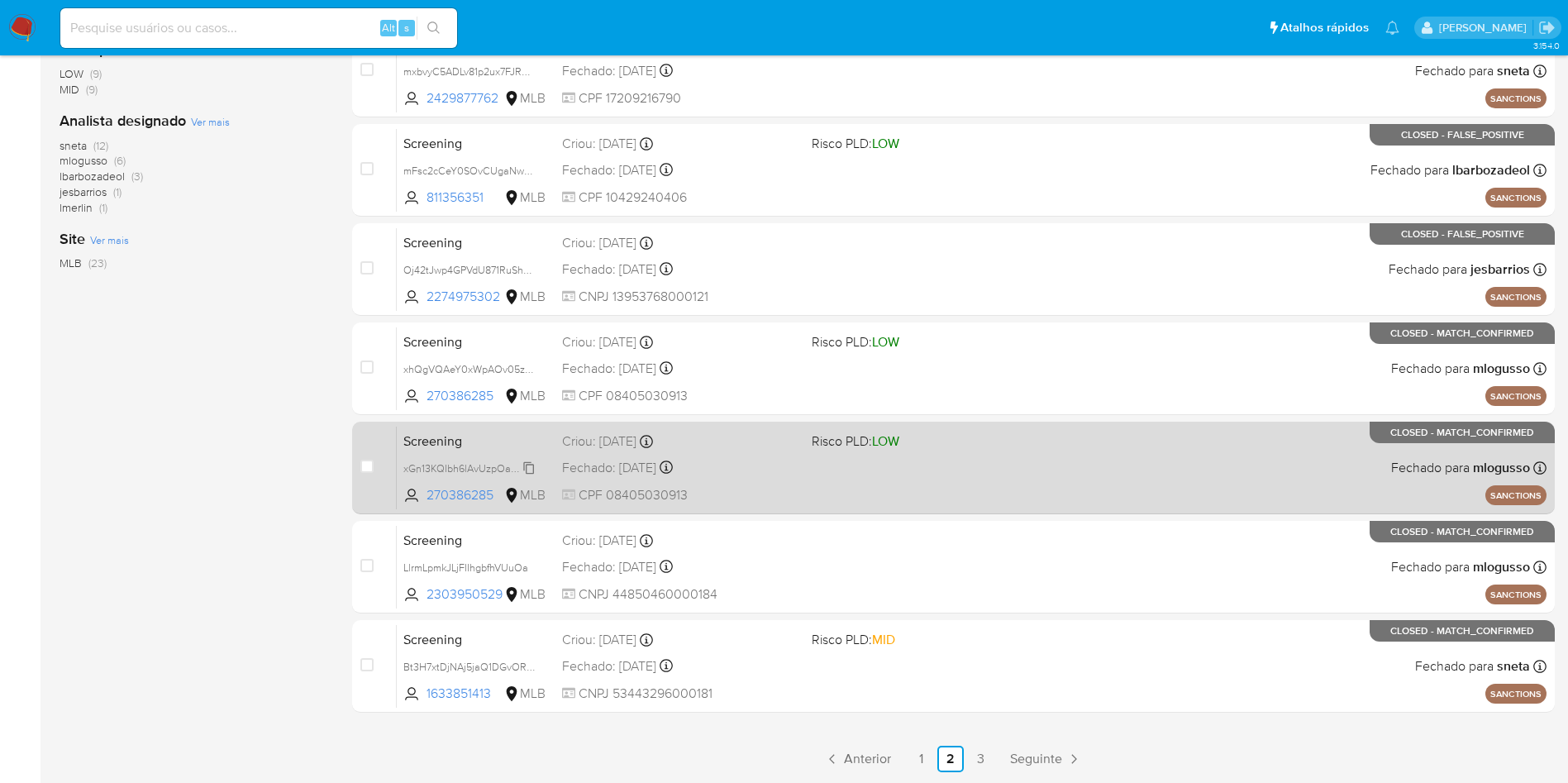
click at [530, 467] on span "xGn13KQIbh6lAvUzpOaCbjE8" at bounding box center [471, 467] width 135 height 19
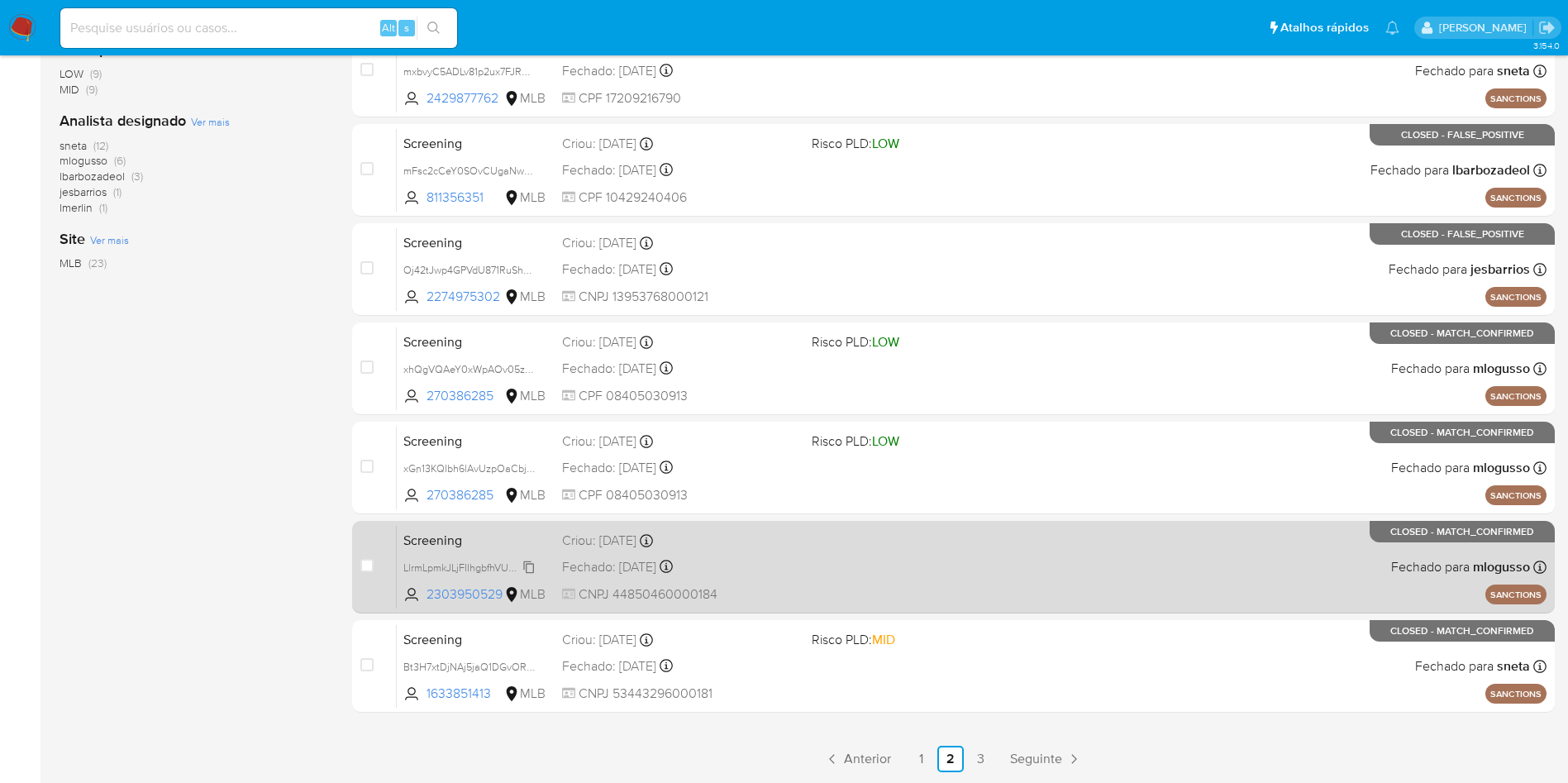
click at [530, 567] on icon at bounding box center [529, 568] width 14 height 14
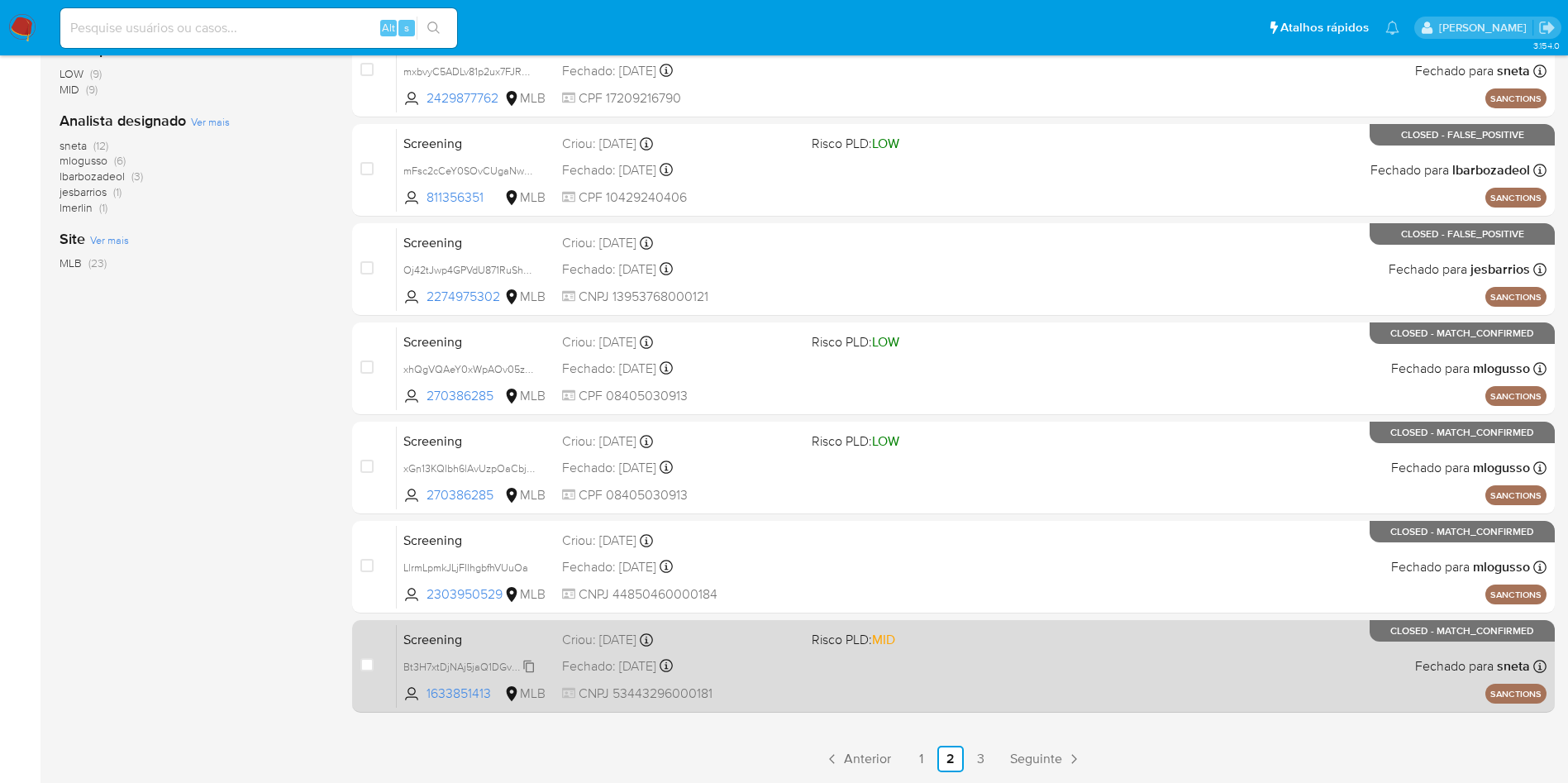
click at [531, 578] on span "Bt3H7xtDjNAj5jaQ1DGvOReC" at bounding box center [472, 665] width 137 height 19
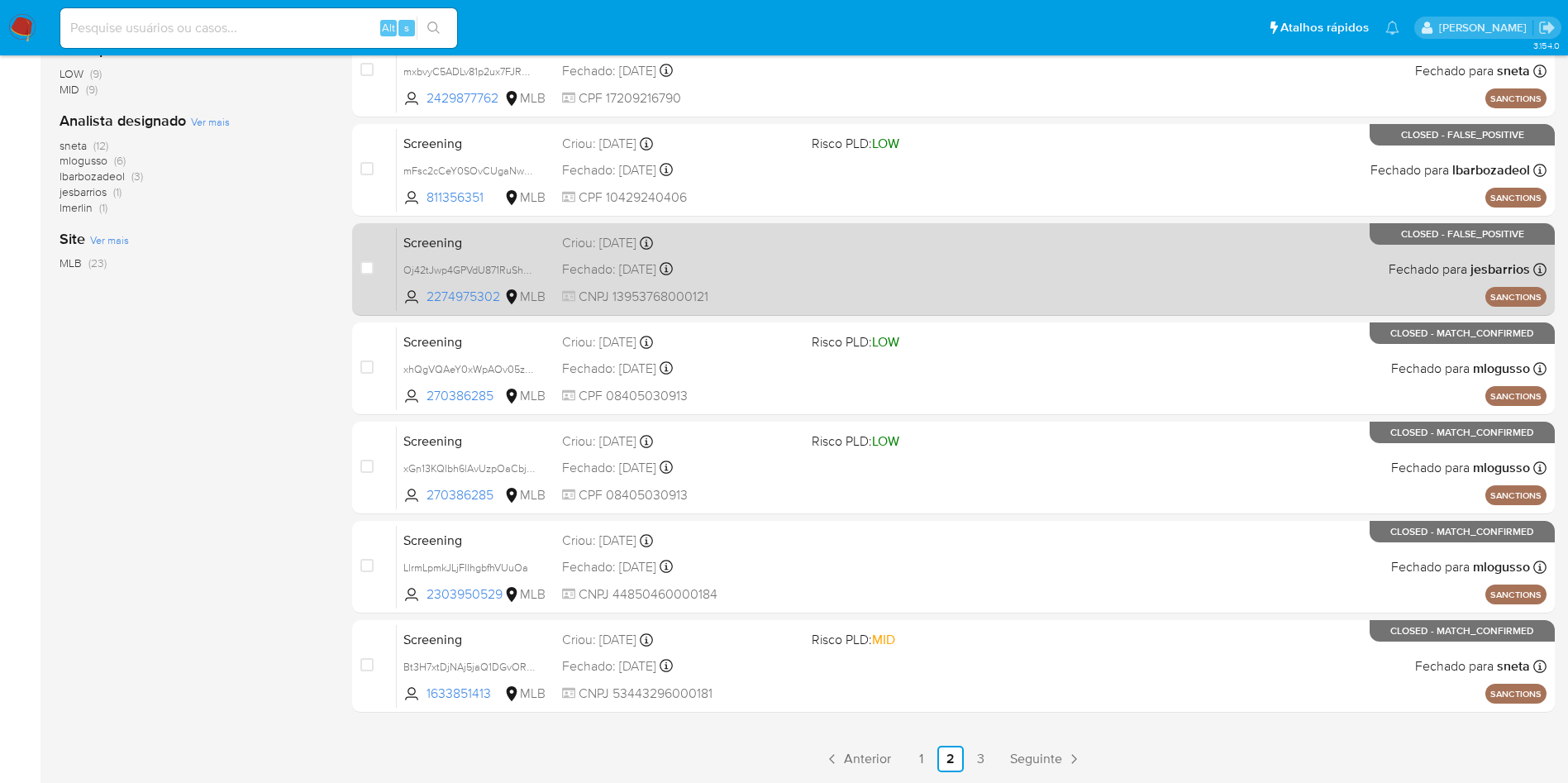
scroll to position [0, 0]
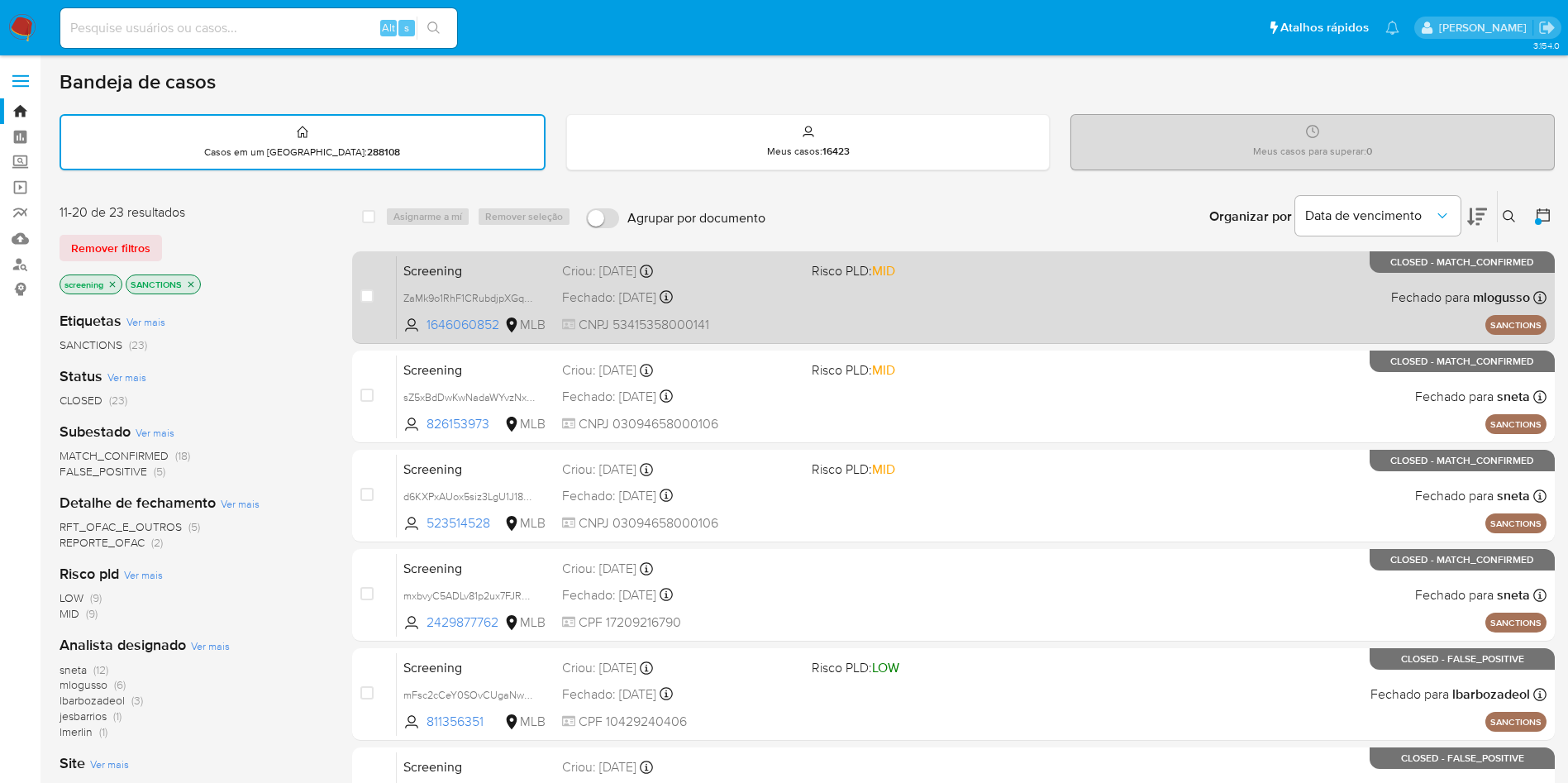
click at [474, 258] on span "Screening" at bounding box center [476, 269] width 145 height 21
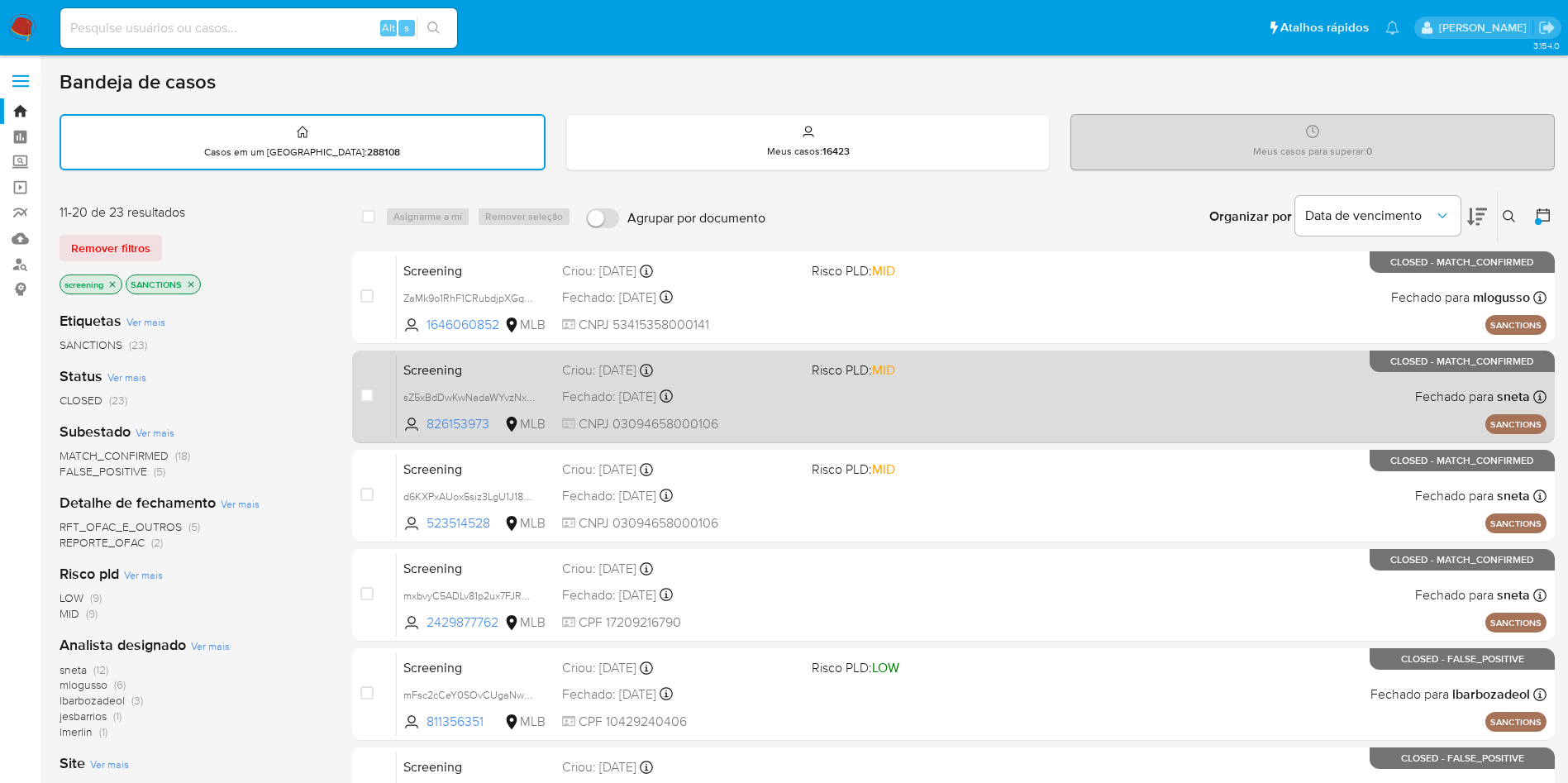
click at [460, 368] on span "Screening" at bounding box center [476, 369] width 145 height 21
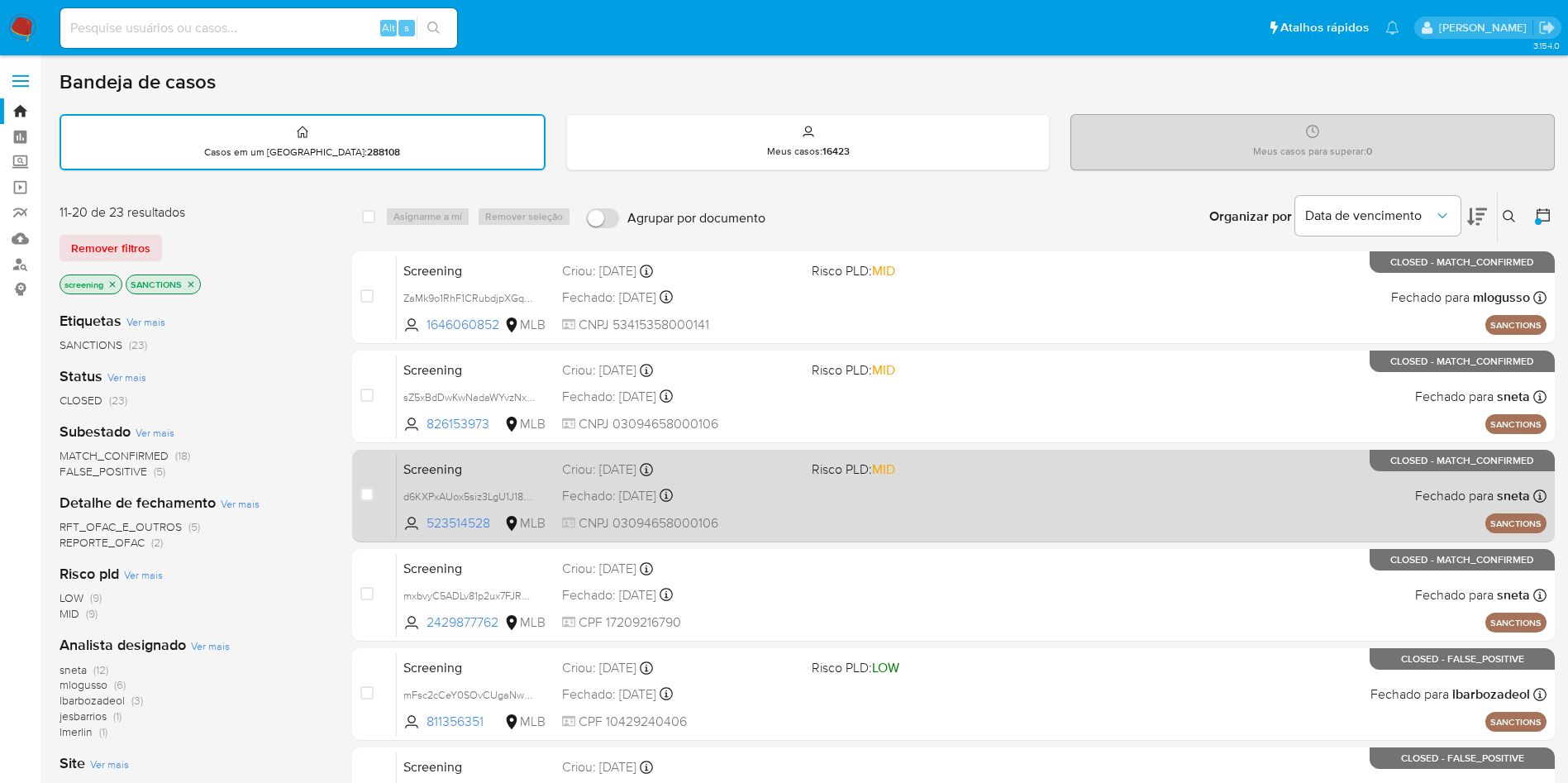
click at [516, 468] on span "Screening" at bounding box center [476, 468] width 145 height 21
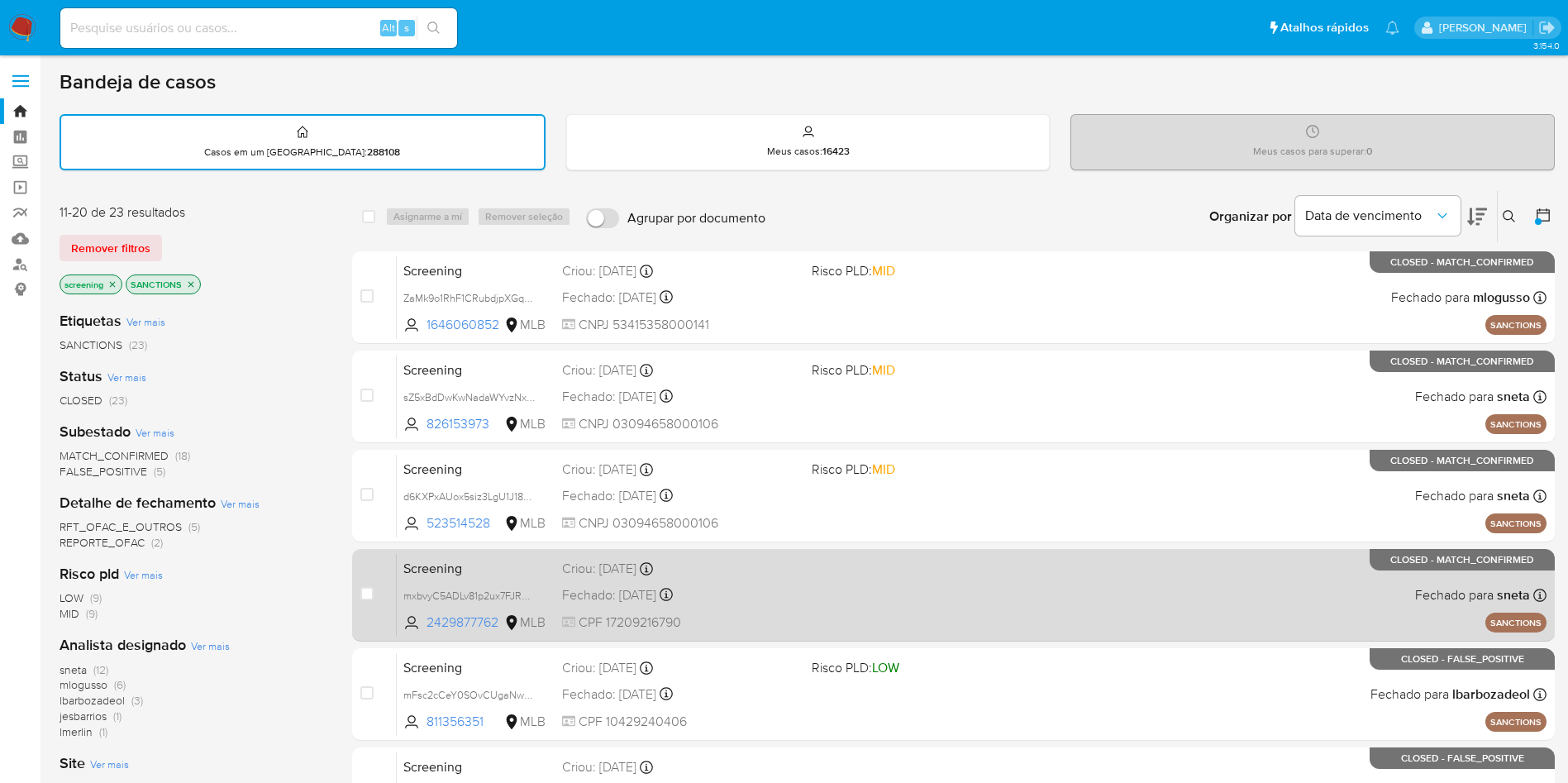
click at [508, 568] on span "Screening" at bounding box center [476, 567] width 145 height 21
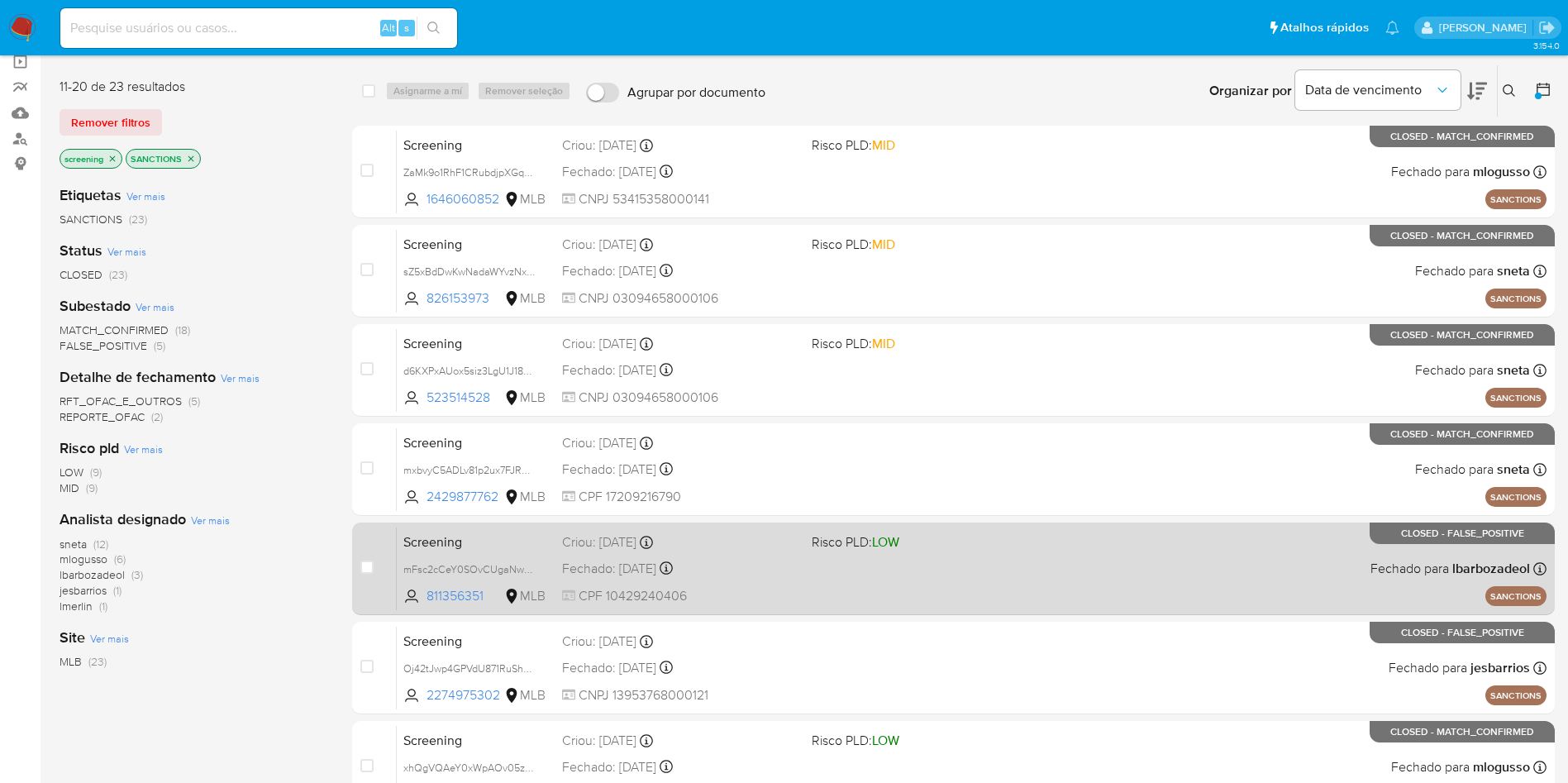
scroll to position [248, 0]
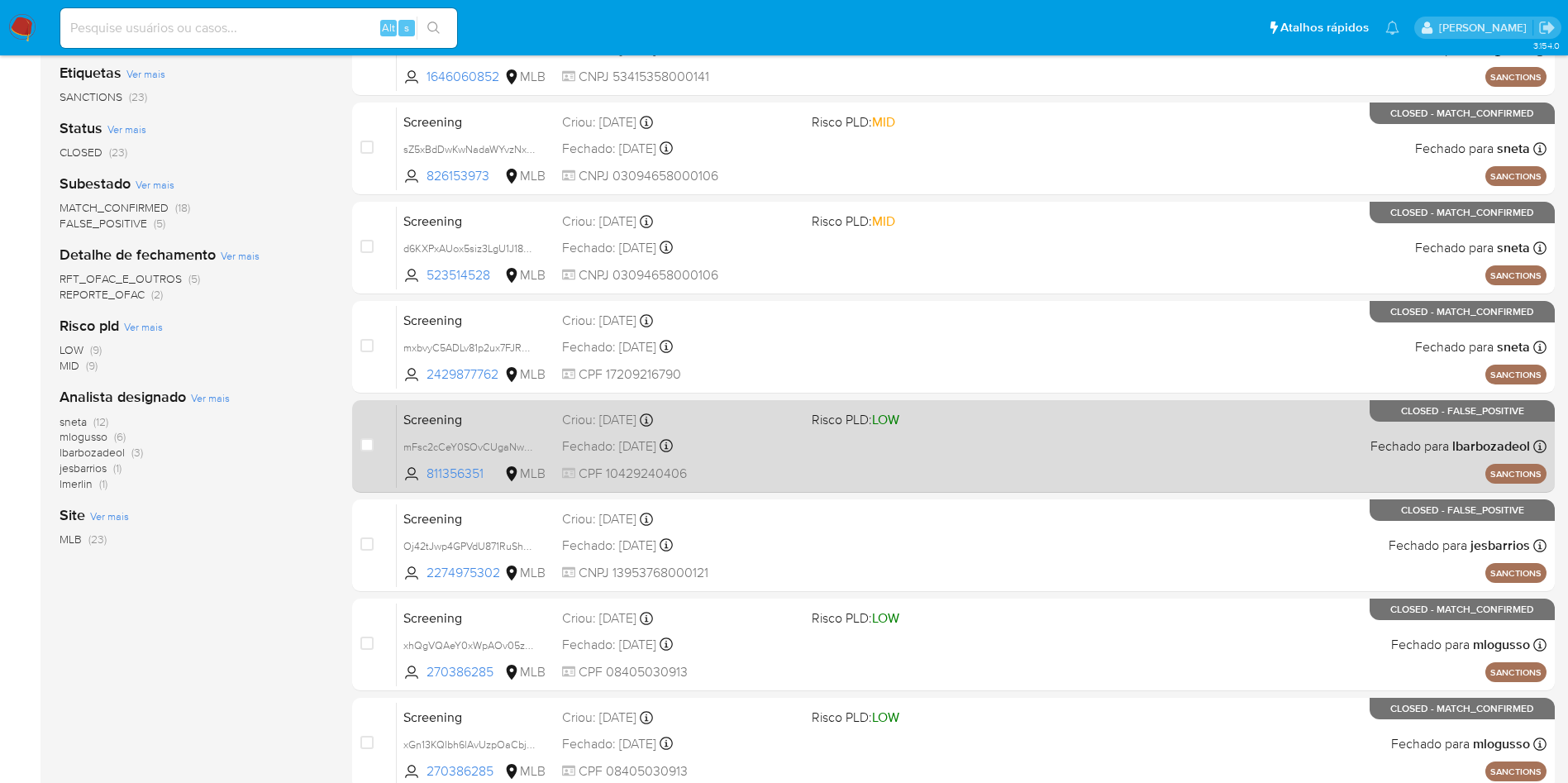
click at [454, 410] on span "Screening" at bounding box center [476, 418] width 145 height 21
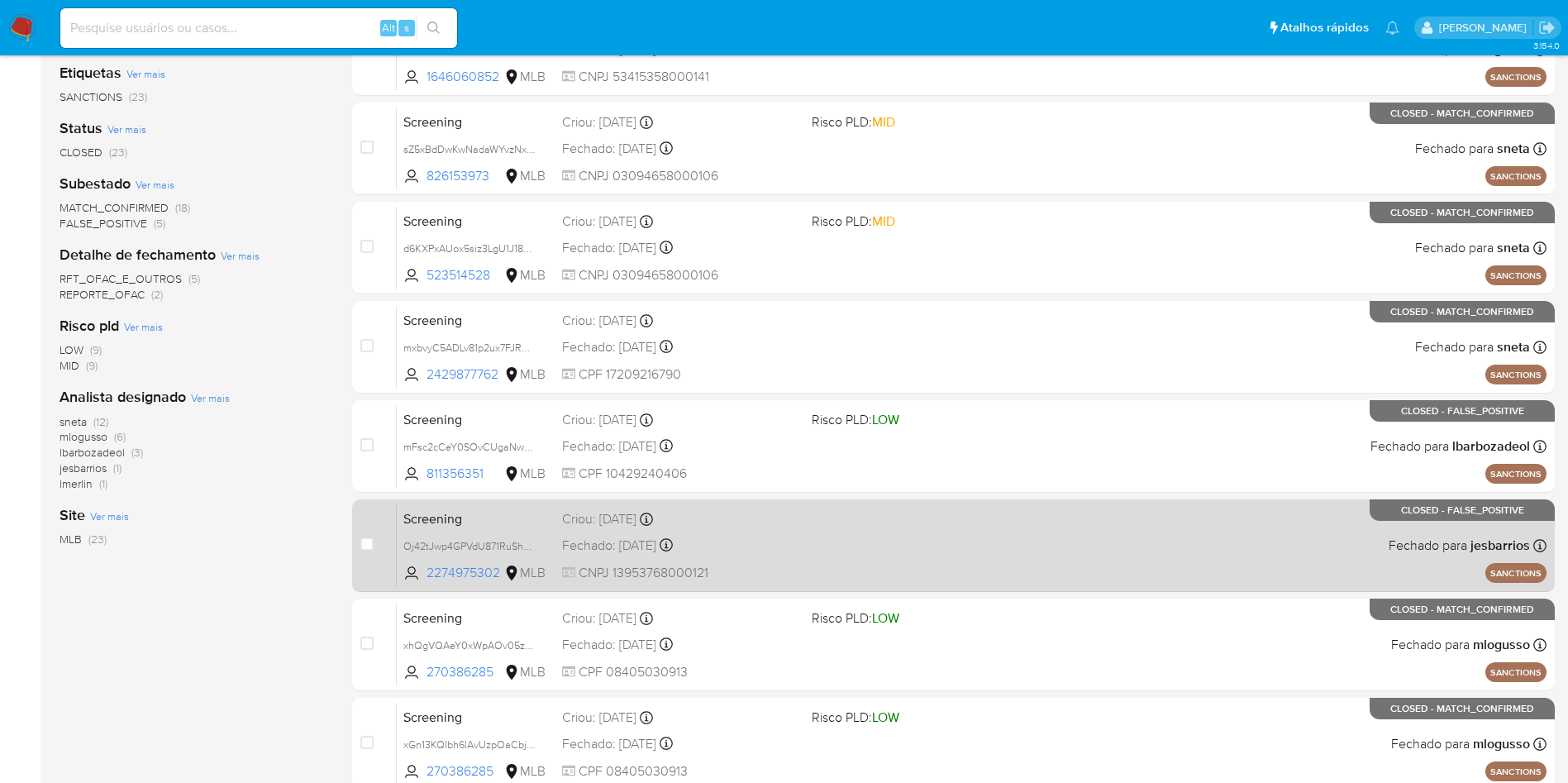
click at [454, 514] on span "Screening" at bounding box center [476, 518] width 145 height 21
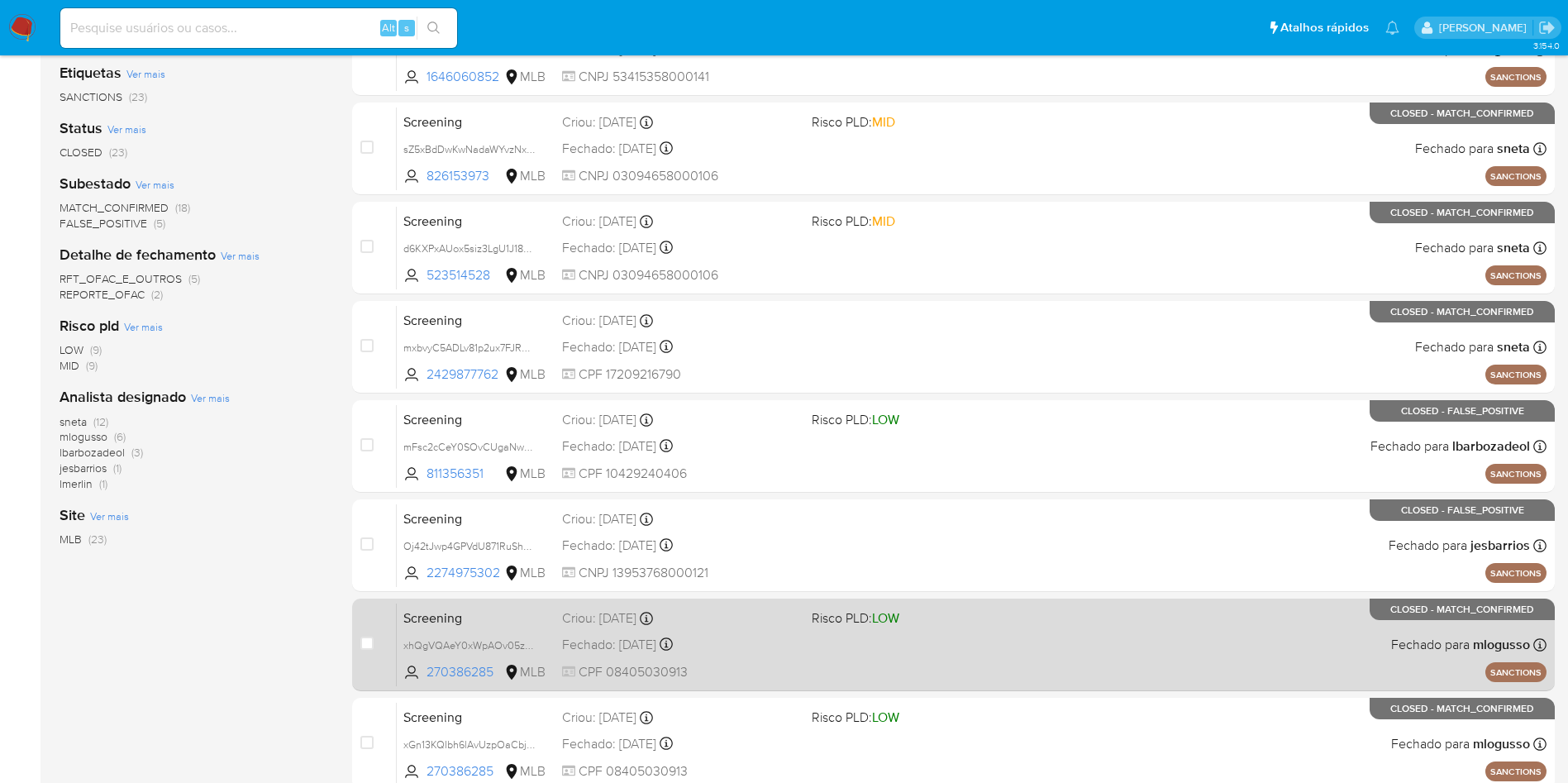
click at [464, 578] on span "Screening" at bounding box center [476, 616] width 145 height 21
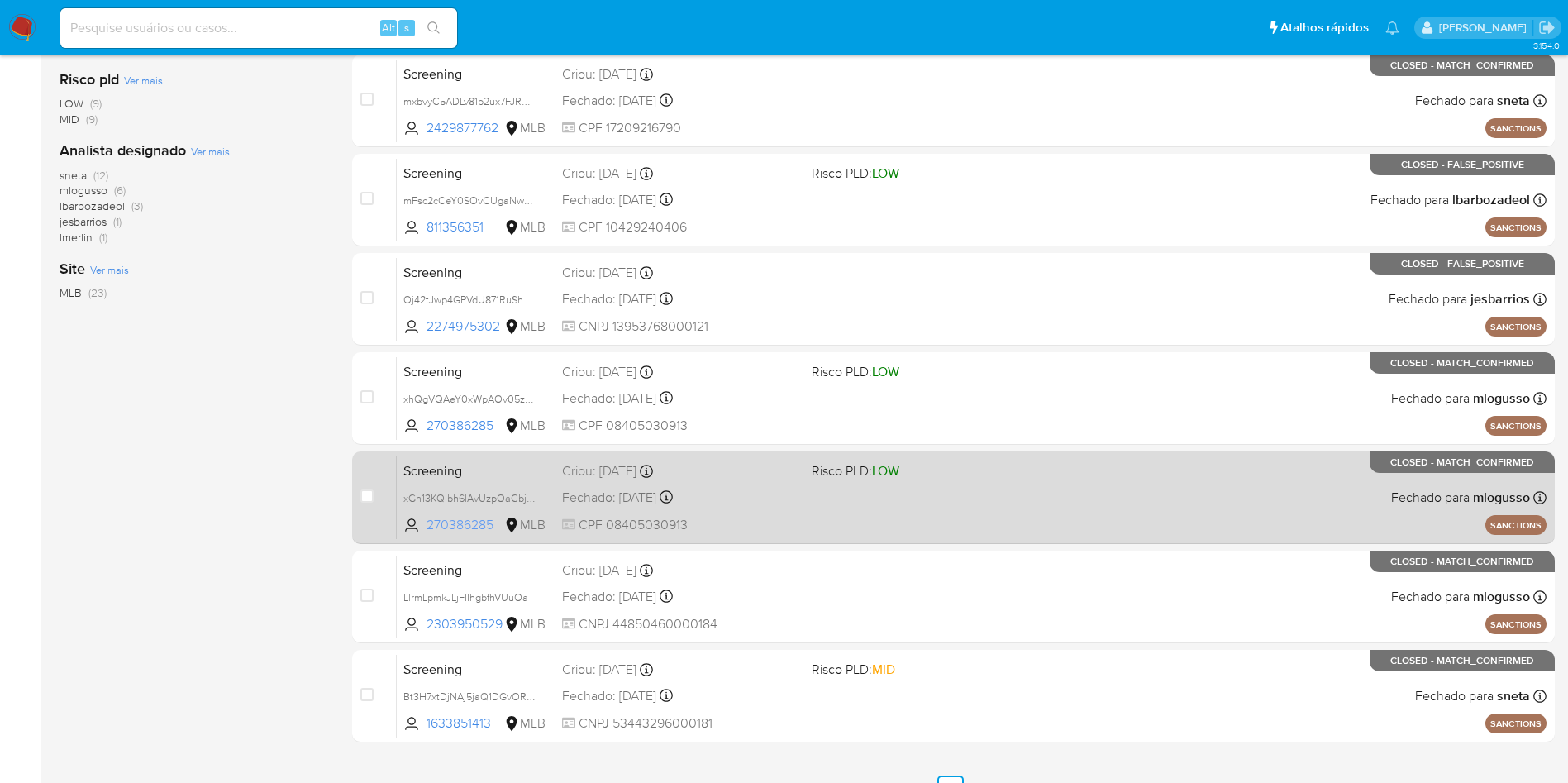
scroll to position [496, 0]
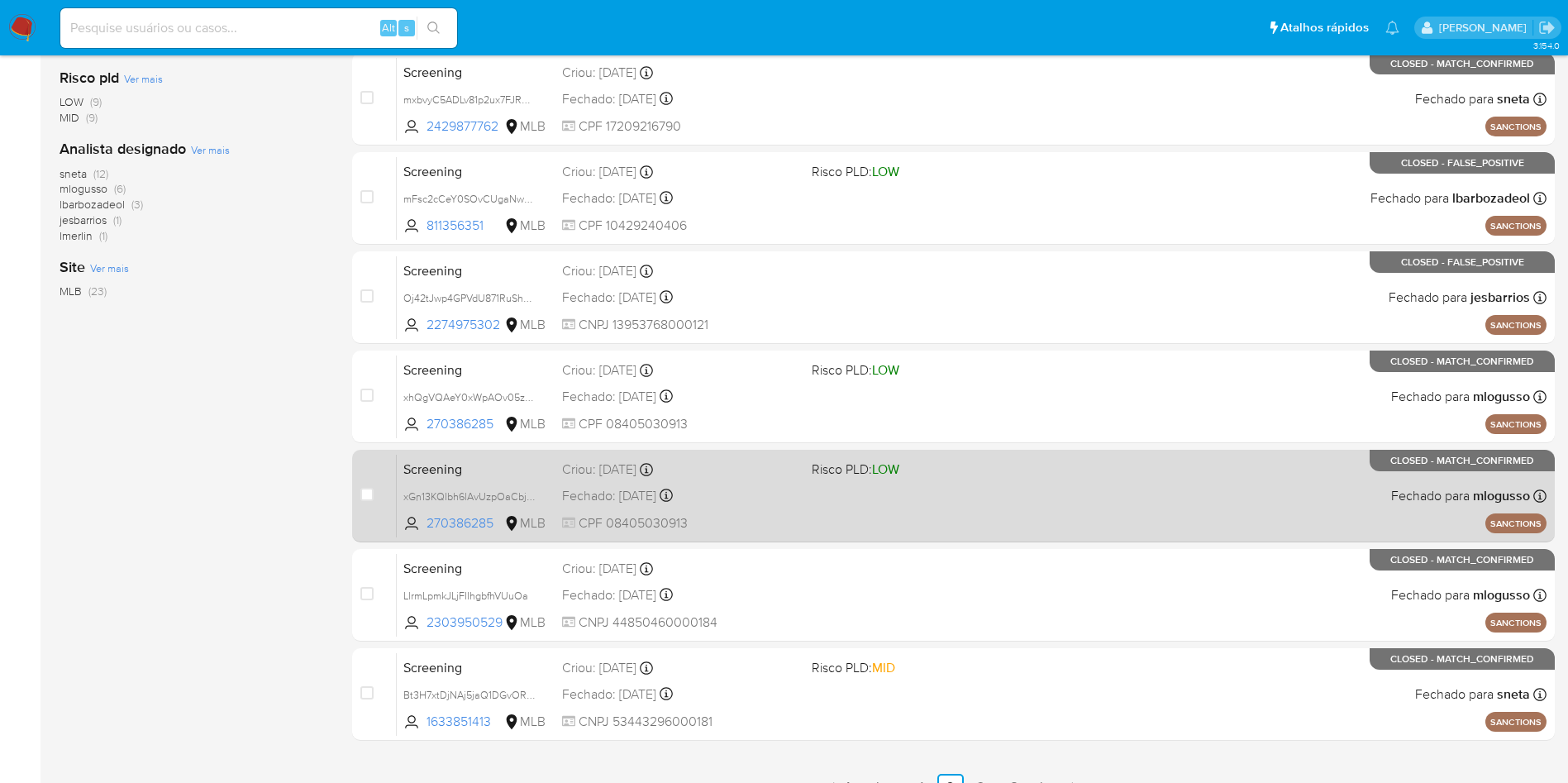
click at [493, 466] on span "Screening" at bounding box center [476, 468] width 145 height 21
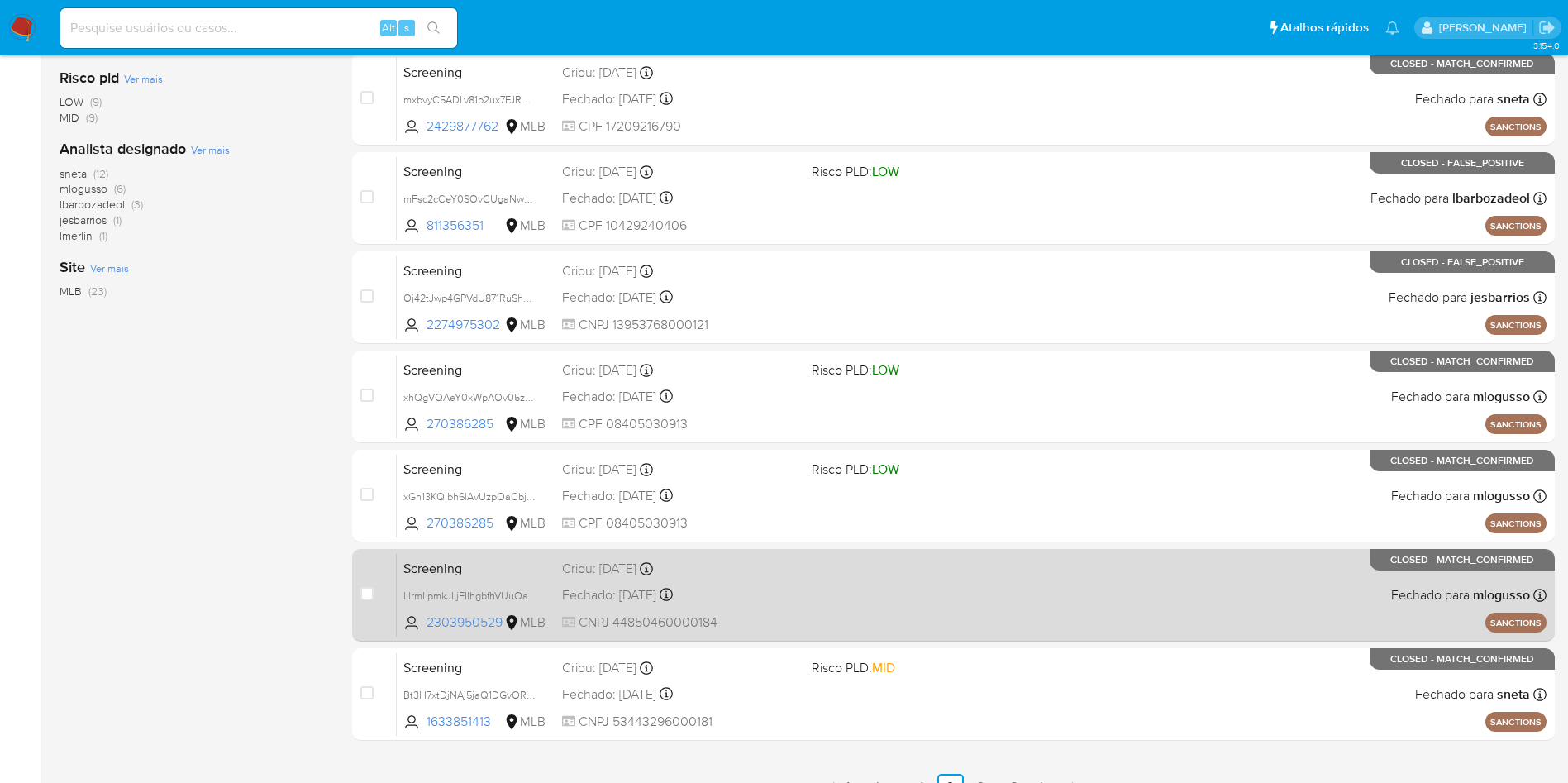
click at [458, 565] on span "Screening" at bounding box center [476, 567] width 145 height 21
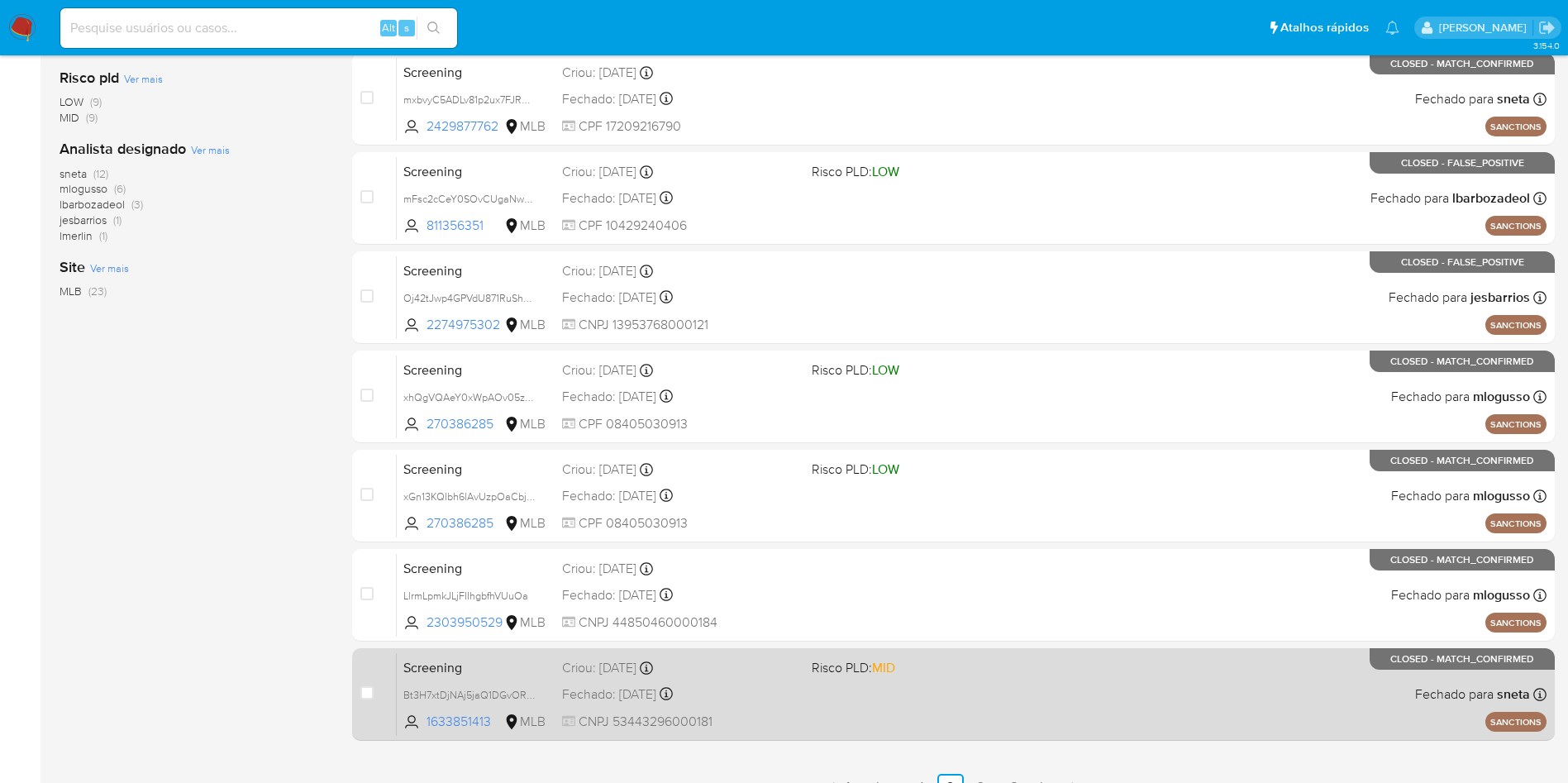
click at [483, 578] on span "Screening" at bounding box center [476, 666] width 145 height 21
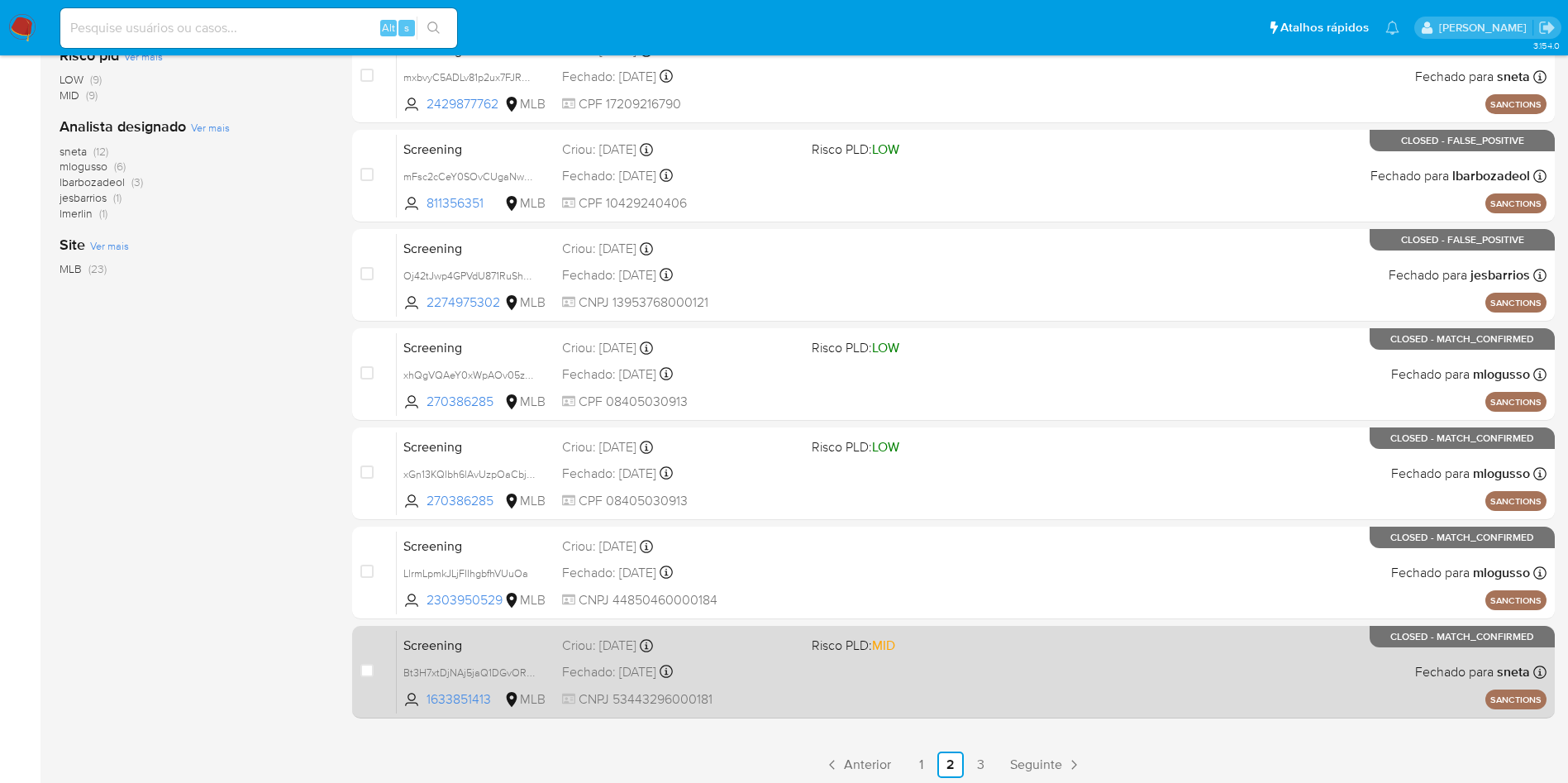
scroll to position [524, 0]
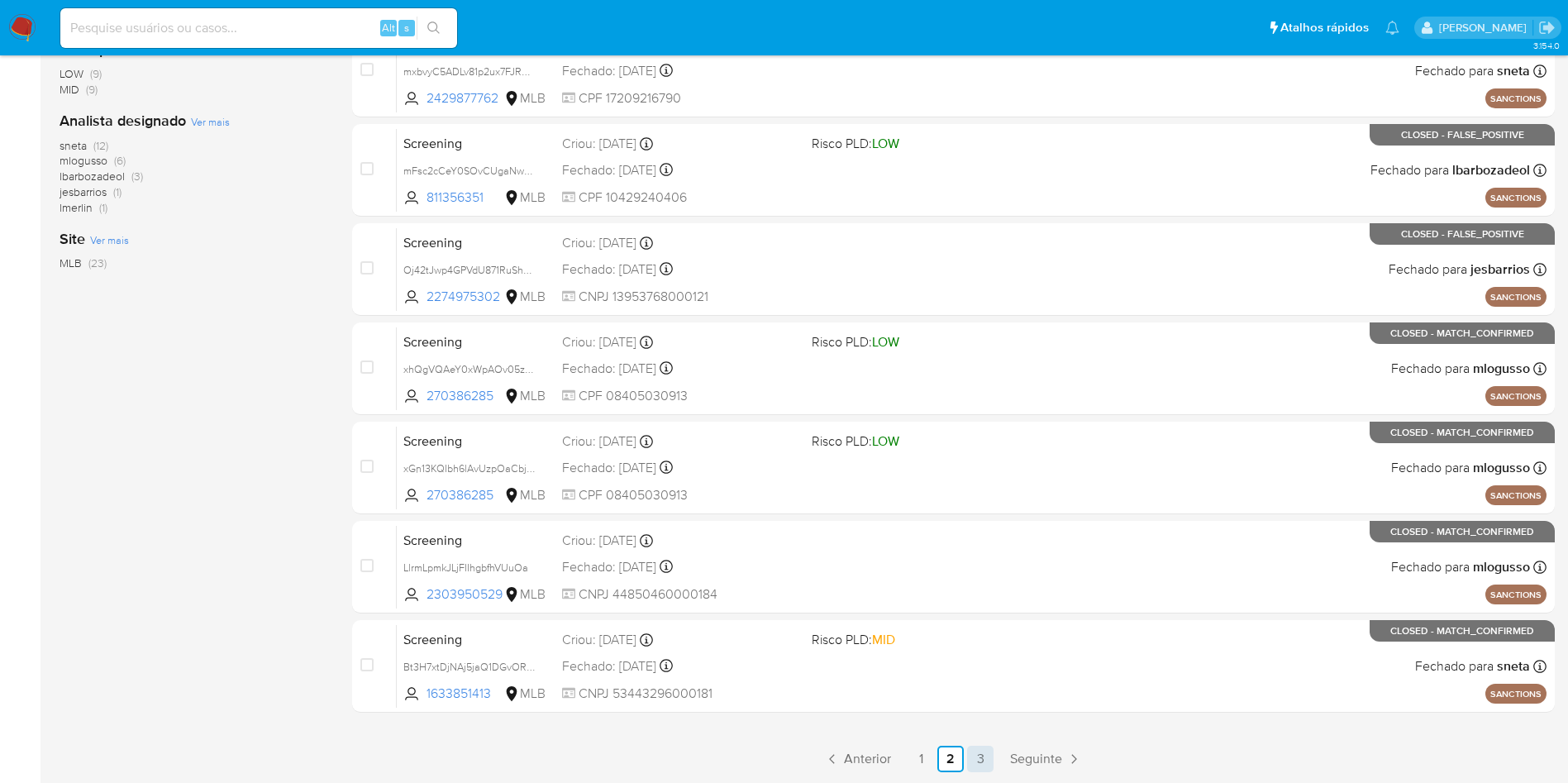
click at [982, 578] on link "3" at bounding box center [980, 758] width 26 height 26
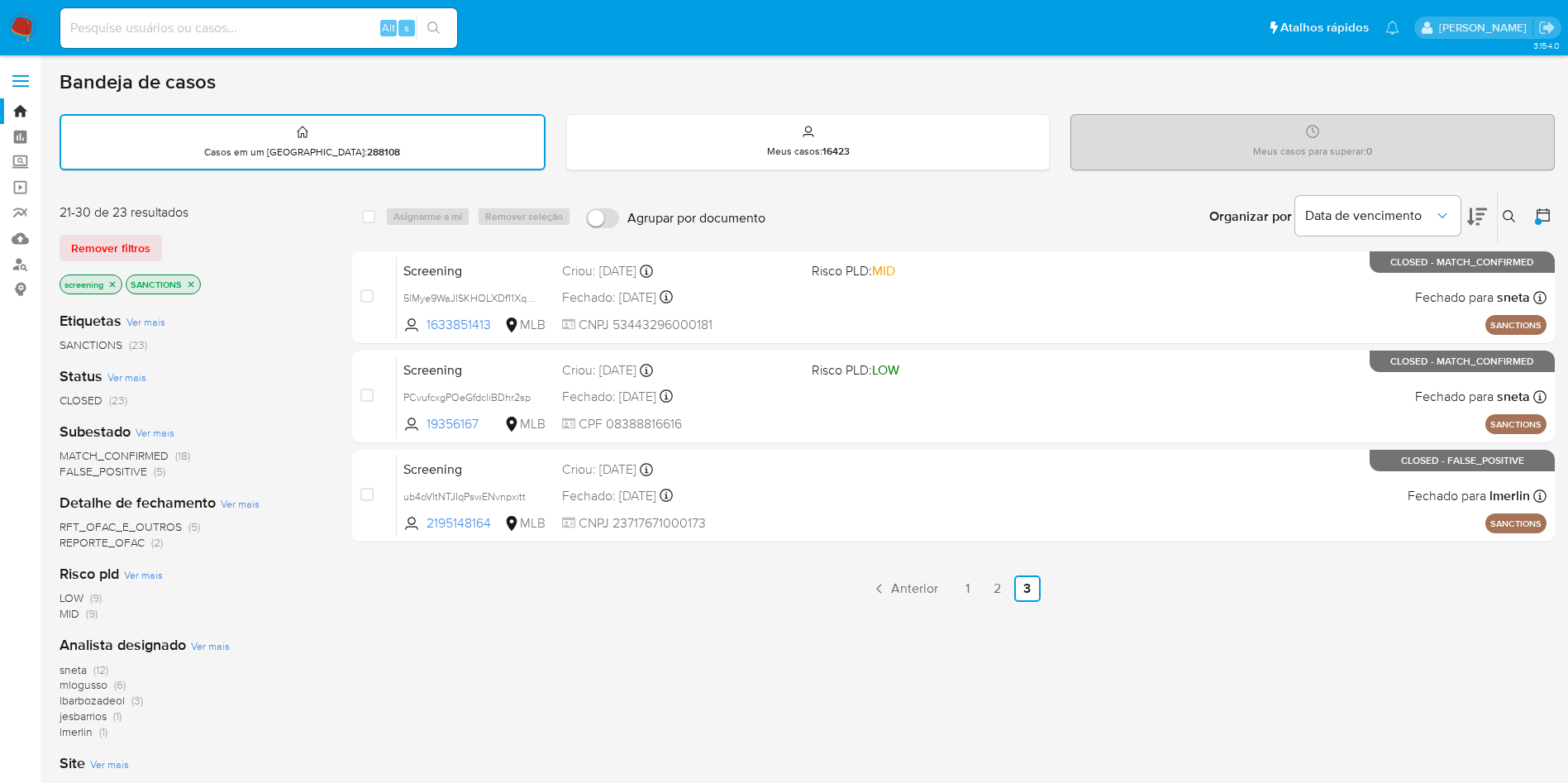
drag, startPoint x: 529, startPoint y: 299, endPoint x: 764, endPoint y: 49, distance: 343.1
click at [530, 299] on span "5lMye9WaJlSKHOLXDf11Xqpb" at bounding box center [471, 296] width 135 height 19
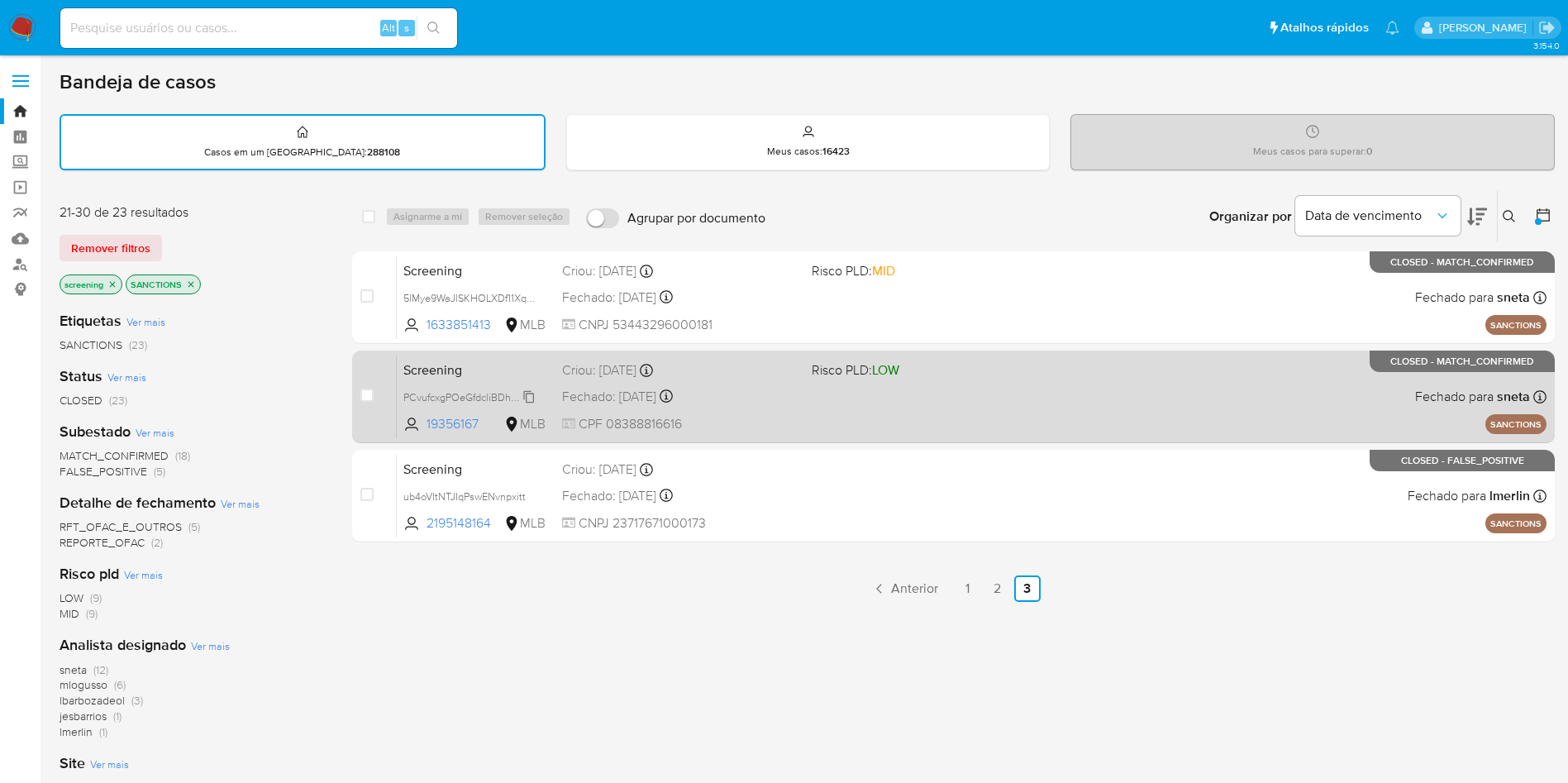
click at [524, 398] on span "PCvufcxgPOeGfdcliBDhr2sp" at bounding box center [467, 396] width 128 height 19
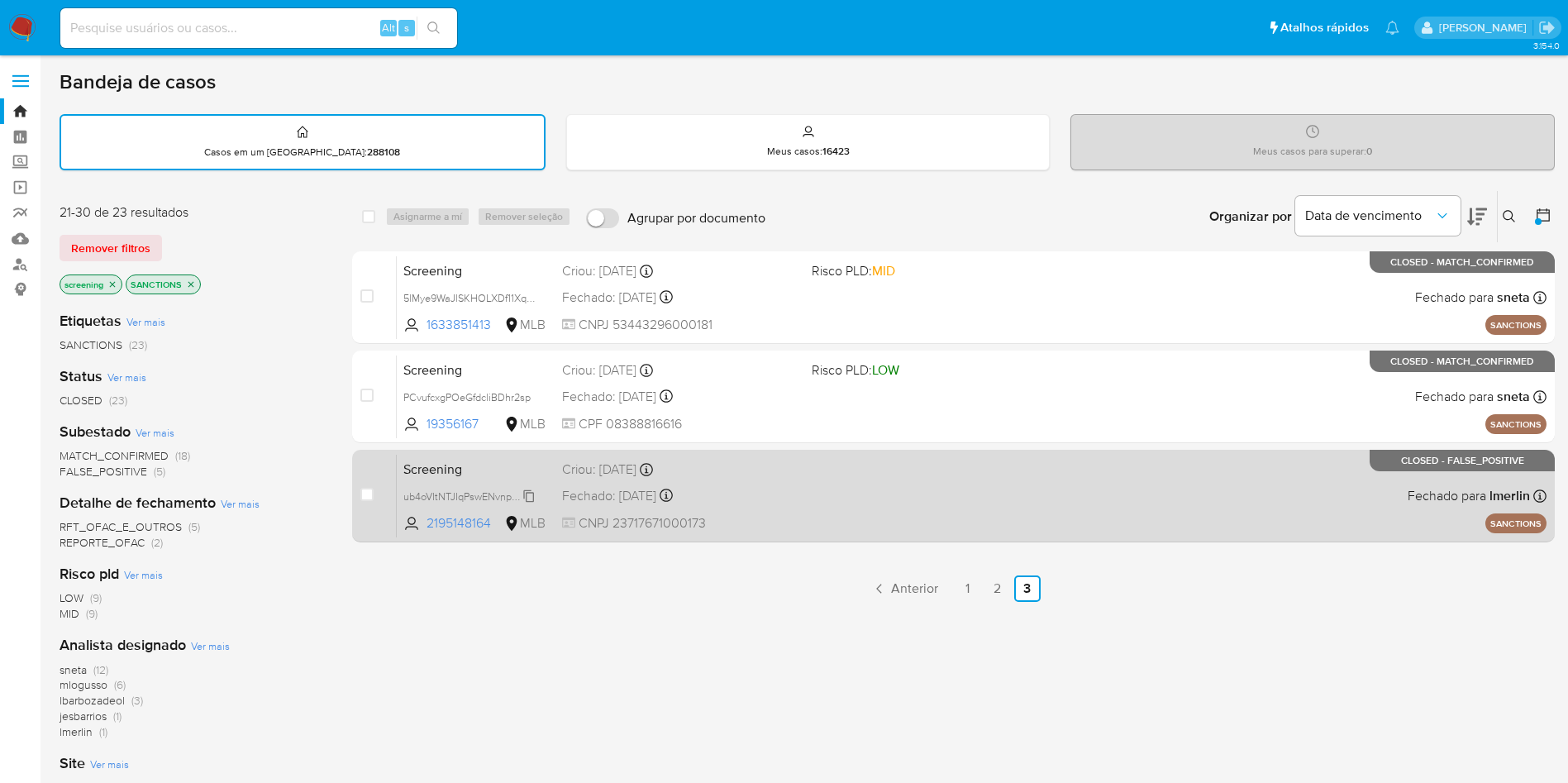
click at [529, 496] on icon at bounding box center [529, 496] width 14 height 14
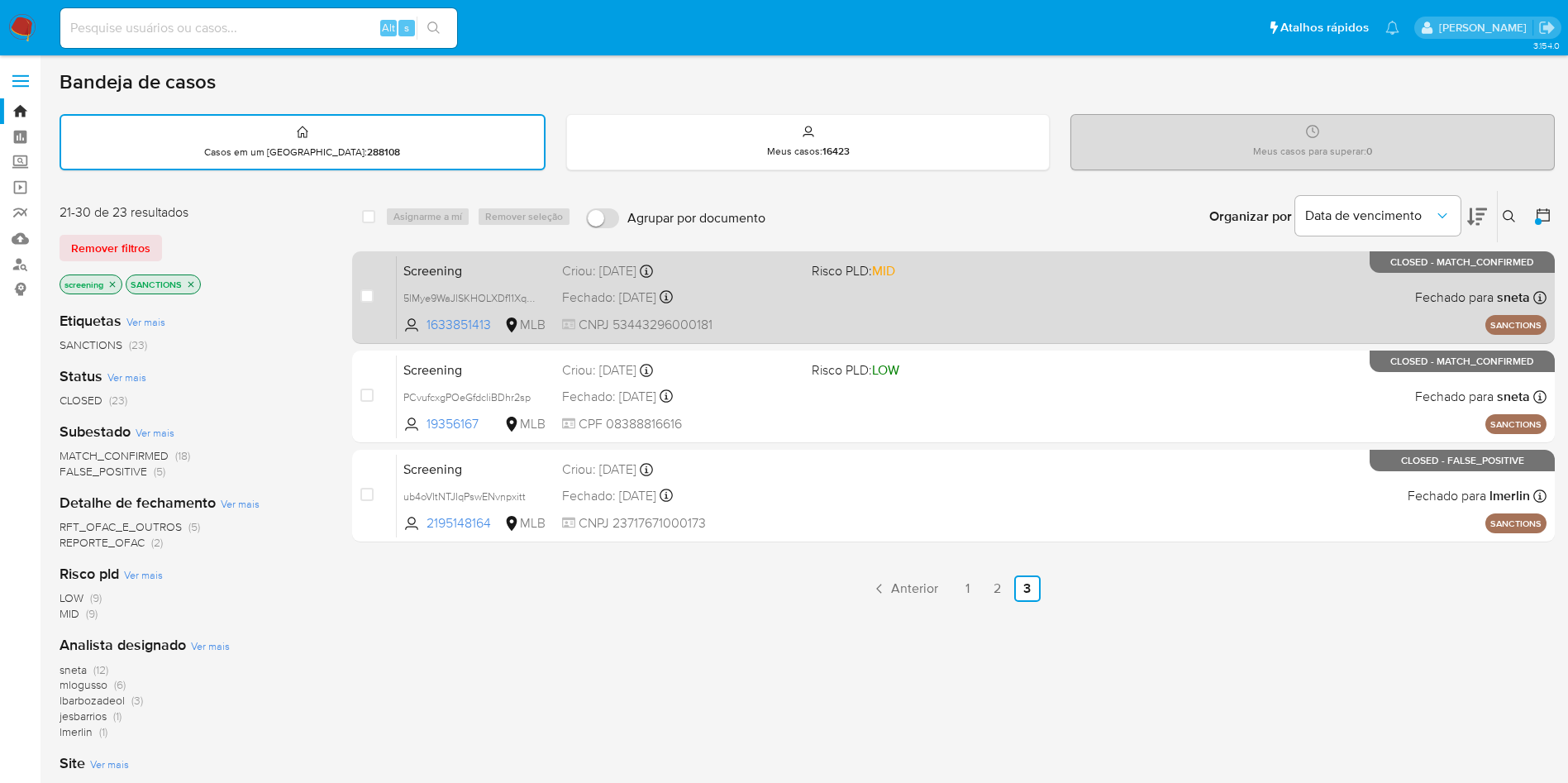
click at [477, 281] on div "Screening 5lMye9WaJlSKHOLXDf11Xqpb 1633851413 MLB Risco PLD: MID Criou: 15/01/2…" at bounding box center [971, 297] width 1150 height 84
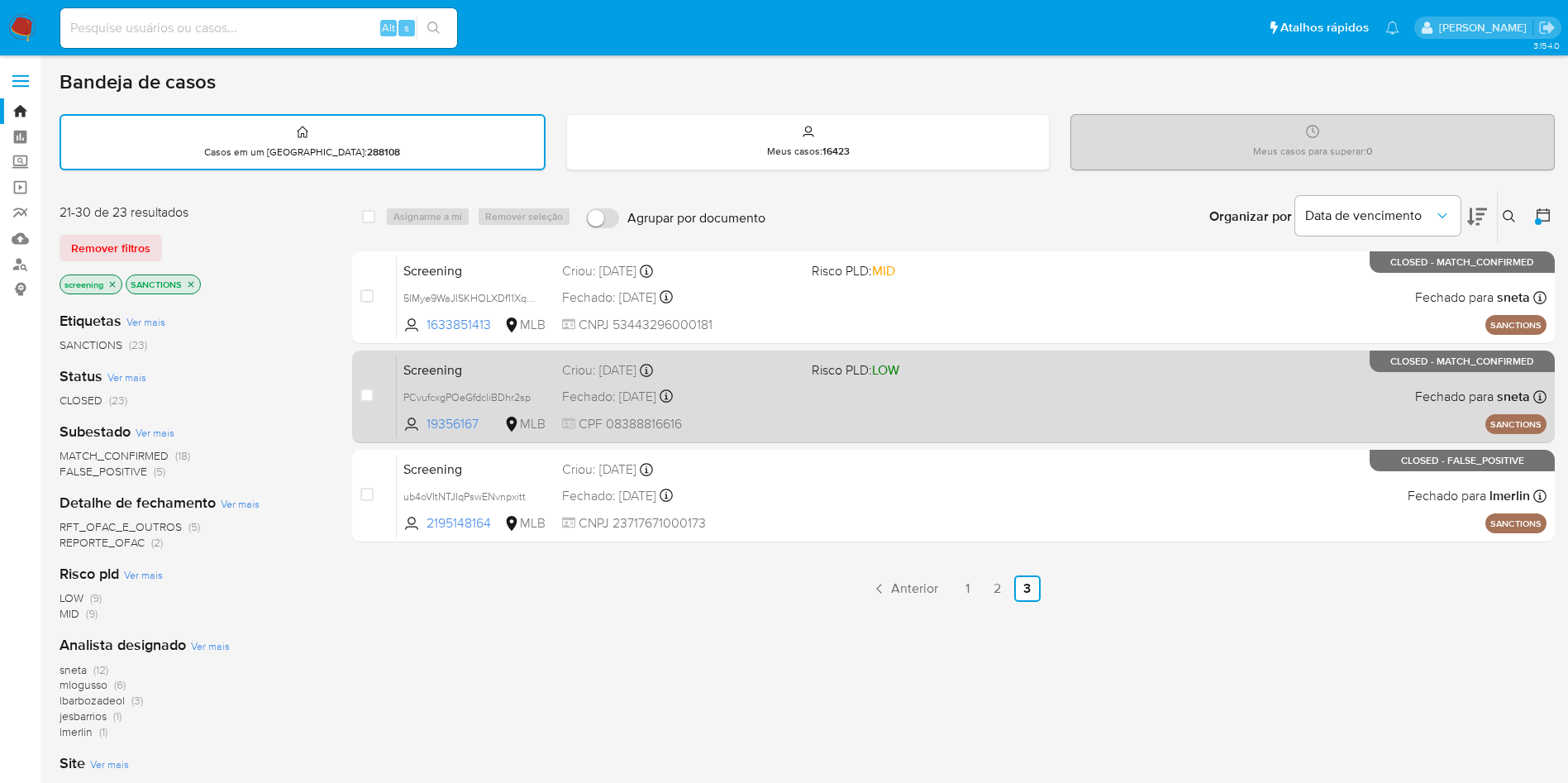
click at [472, 374] on span "Screening" at bounding box center [476, 369] width 145 height 21
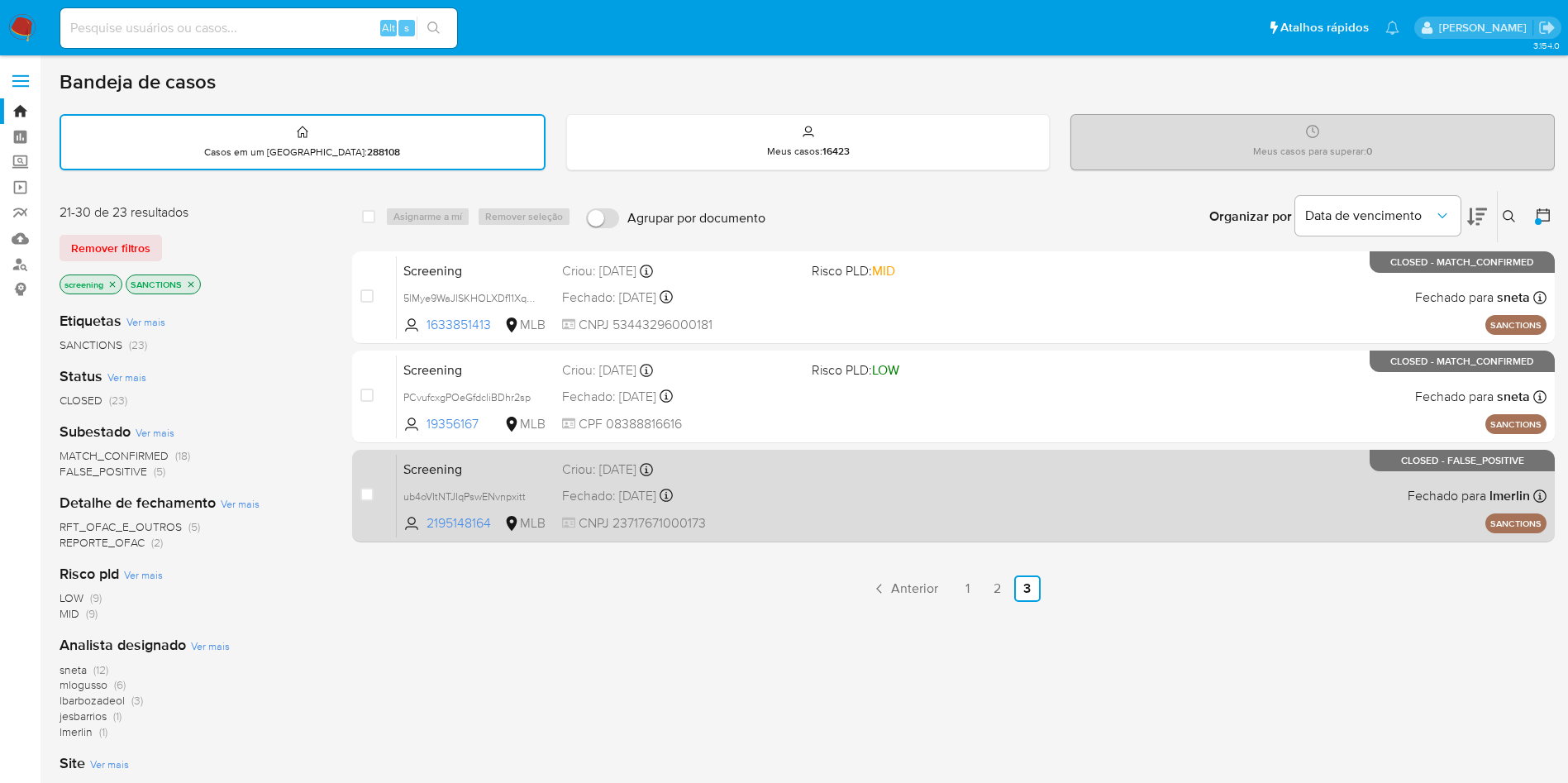
click at [477, 463] on span "Screening" at bounding box center [476, 468] width 145 height 21
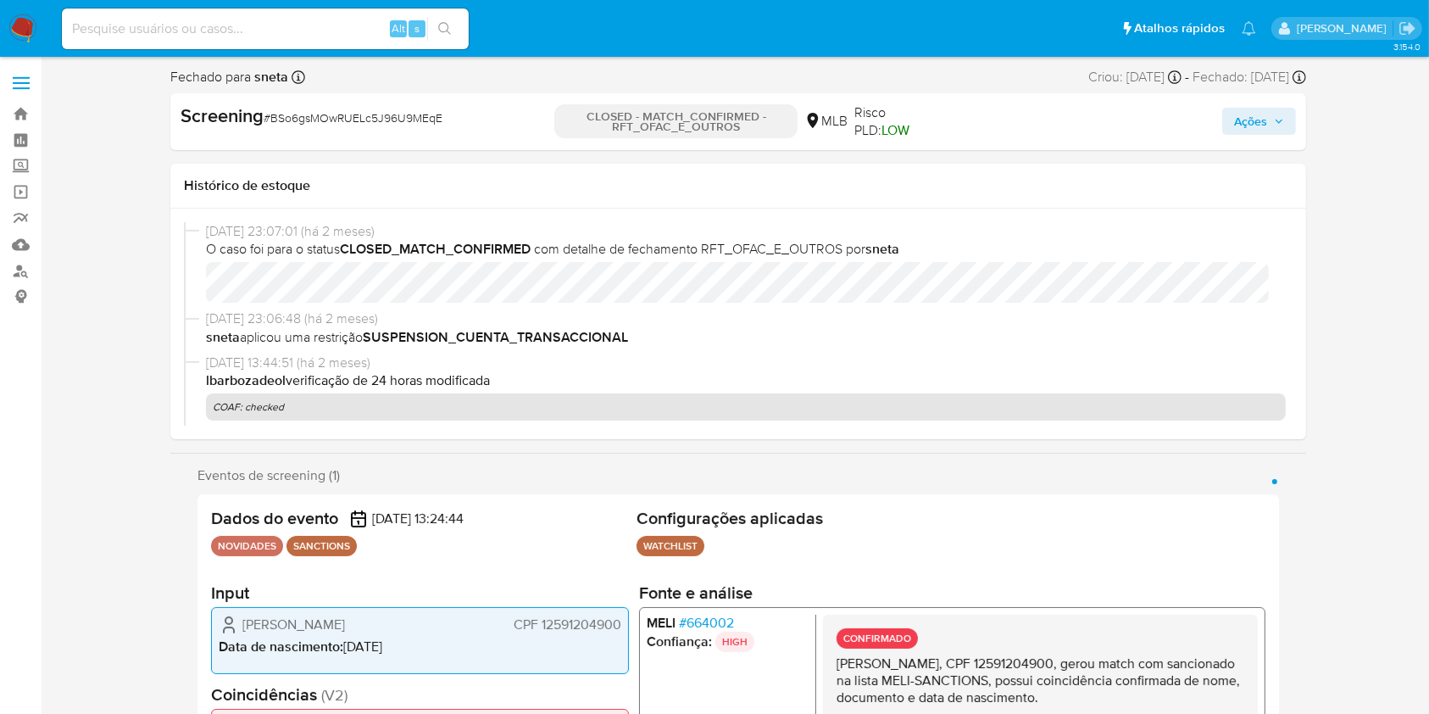
select select "10"
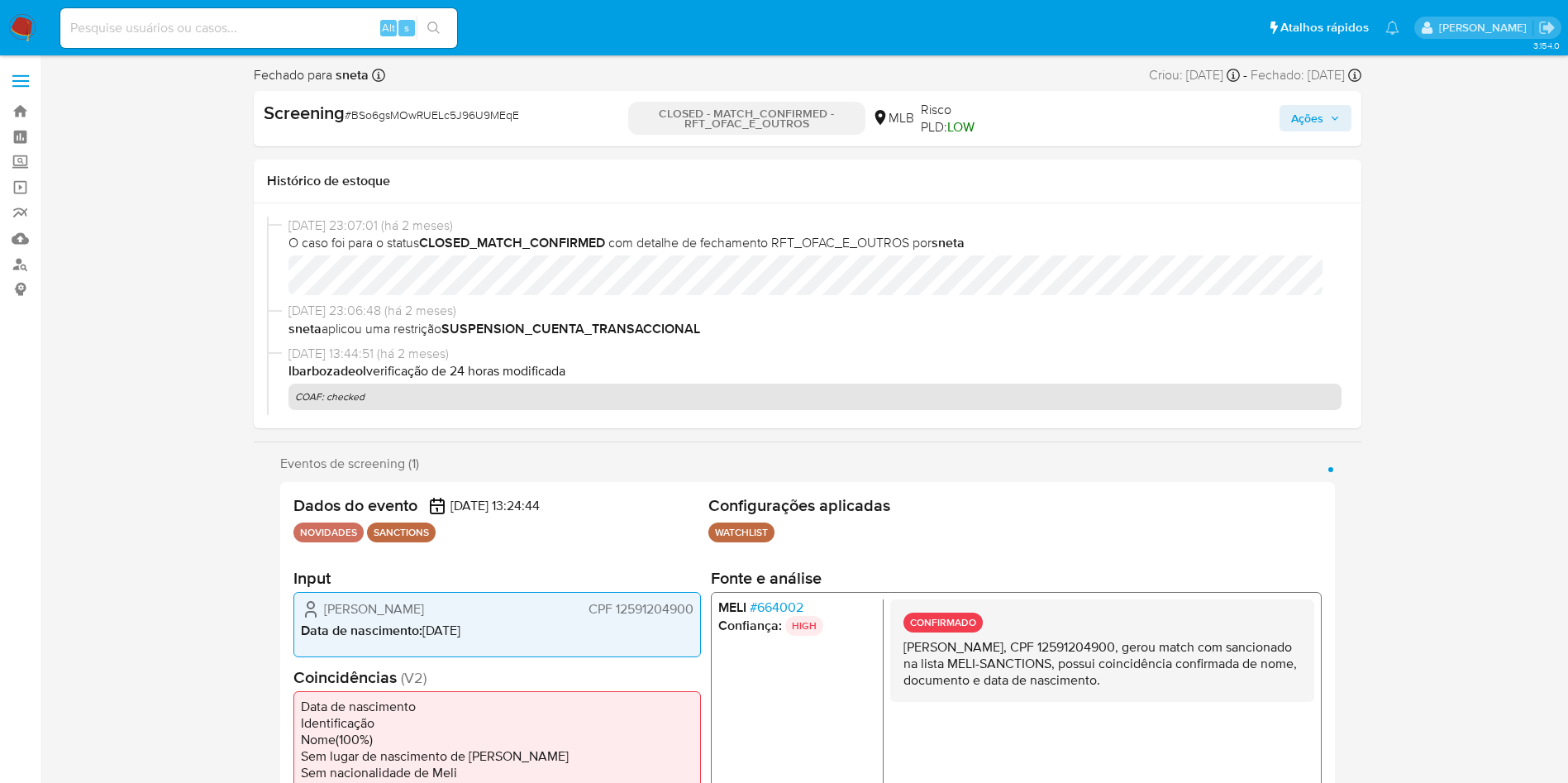
drag, startPoint x: 1382, startPoint y: 5, endPoint x: 630, endPoint y: 471, distance: 884.7
click at [630, 471] on div "Eventos de screening (1) Página 1" at bounding box center [806, 463] width 1054 height 17
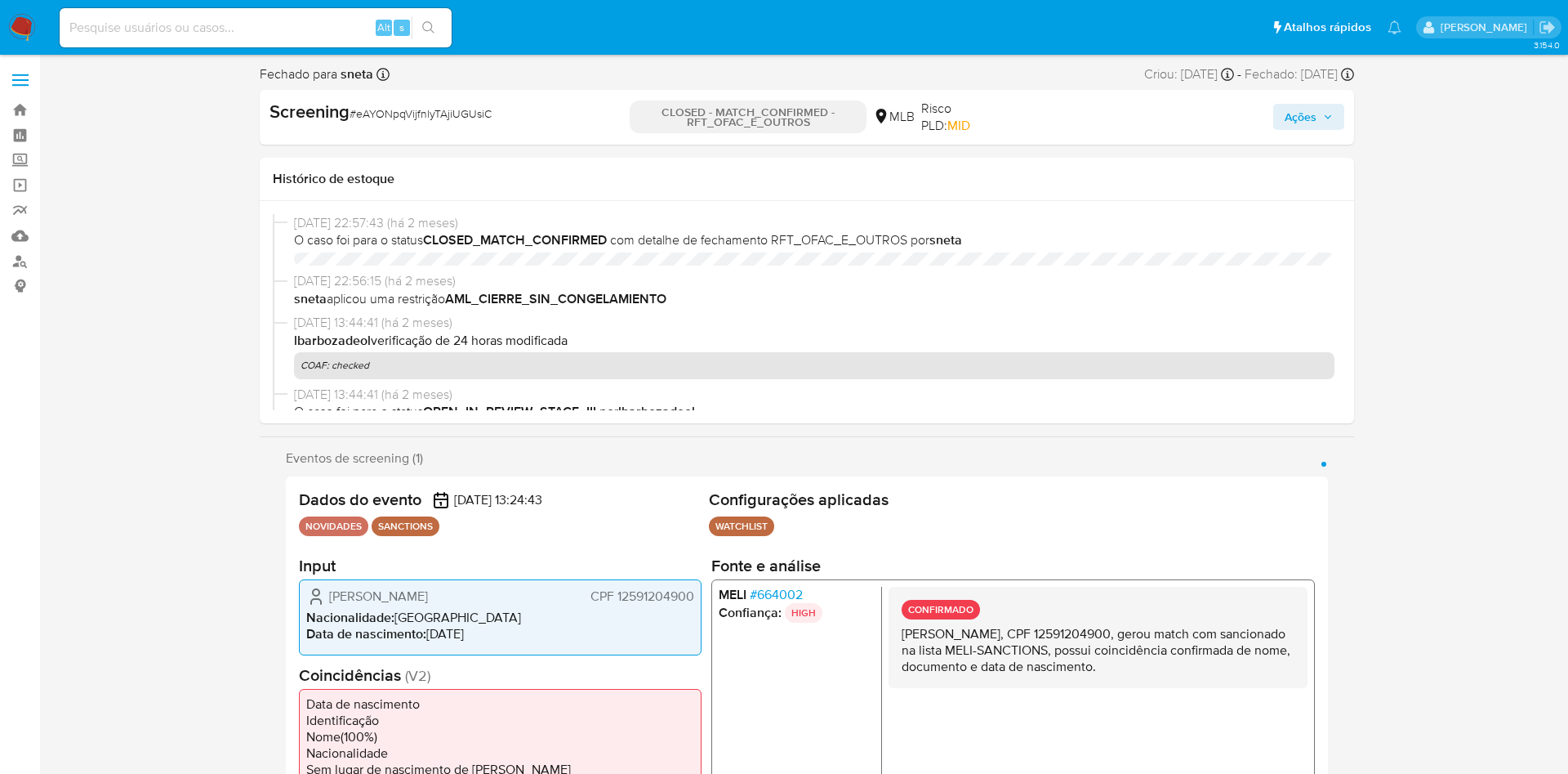
select select "10"
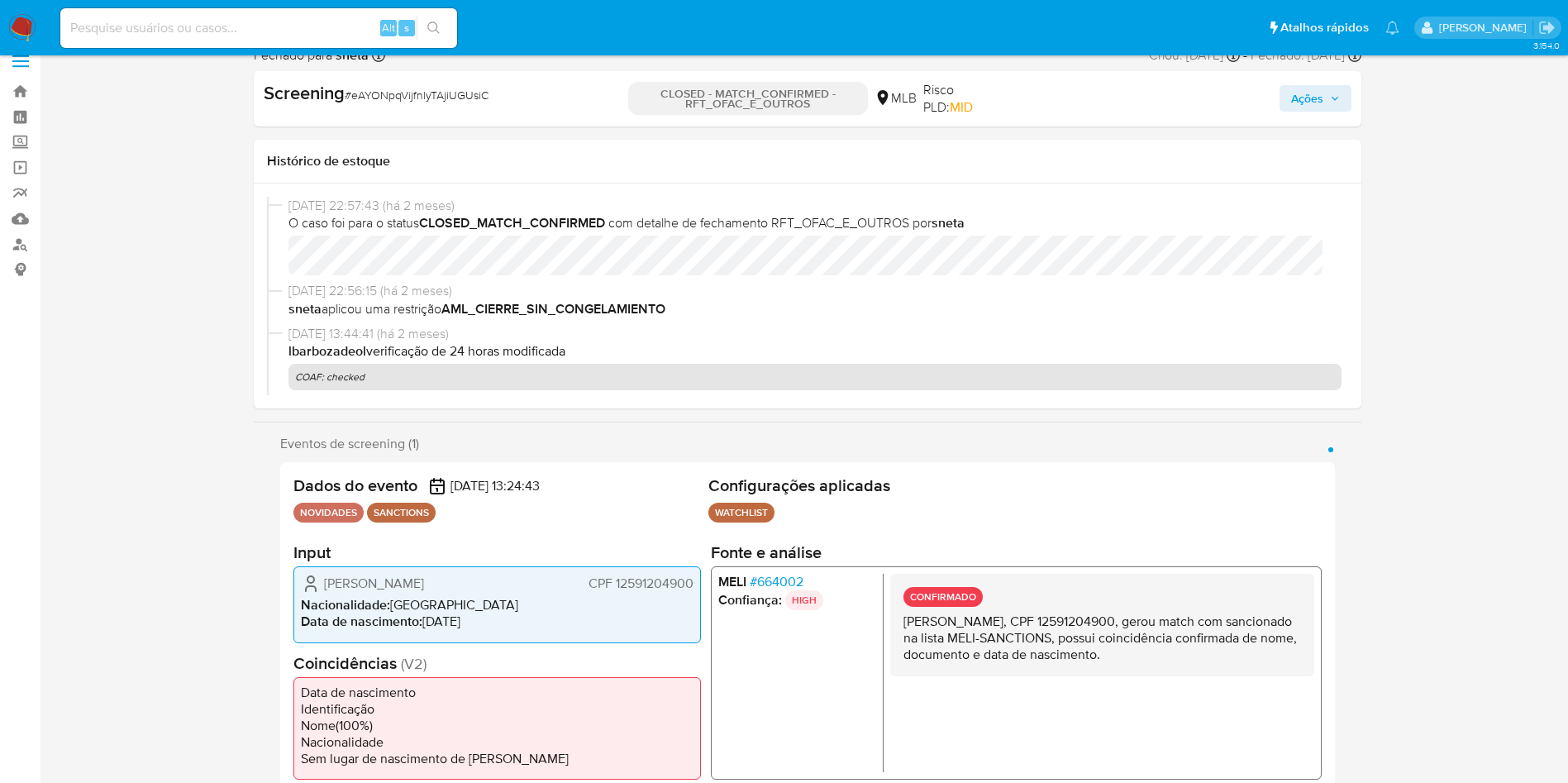
scroll to position [9, 0]
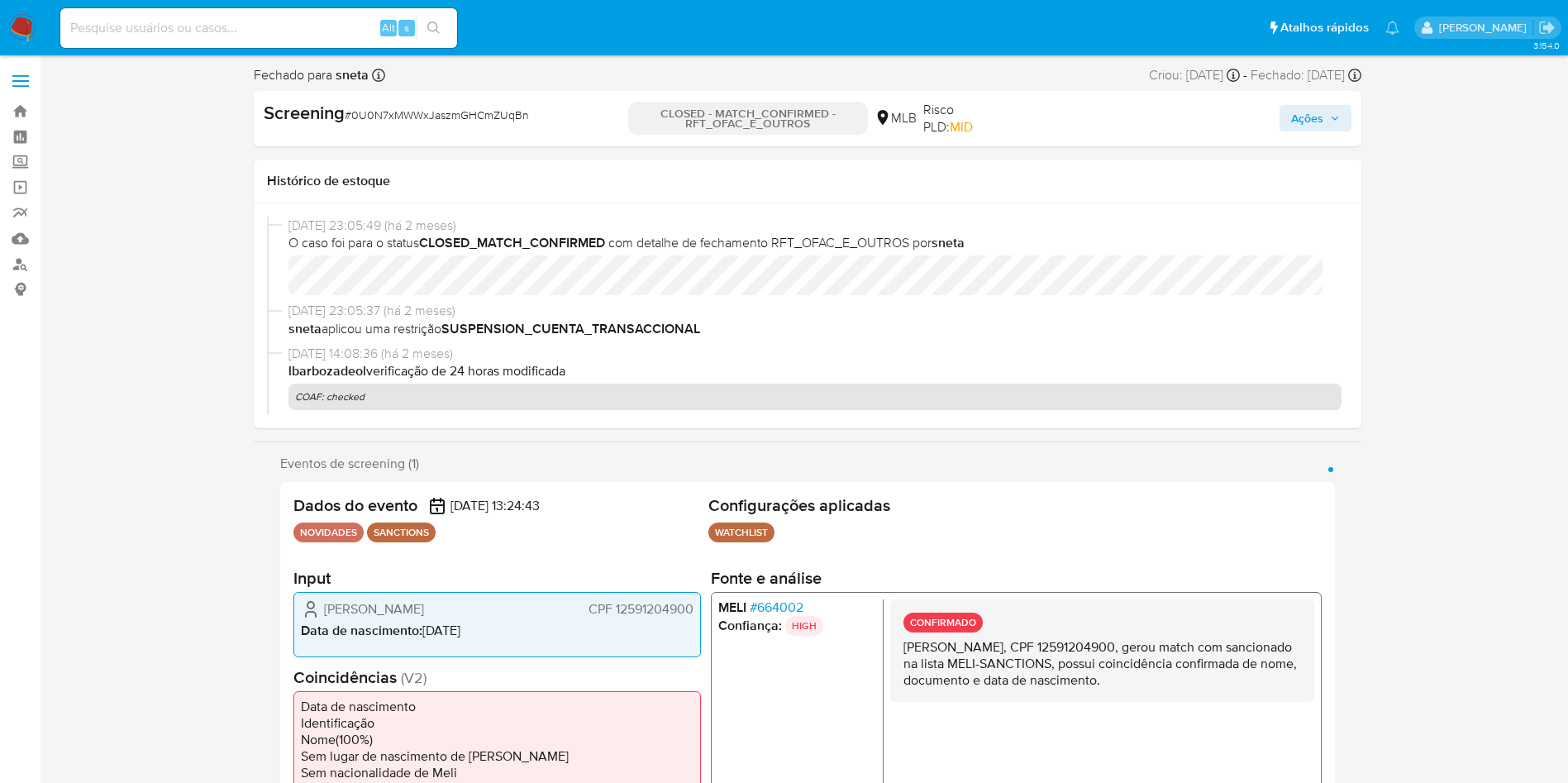
select select "10"
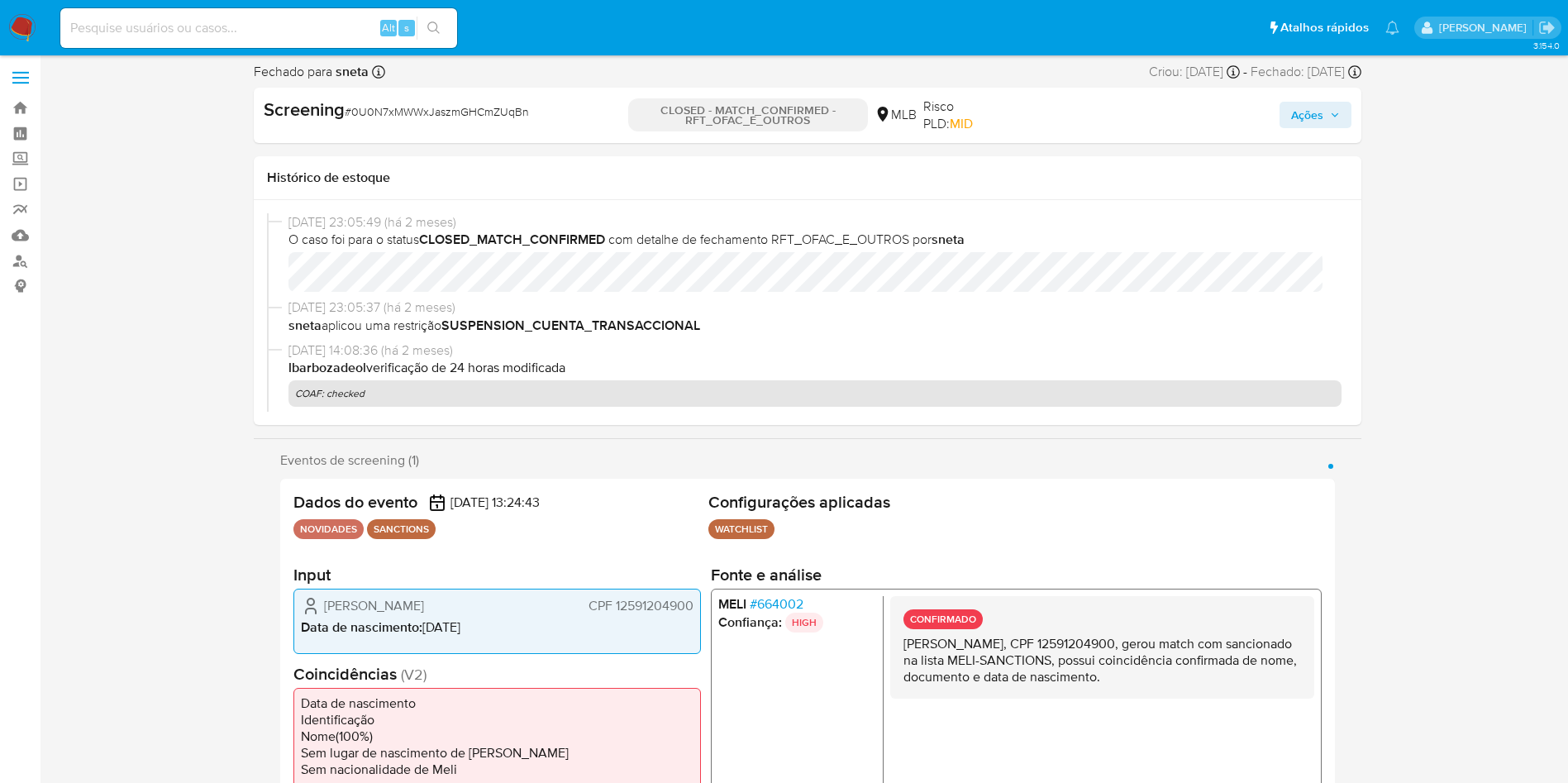
scroll to position [7, 0]
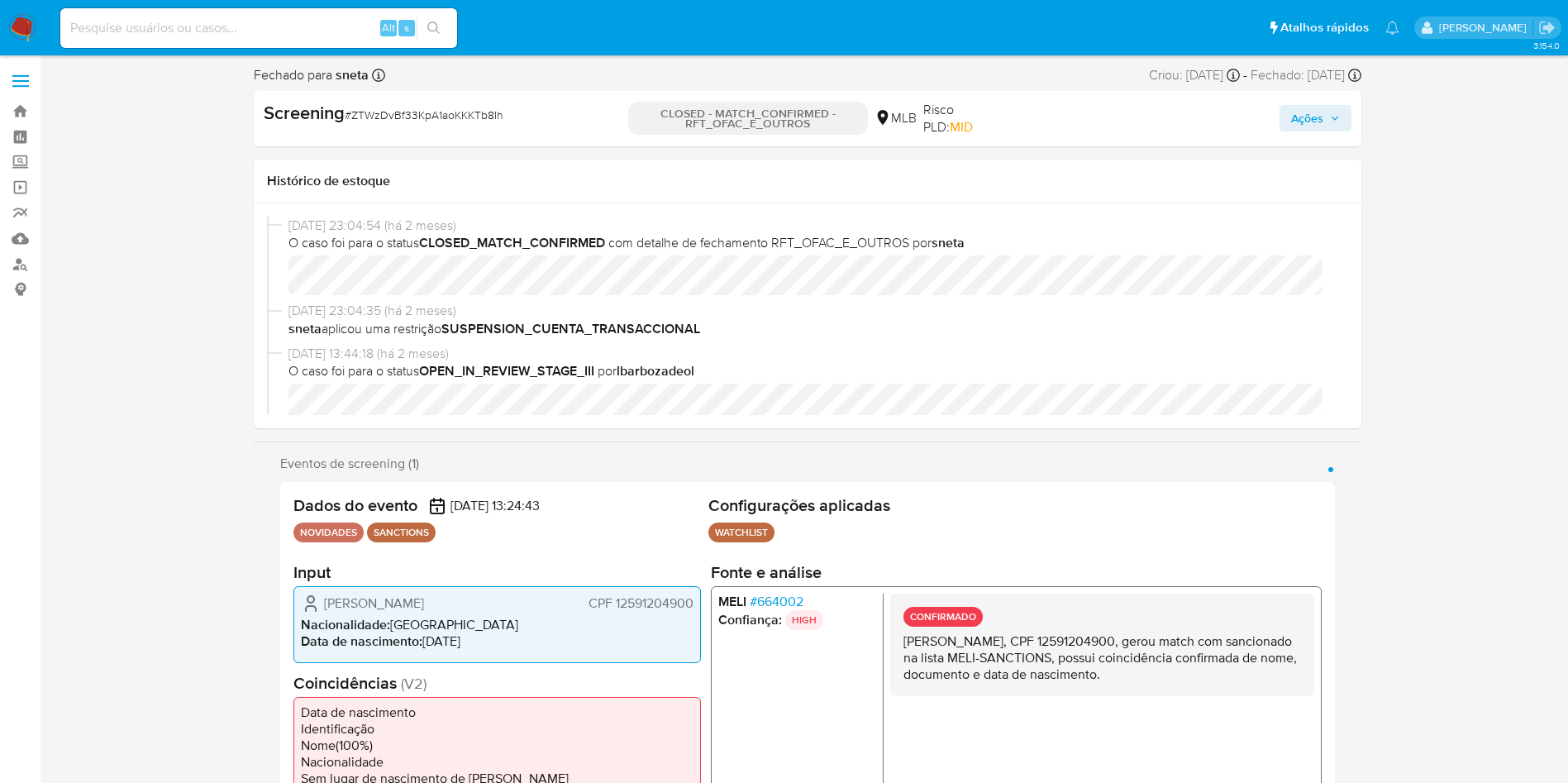
select select "10"
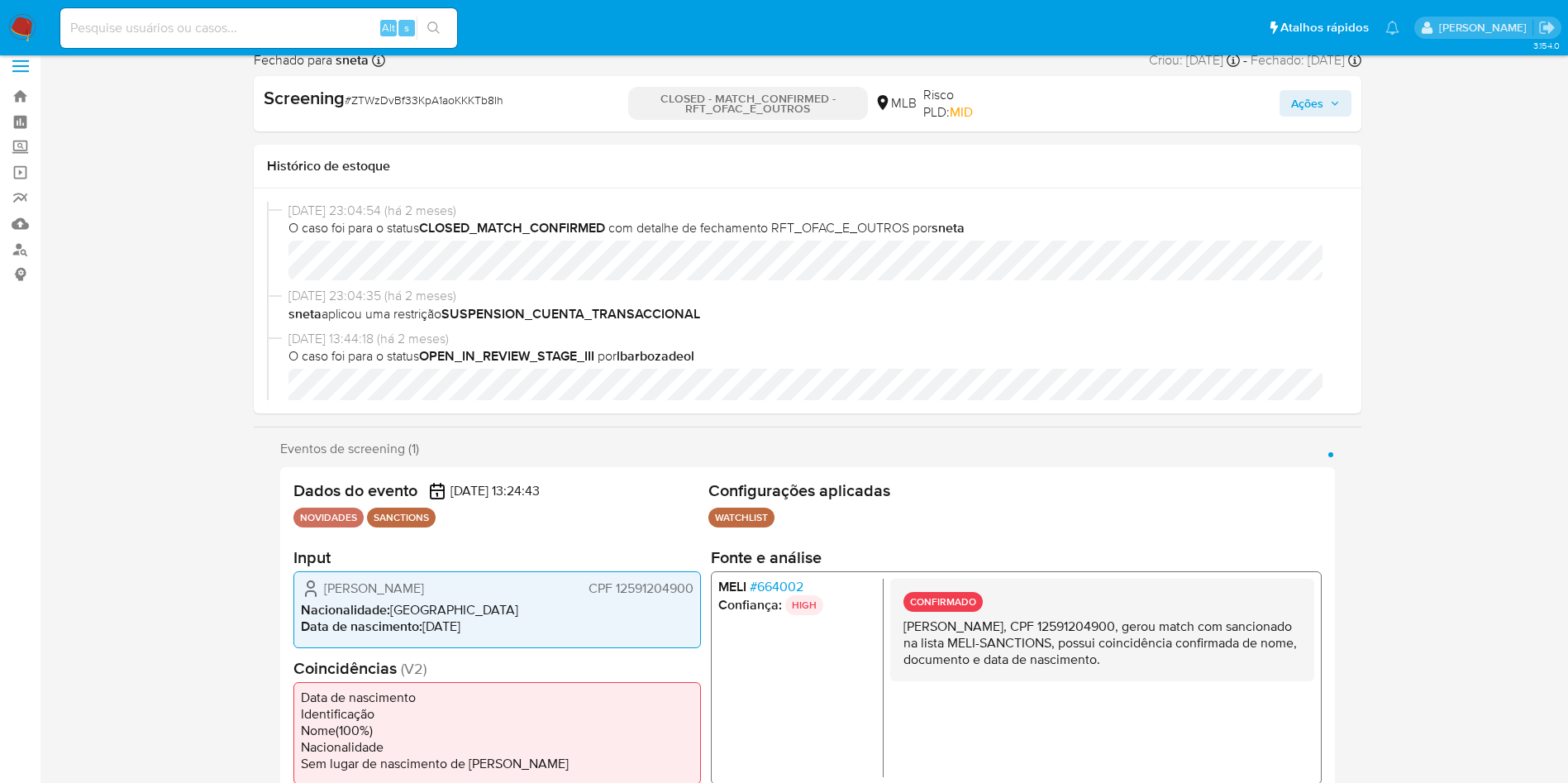
scroll to position [8, 0]
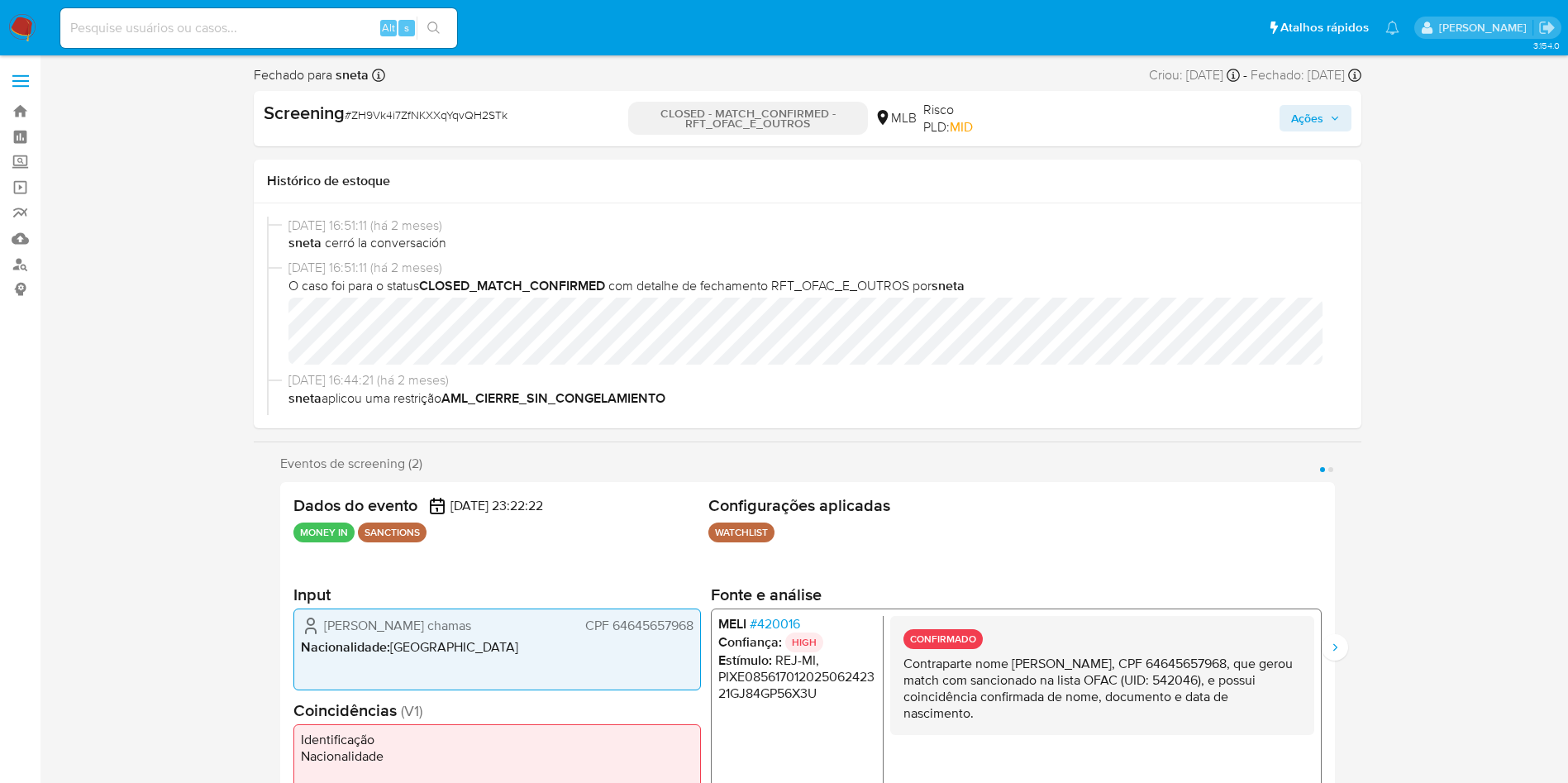
select select "10"
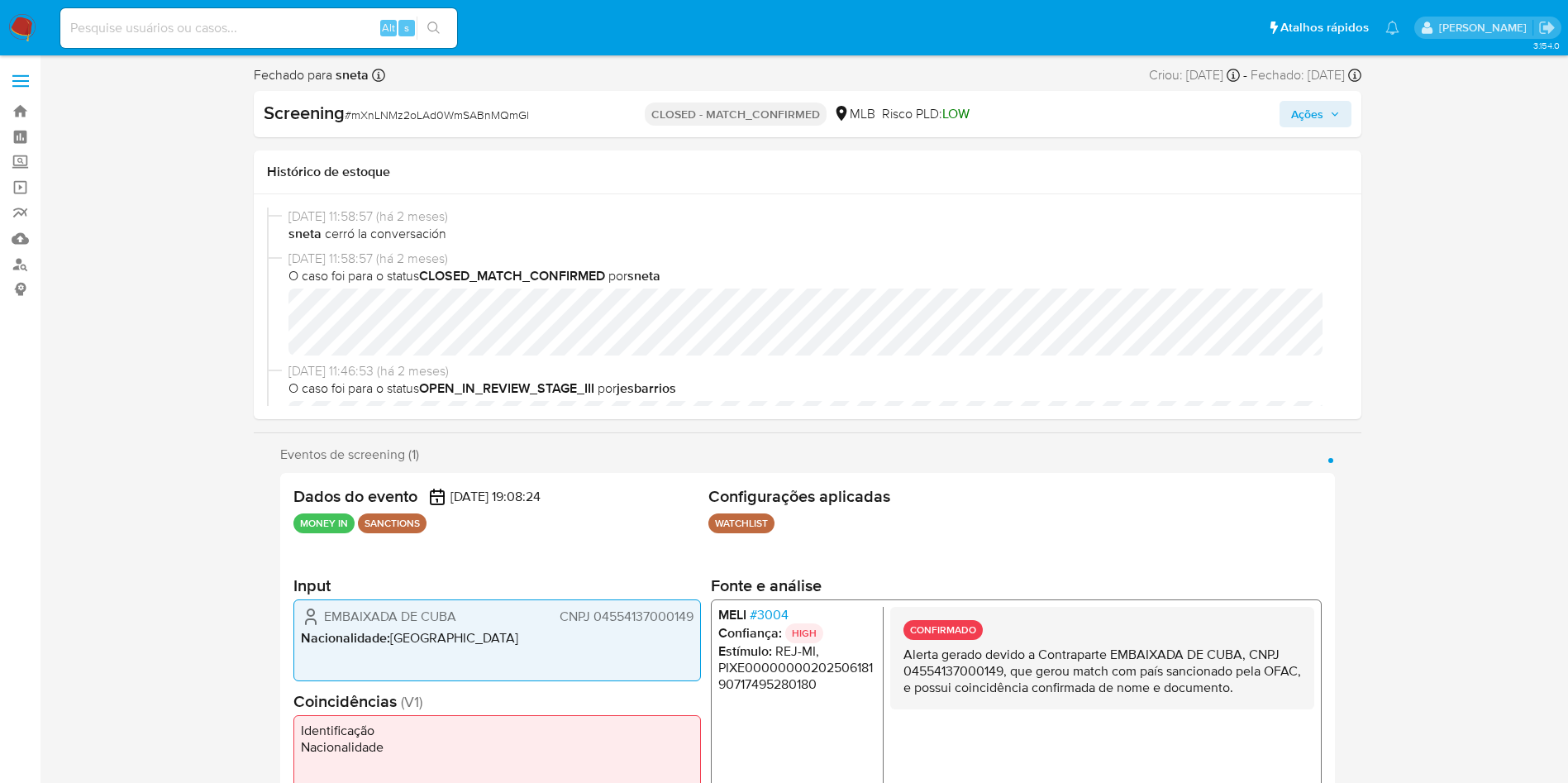
select select "10"
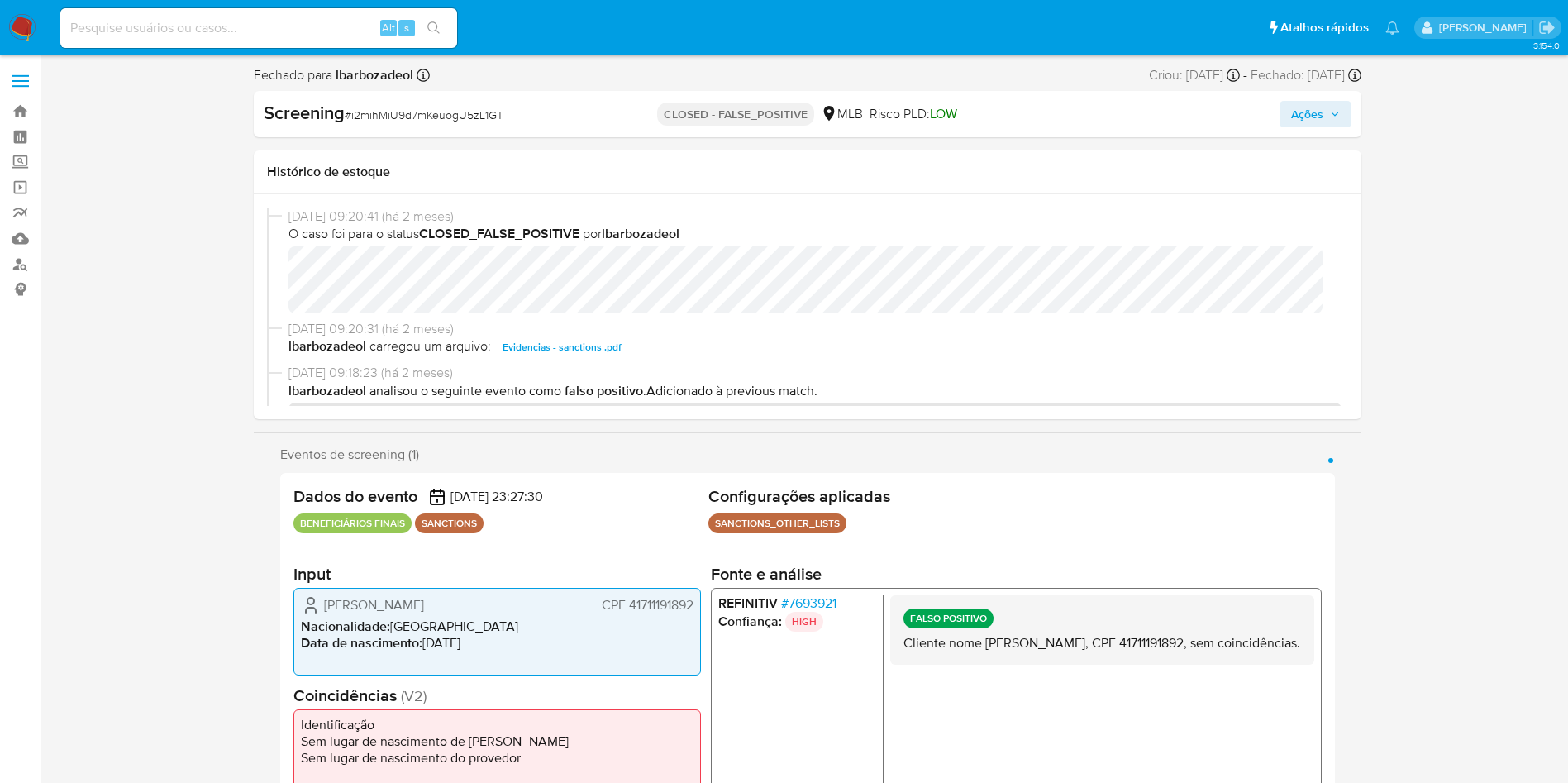
select select "10"
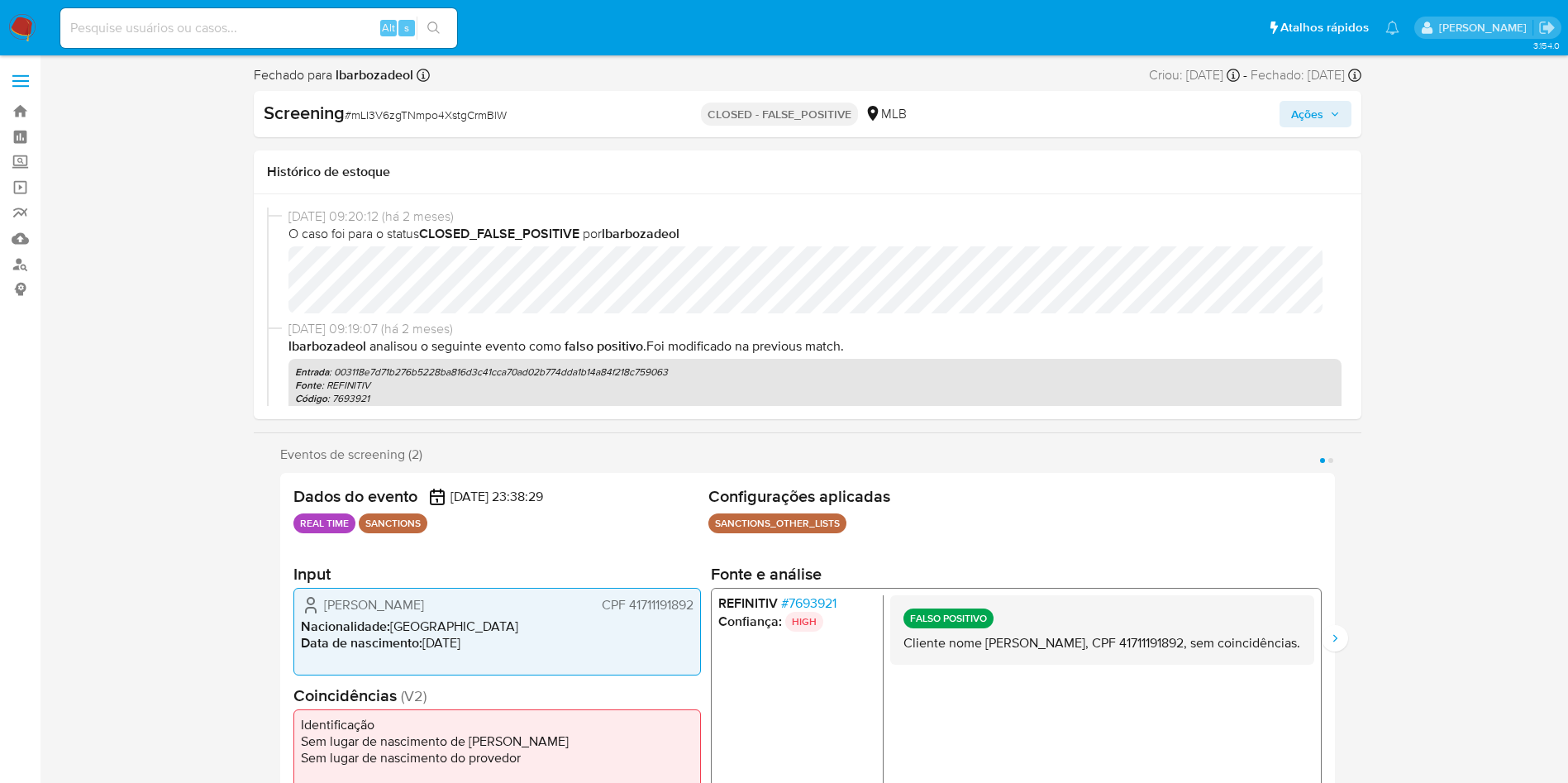
select select "10"
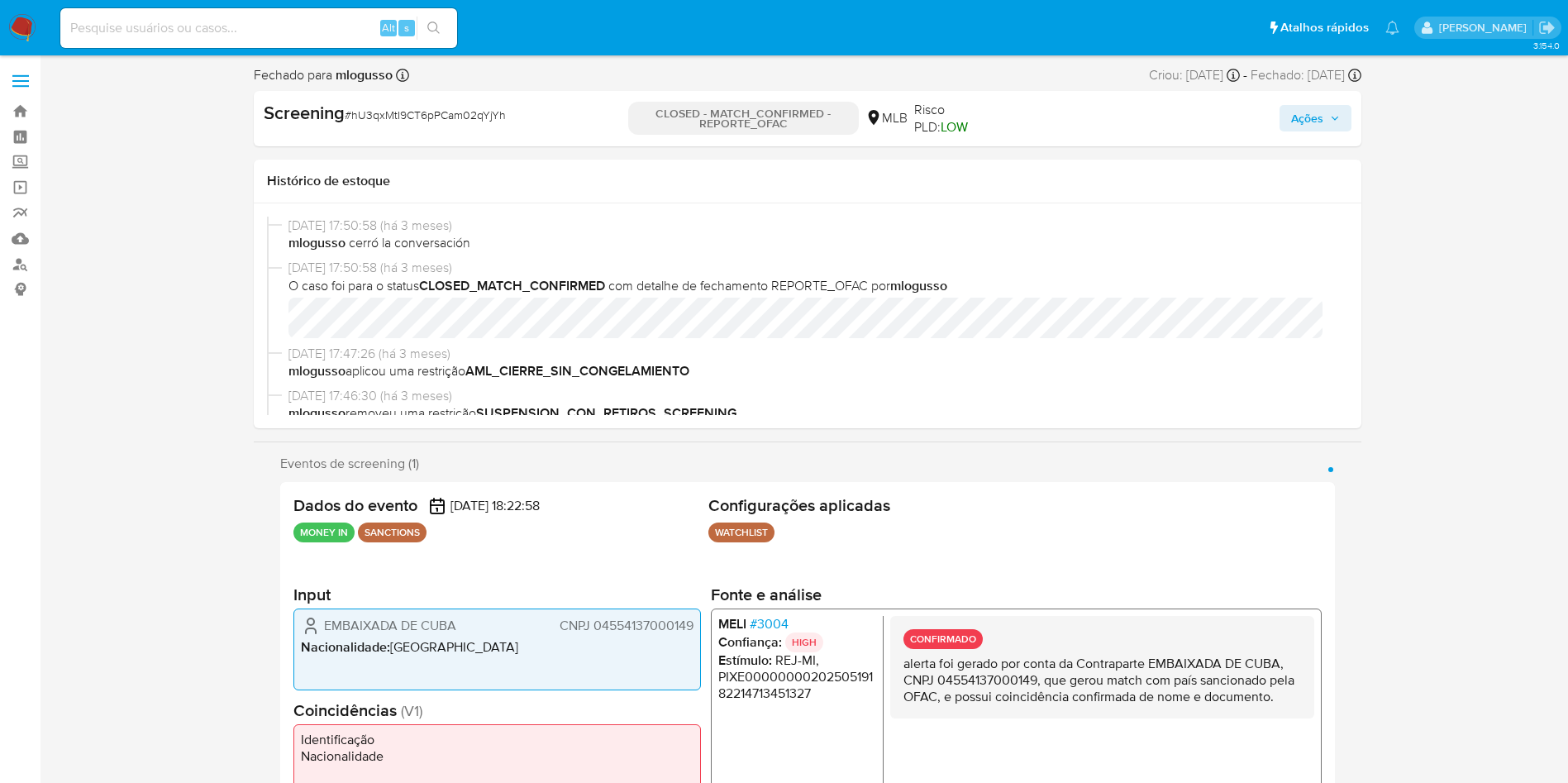
select select "10"
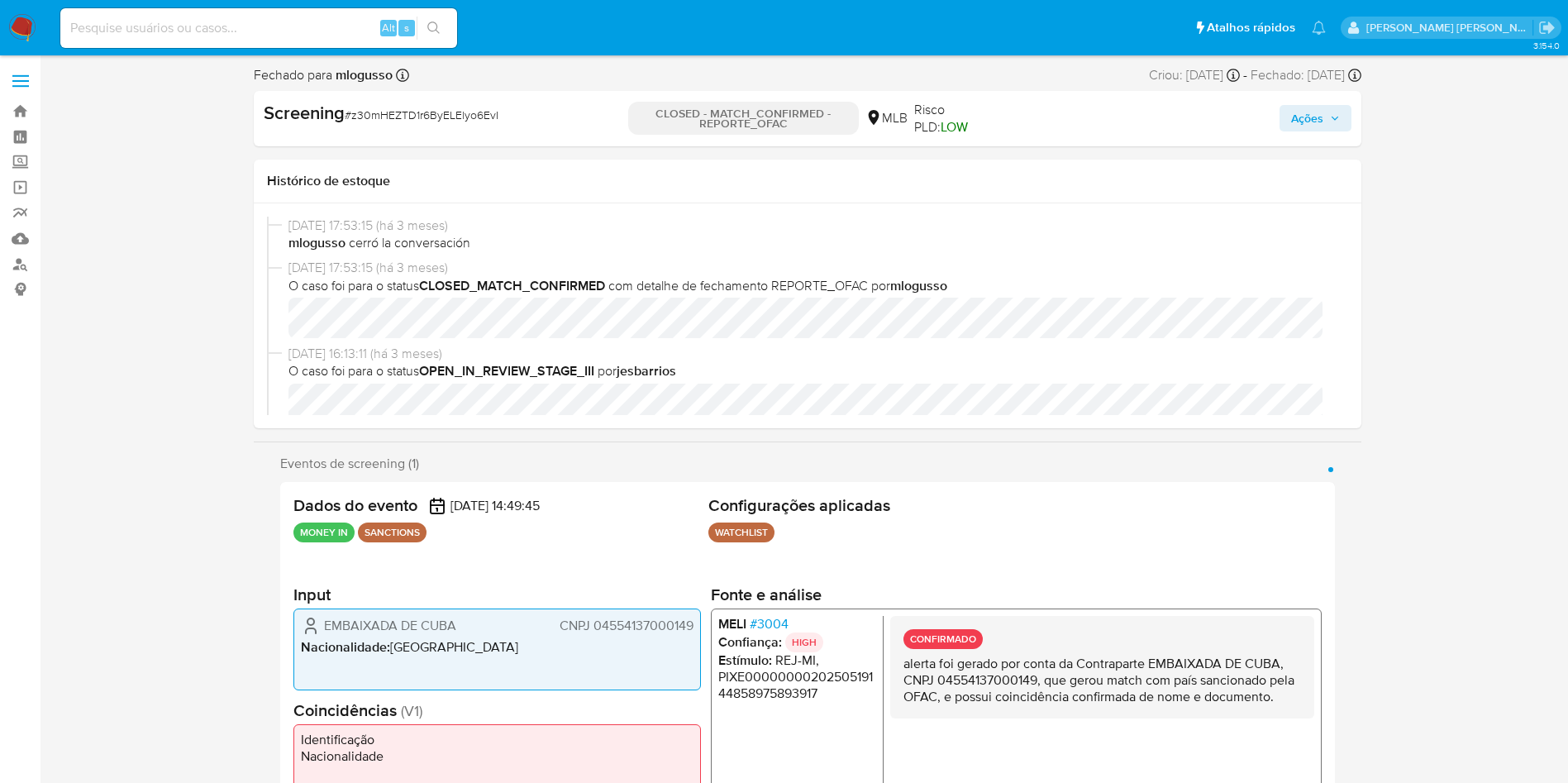
select select "10"
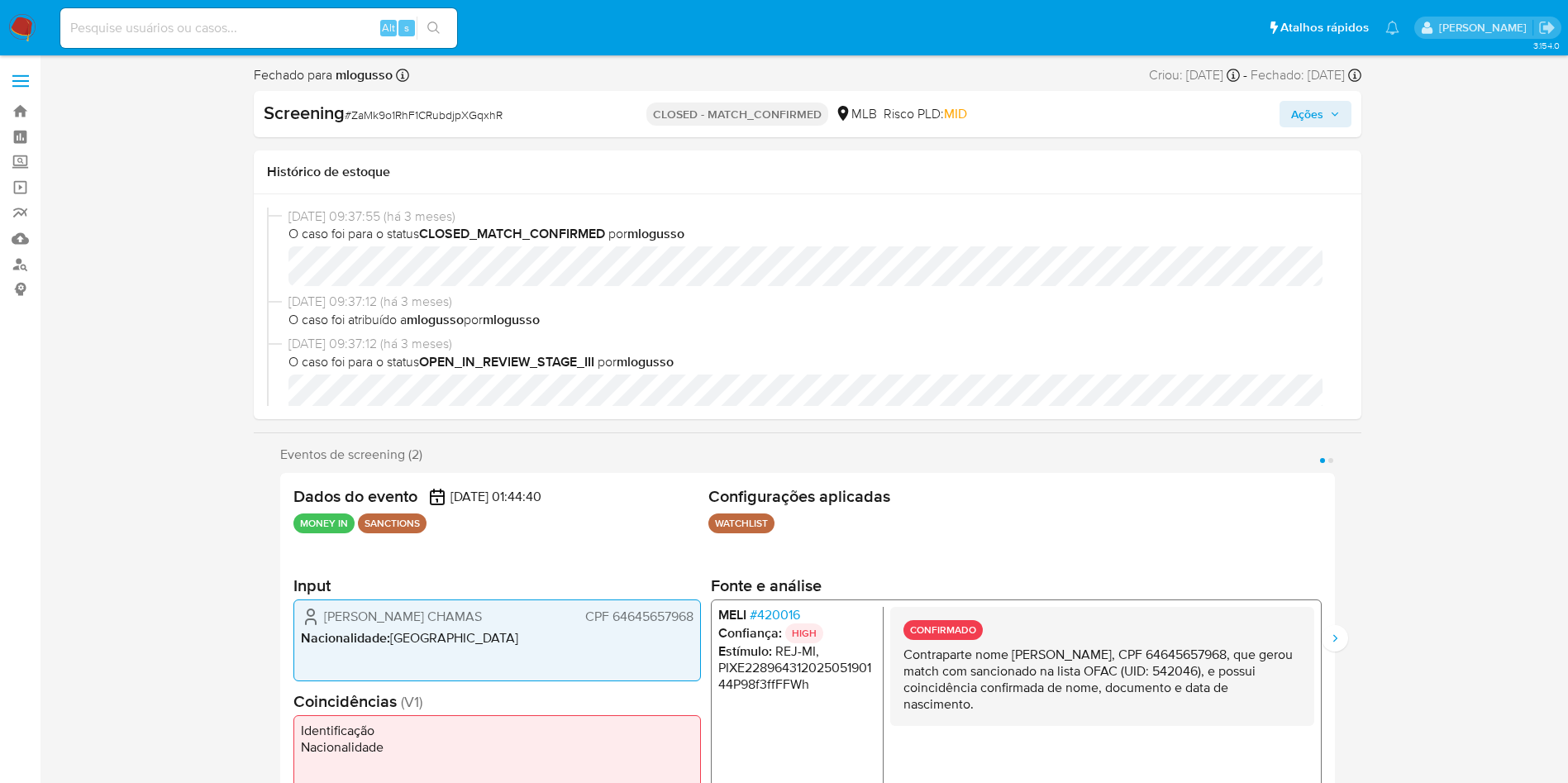
select select "10"
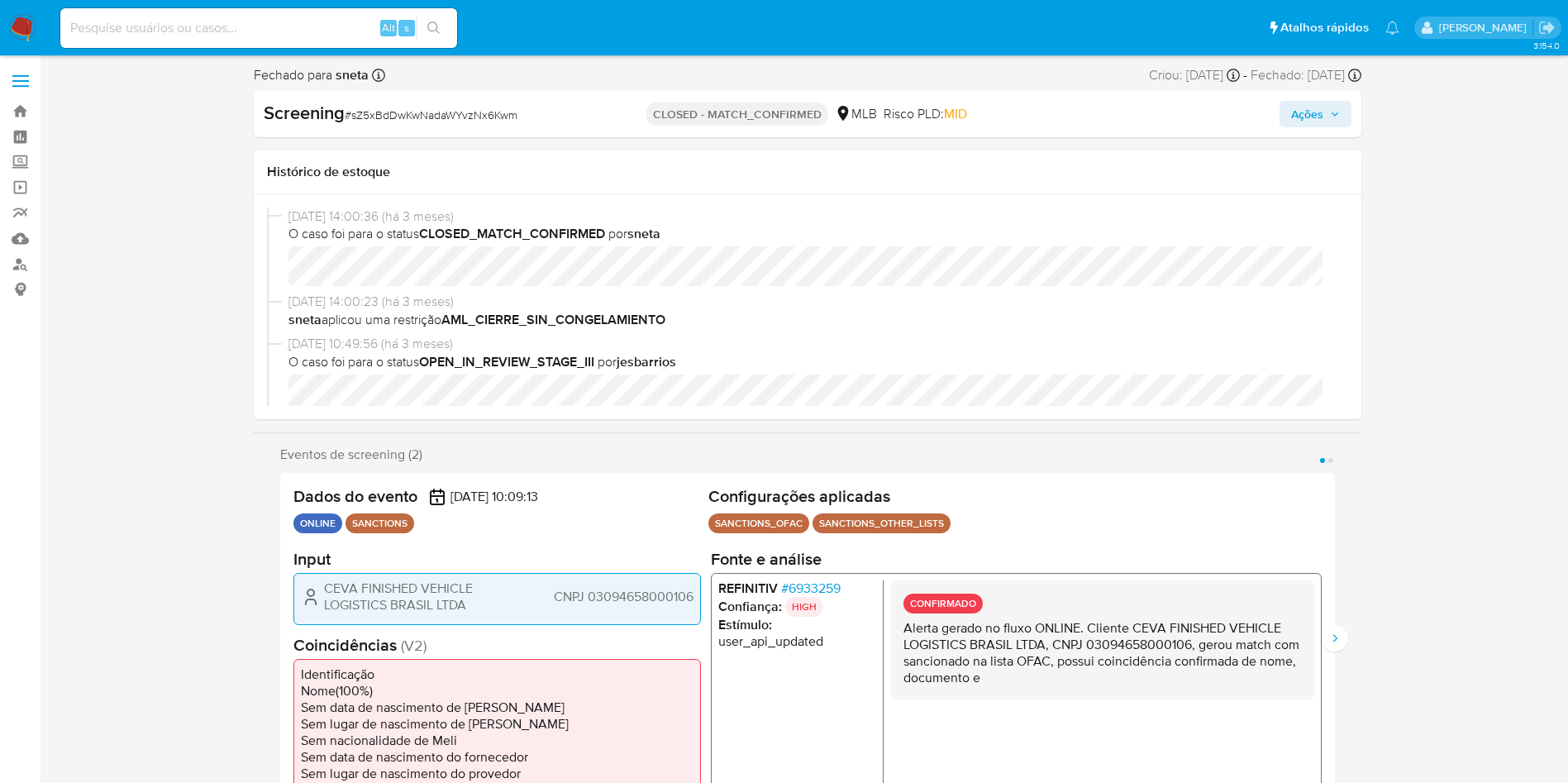
select select "10"
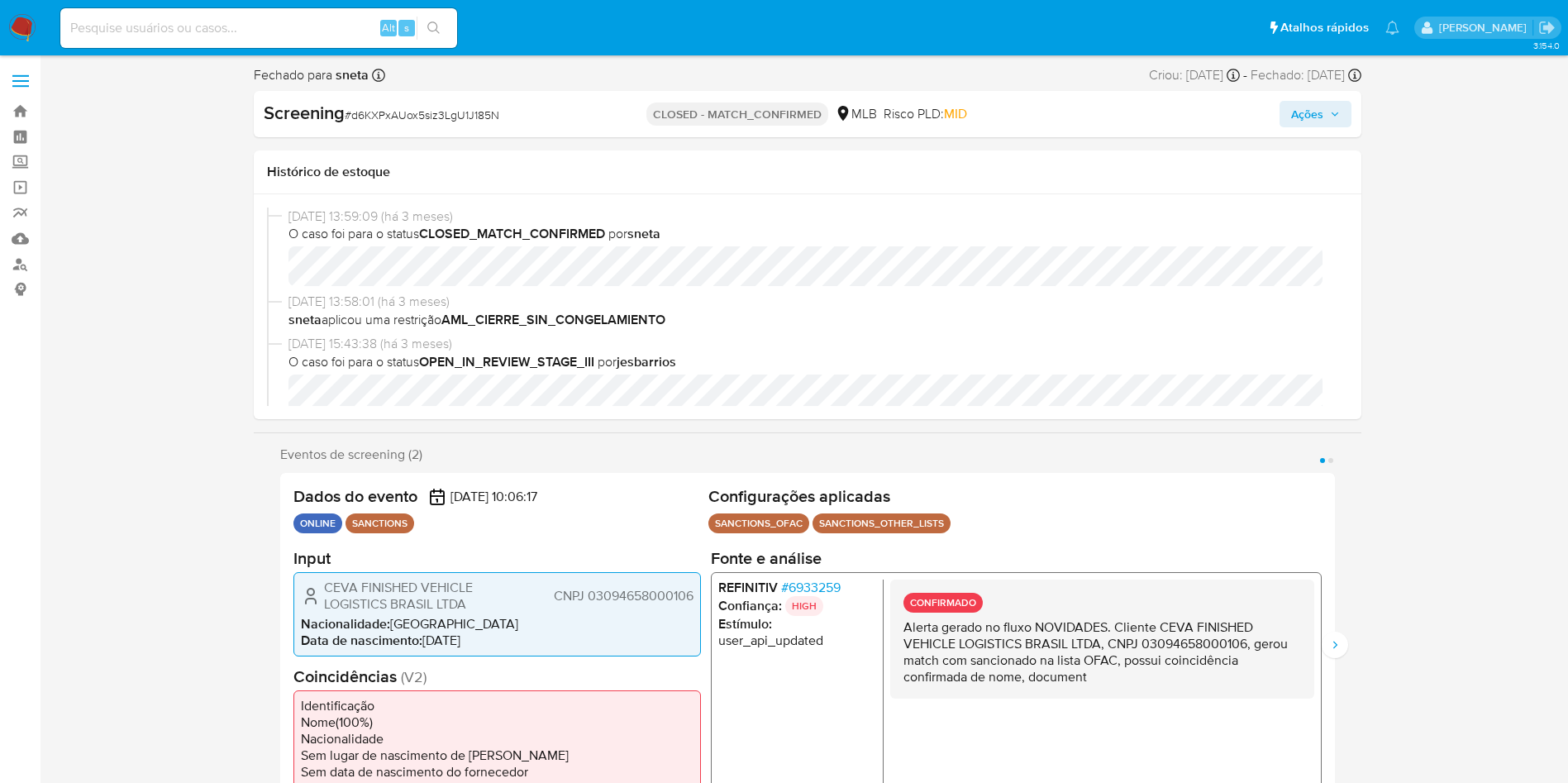
select select "10"
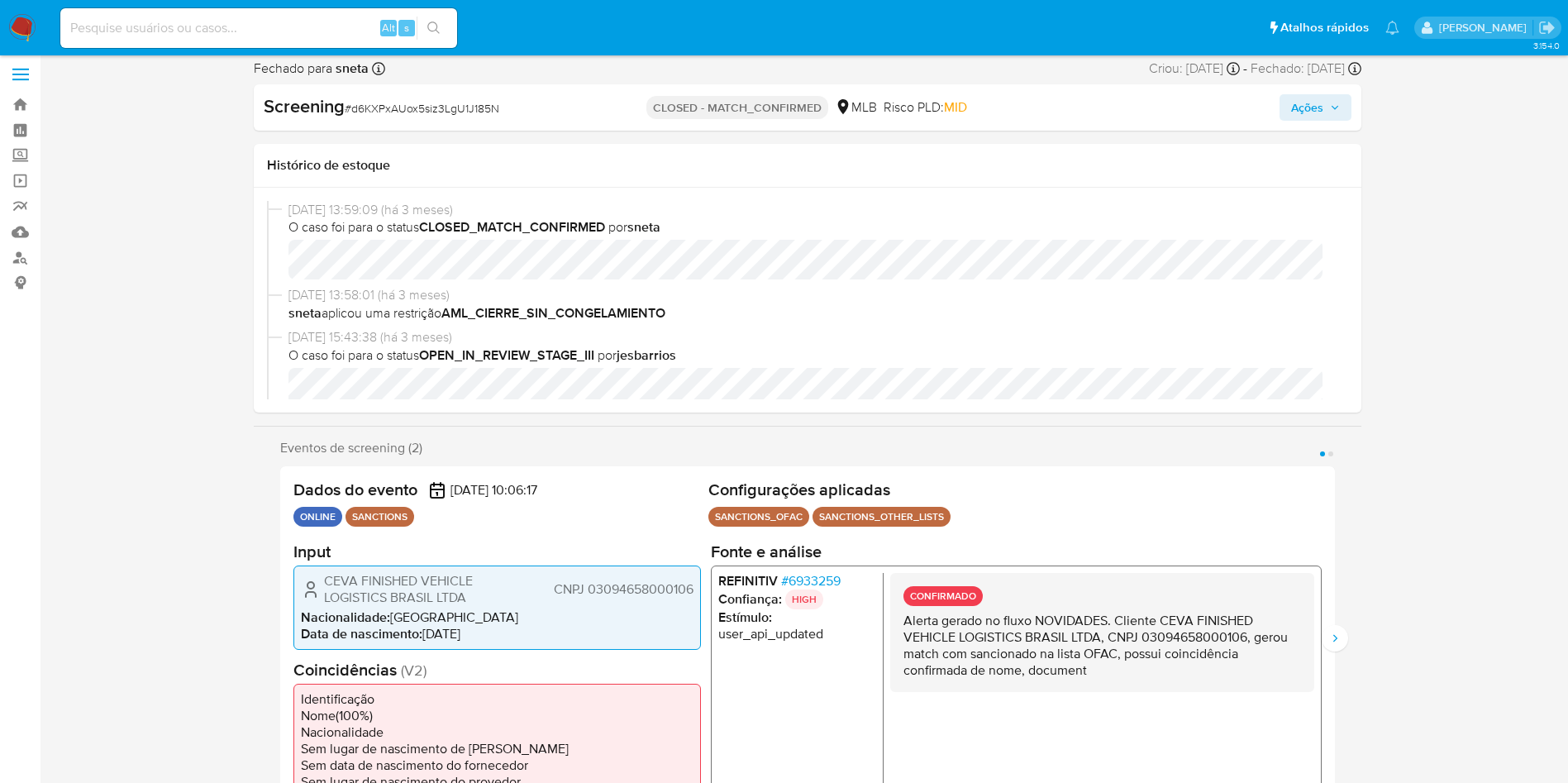
scroll to position [14, 0]
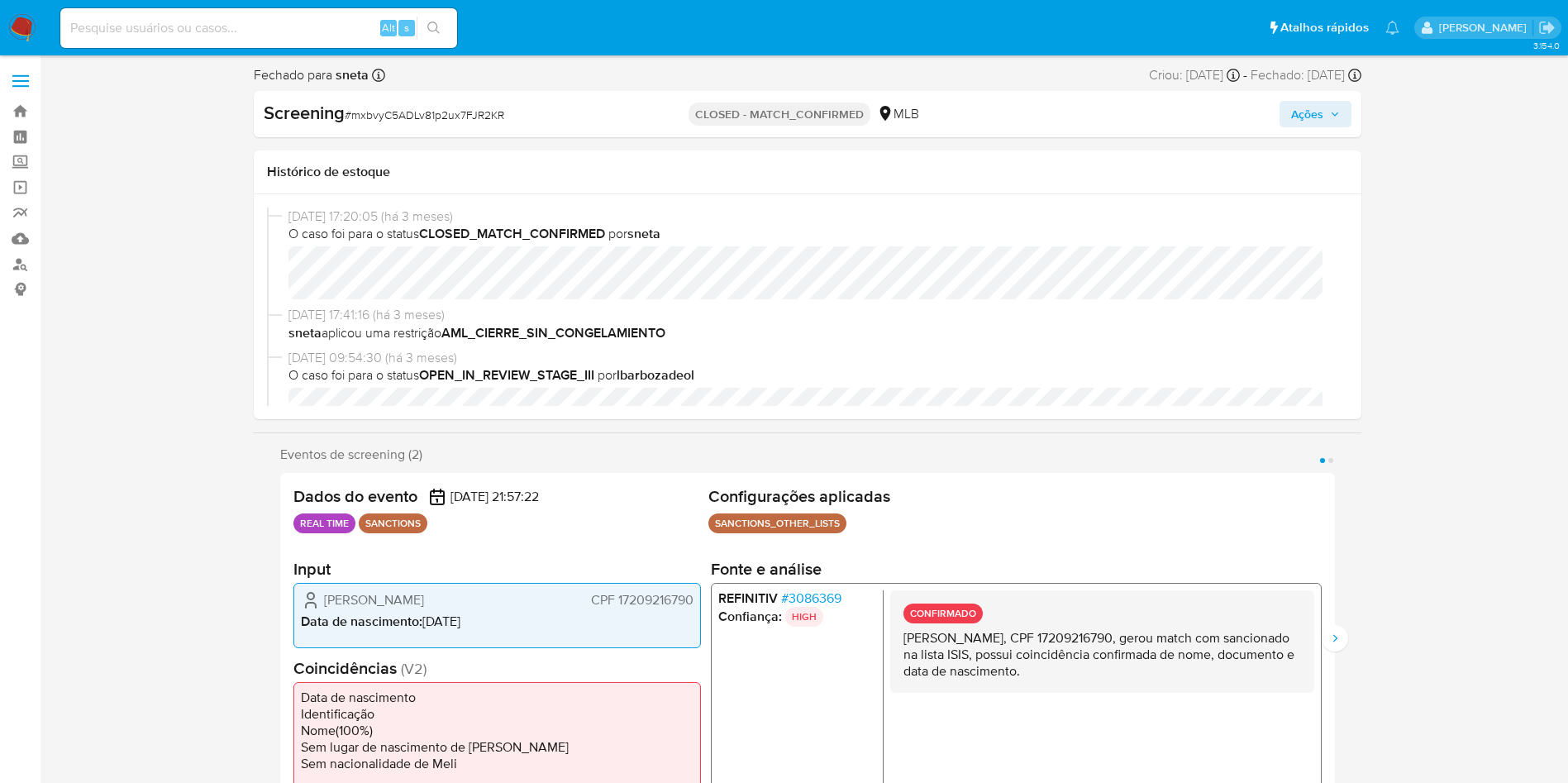
select select "10"
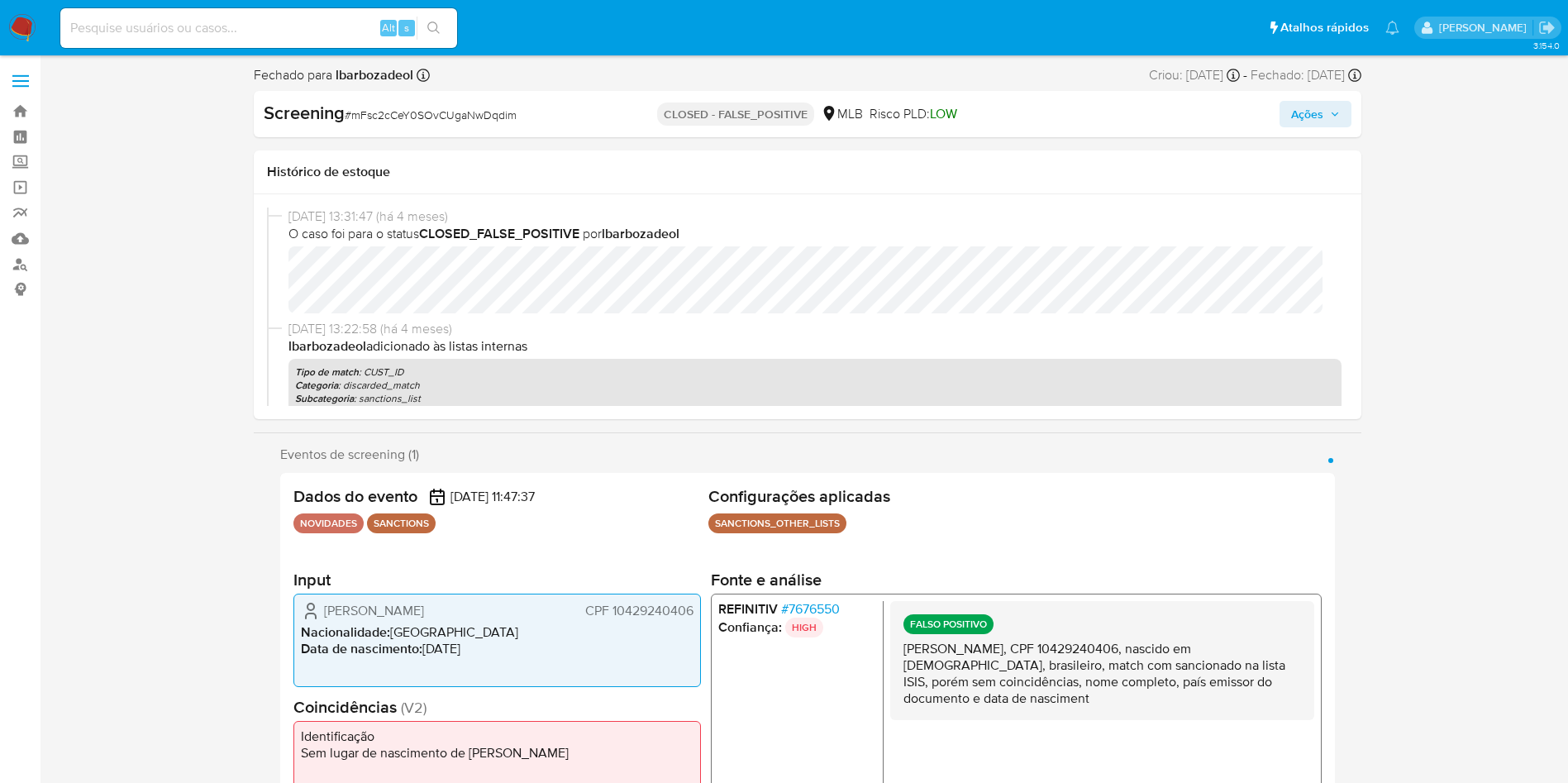
select select "10"
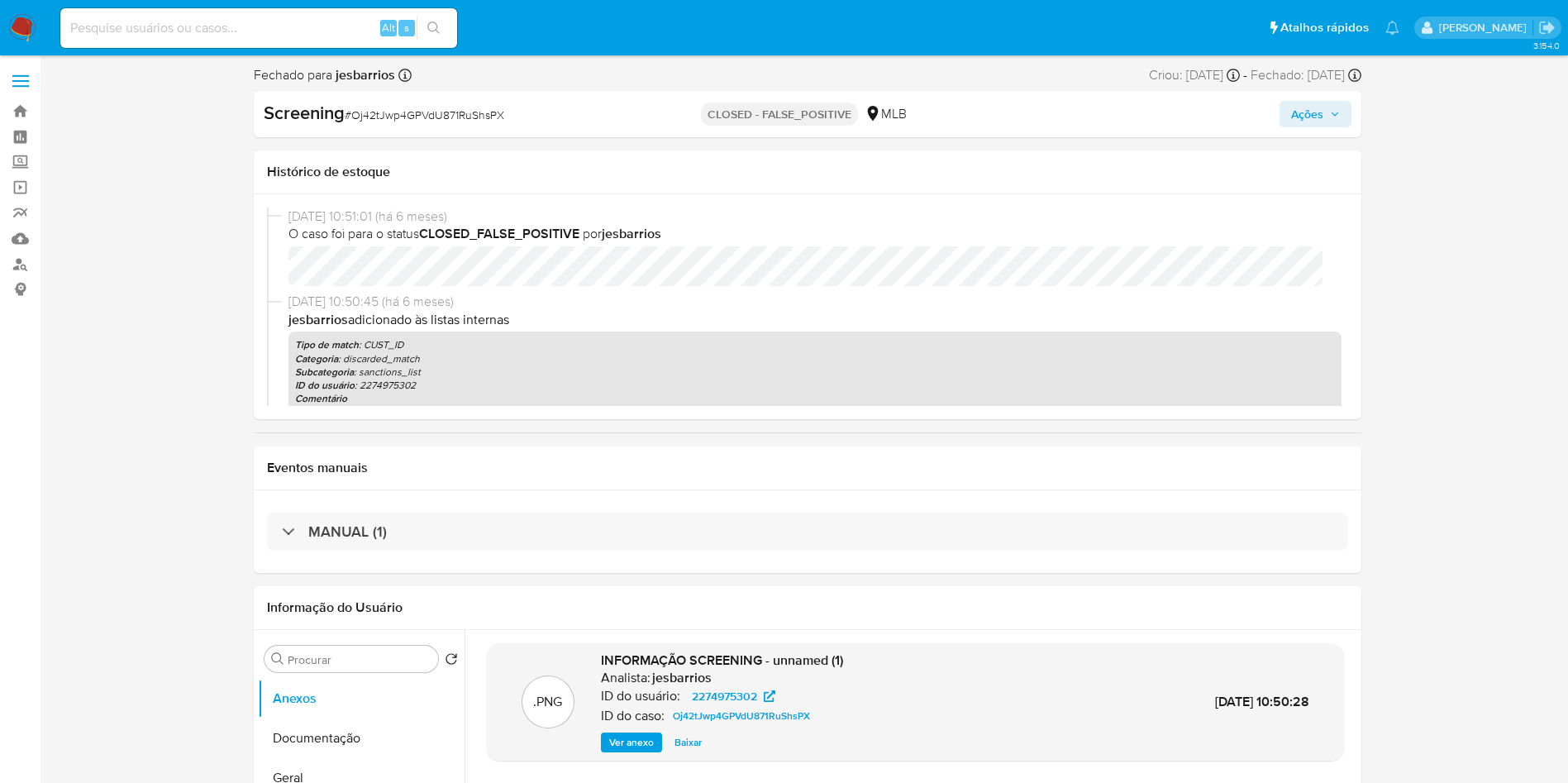
select select "10"
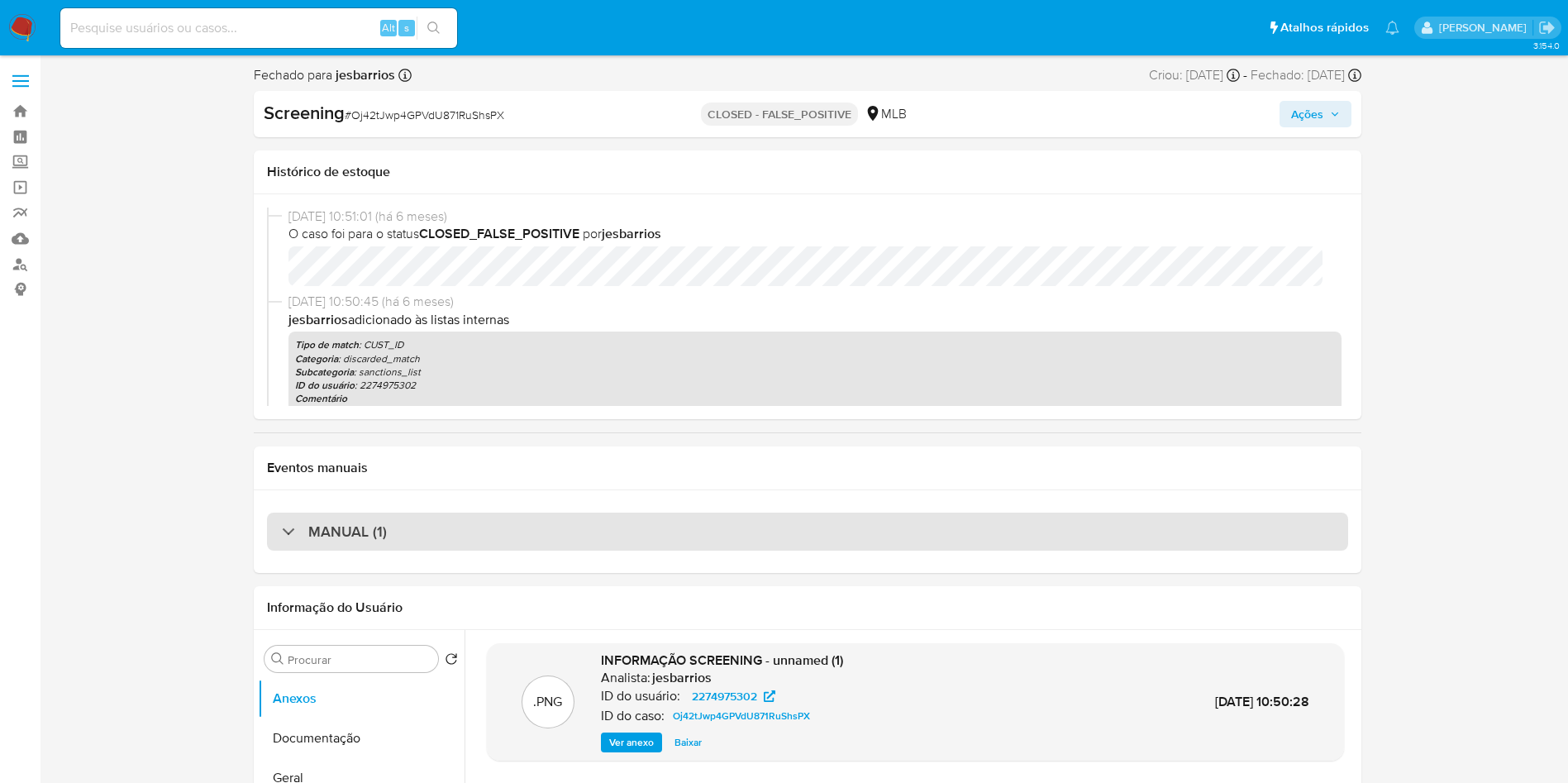
click at [468, 524] on div "MANUAL (1)" at bounding box center [807, 530] width 1081 height 38
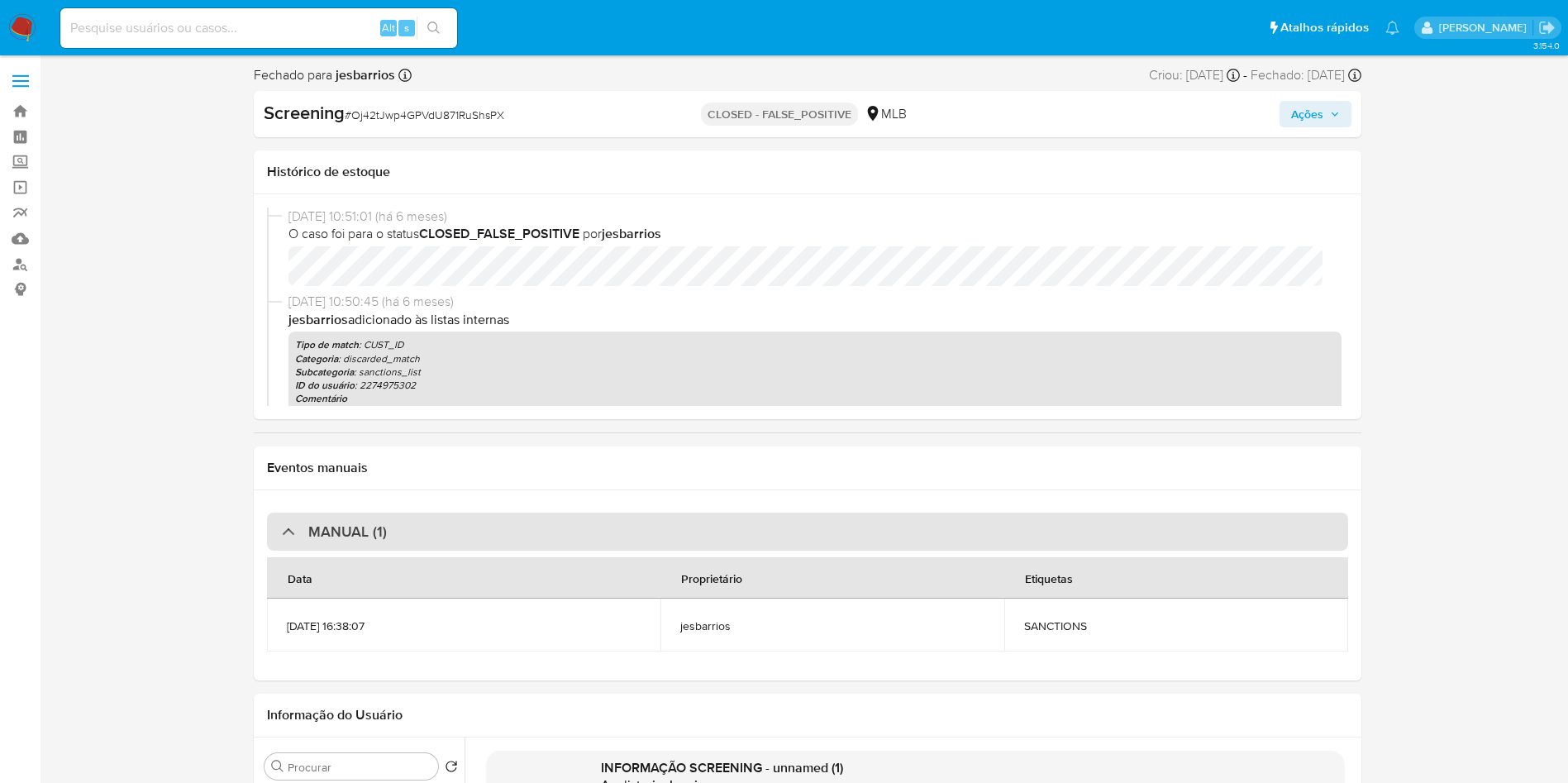
click at [468, 524] on div "MANUAL (1)" at bounding box center [807, 530] width 1081 height 38
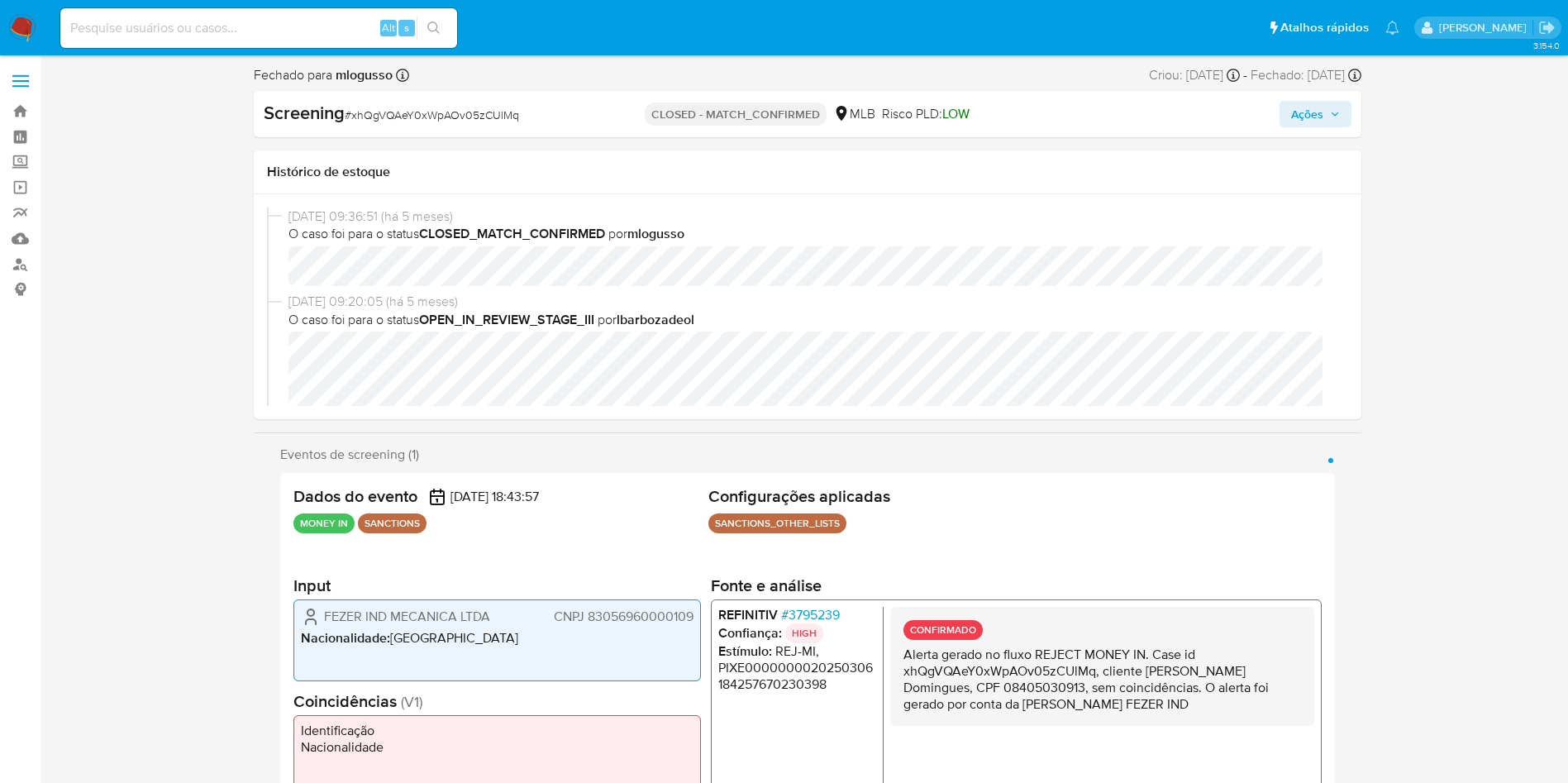
select select "10"
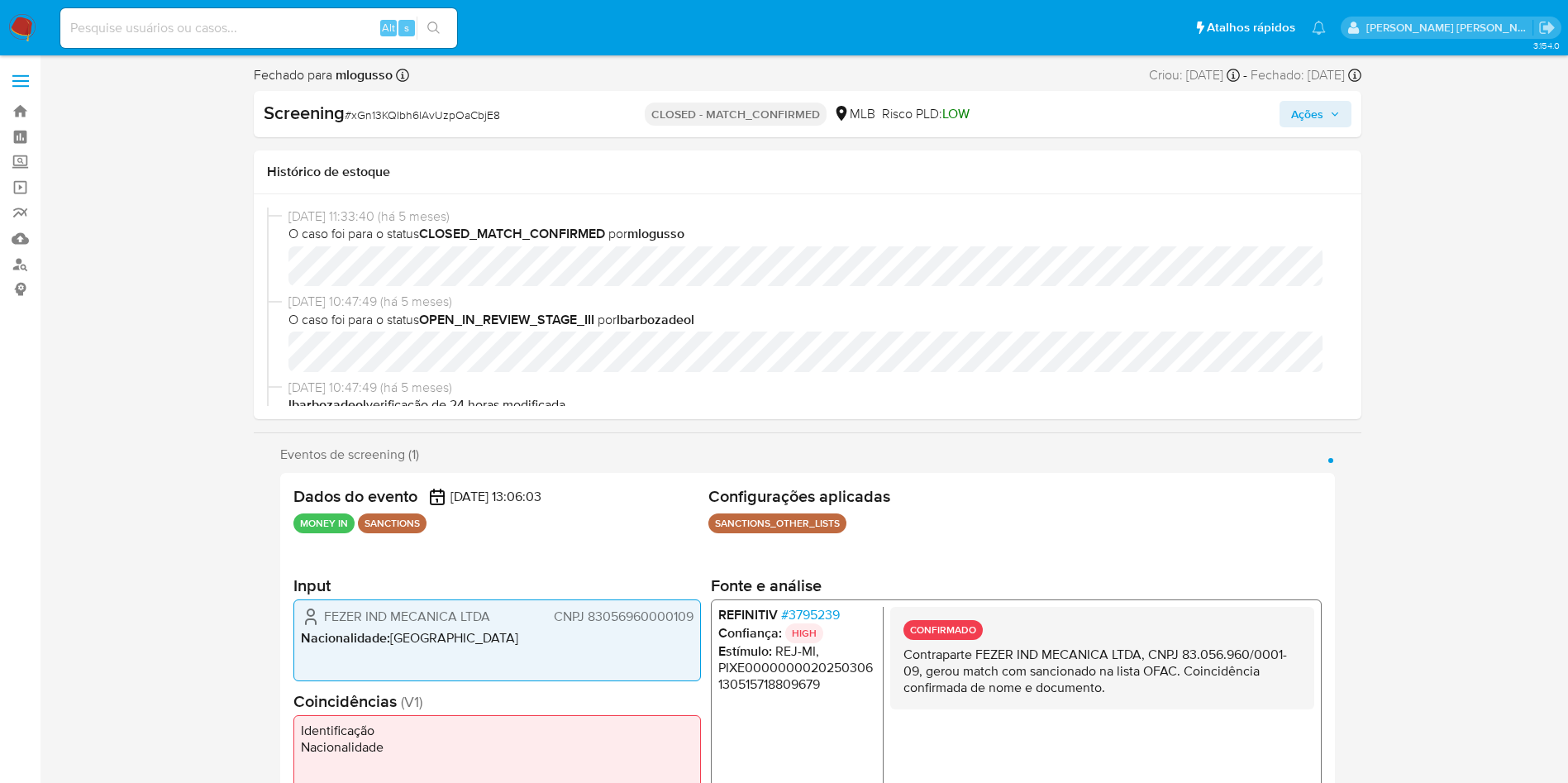
select select "10"
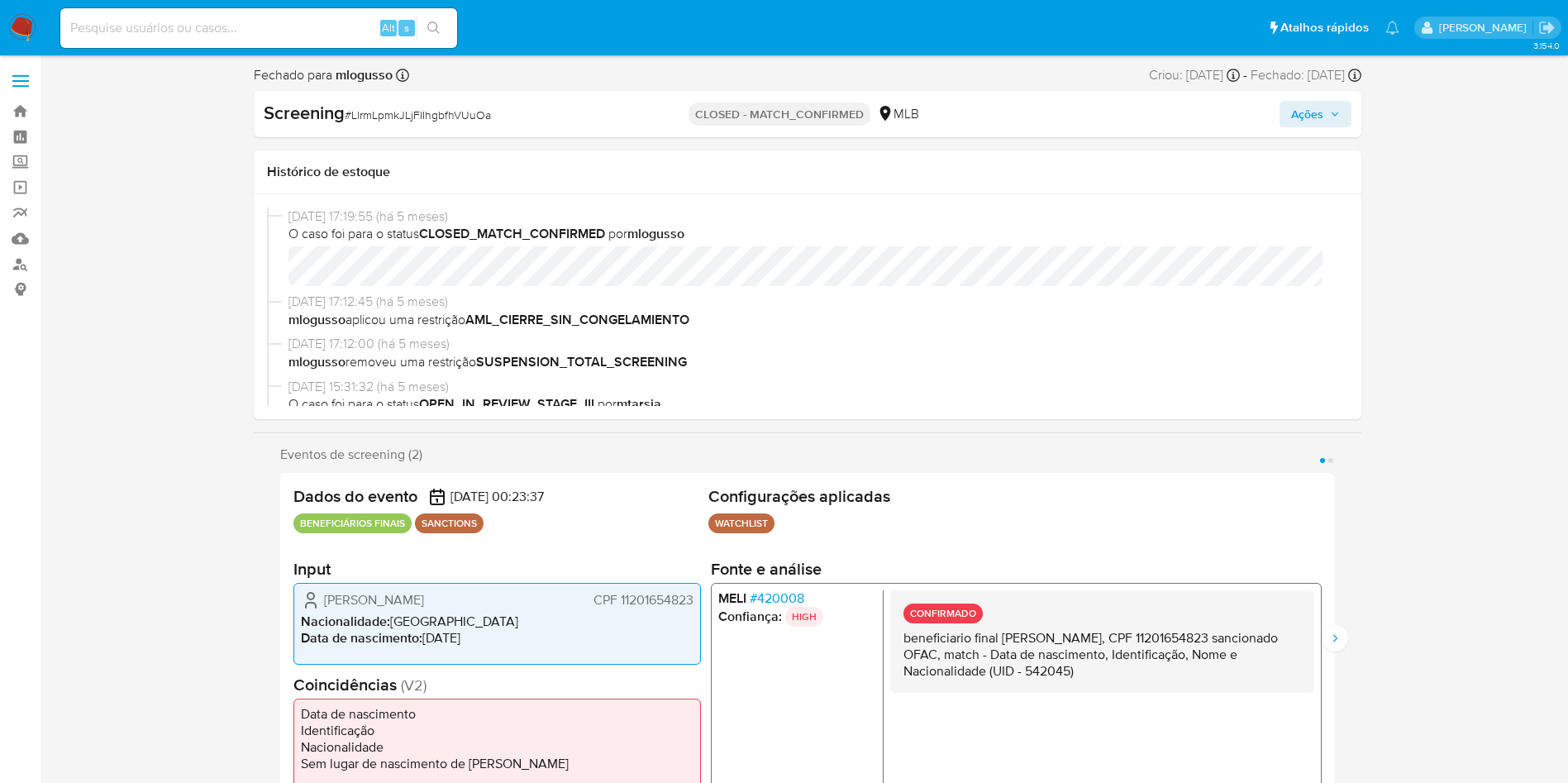
select select "10"
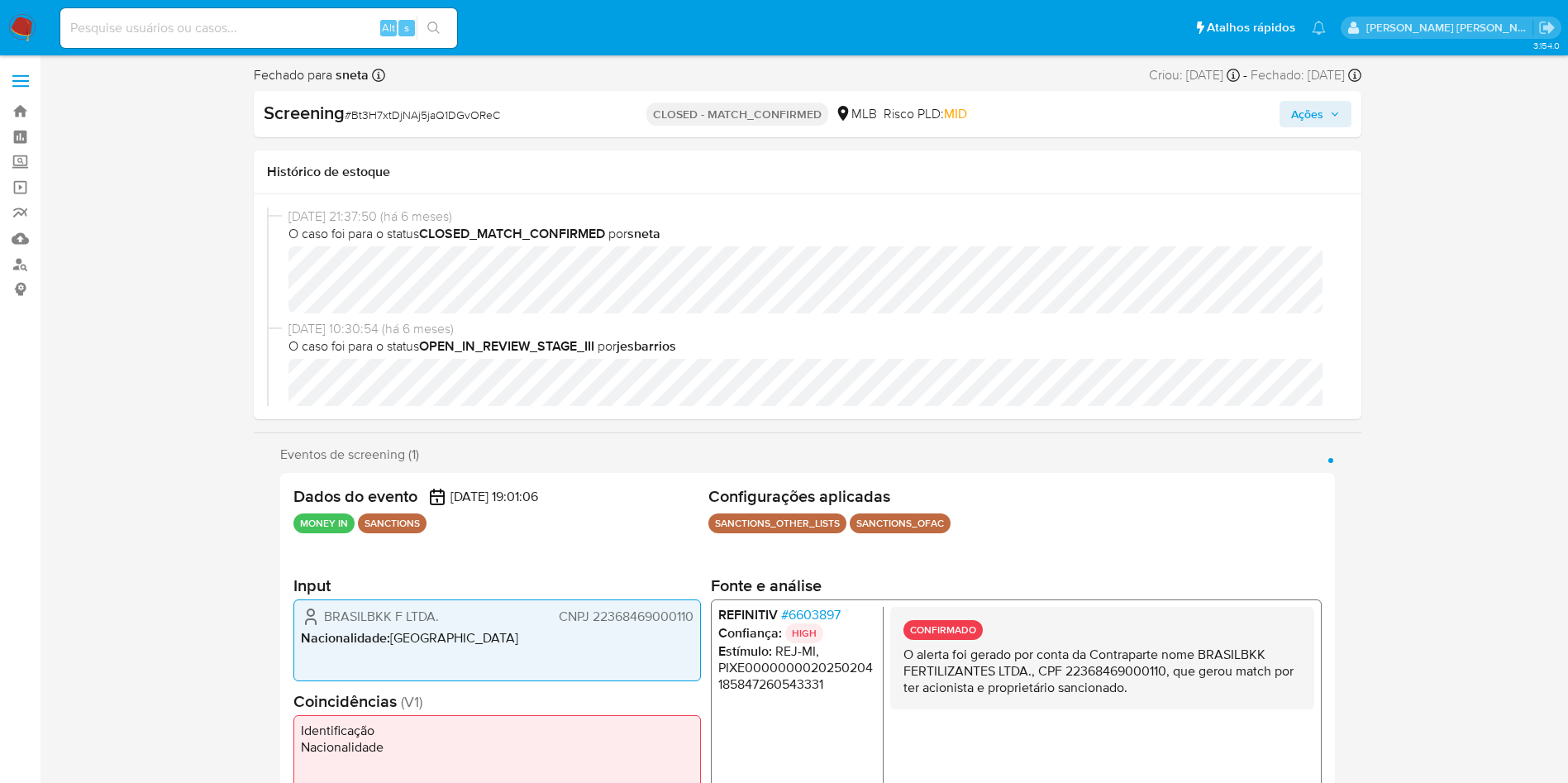
select select "10"
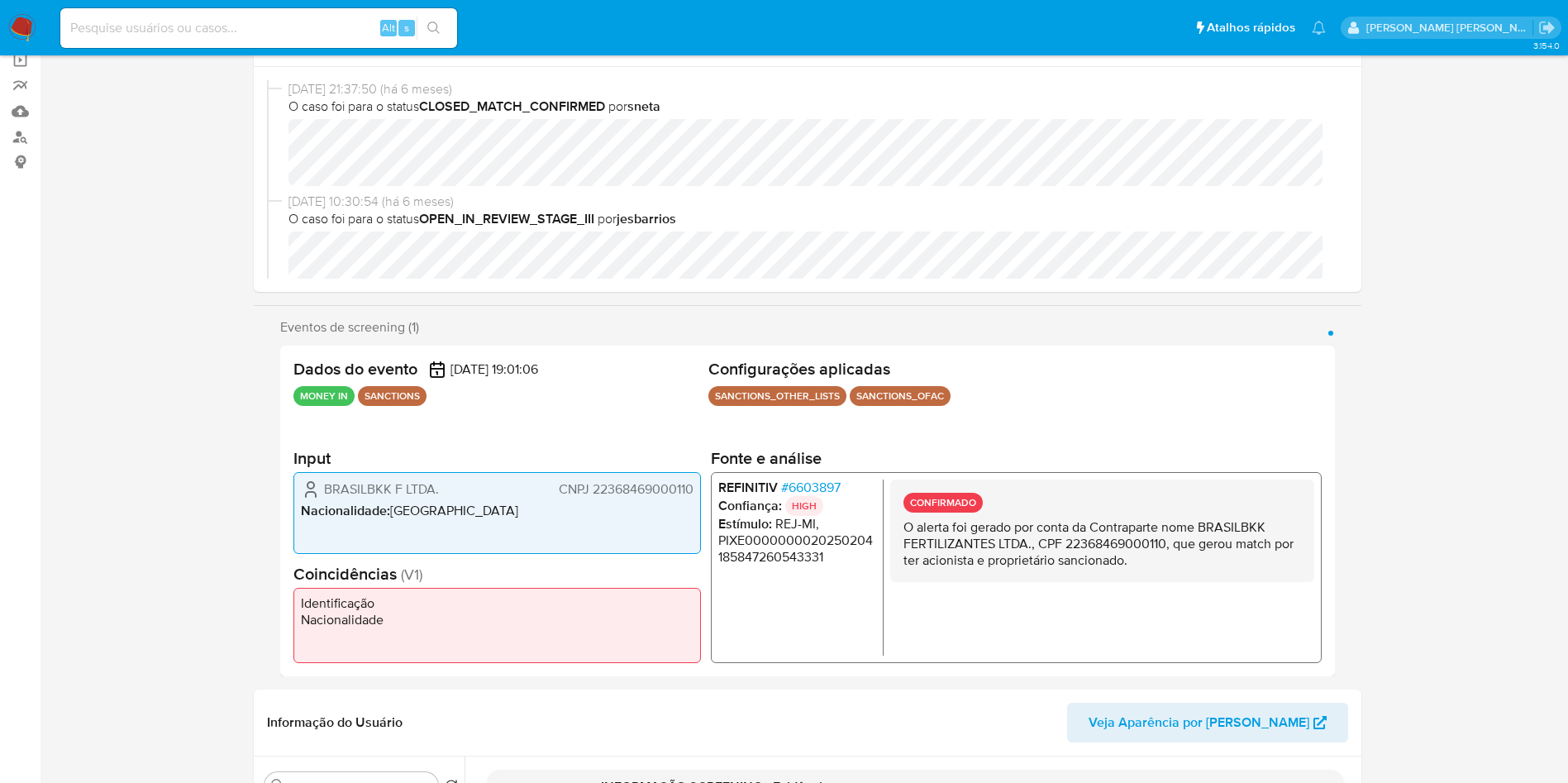
scroll to position [372, 0]
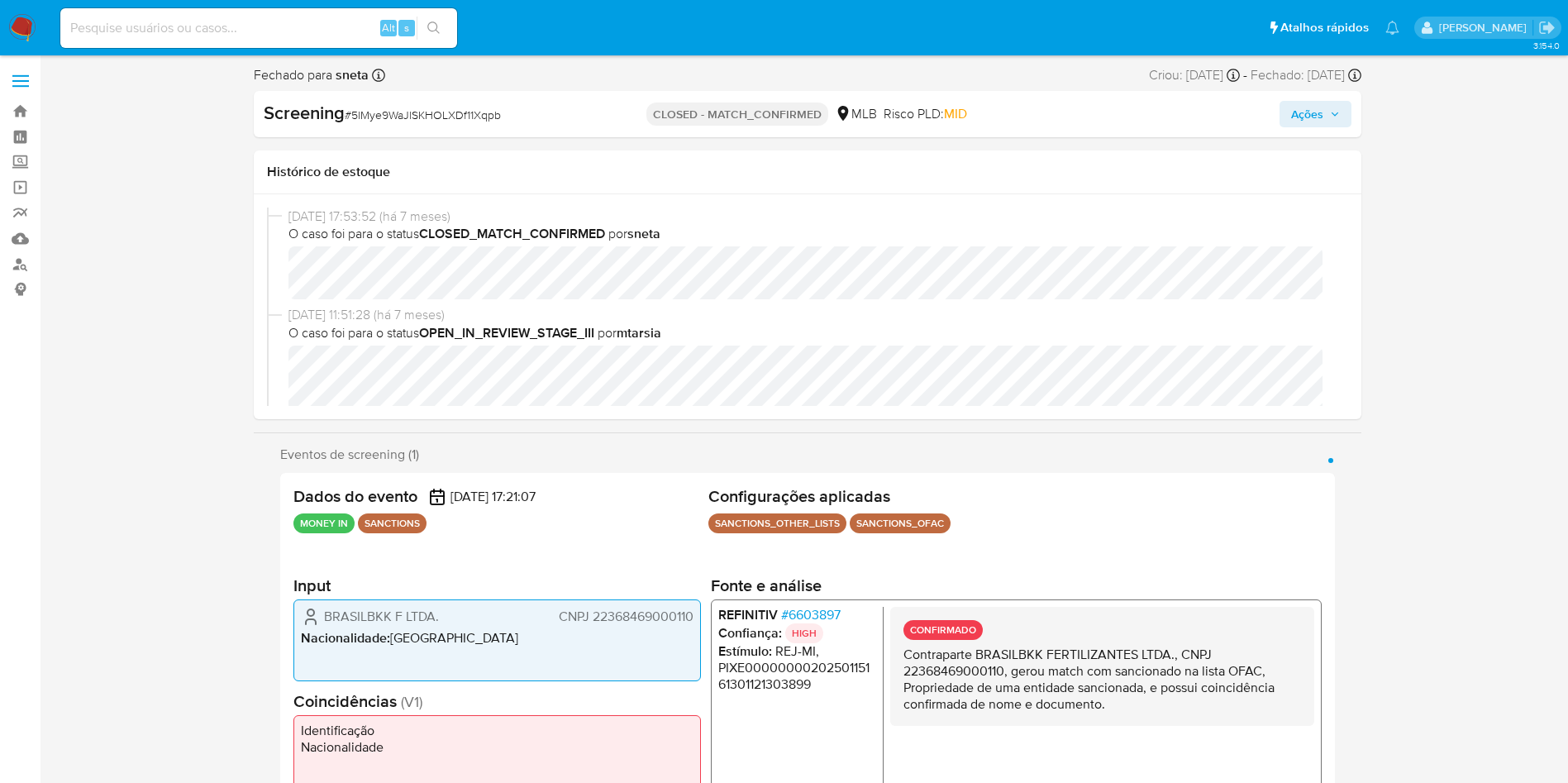
select select "10"
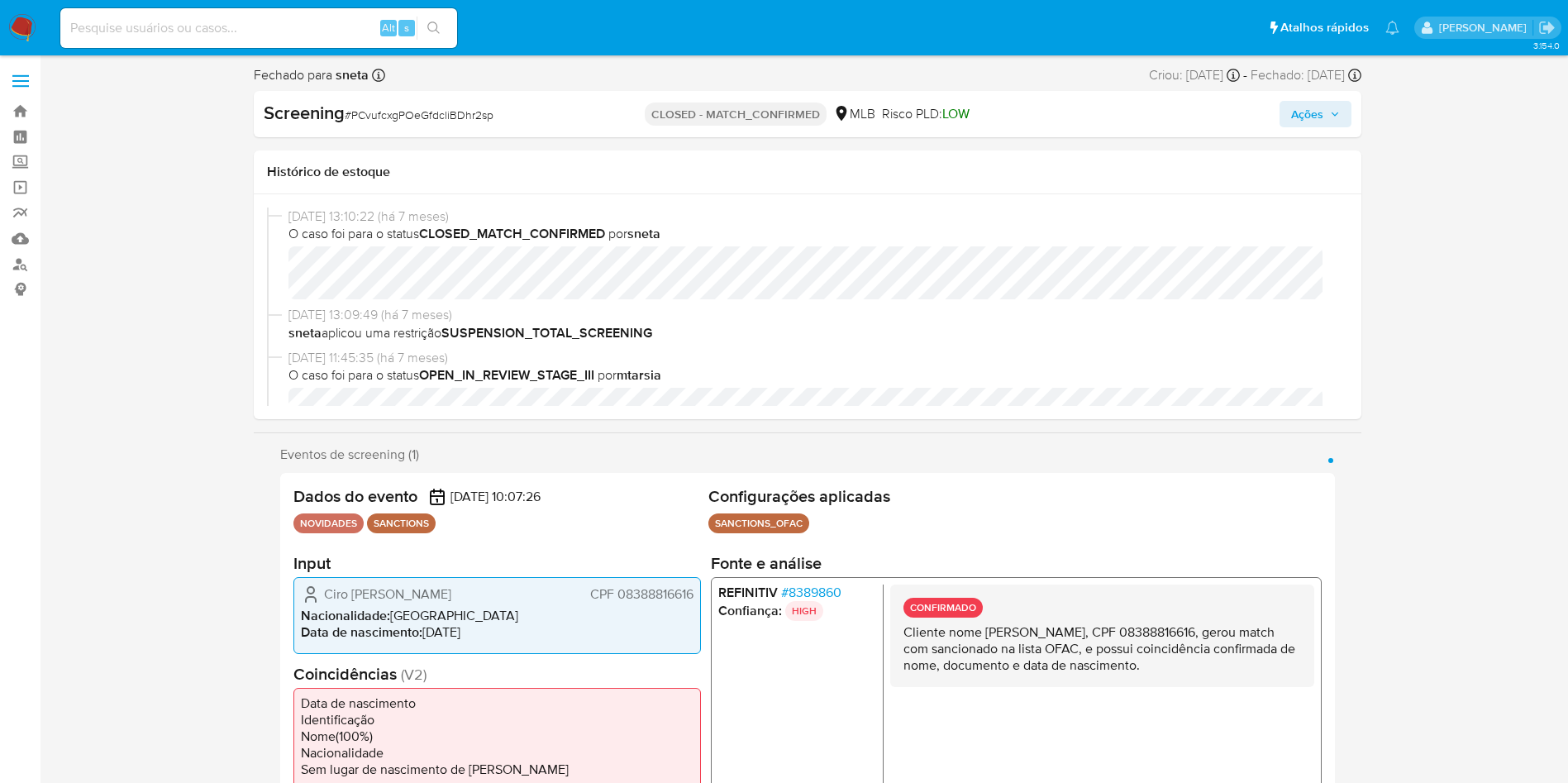
select select "10"
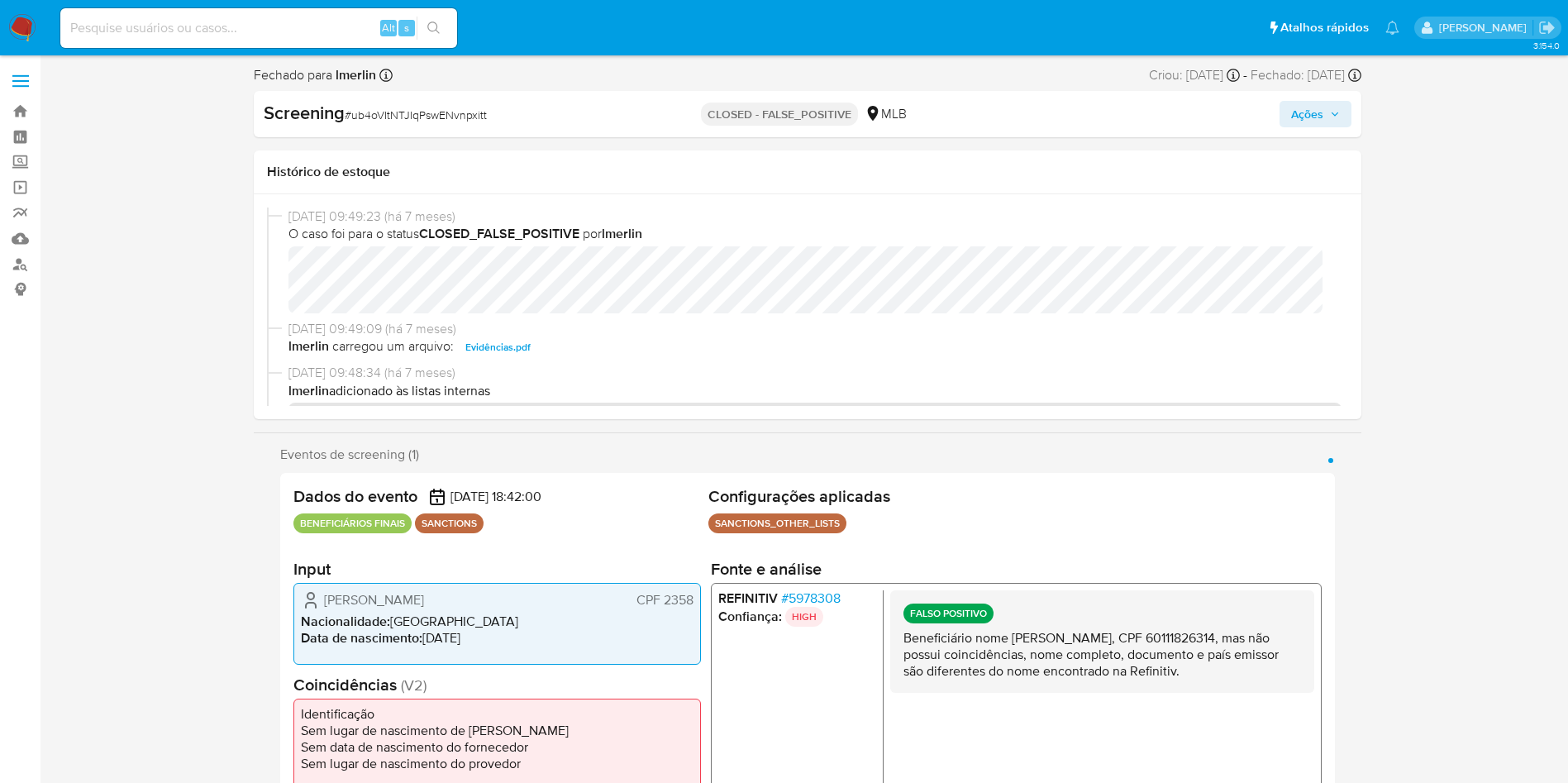
select select "10"
